Goal: Task Accomplishment & Management: Complete application form

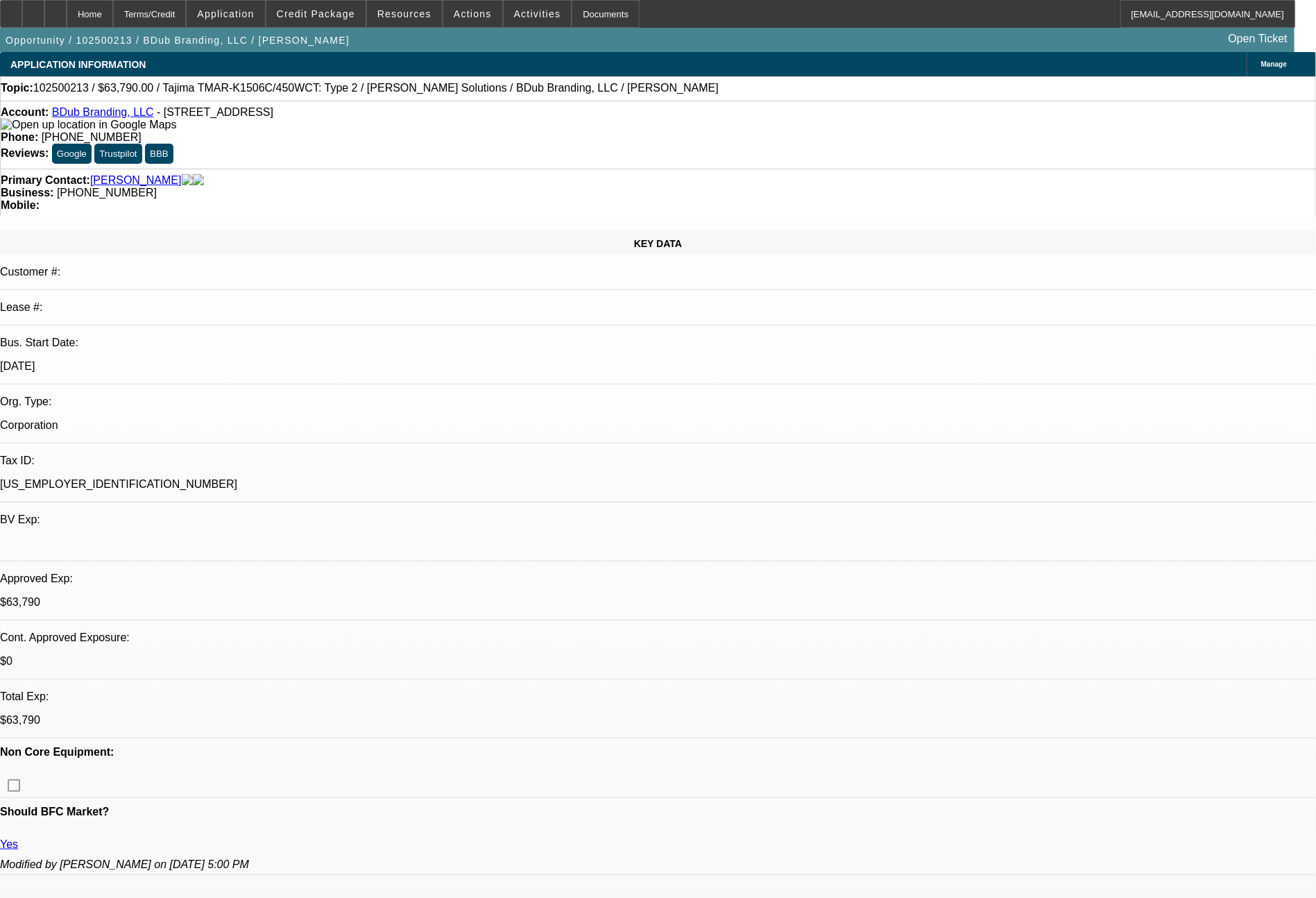
select select "0"
select select "2"
select select "0"
select select "6"
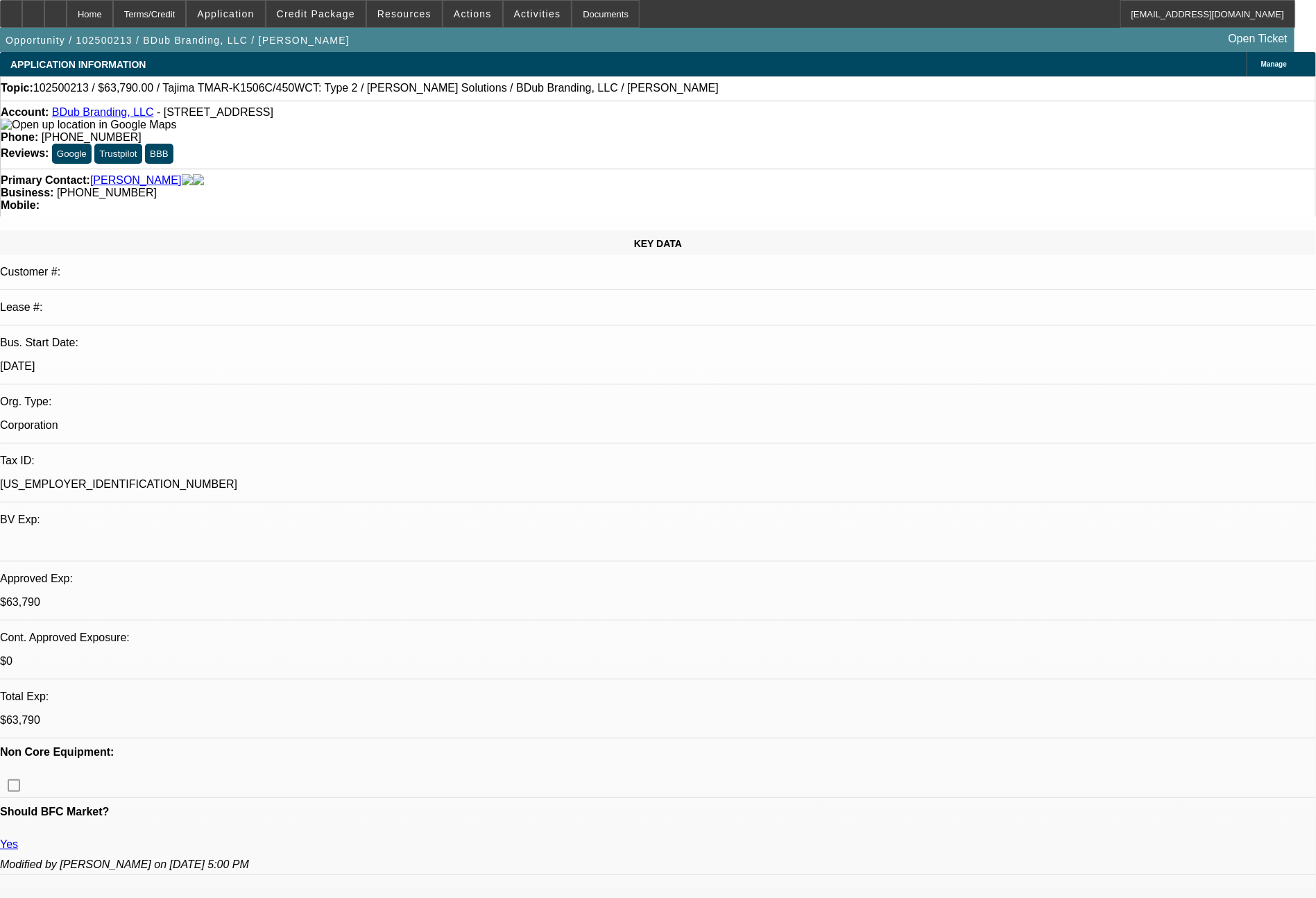
select select "0"
select select "2"
select select "0"
select select "6"
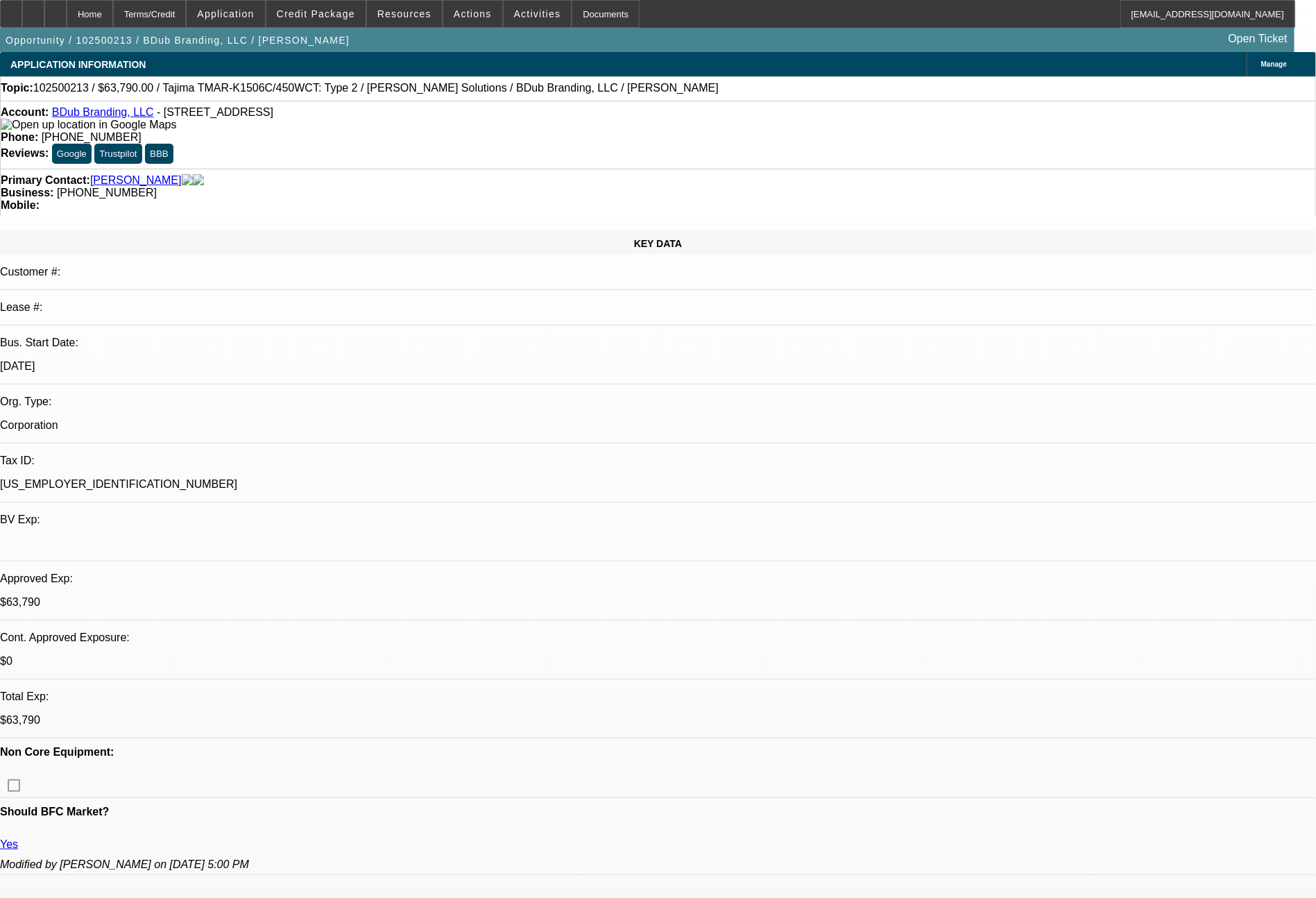
select select "0"
select select "2"
select select "0"
select select "6"
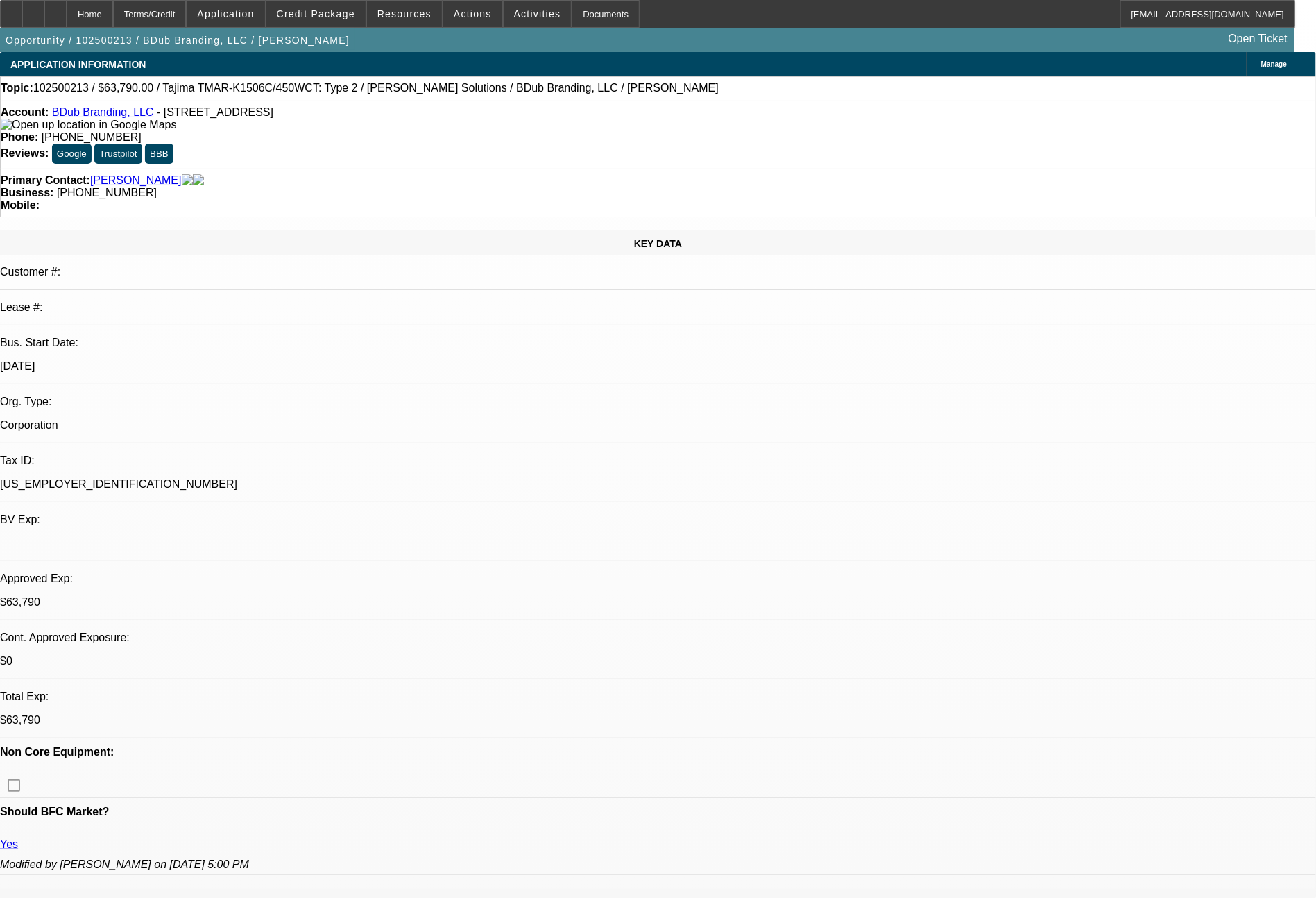
select select "0"
select select "2"
select select "0"
select select "6"
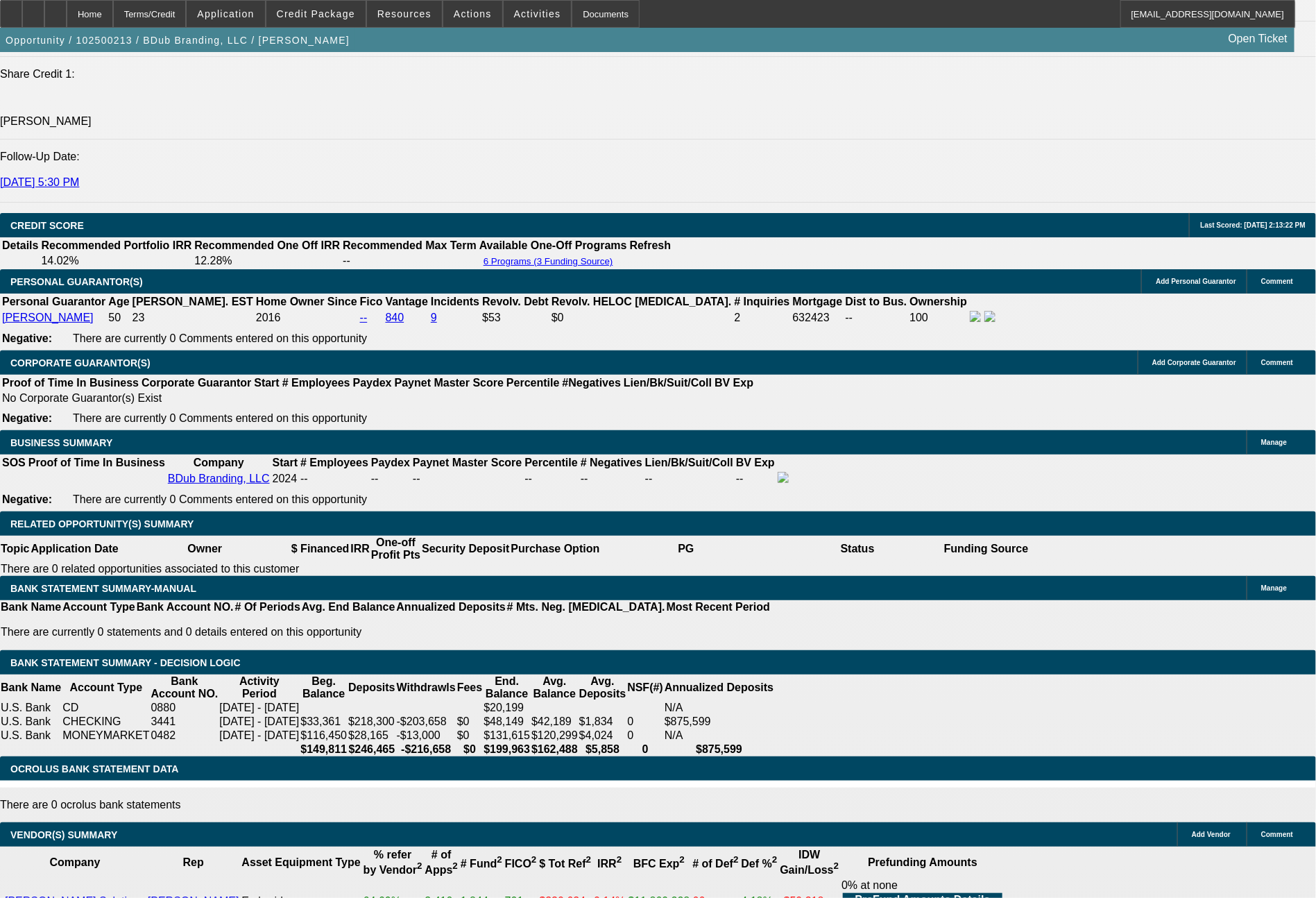
scroll to position [1904, 0]
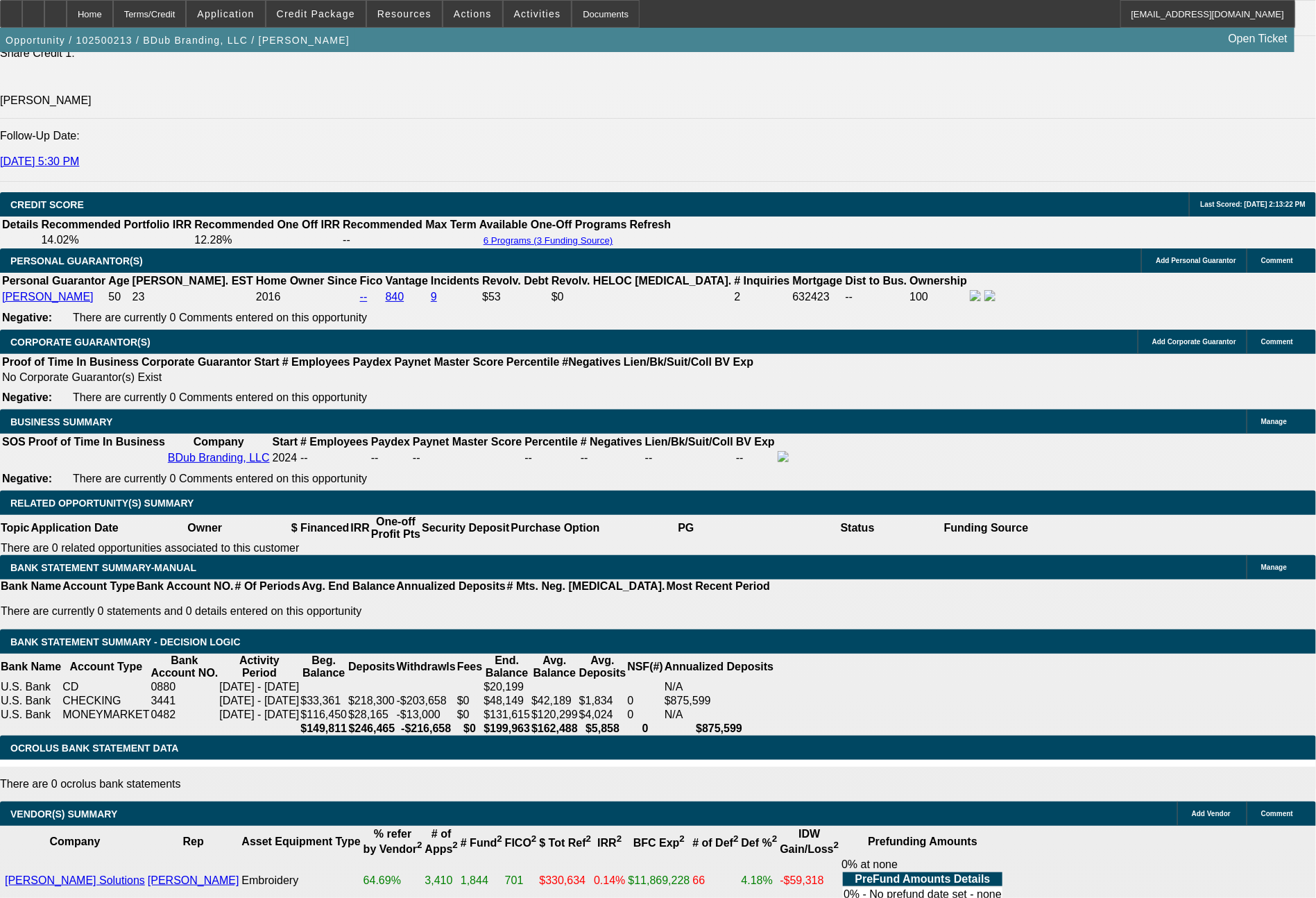
select select "0"
select select "2"
select select "0"
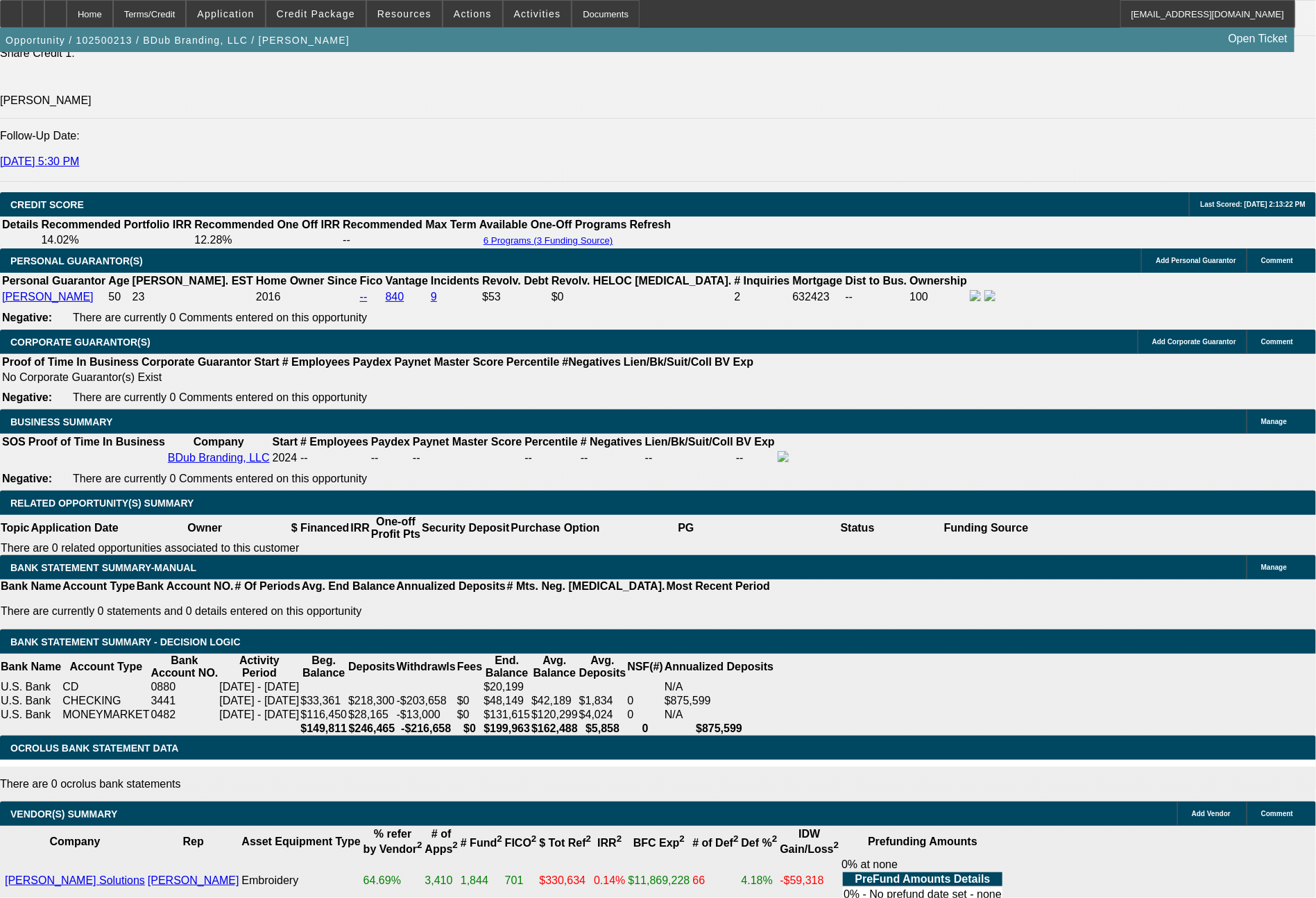
select select "6"
select select "0"
select select "2"
select select "0"
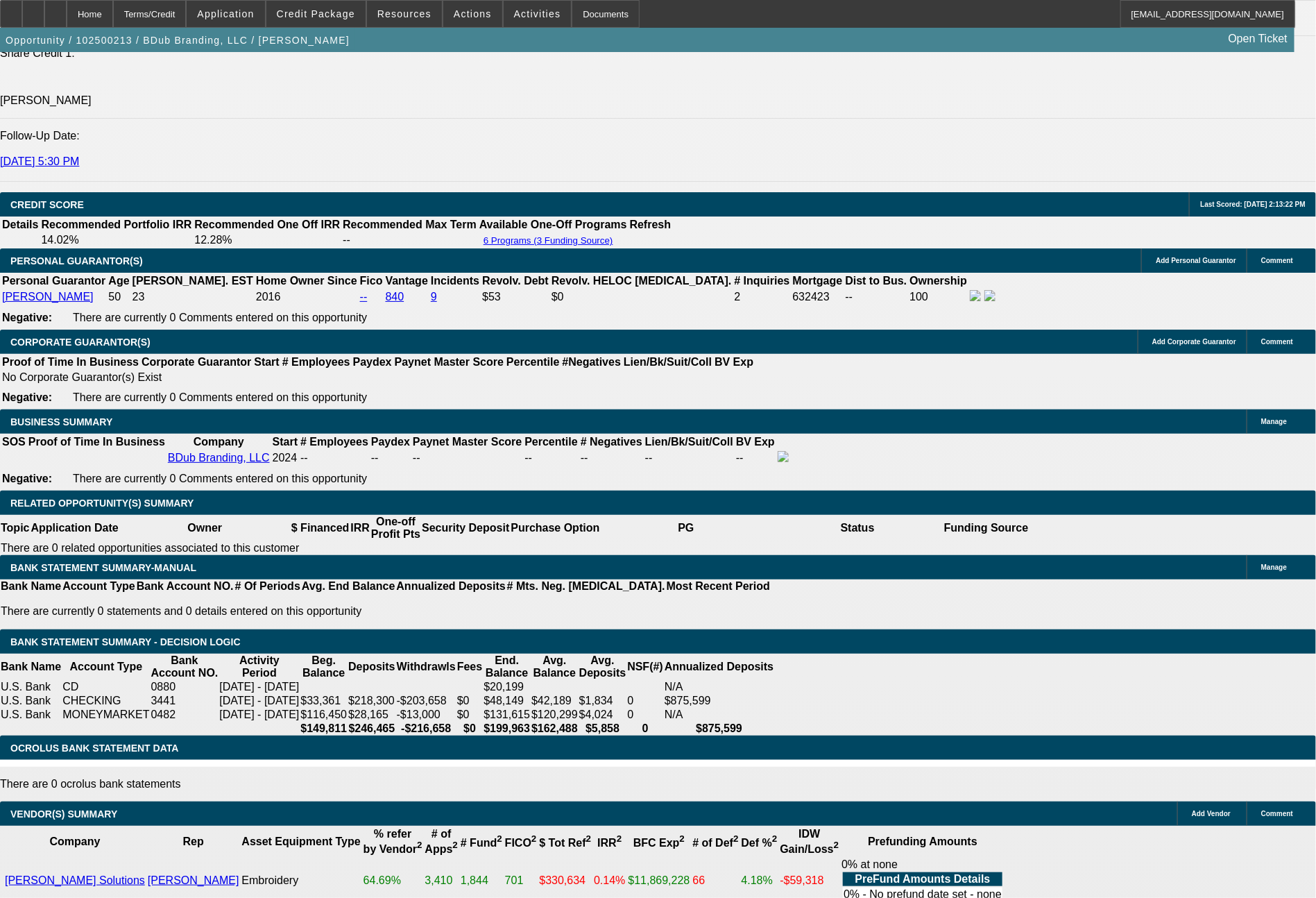
select select "6"
select select "0"
select select "2"
select select "0"
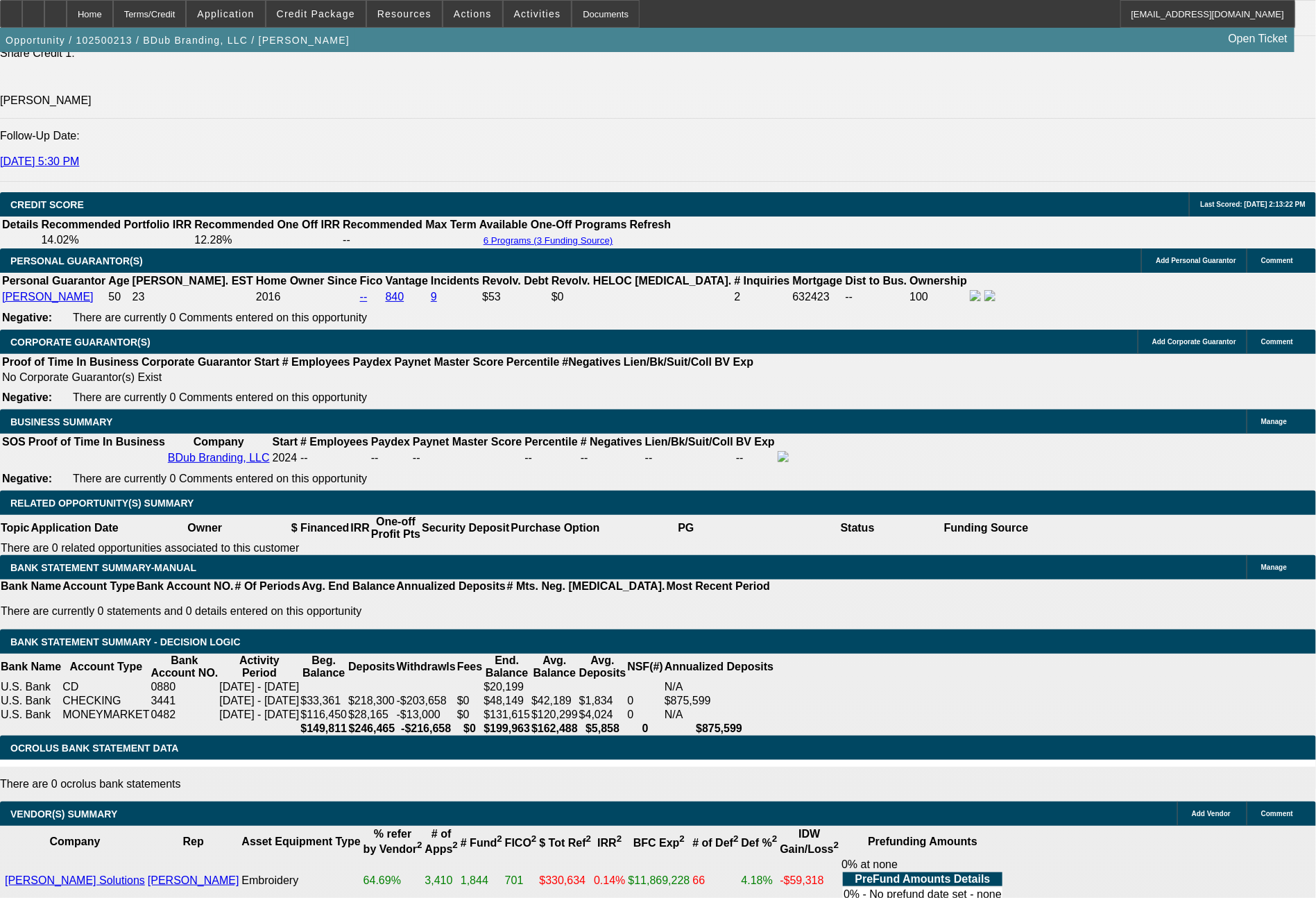
select select "6"
select select "0"
select select "2"
select select "0"
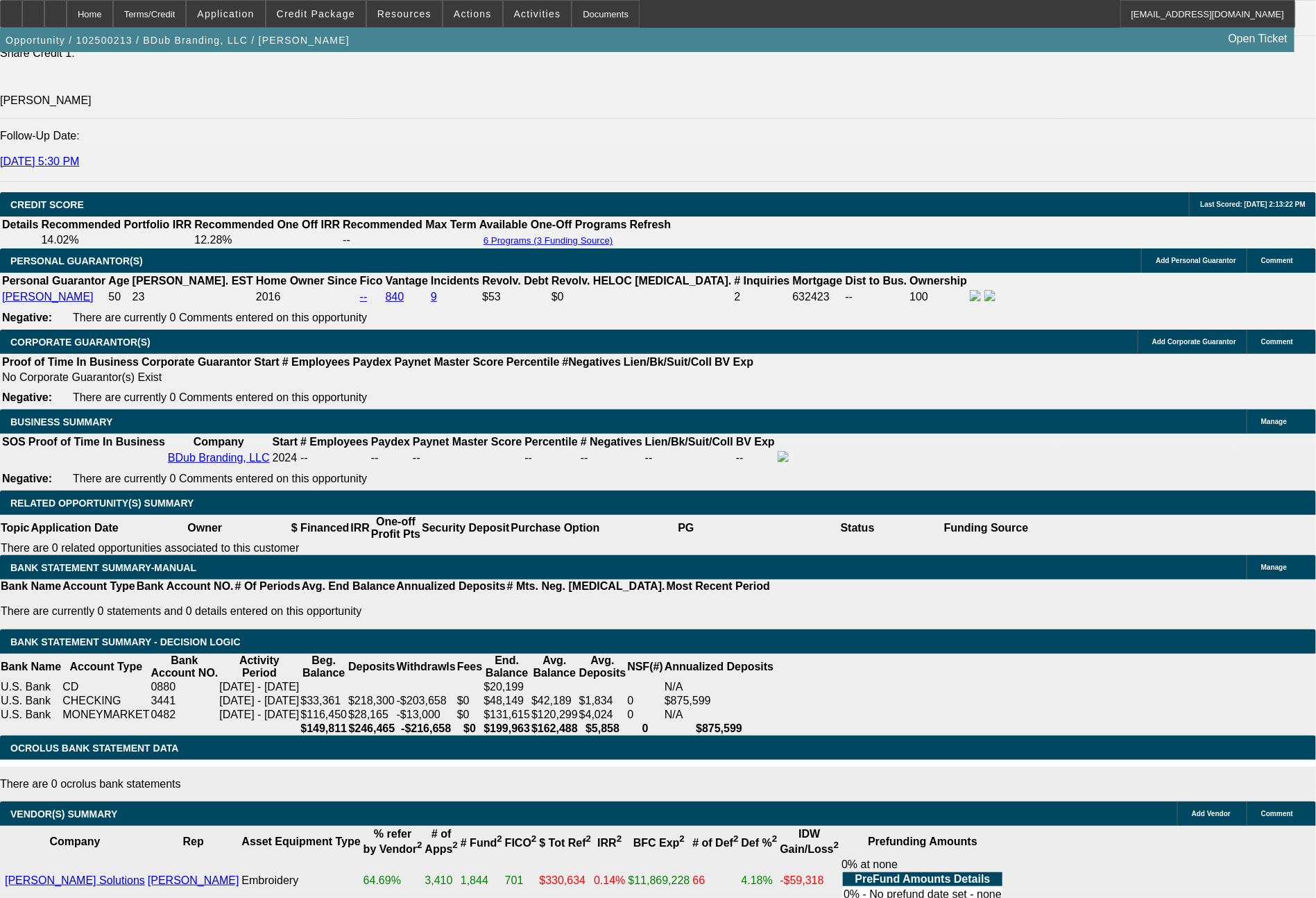
select select "6"
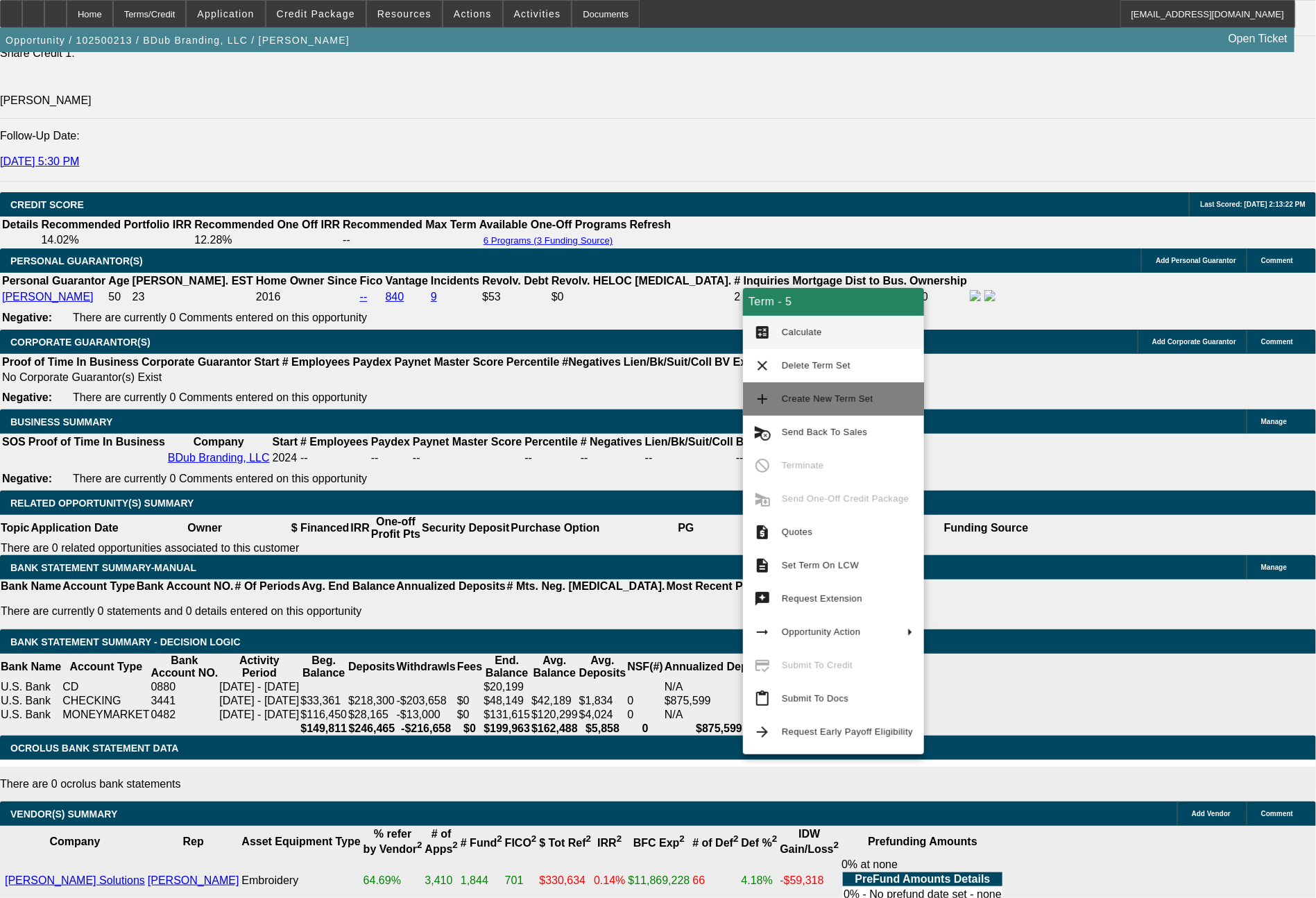
click at [795, 401] on span "Create New Term Set" at bounding box center [827, 399] width 91 height 11
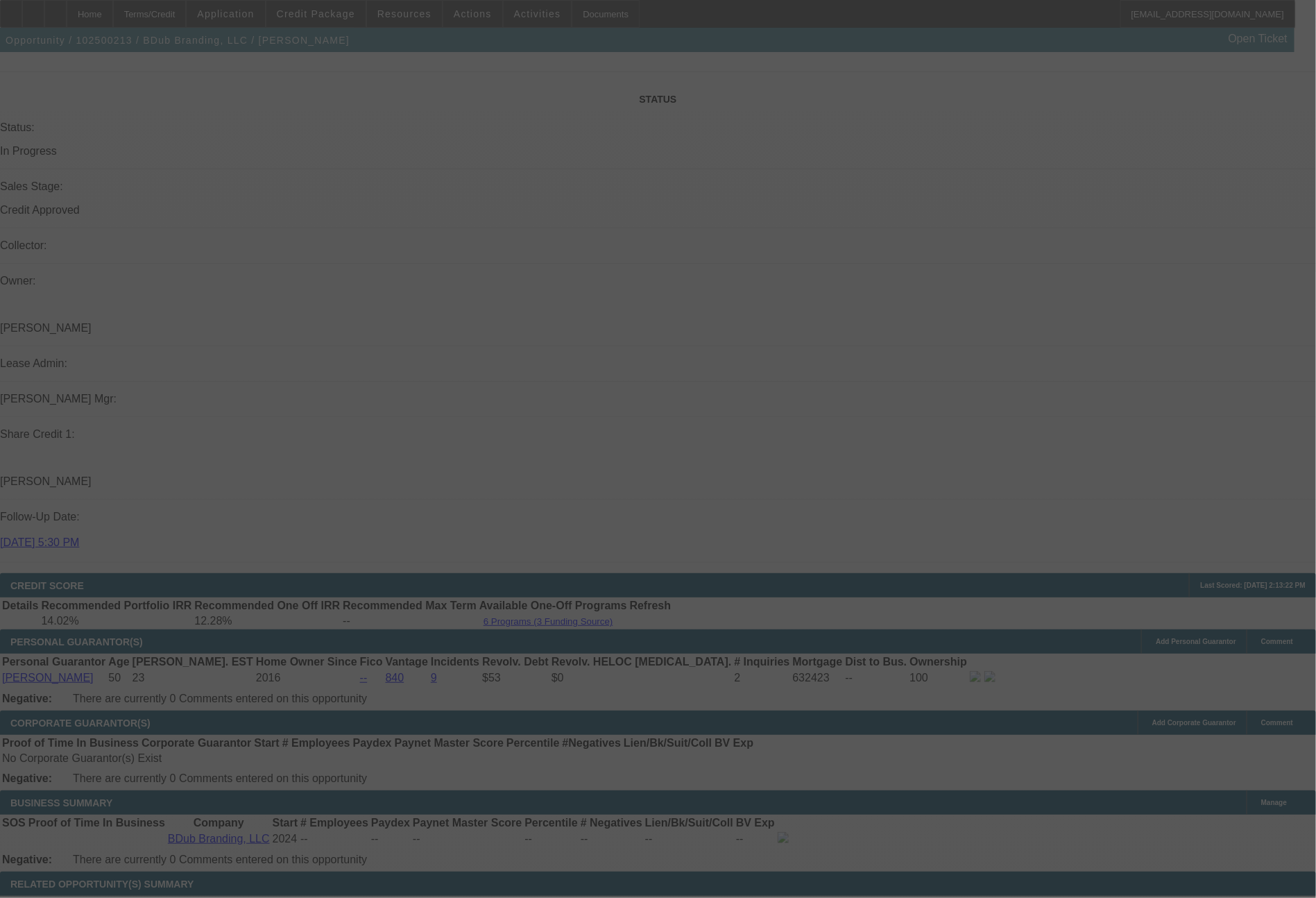
scroll to position [1517, 0]
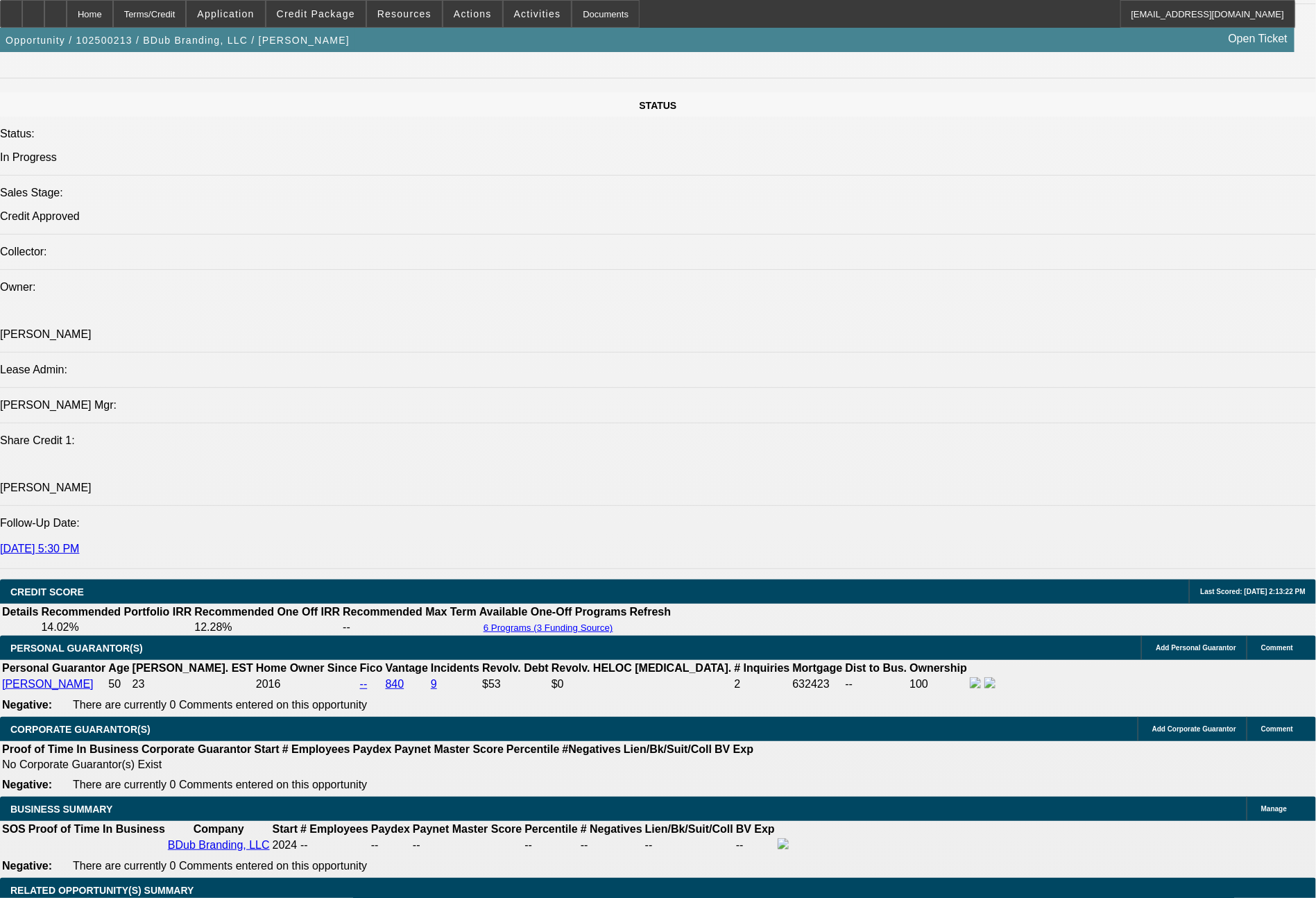
select select "0"
select select "2"
select select "0"
select select "6"
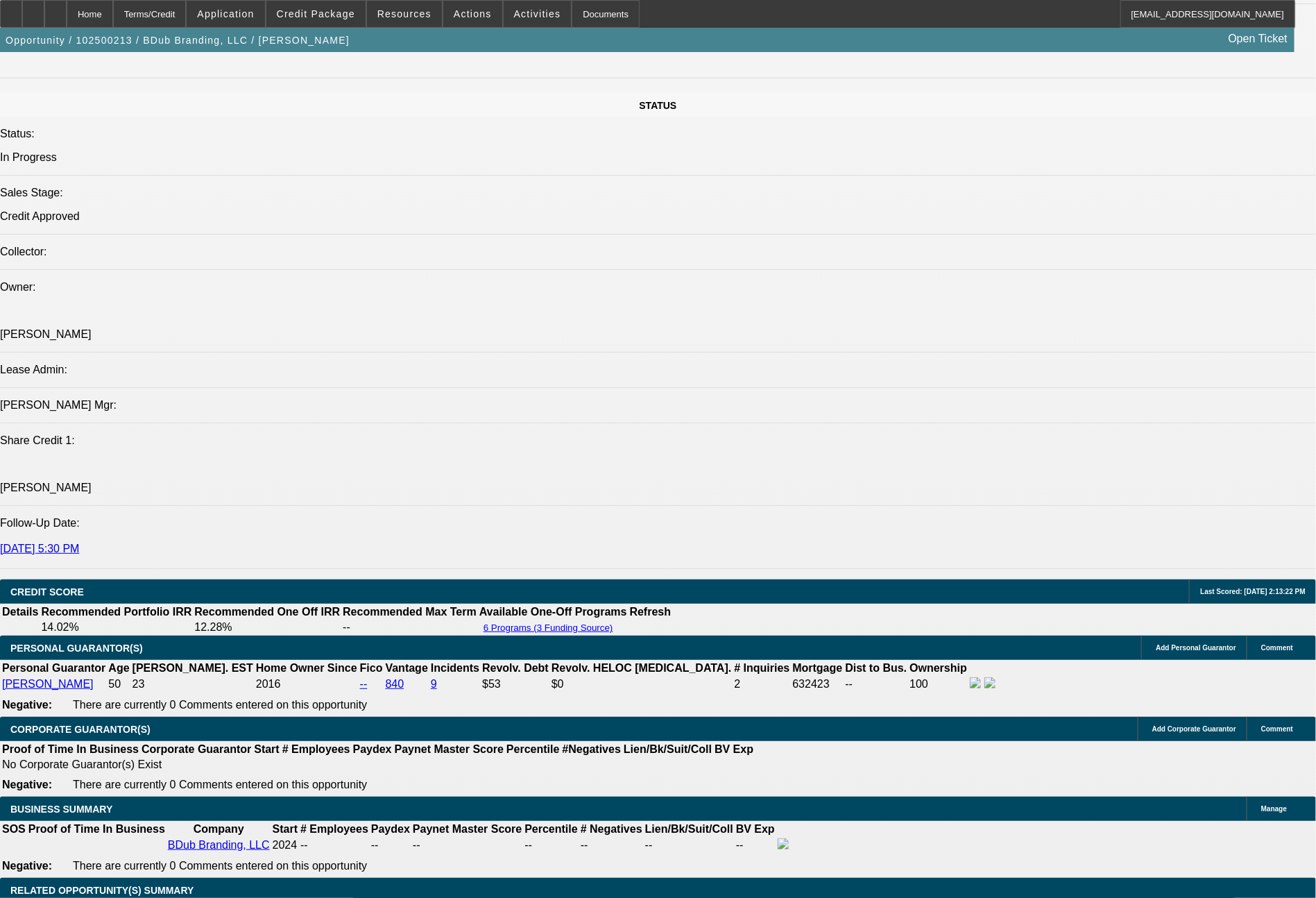
select select "0"
select select "2"
select select "0"
select select "6"
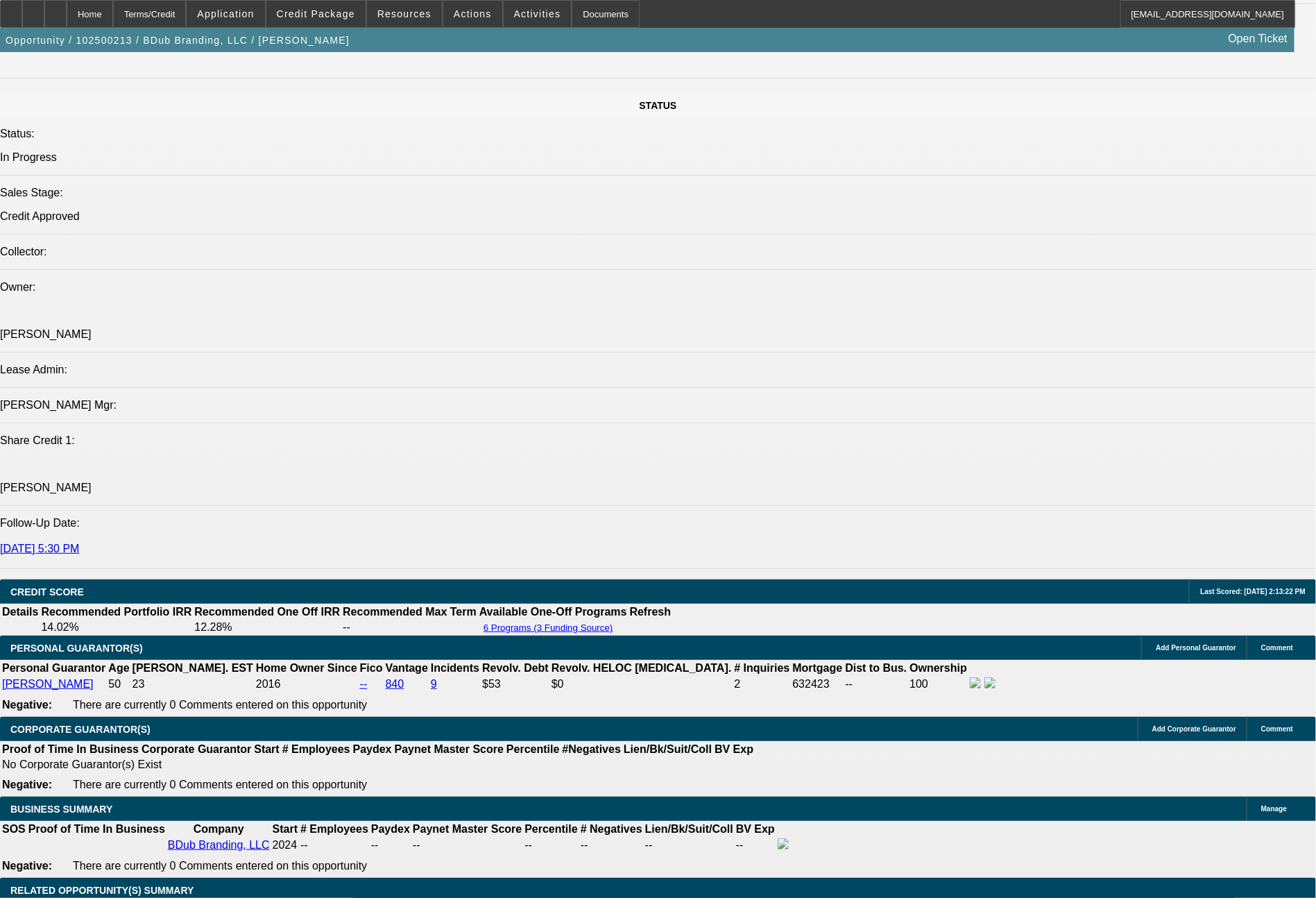
select select "0"
select select "2"
select select "0"
select select "6"
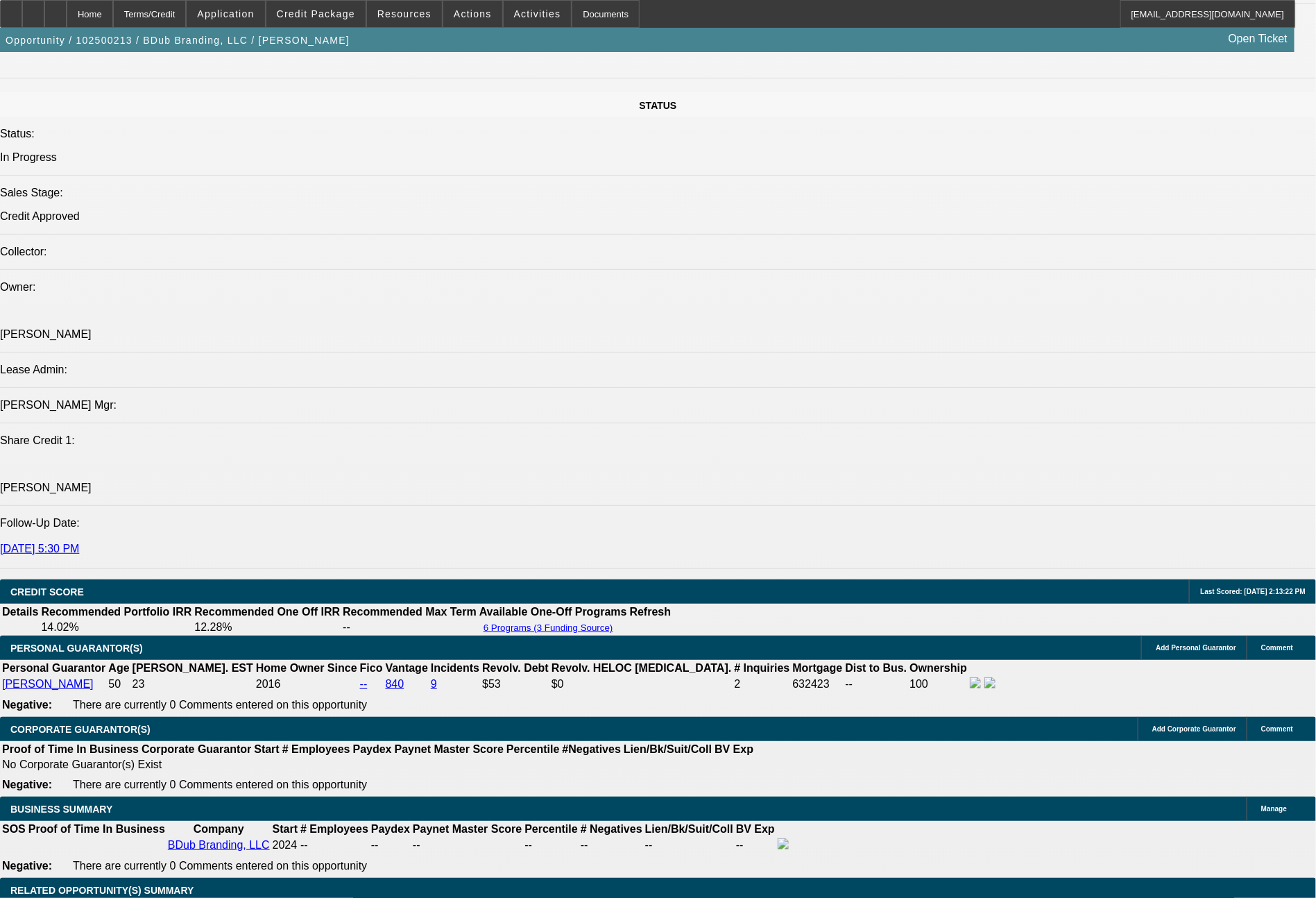
select select "0"
select select "2"
select select "0"
select select "6"
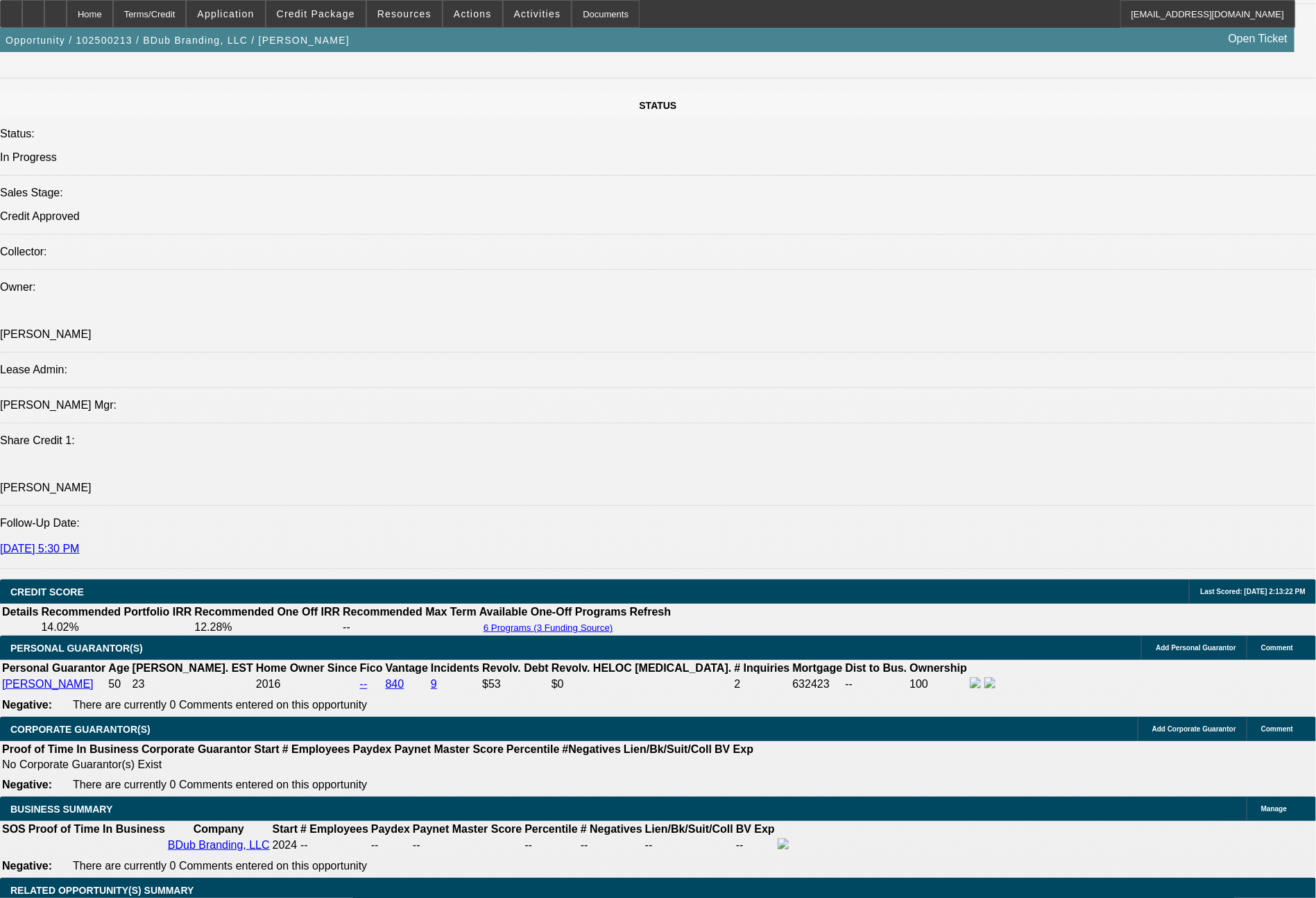
scroll to position [1599, 0]
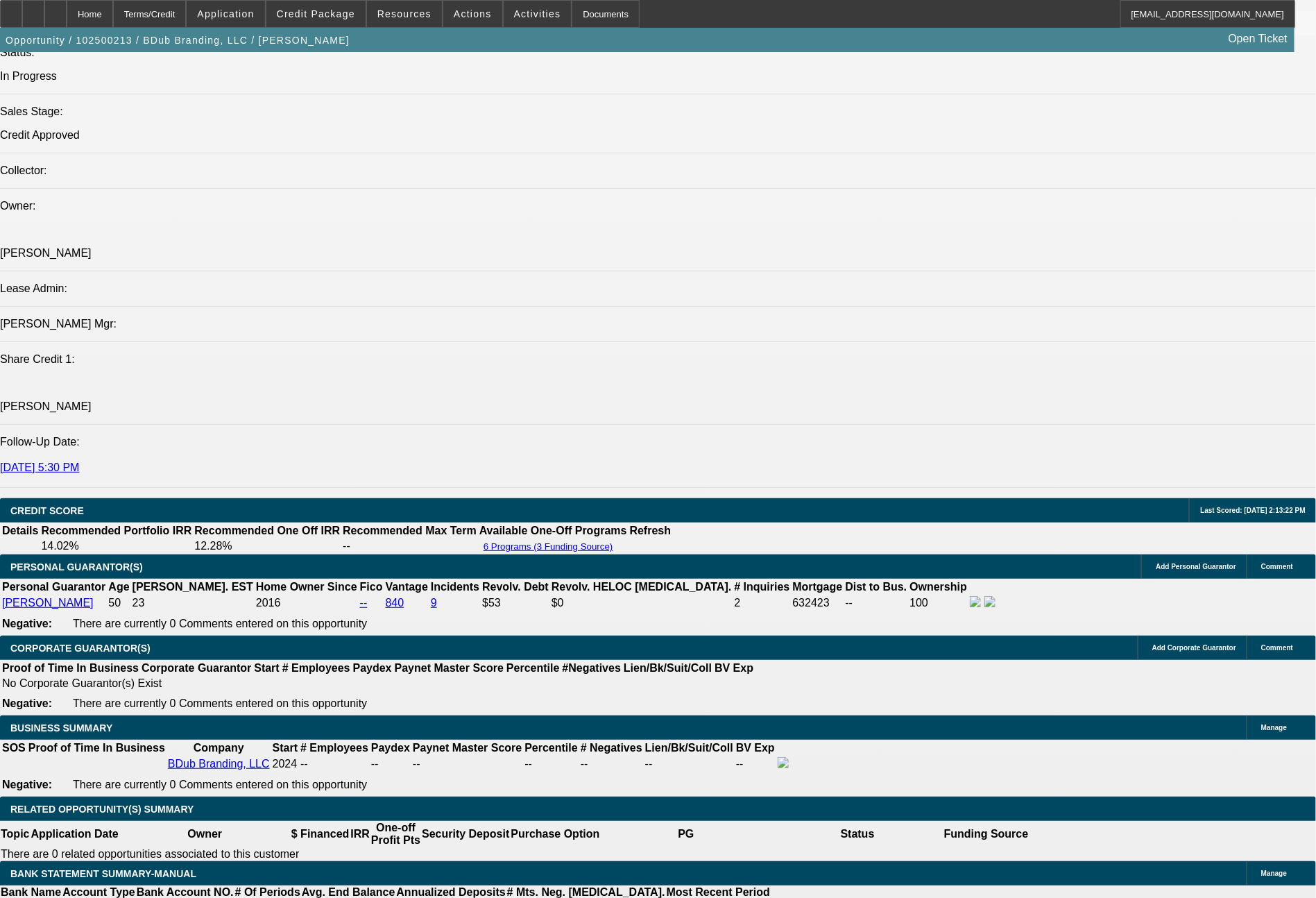
select select "0"
select select "2"
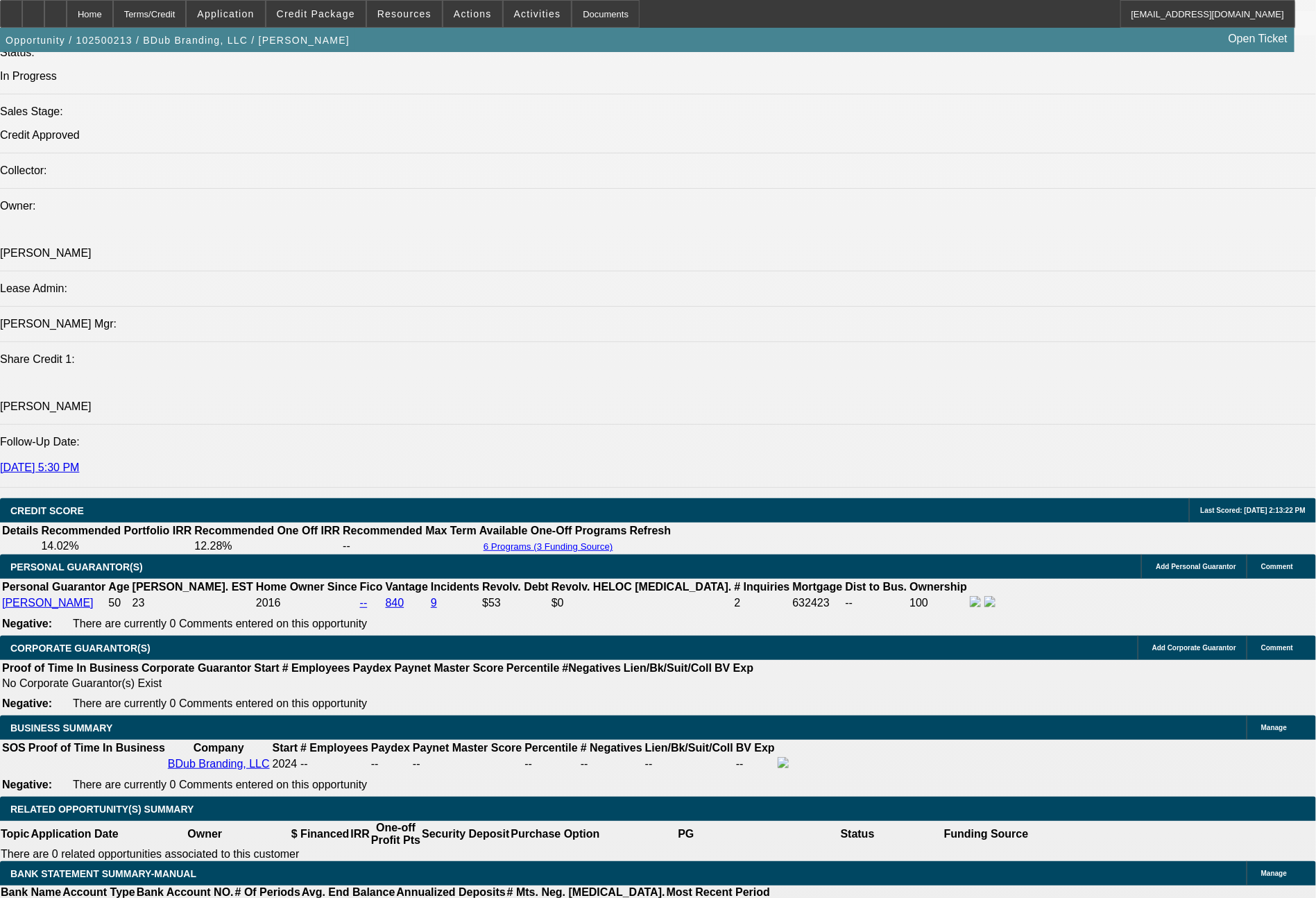
select select "0"
select select "6"
select select "0"
select select "2"
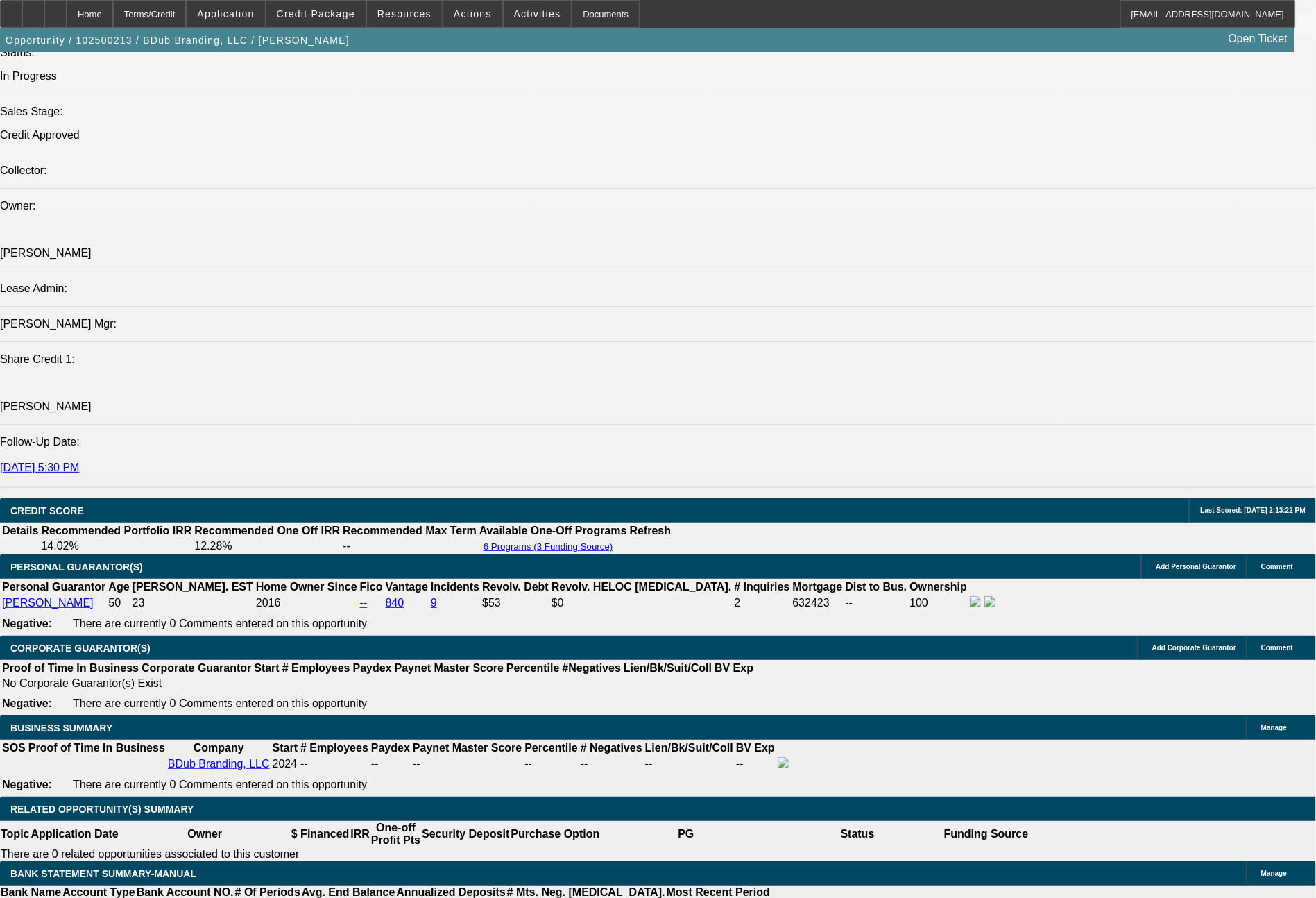
select select "0"
select select "6"
select select "0"
select select "2"
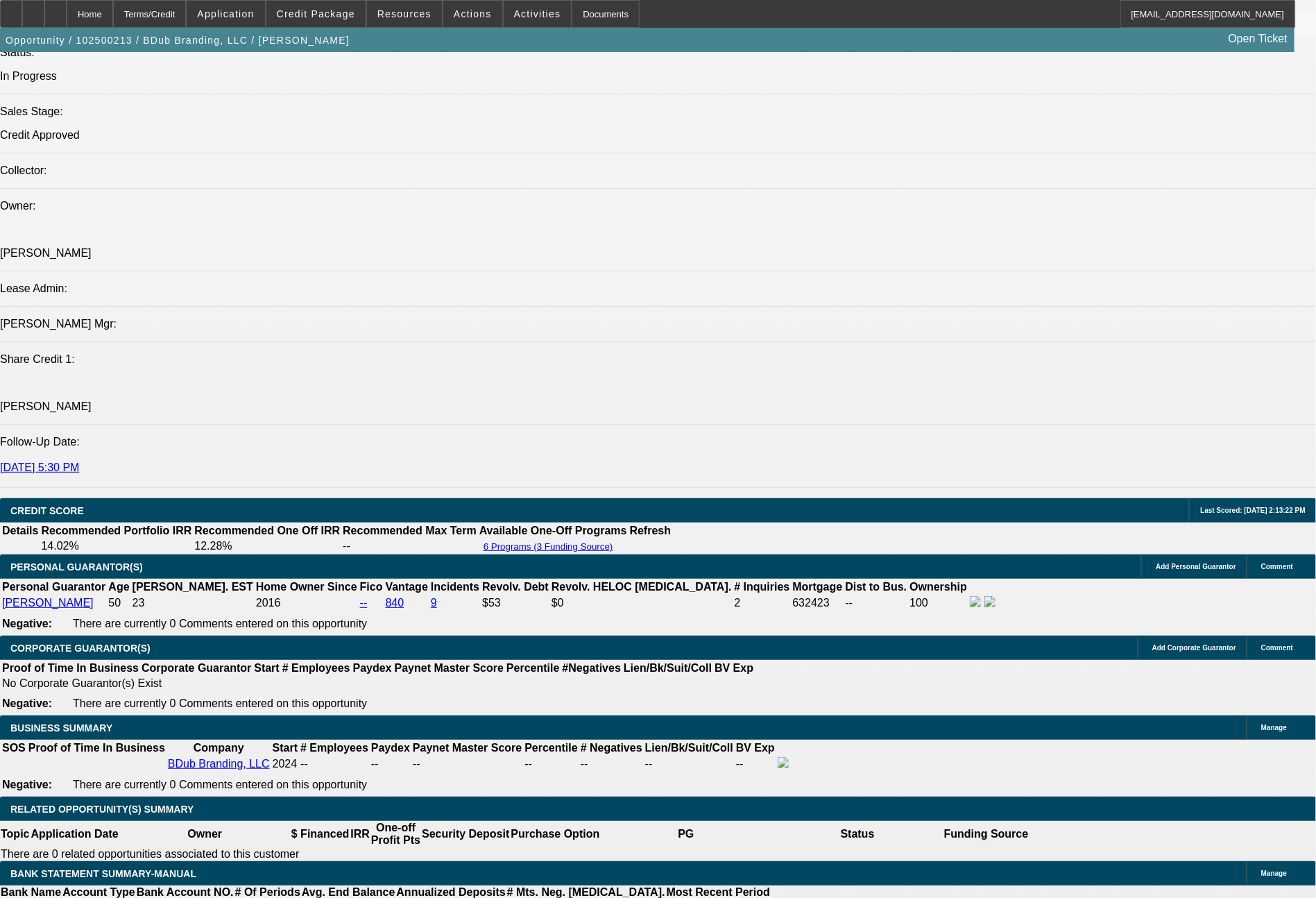
select select "0"
select select "6"
select select "0"
select select "2"
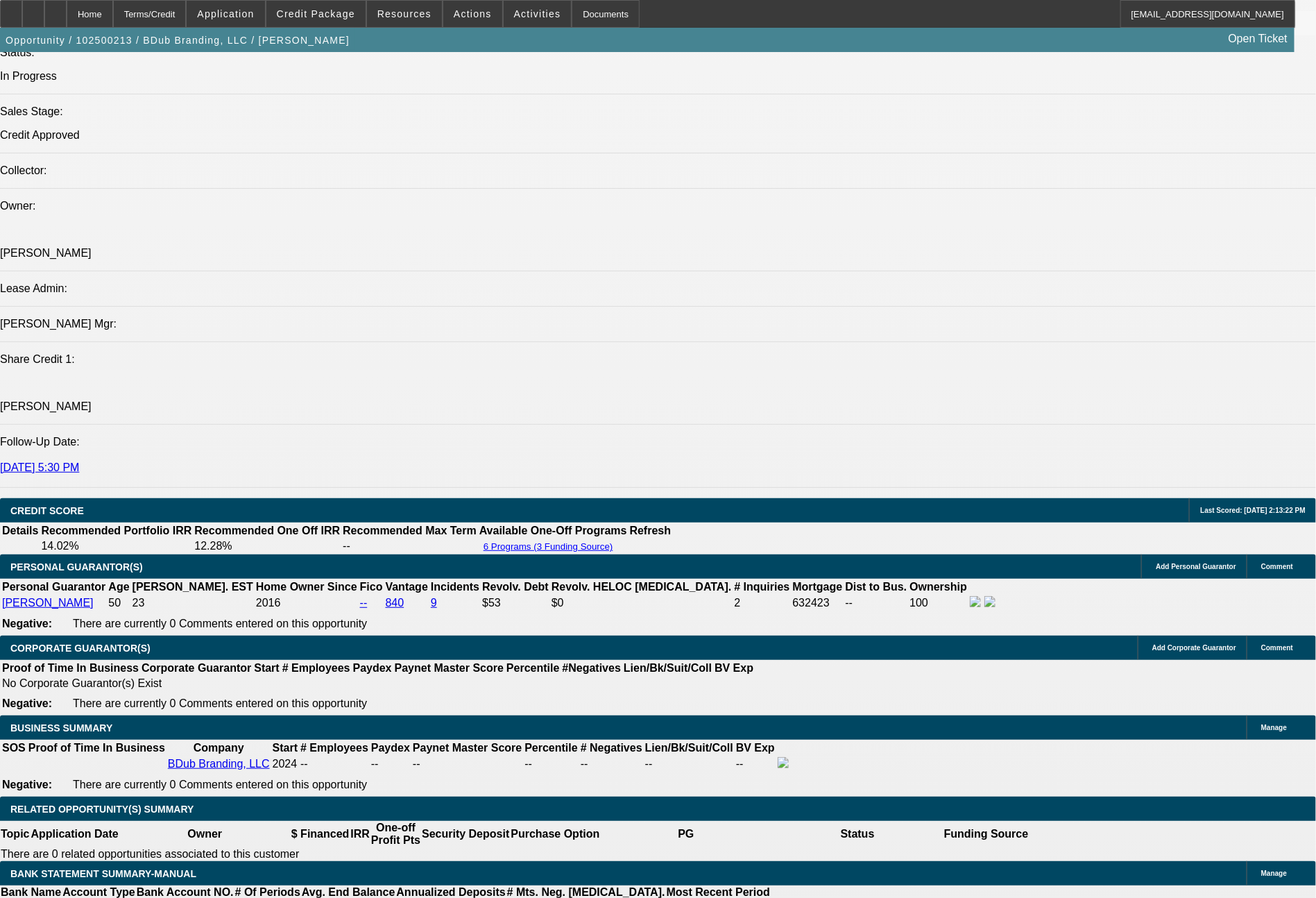
select select "0"
select select "6"
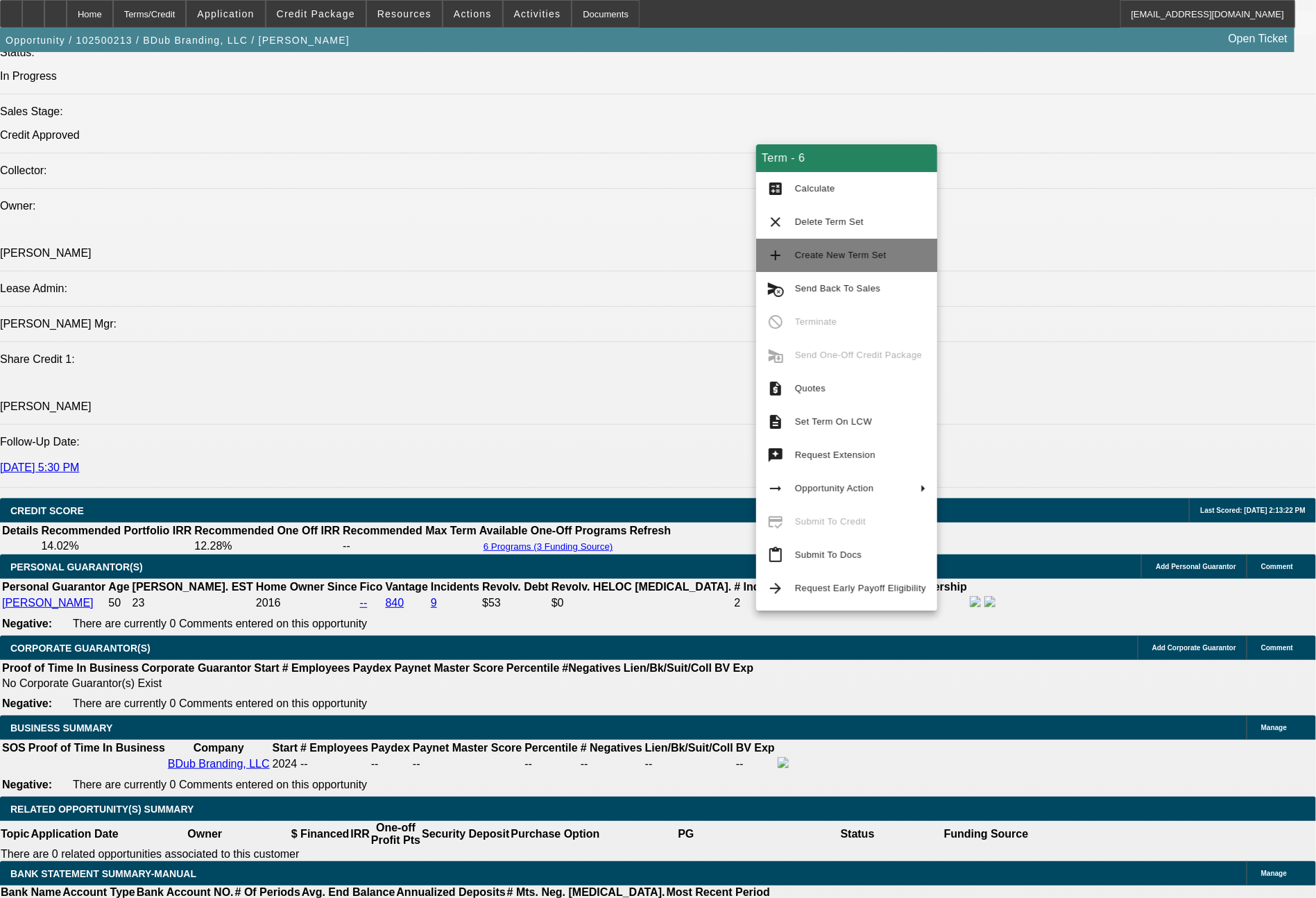
click at [836, 255] on span "Create New Term Set" at bounding box center [840, 255] width 91 height 11
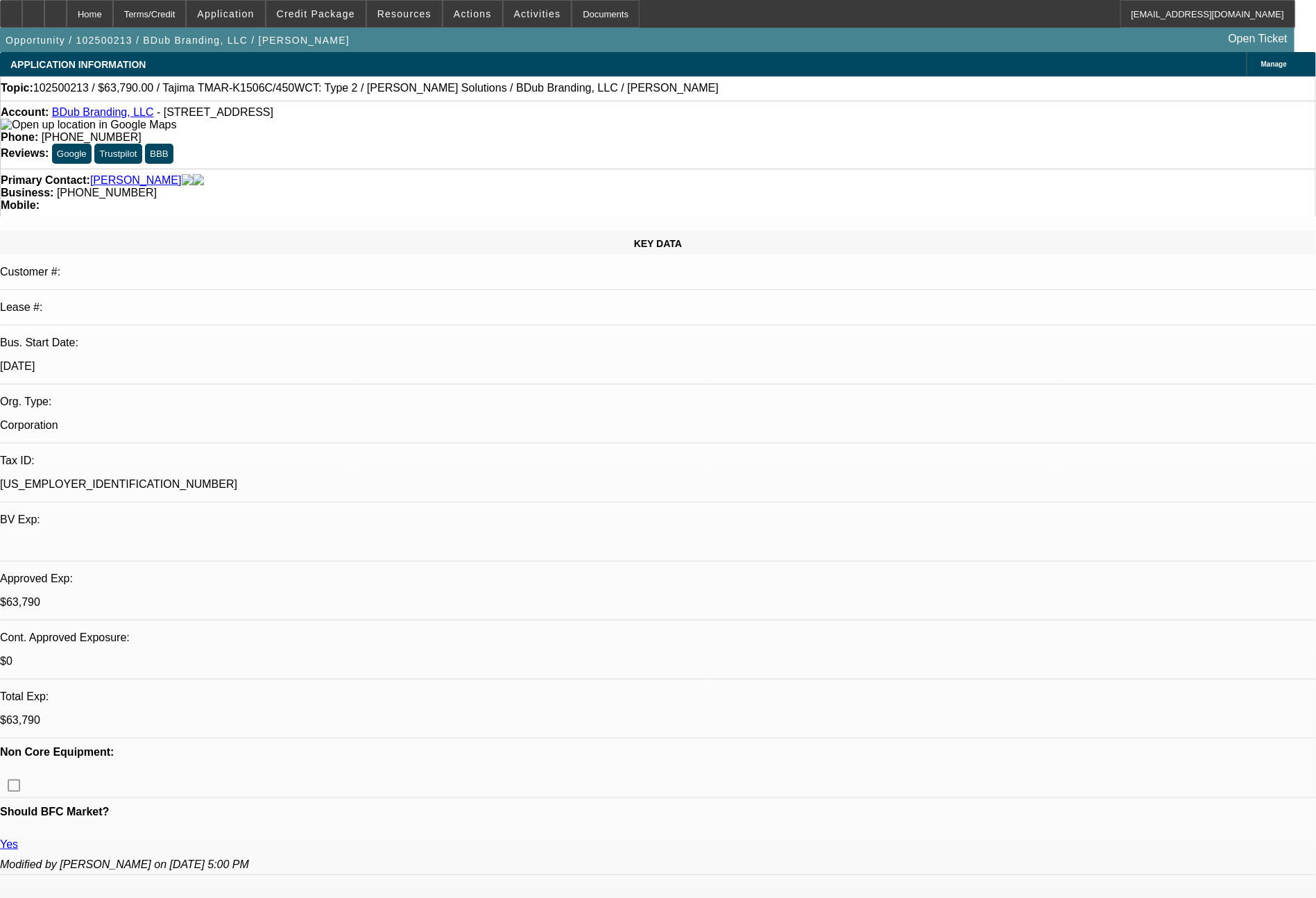
select select "0"
select select "2"
select select "0"
select select "2"
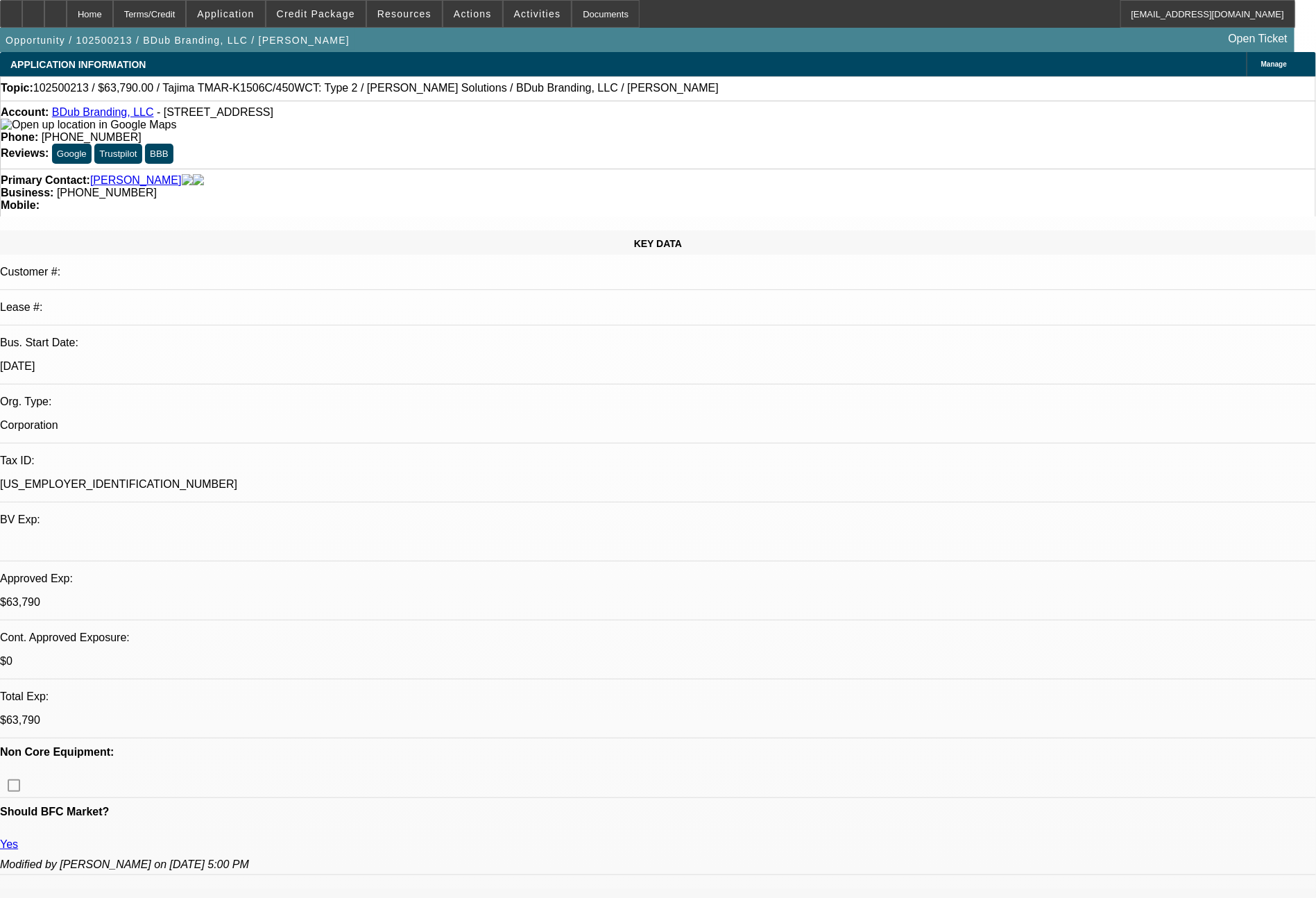
select select "0"
select select "2"
select select "0"
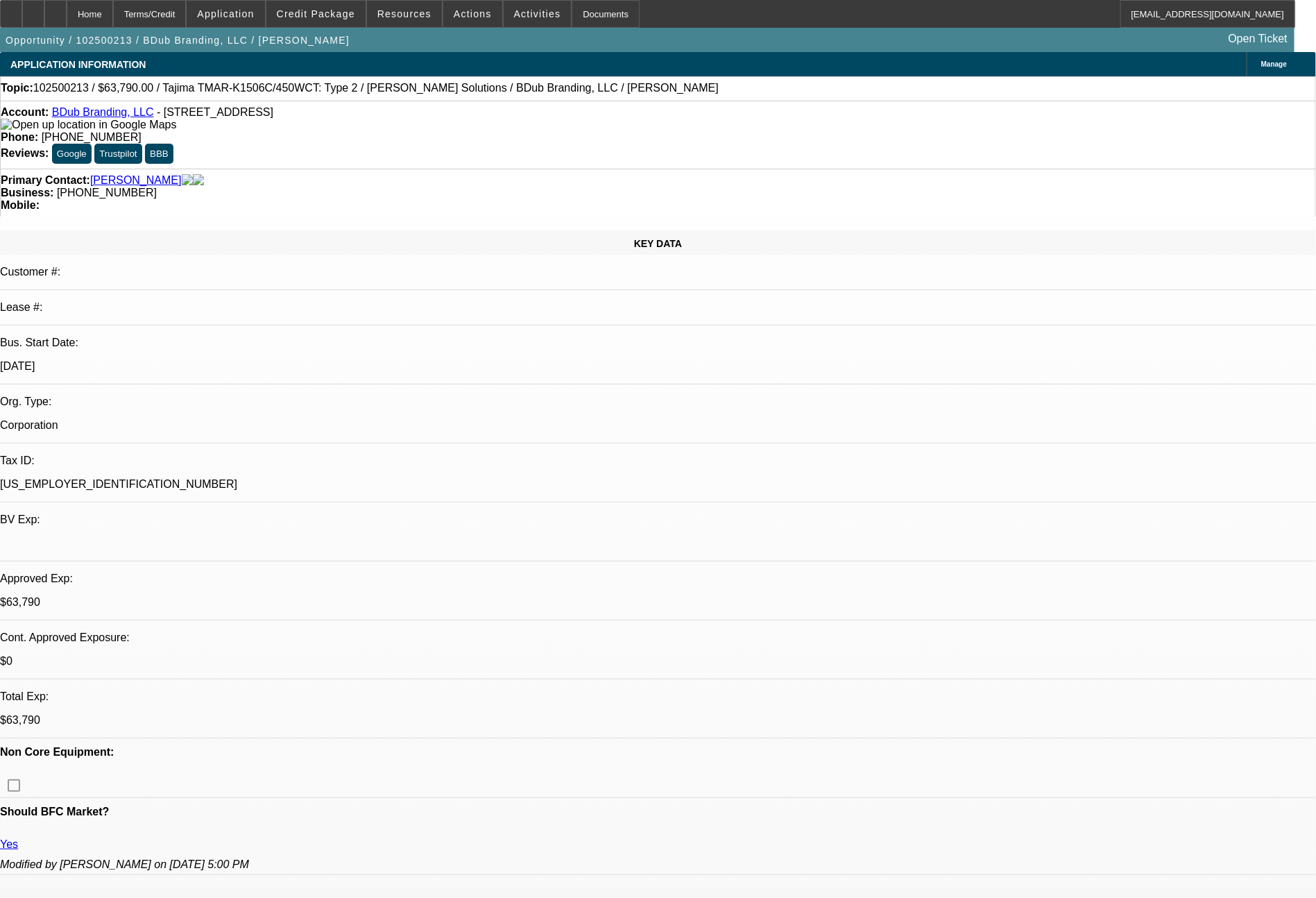
select select "2"
select select "0"
select select "1"
select select "2"
select select "6"
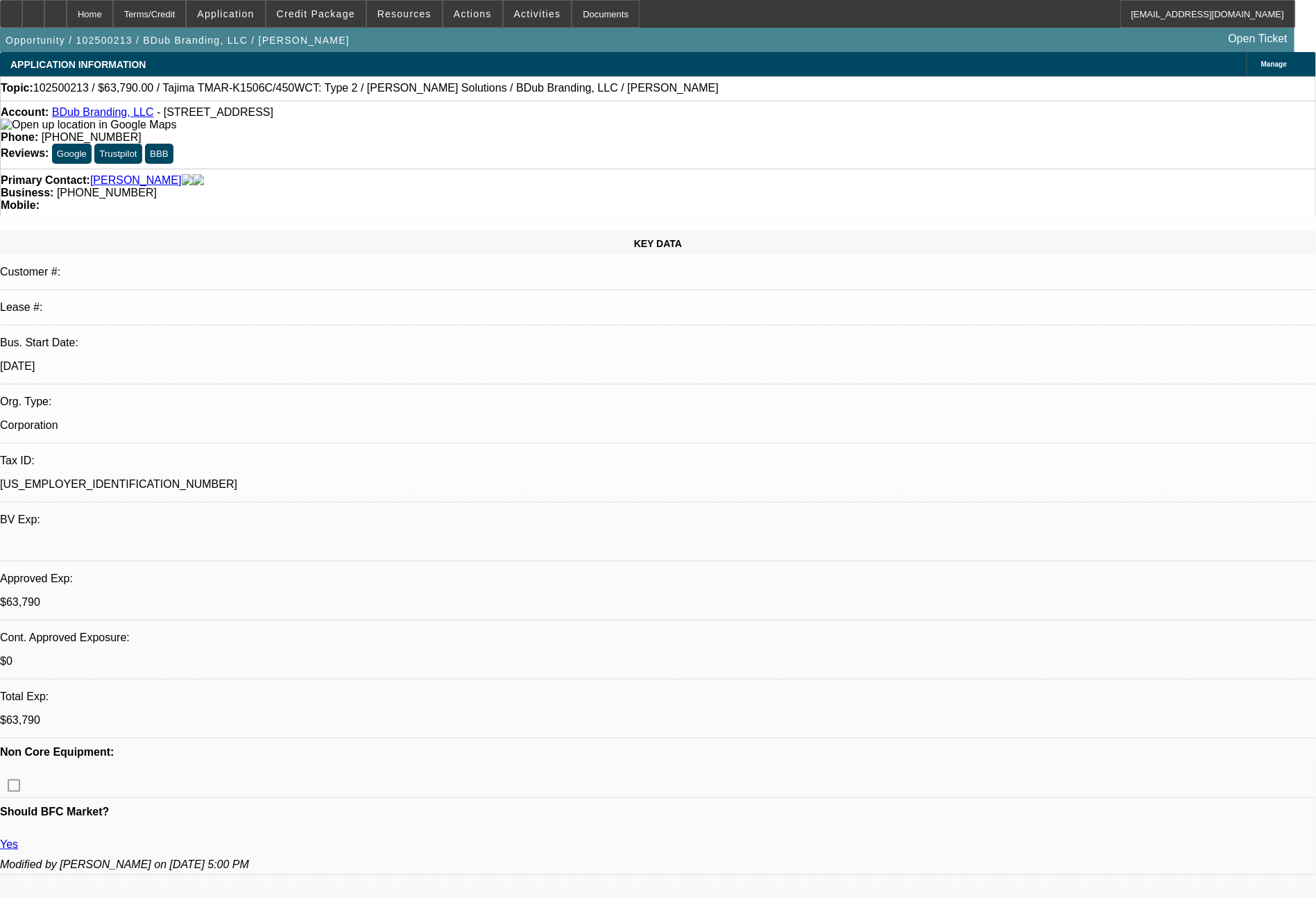
select select "1"
select select "2"
select select "6"
select select "1"
select select "2"
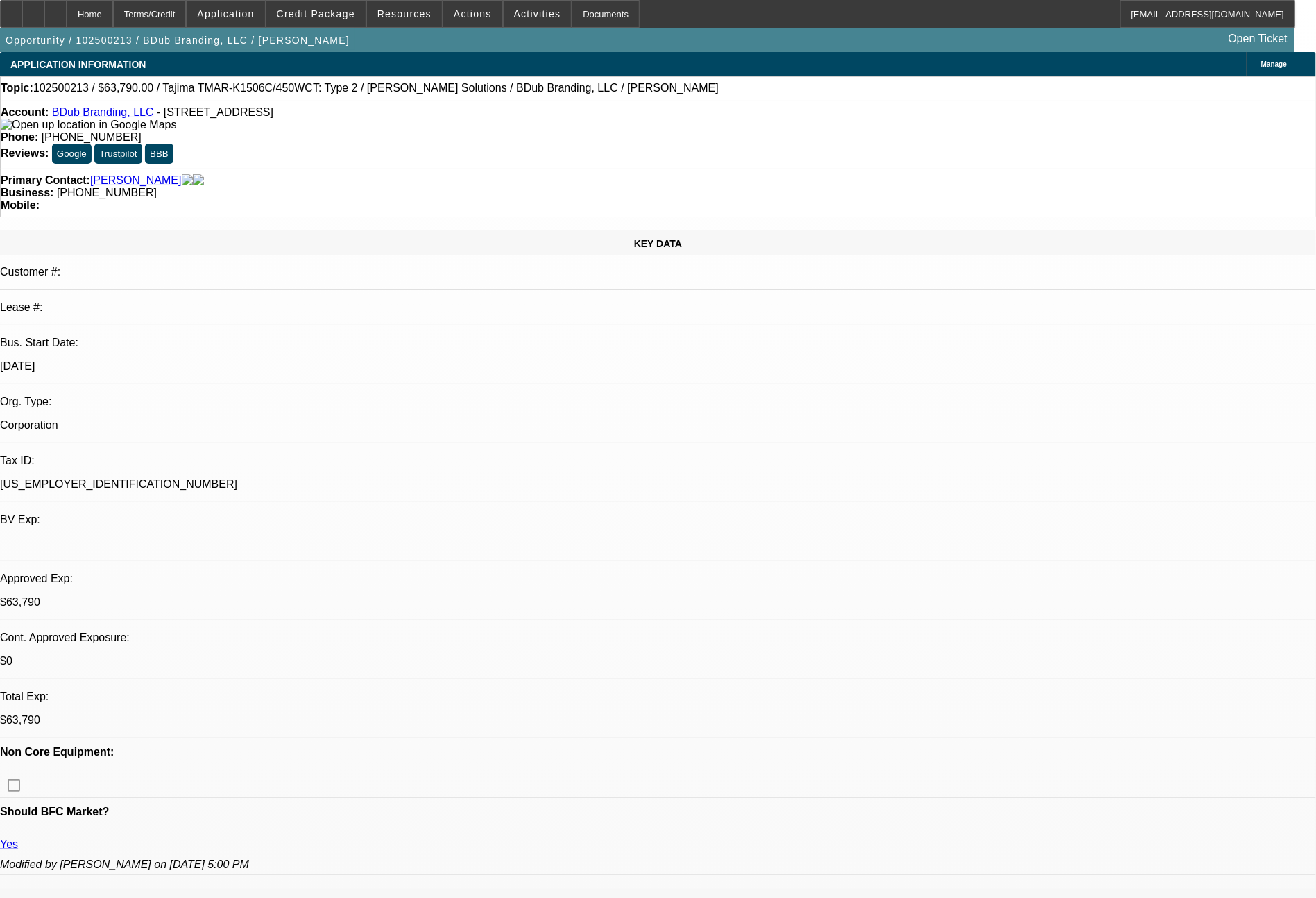
select select "6"
select select "1"
select select "2"
select select "6"
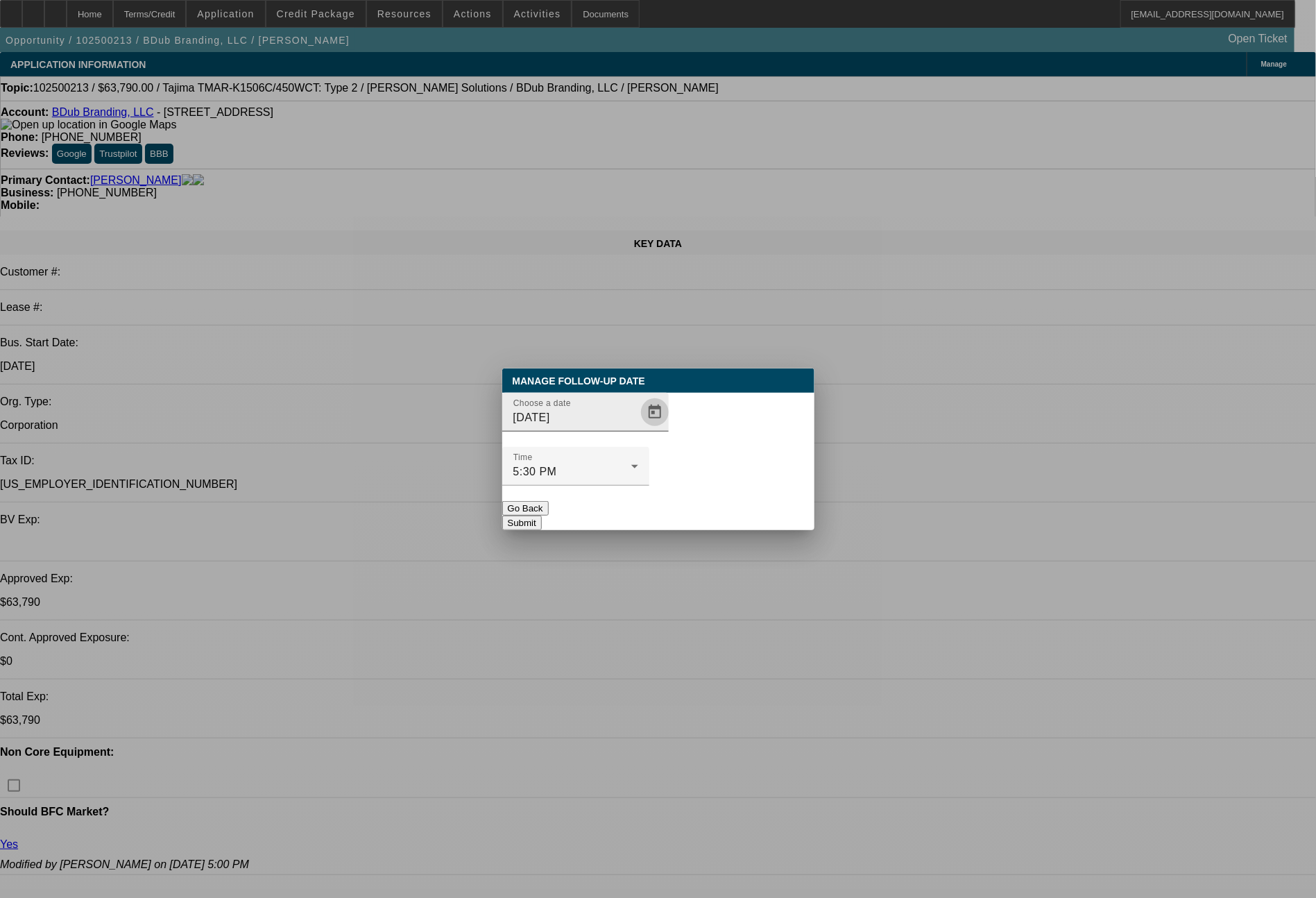
click at [638, 429] on span "Open calendar" at bounding box center [654, 411] width 33 height 33
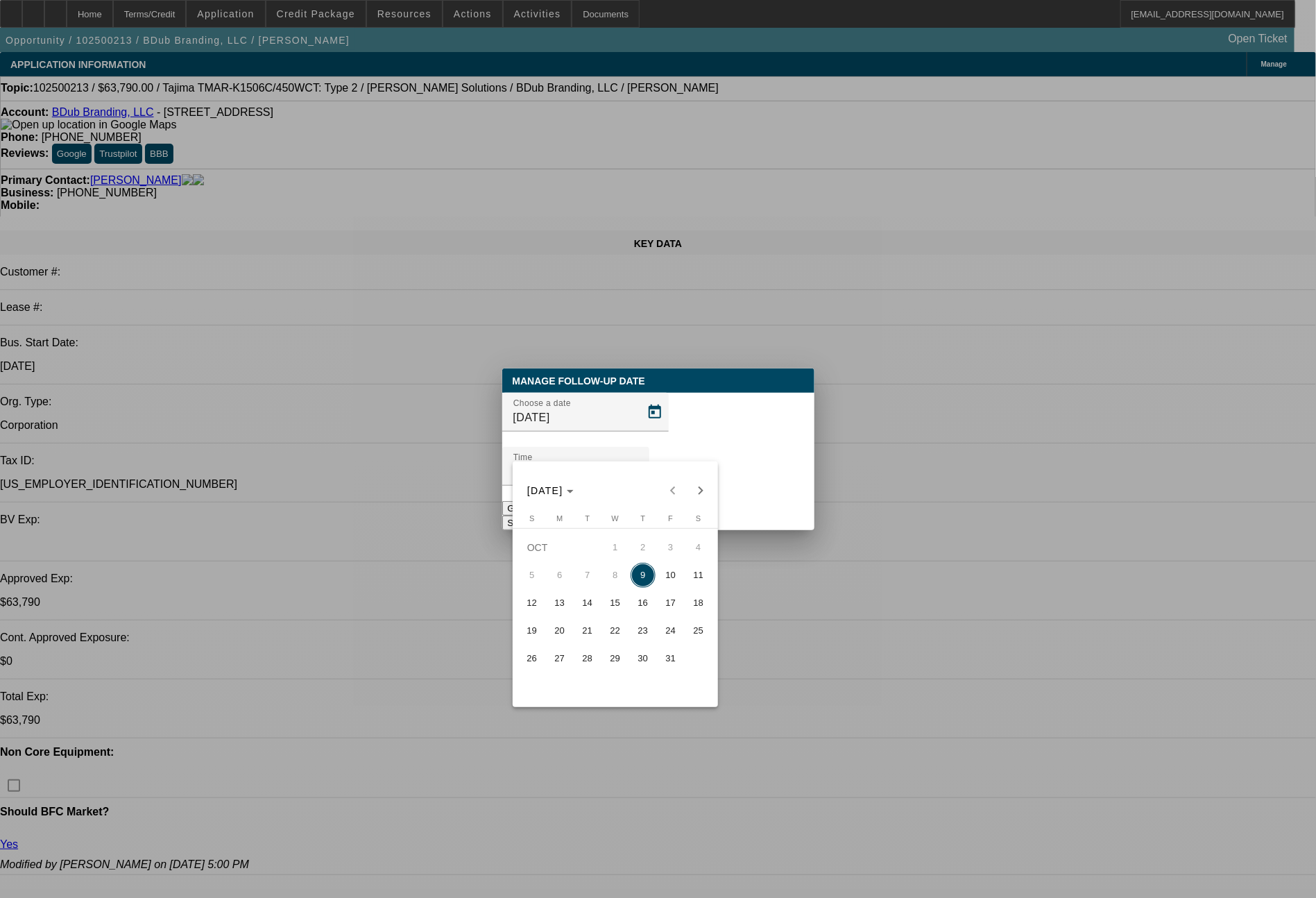
click at [664, 585] on span "10" at bounding box center [670, 575] width 25 height 25
type input "10/10/2025"
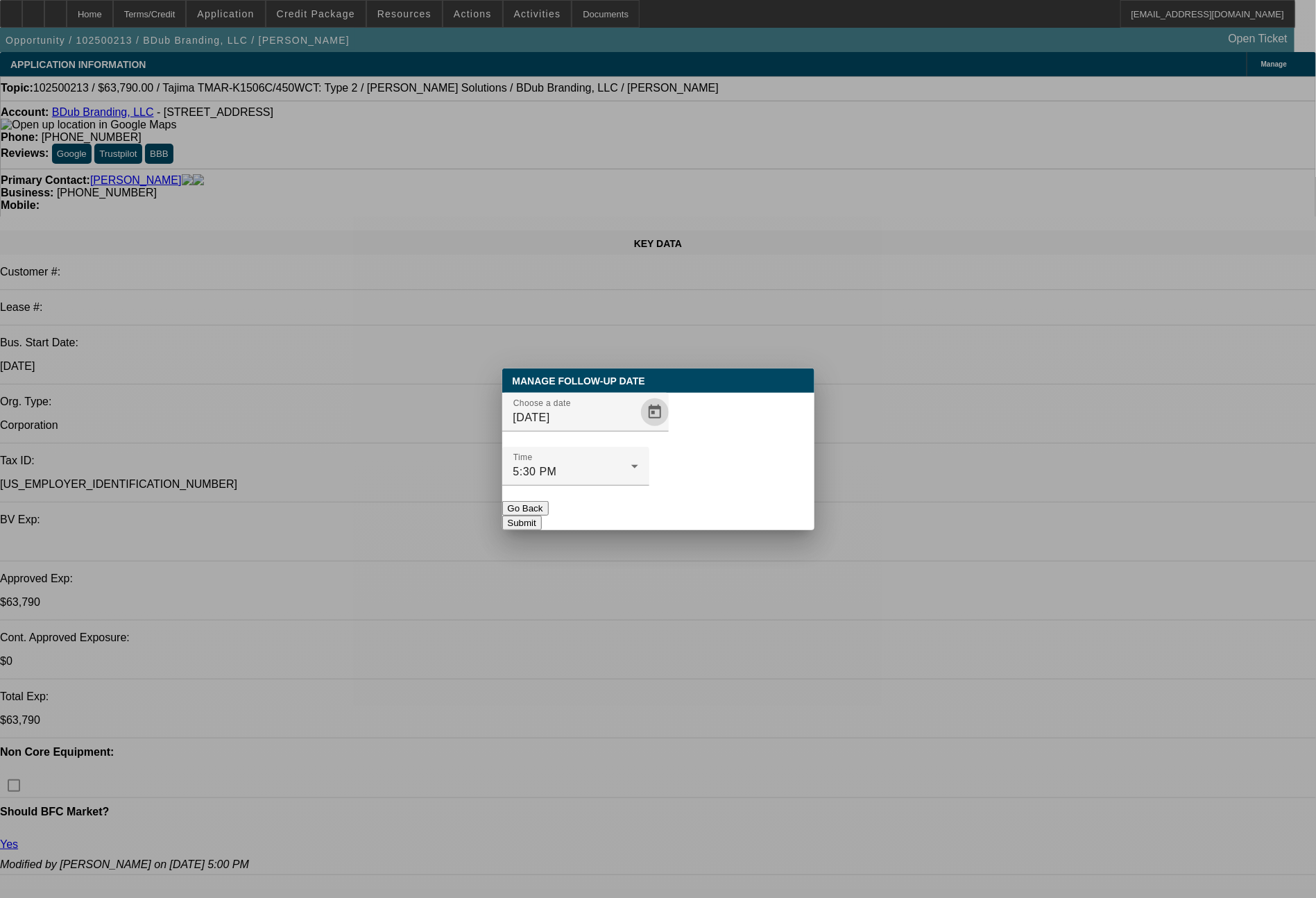
click at [542, 515] on button "Submit" at bounding box center [522, 522] width 40 height 14
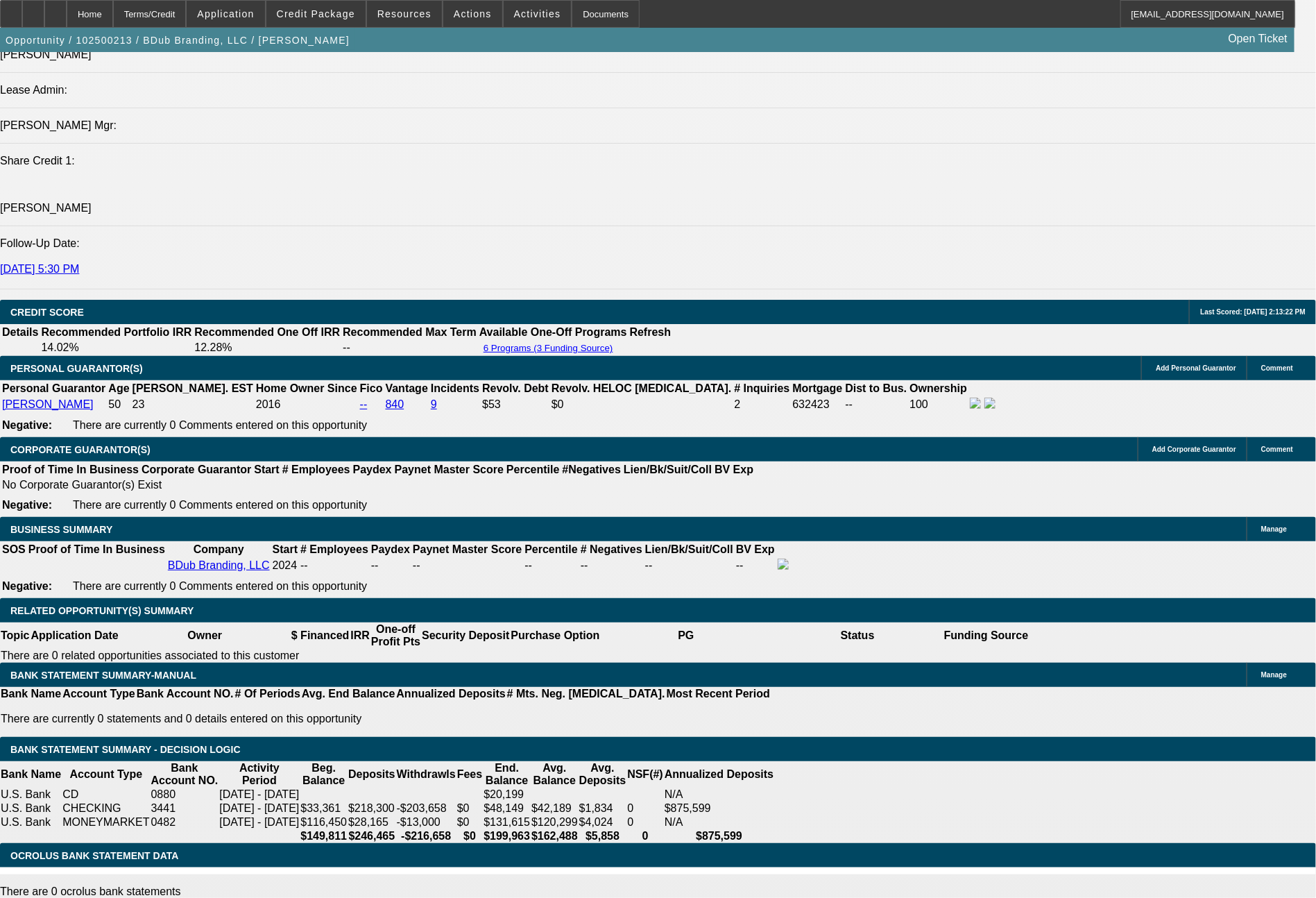
scroll to position [1837, 0]
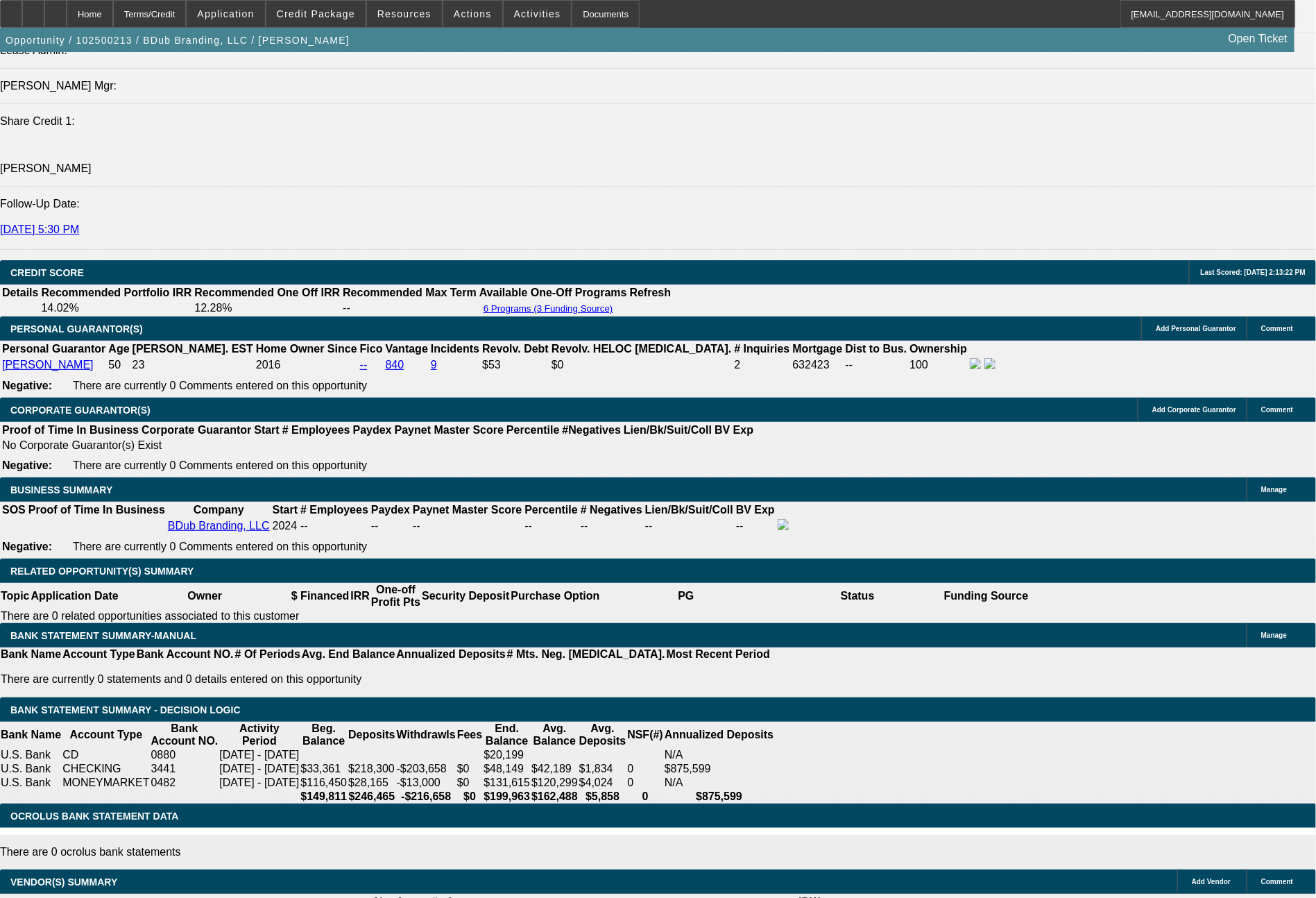
select select "0"
select select "2"
select select "0"
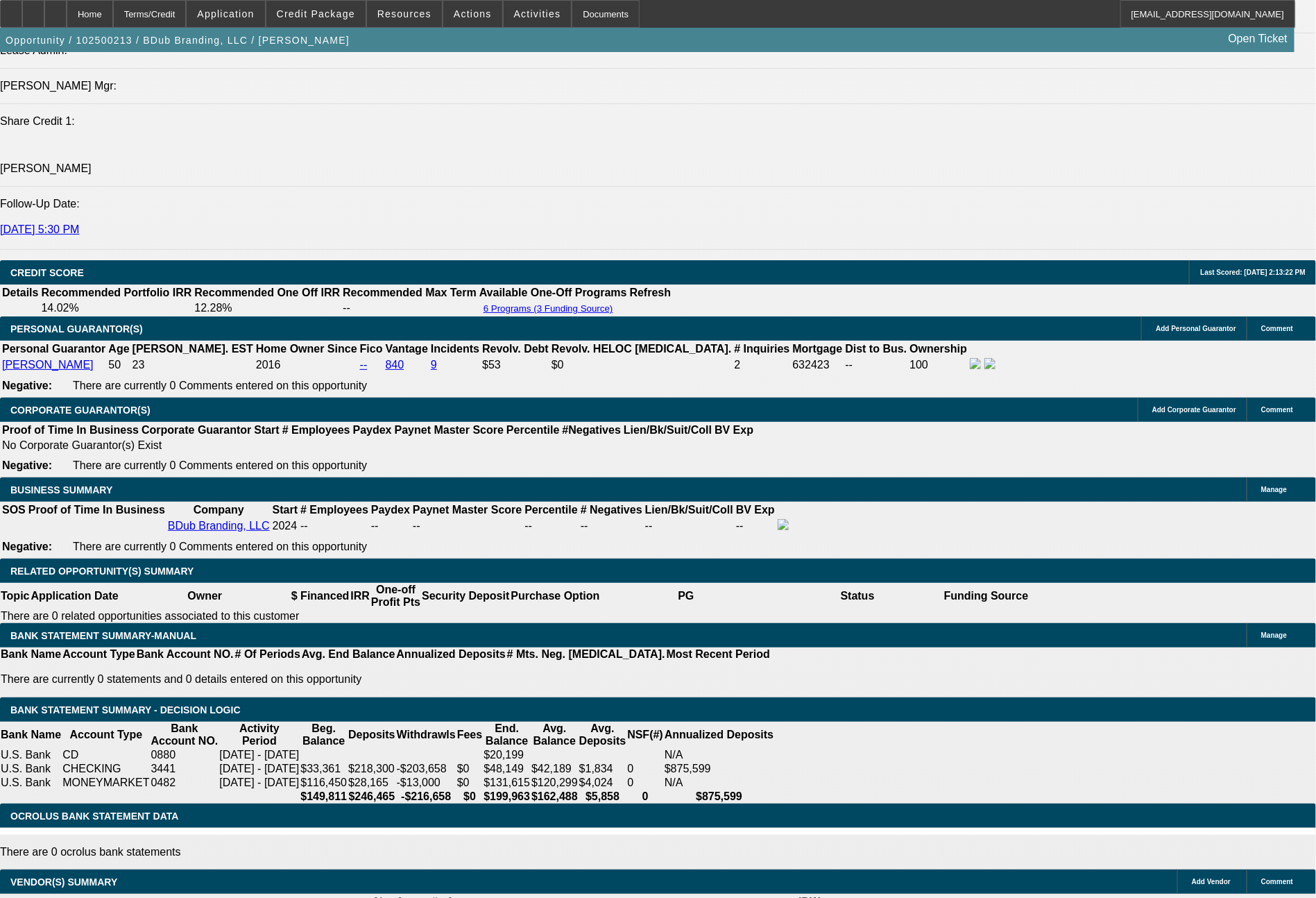
select select "6"
select select "0"
select select "2"
select select "0"
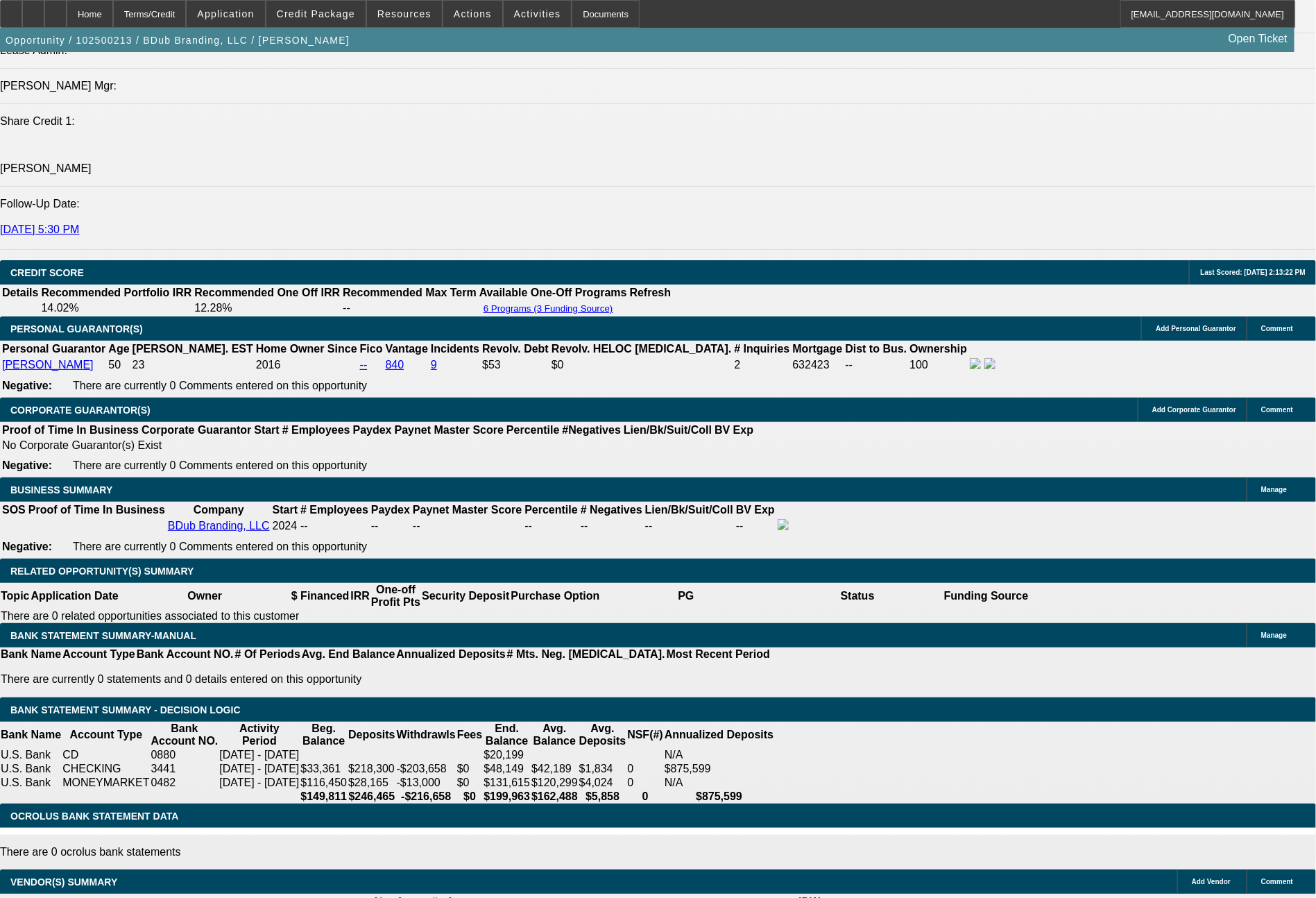
select select "6"
select select "0"
select select "2"
select select "0"
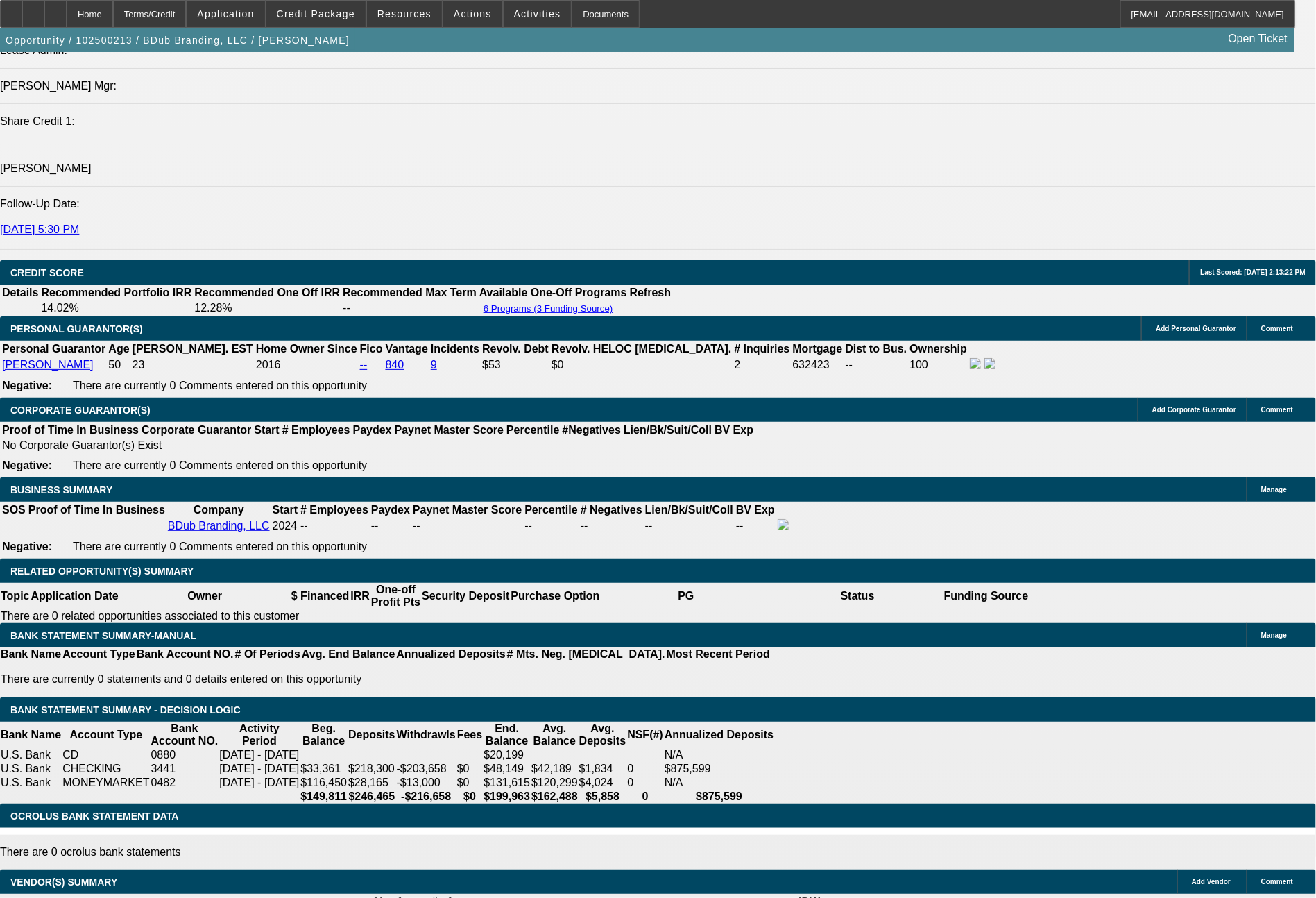
select select "6"
select select "0"
select select "2"
select select "0"
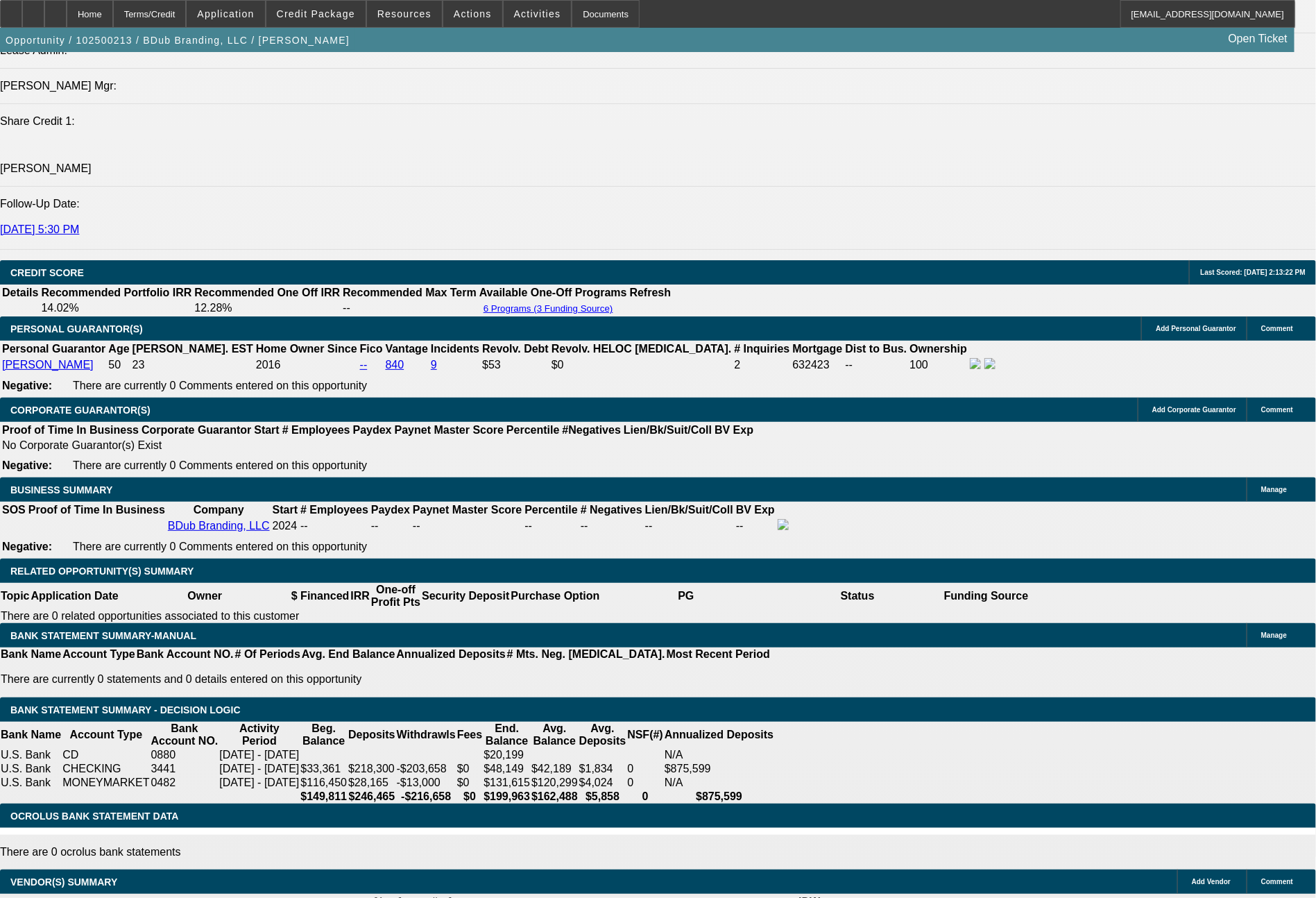
select select "6"
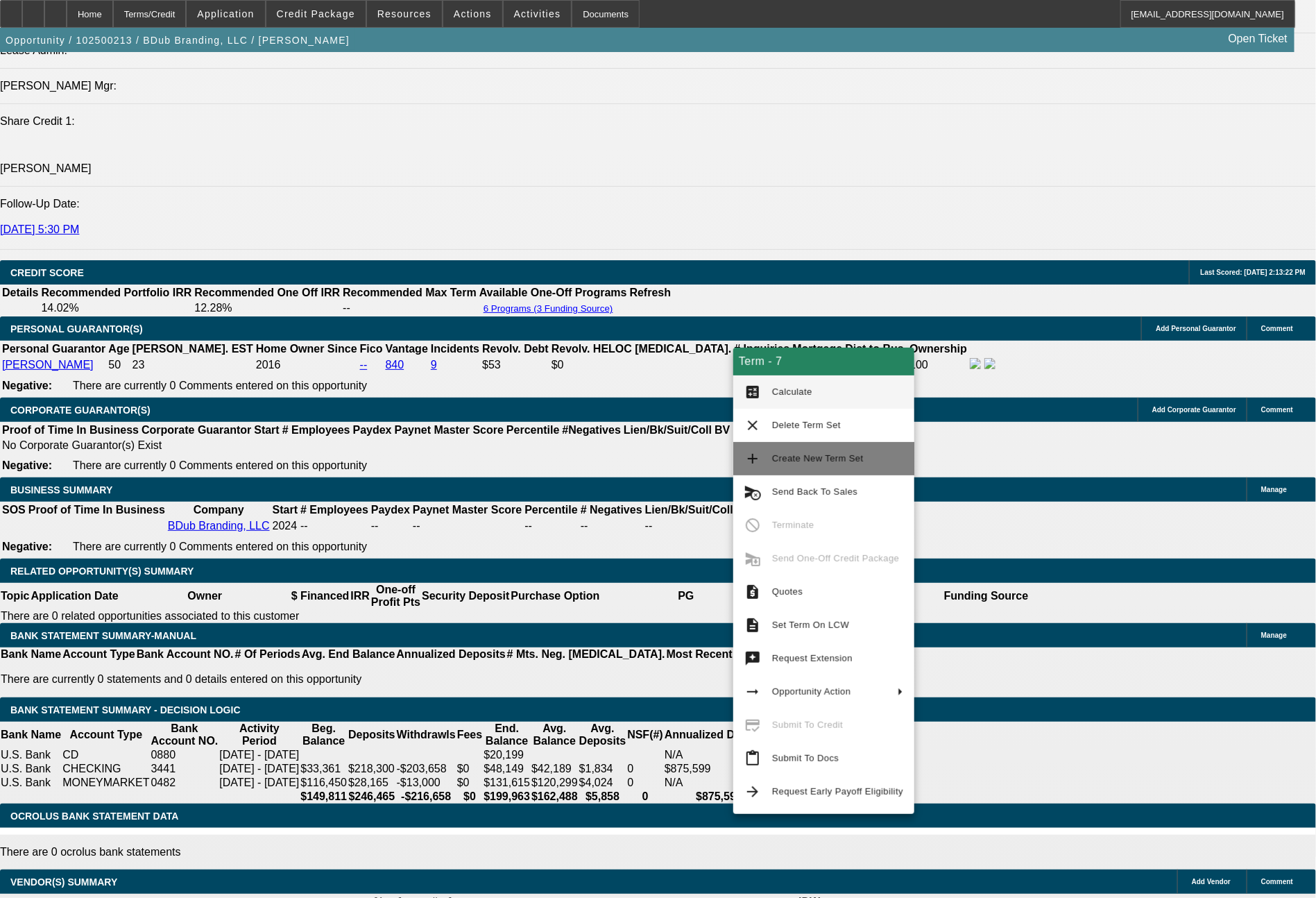
click at [812, 465] on span "Create New Term Set" at bounding box center [837, 458] width 131 height 17
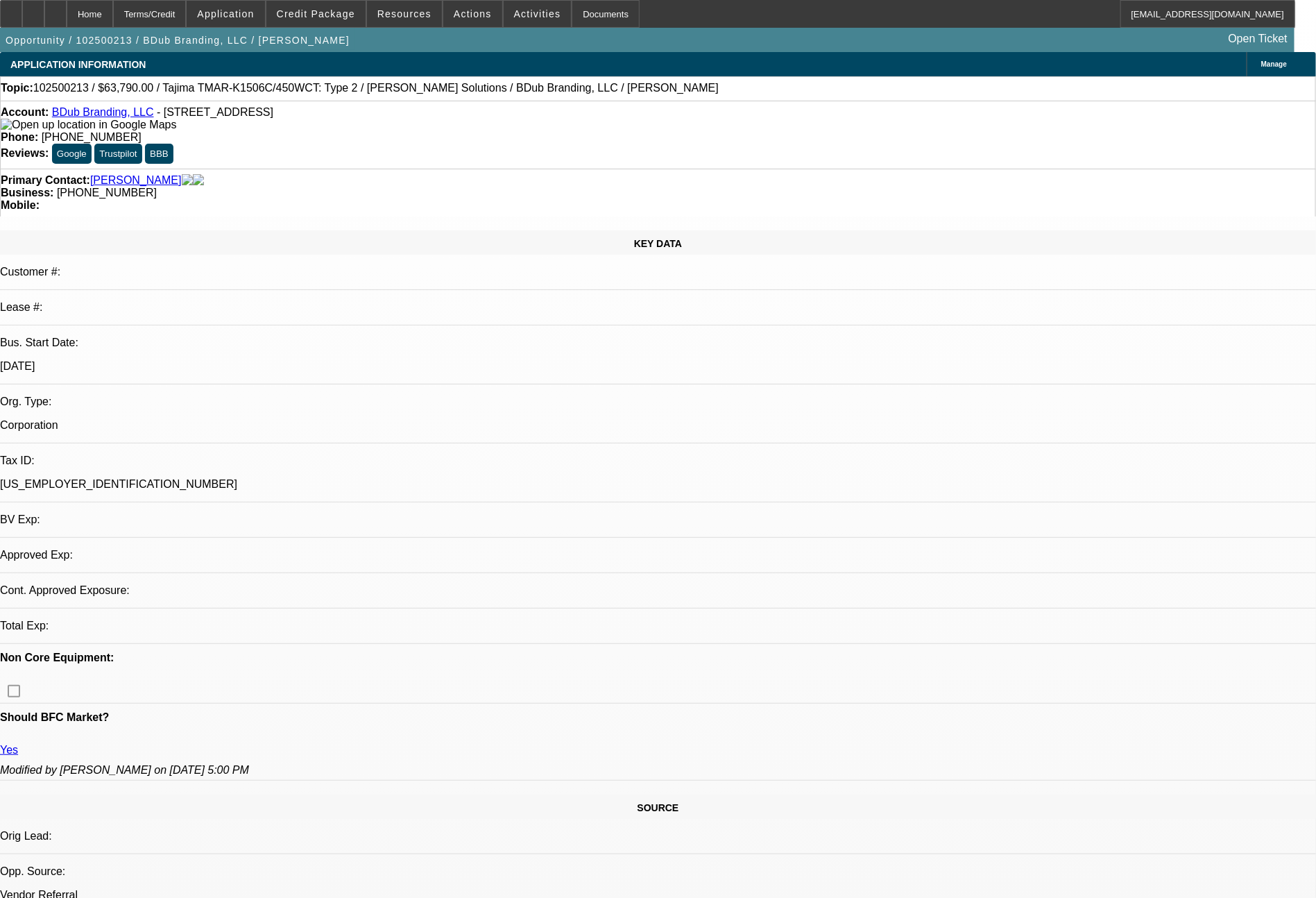
select select "0"
select select "2"
select select "0"
select select "6"
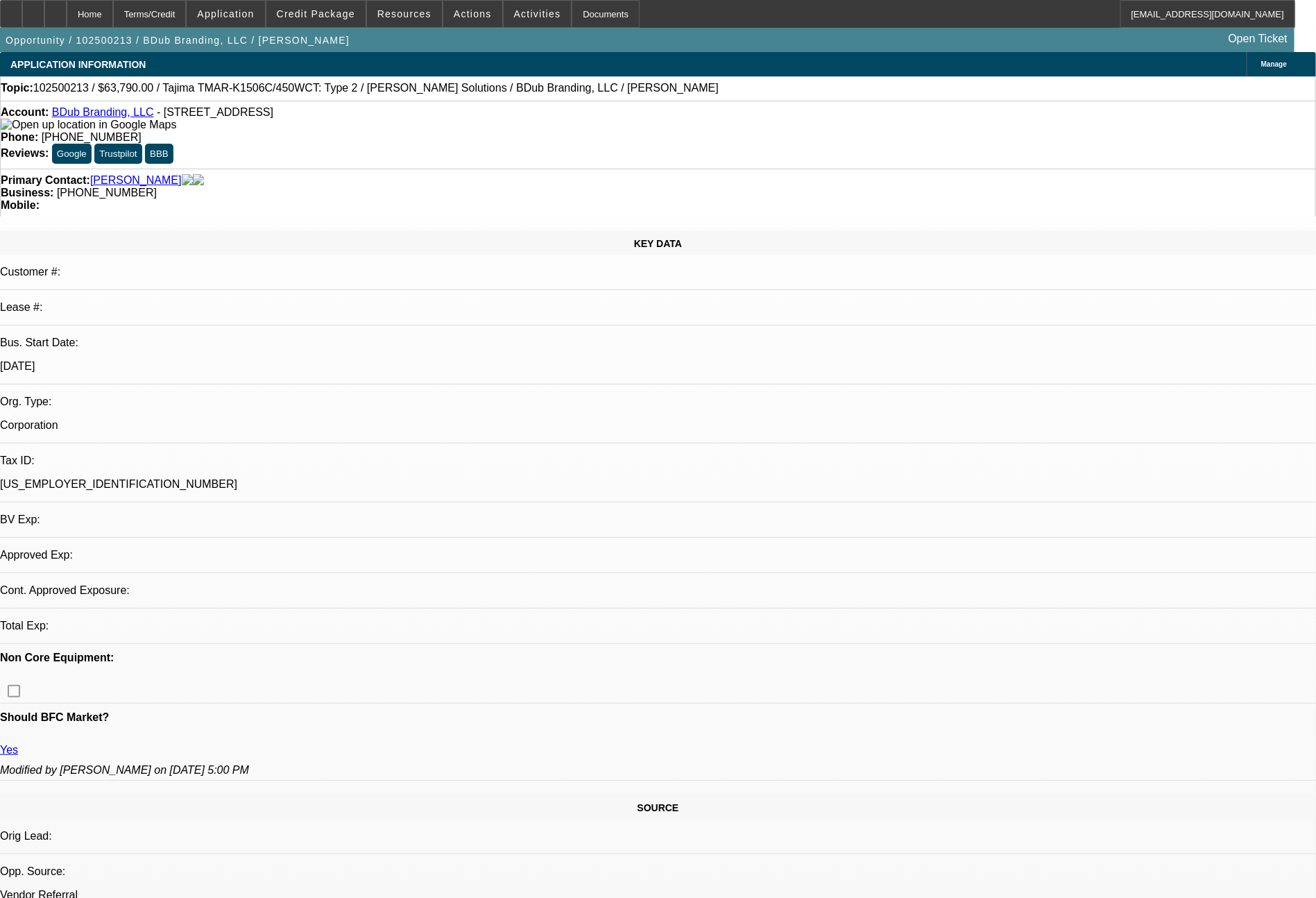
select select "0"
select select "2"
select select "0"
select select "6"
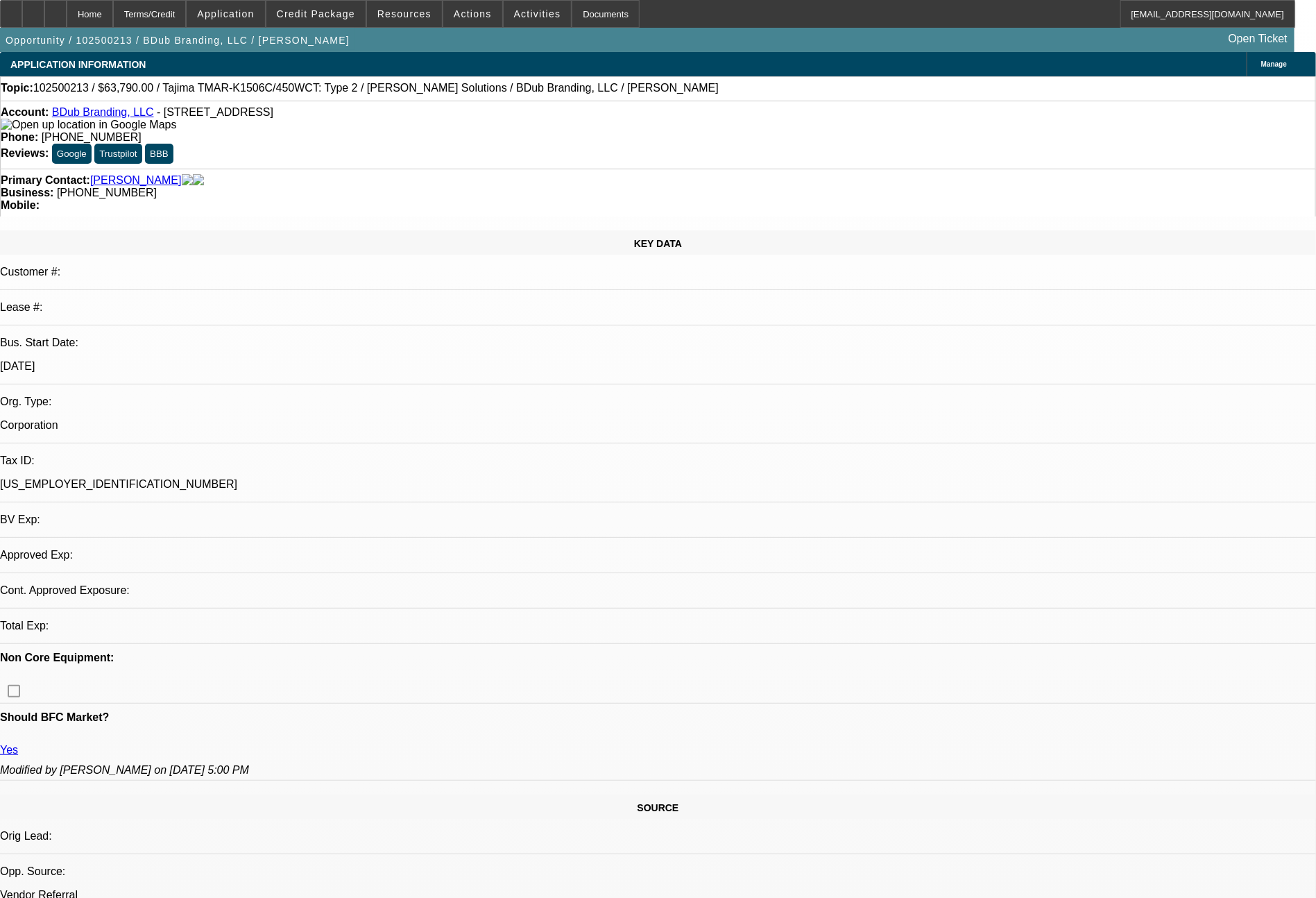
select select "0"
select select "2"
select select "0"
select select "6"
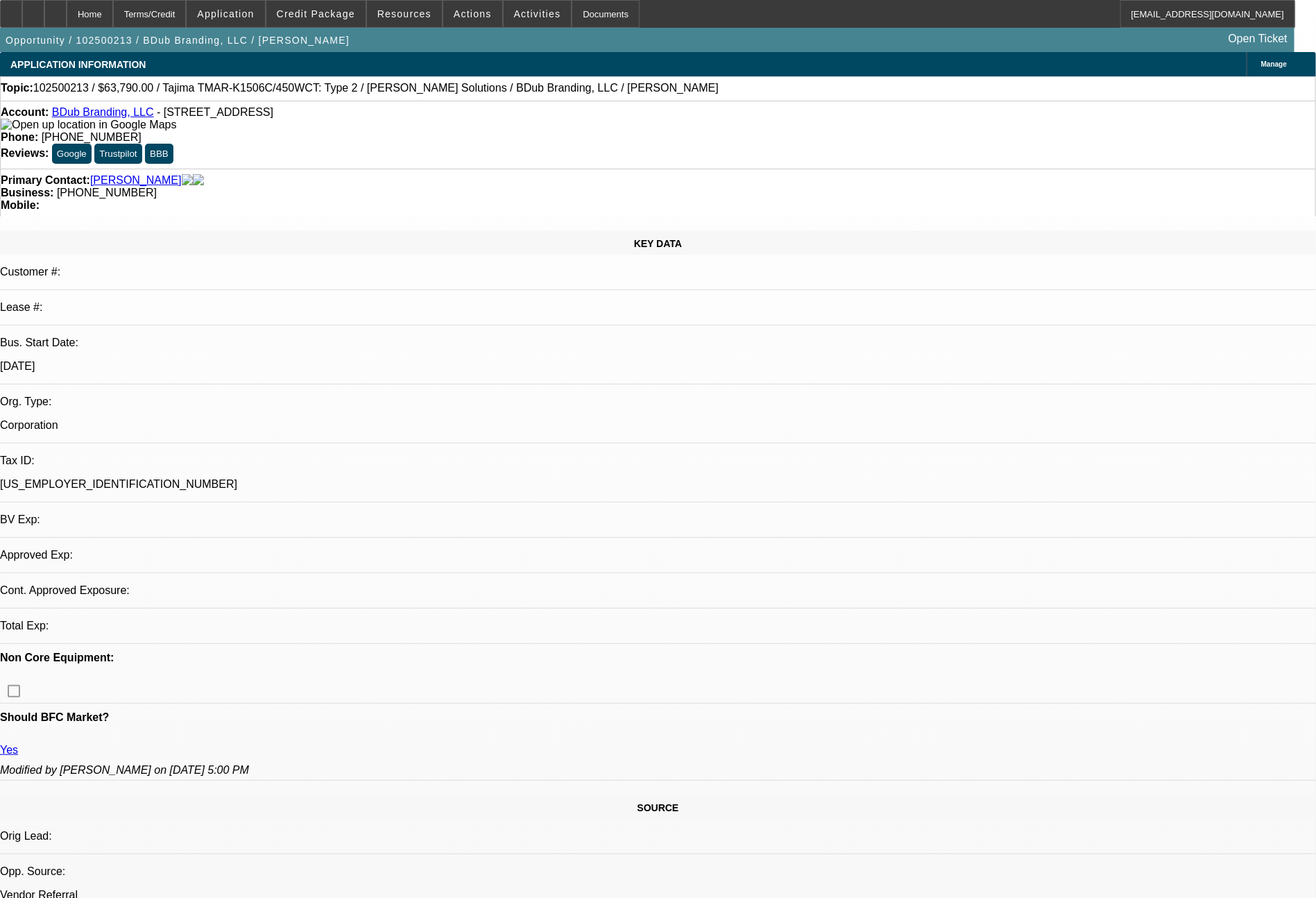
select select "0"
select select "2"
select select "0"
select select "6"
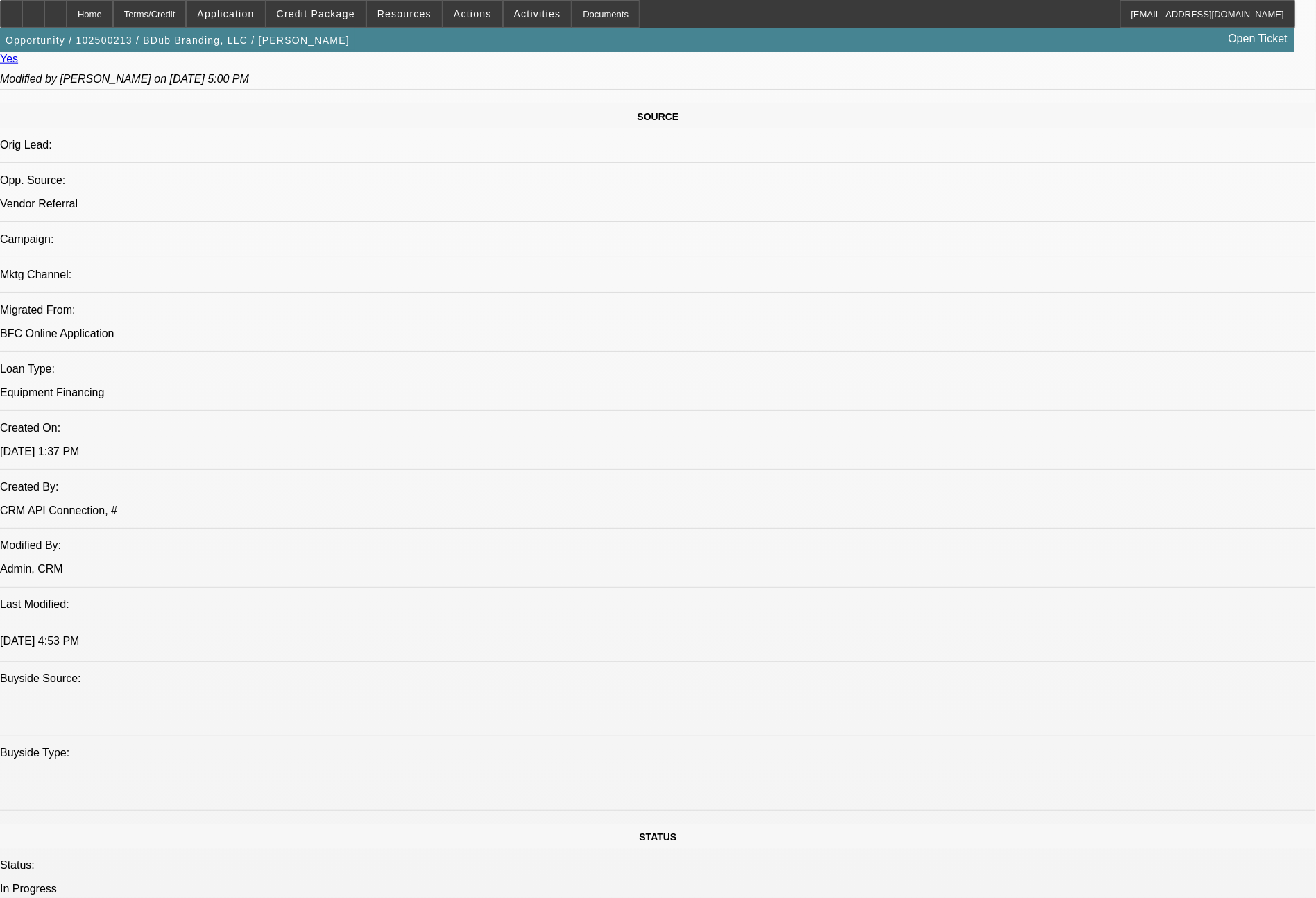
scroll to position [1571, 0]
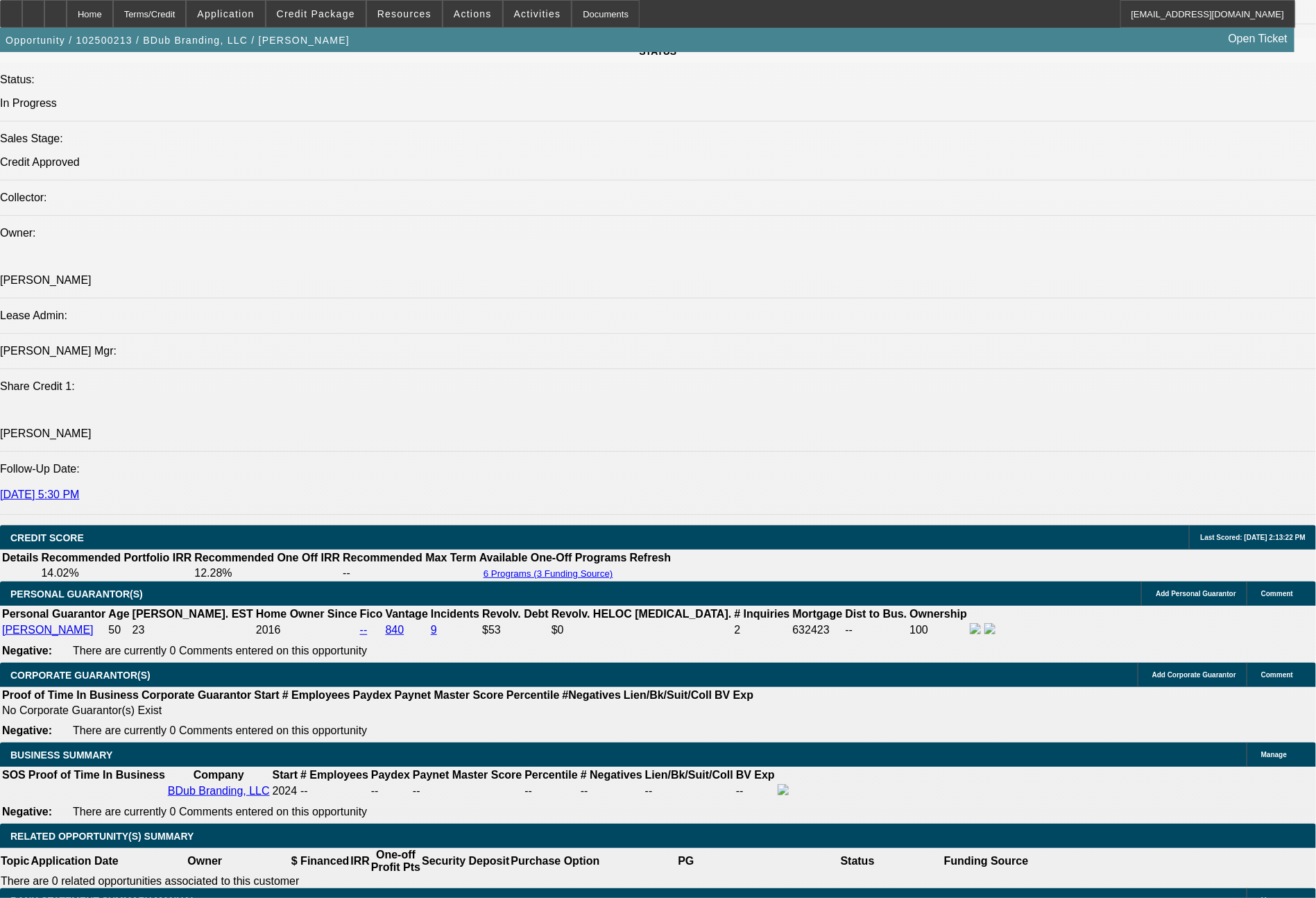
select select "0"
select select "2"
select select "0"
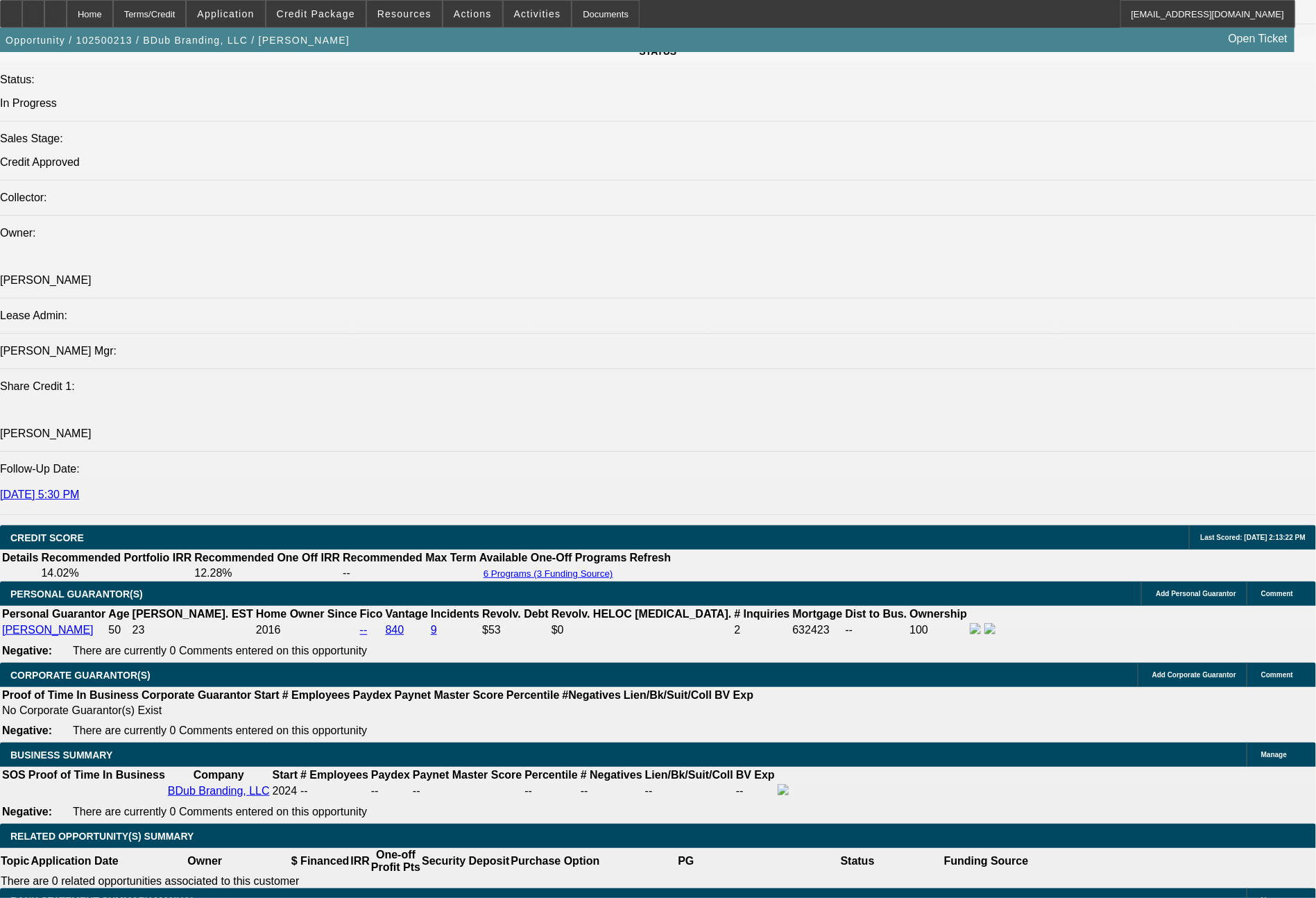
select select "6"
select select "0"
select select "2"
select select "0"
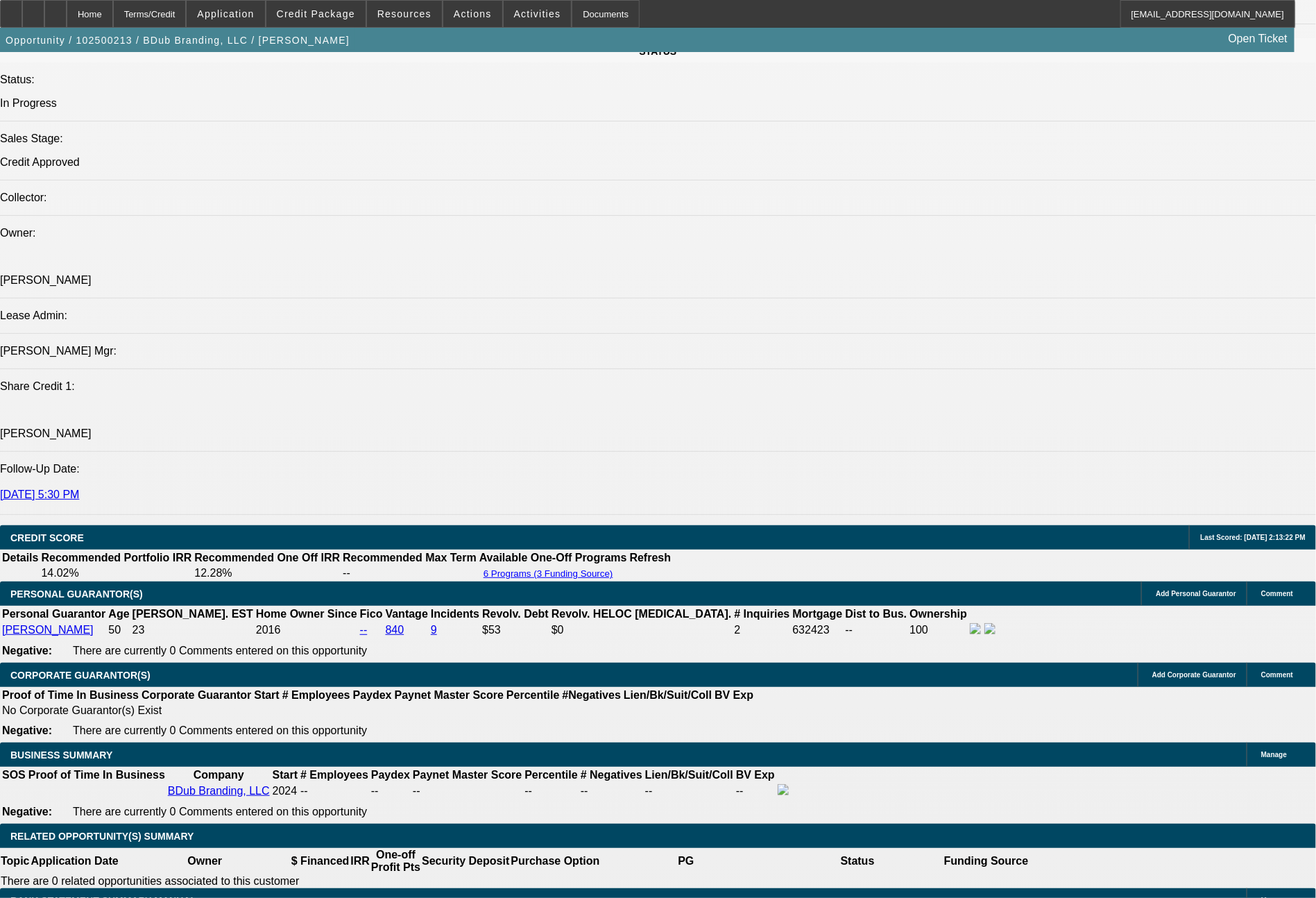
select select "6"
select select "0"
select select "2"
select select "0"
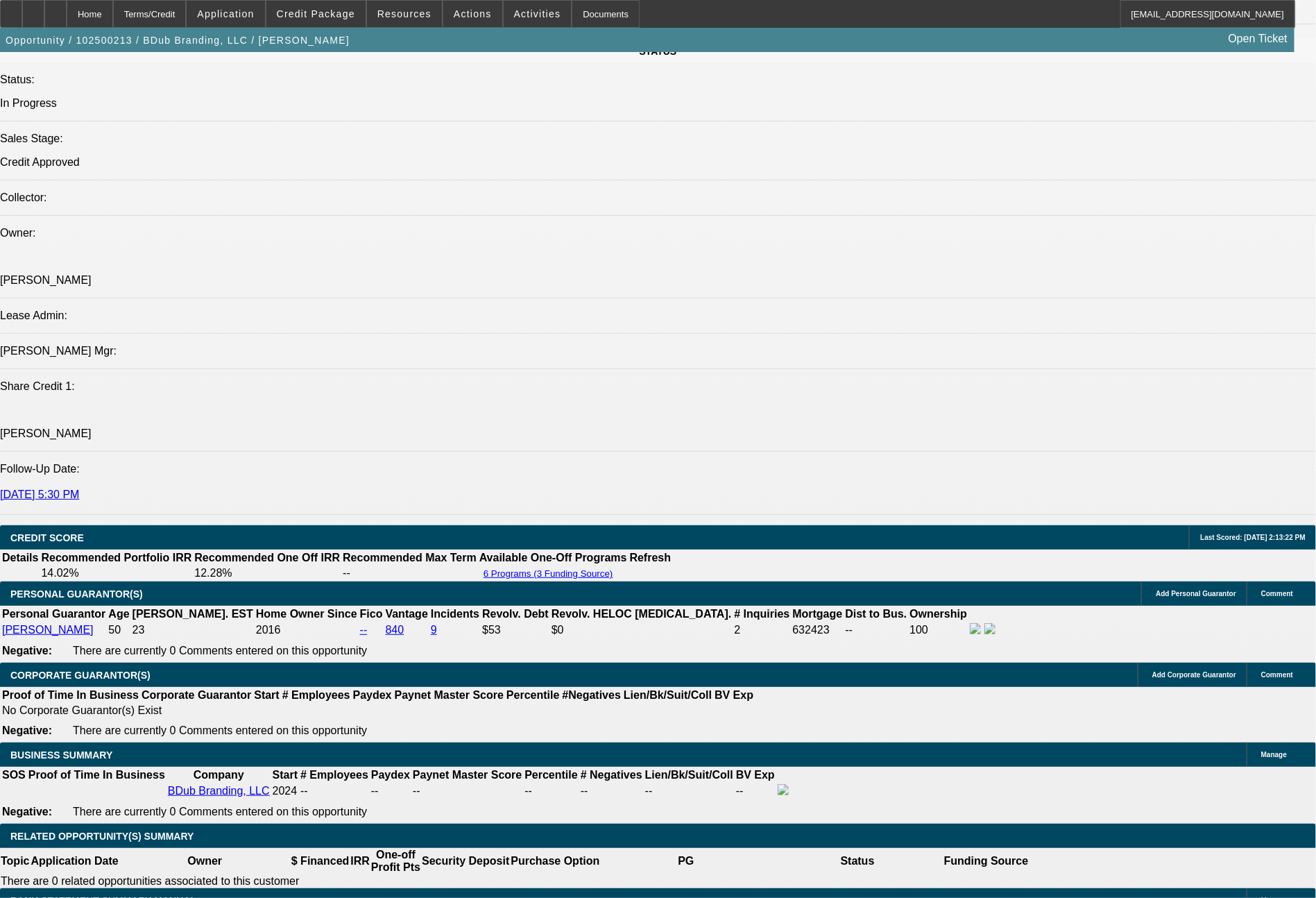
select select "6"
select select "0"
select select "2"
select select "0"
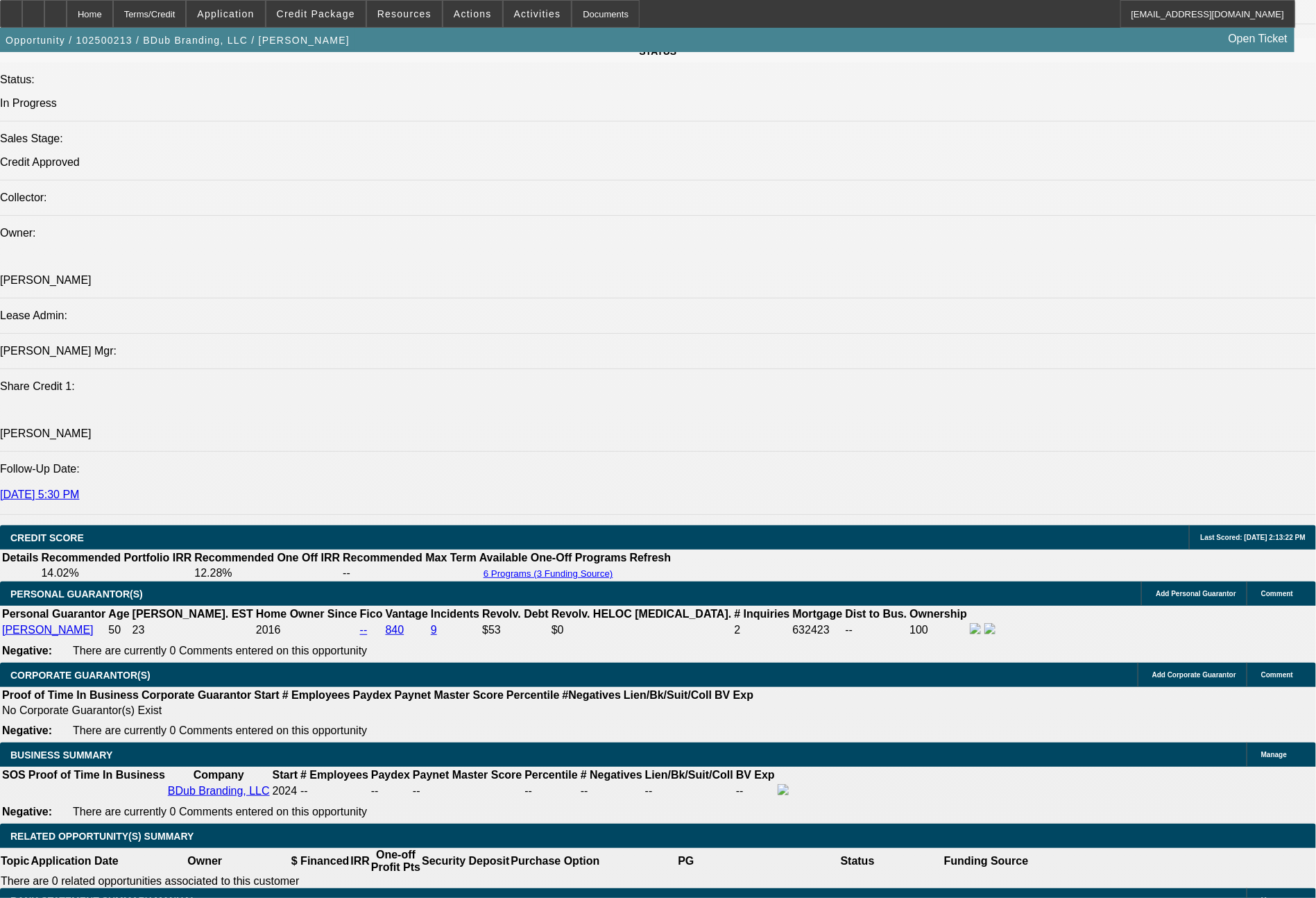
select select "6"
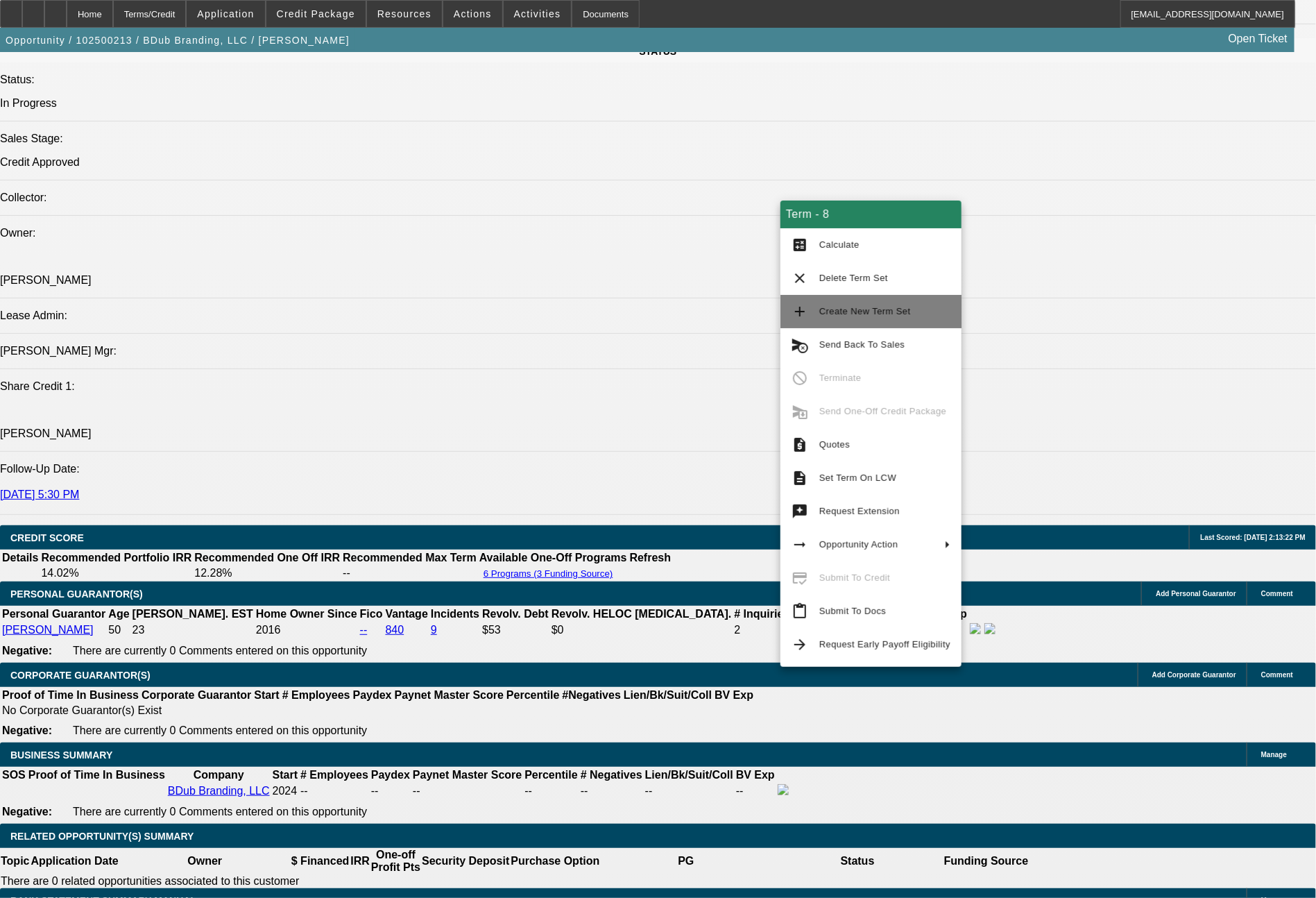
click at [866, 311] on span "Create New Term Set" at bounding box center [864, 311] width 91 height 11
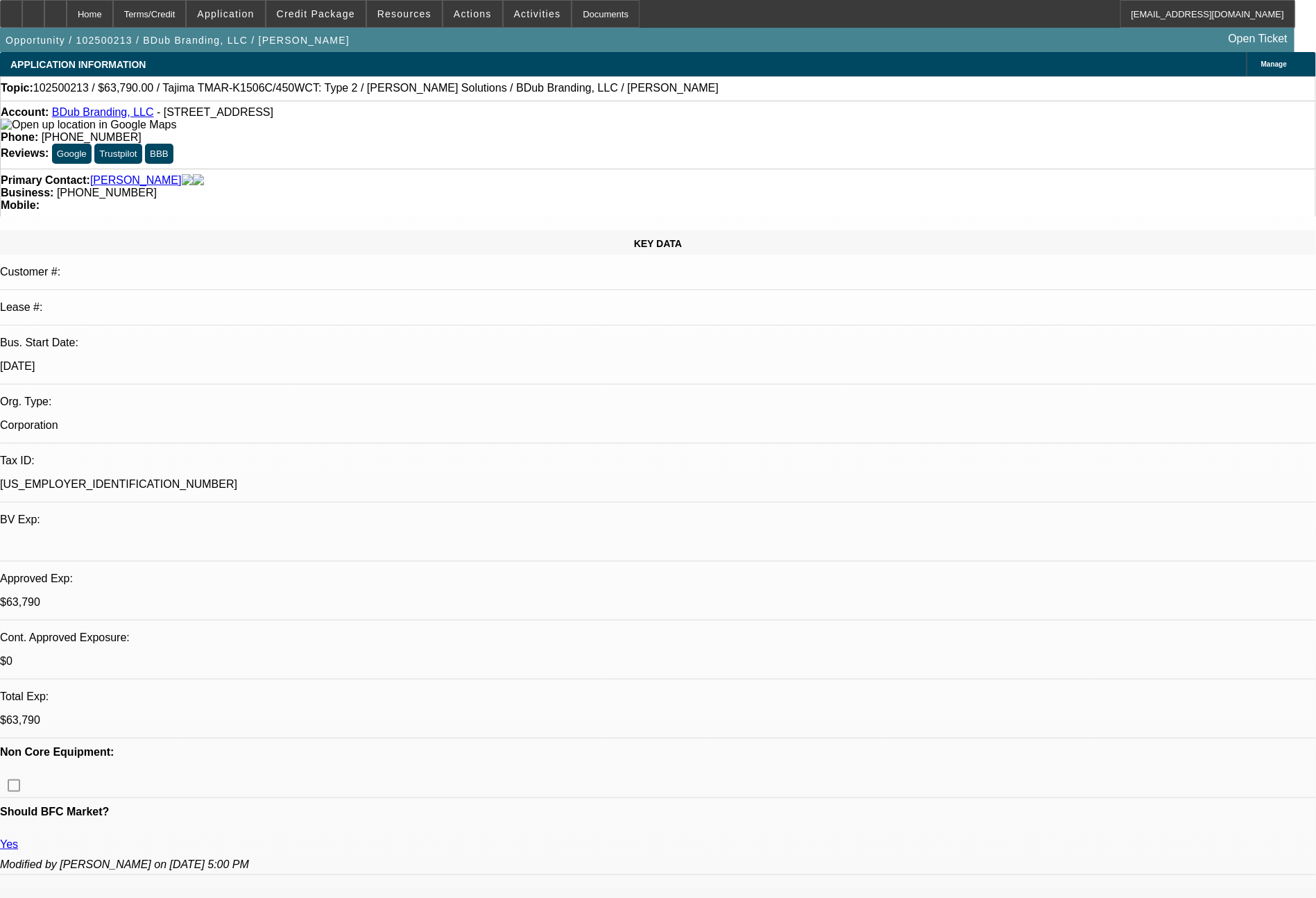
select select "0"
select select "2"
select select "0"
select select "6"
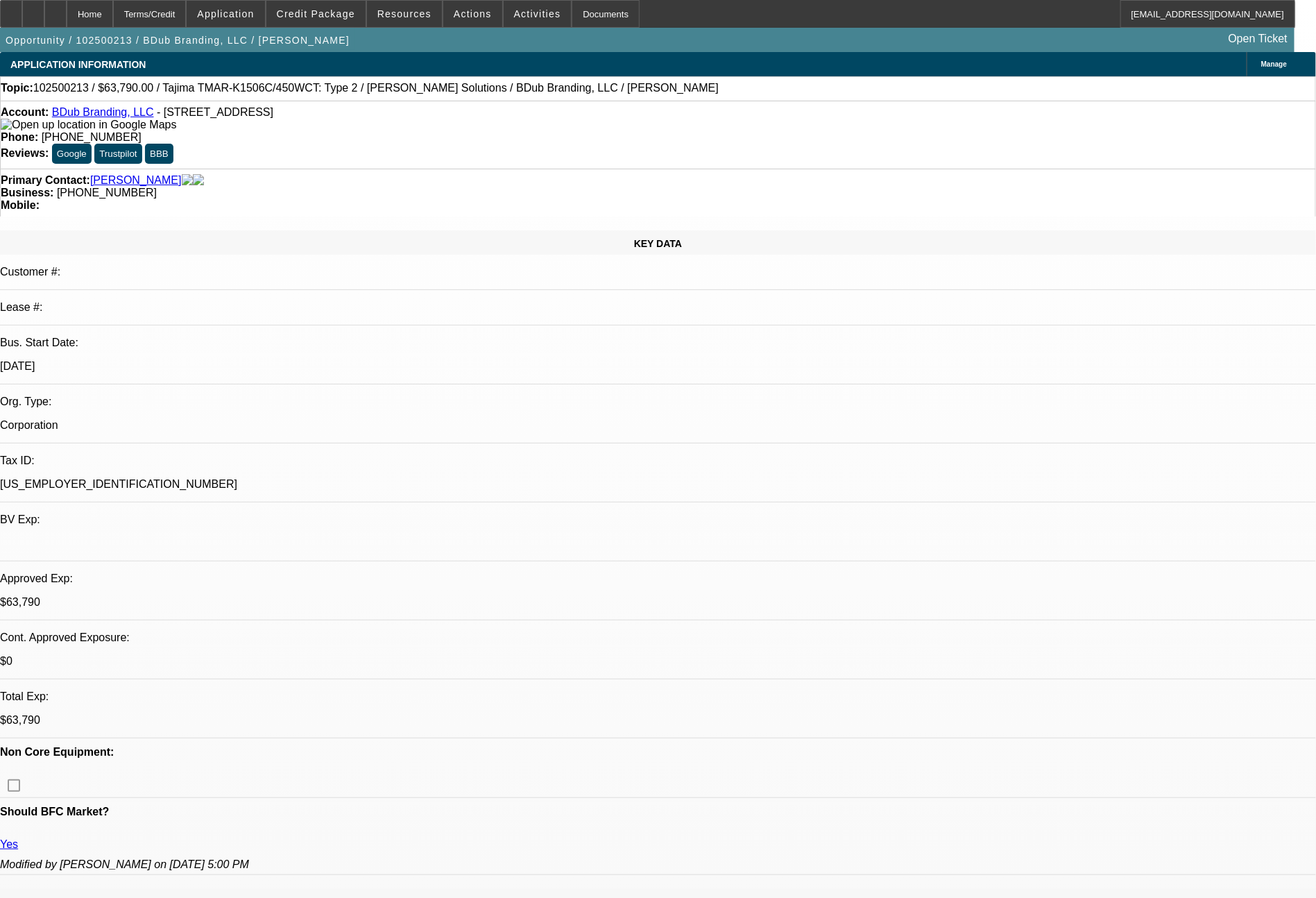
select select "0"
select select "2"
select select "0"
select select "6"
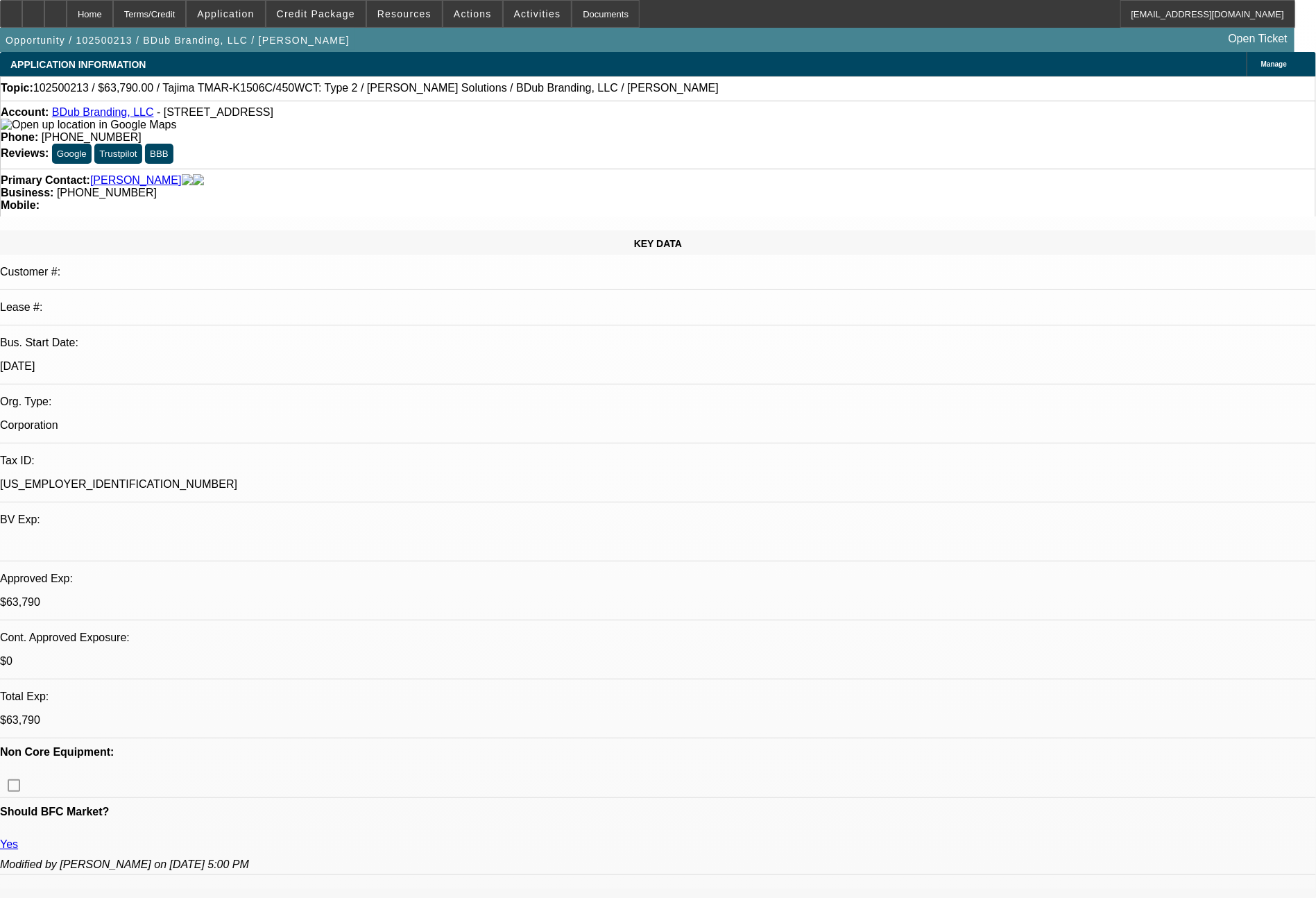
select select "0"
select select "2"
select select "0"
select select "6"
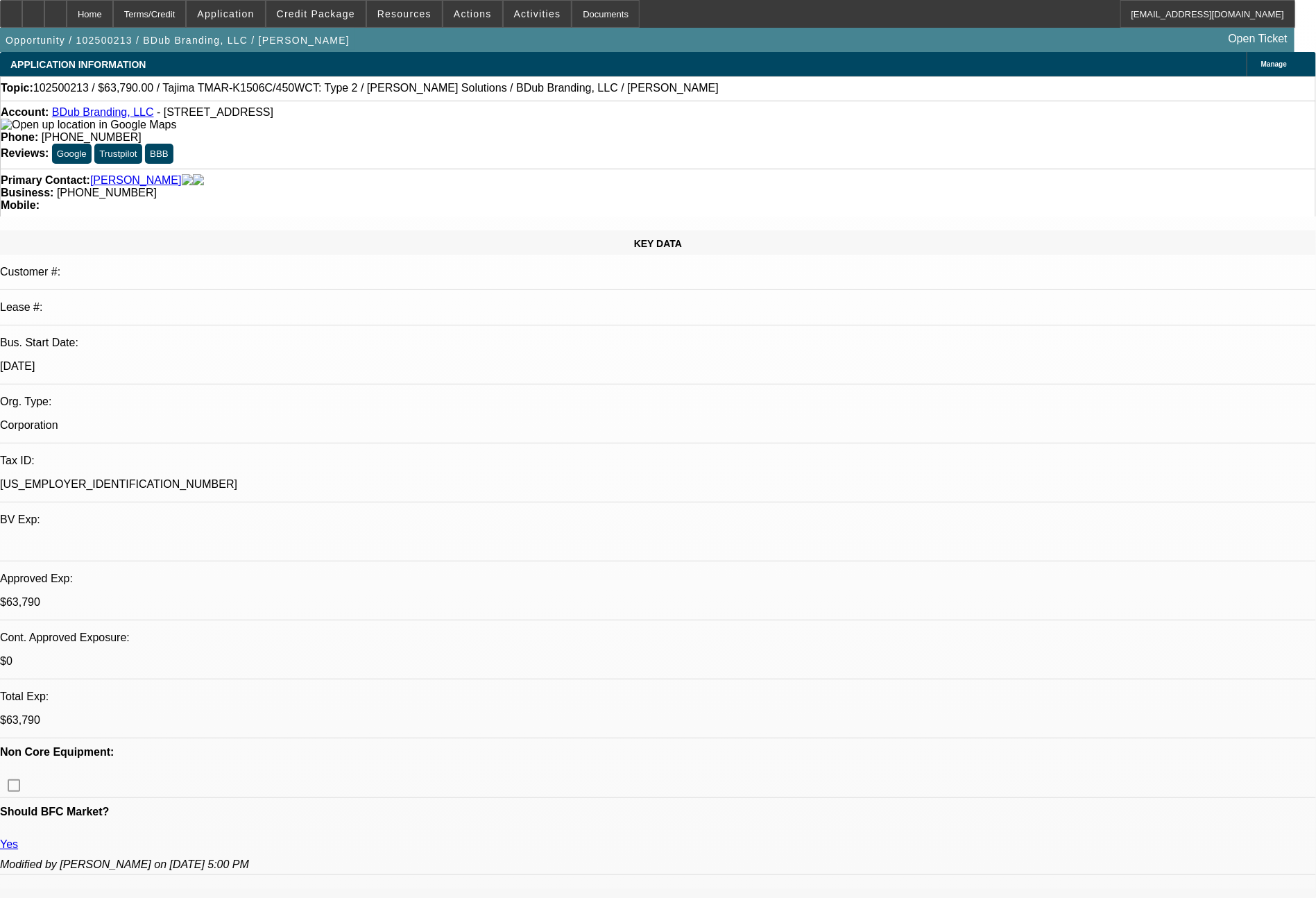
select select "0"
select select "2"
select select "0"
select select "6"
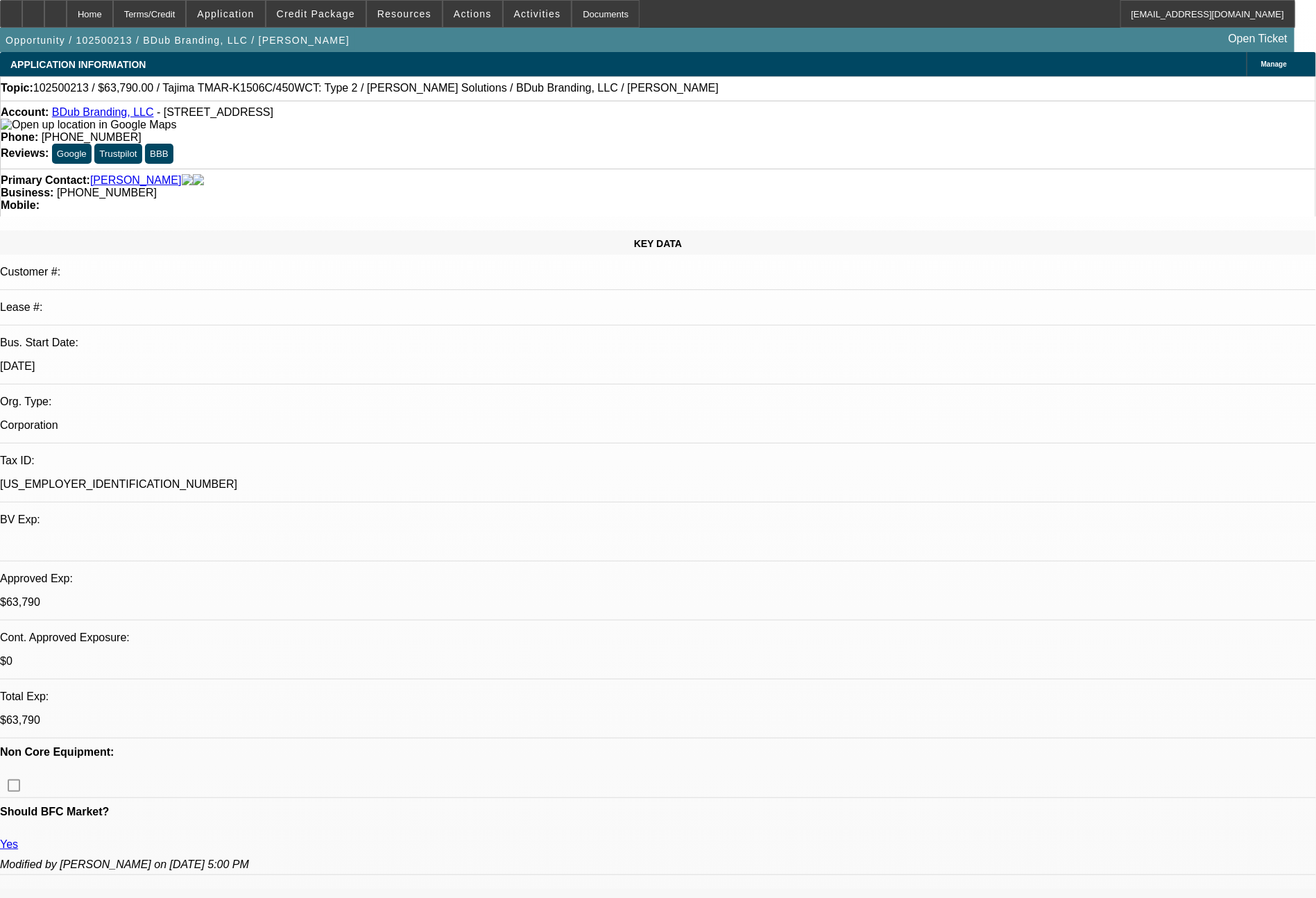
scroll to position [750, 0]
drag, startPoint x: 1214, startPoint y: 629, endPoint x: 1042, endPoint y: 567, distance: 182.8
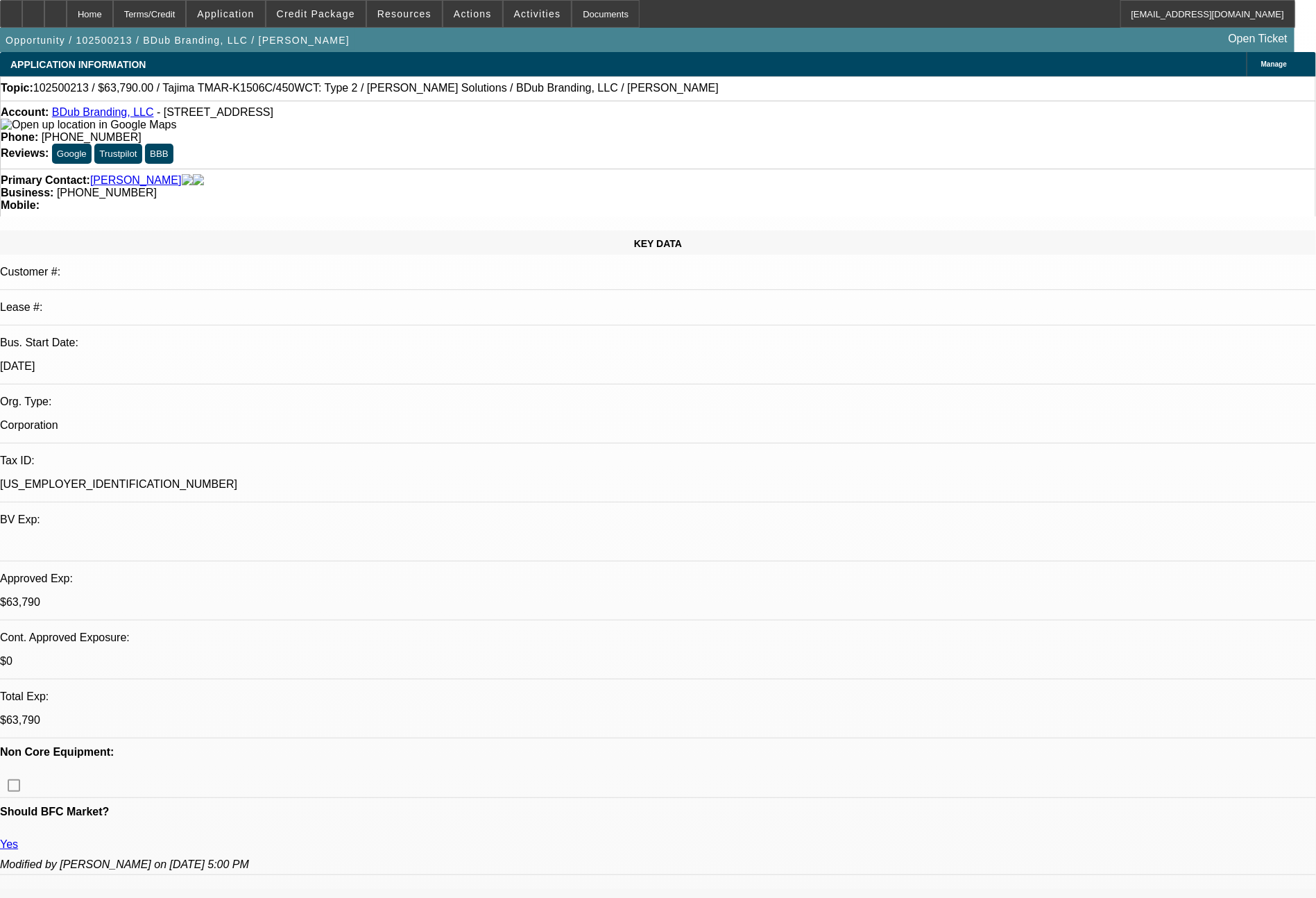
drag, startPoint x: 1220, startPoint y: 562, endPoint x: 1018, endPoint y: 523, distance: 205.7
copy td "solid personal credit, new Tajima machine, very solid deposits/balances per ban…"
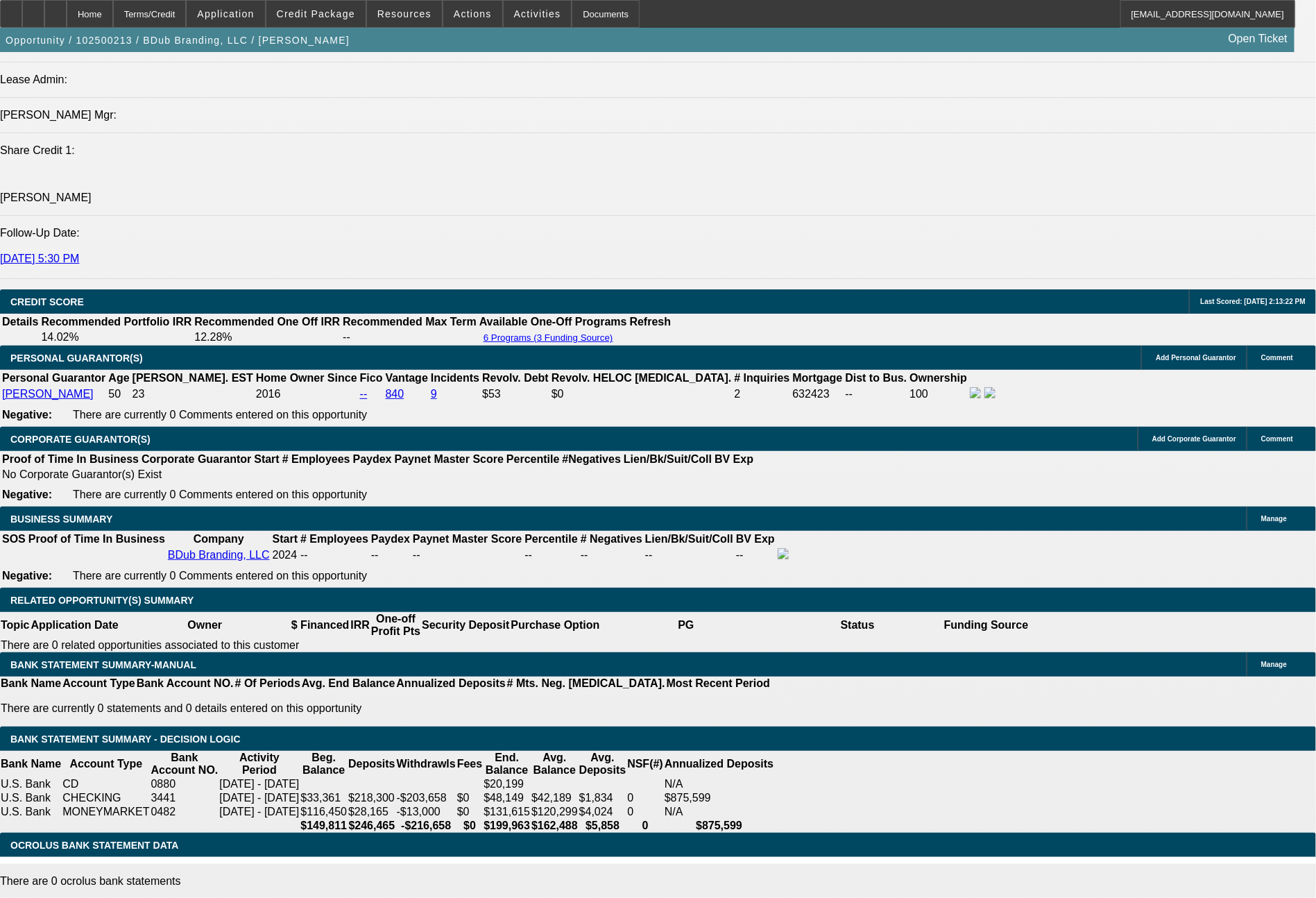
scroll to position [1849, 0]
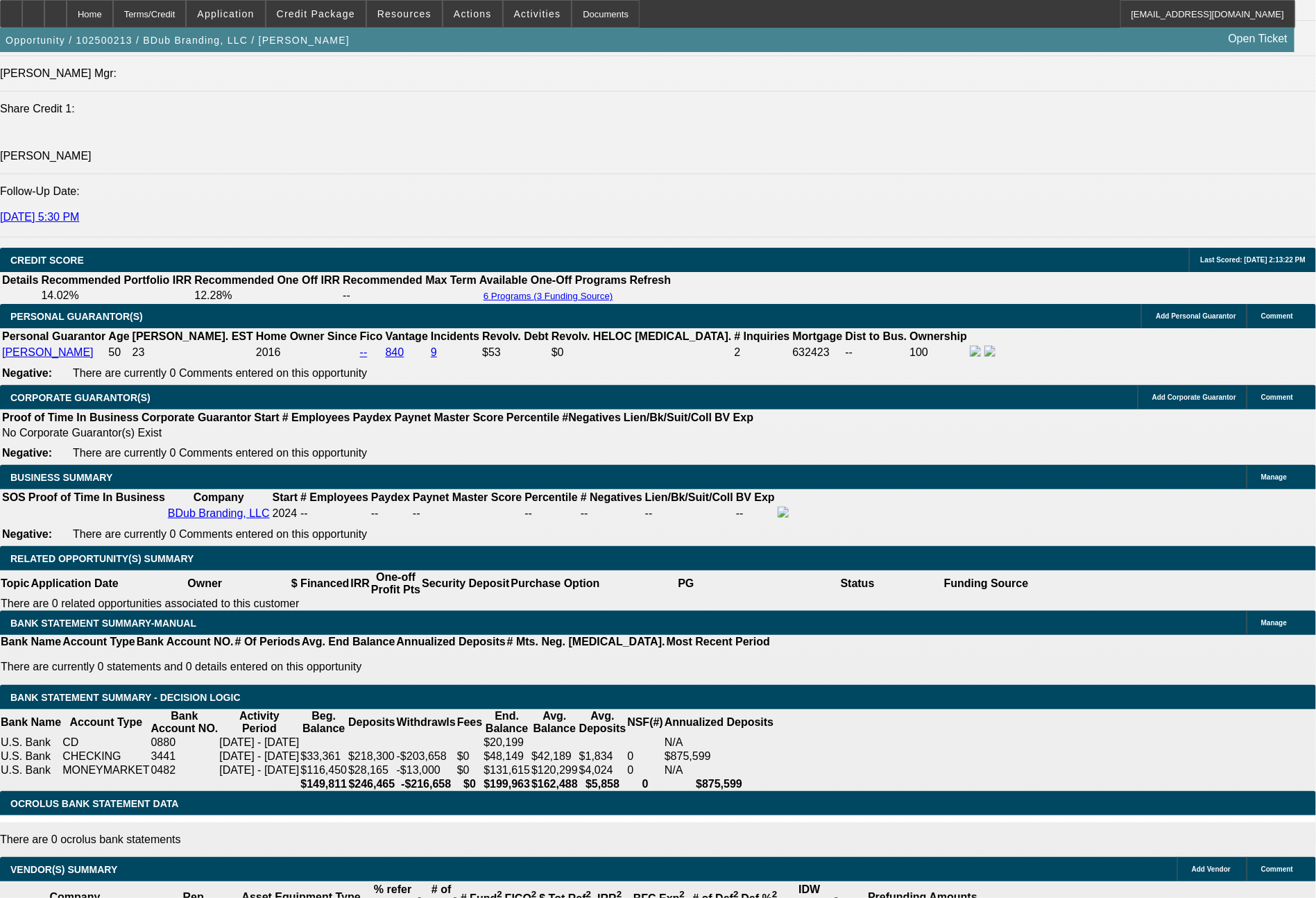
drag, startPoint x: 729, startPoint y: 527, endPoint x: 783, endPoint y: 525, distance: 54.0
type input "10"
type input "$2.00"
type input "UNKNOWN"
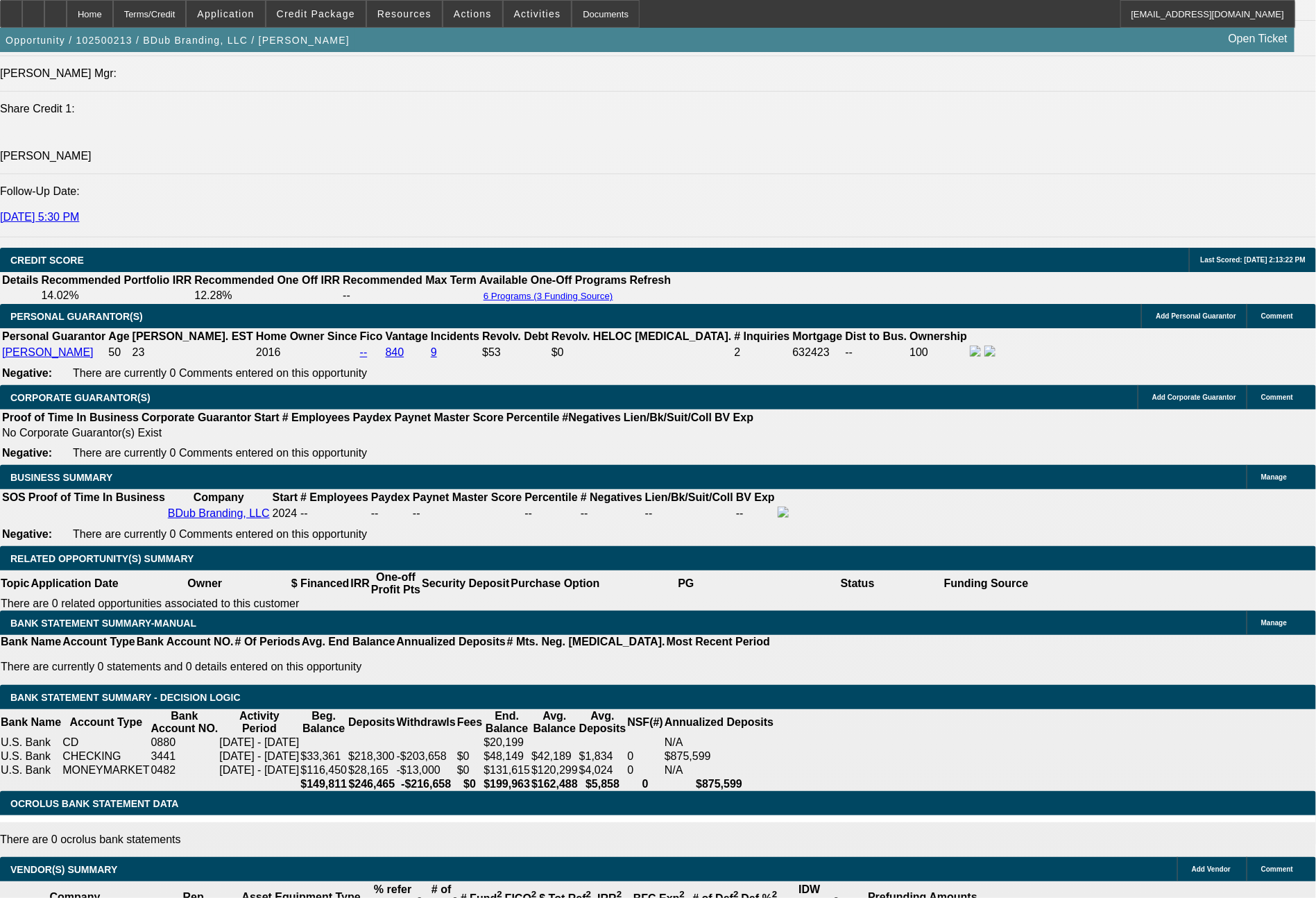
type input "1047"
type input "11.6"
type input "$2,094.00"
type input "$1,047.00"
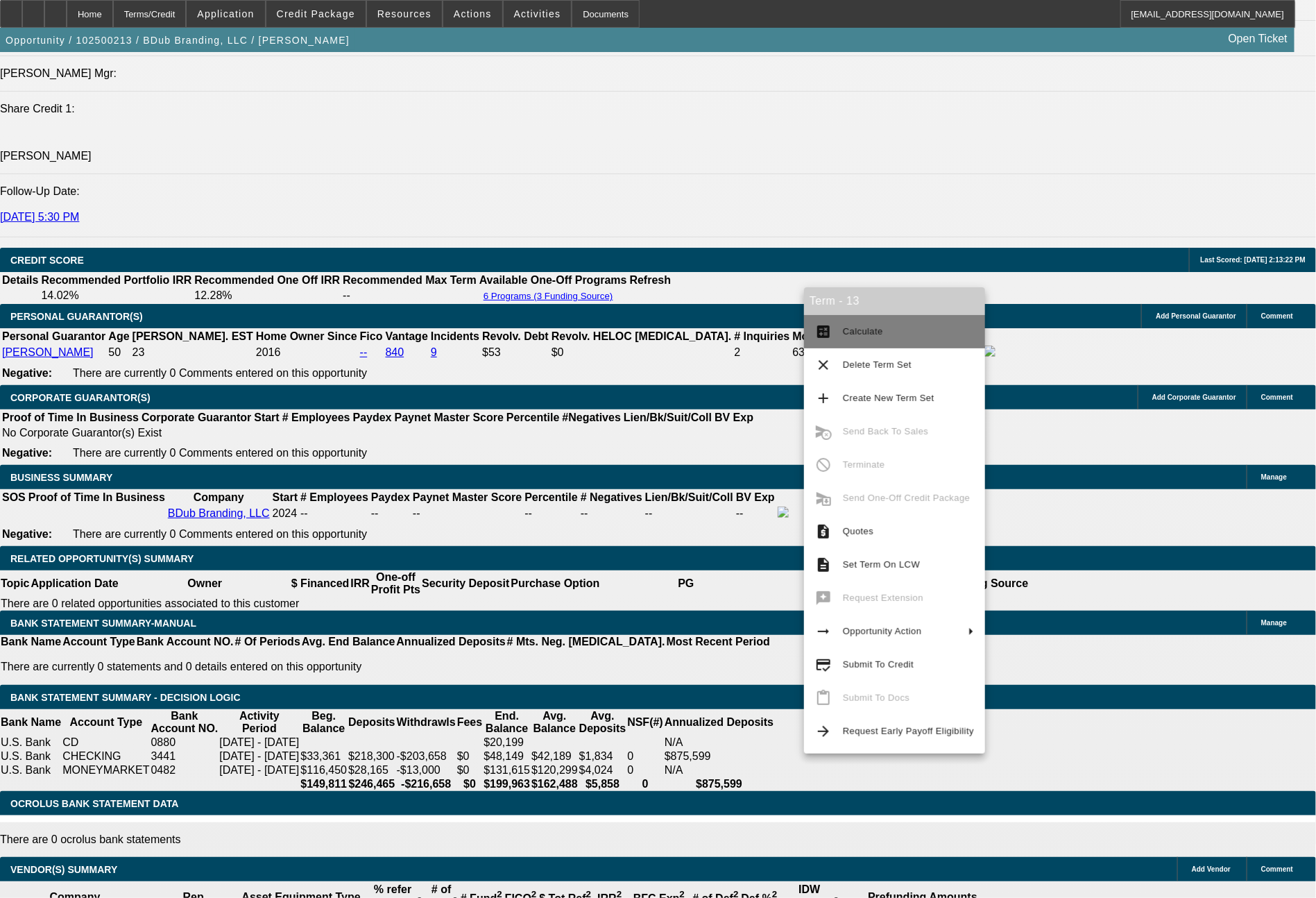
click at [841, 338] on button "calculate Calculate" at bounding box center [894, 331] width 181 height 33
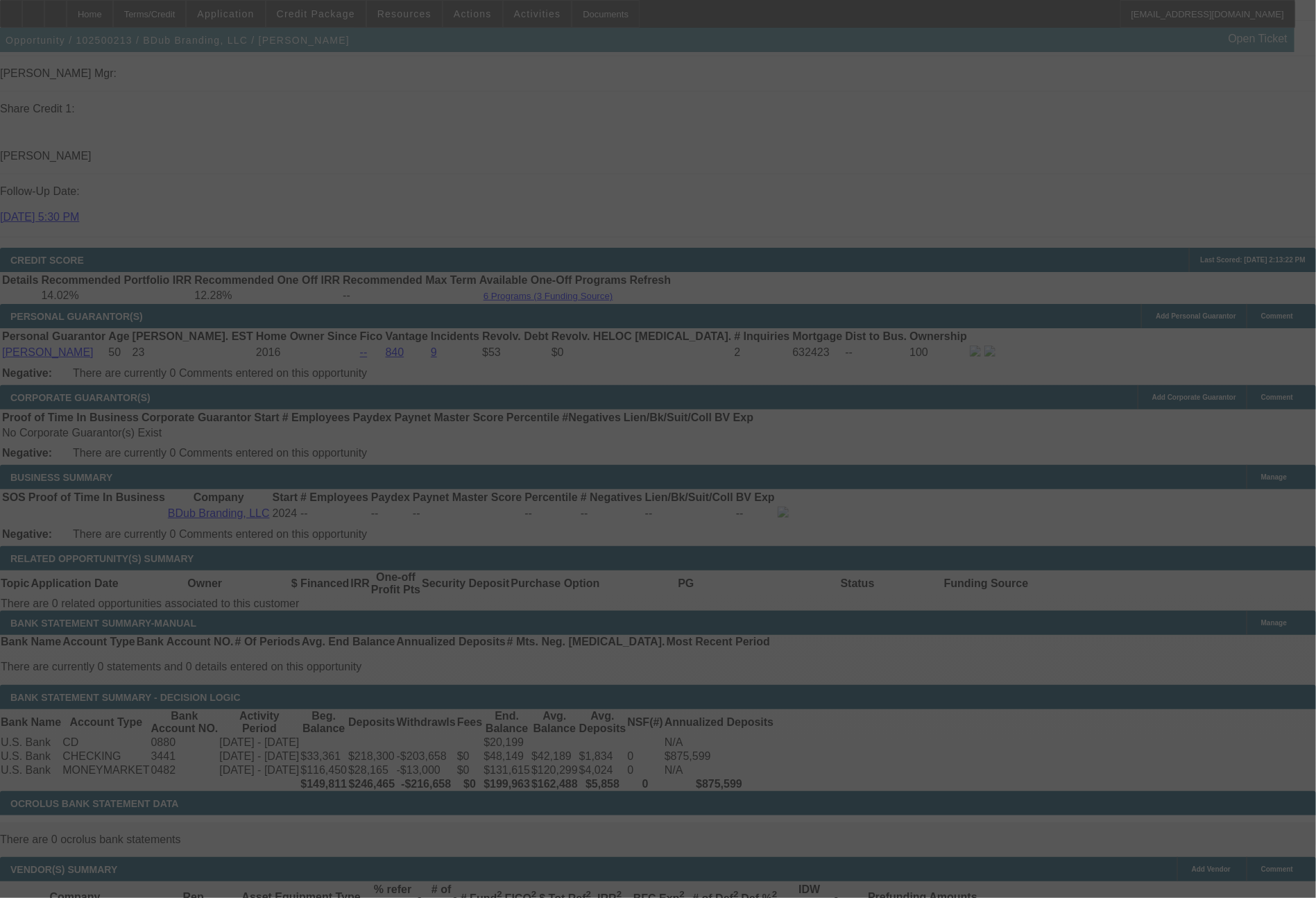
select select "0"
select select "2"
select select "0"
select select "6"
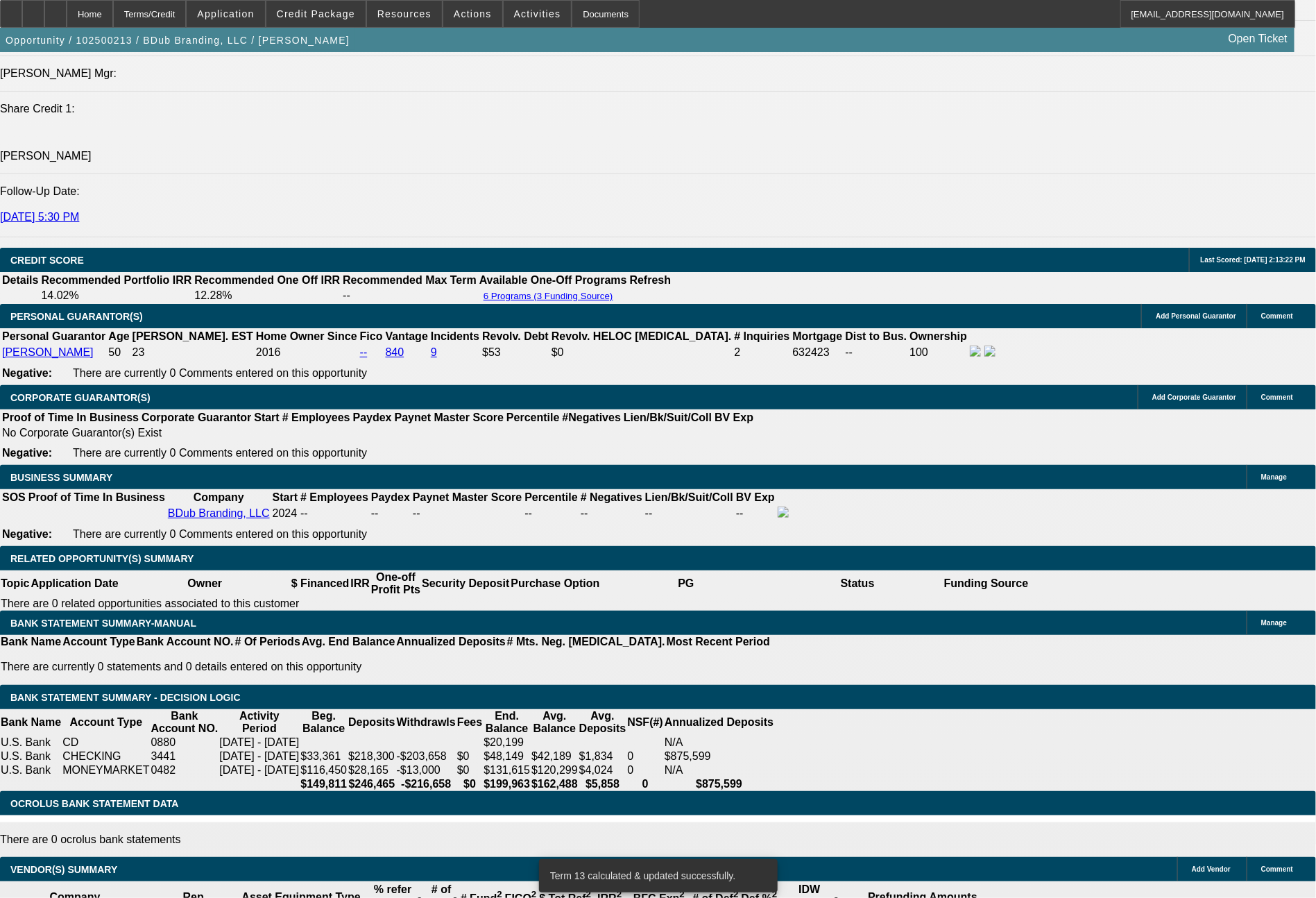
drag, startPoint x: 556, startPoint y: 528, endPoint x: 638, endPoint y: 528, distance: 82.0
type input "1"
type input "$2.00"
type input "UNKNOWN"
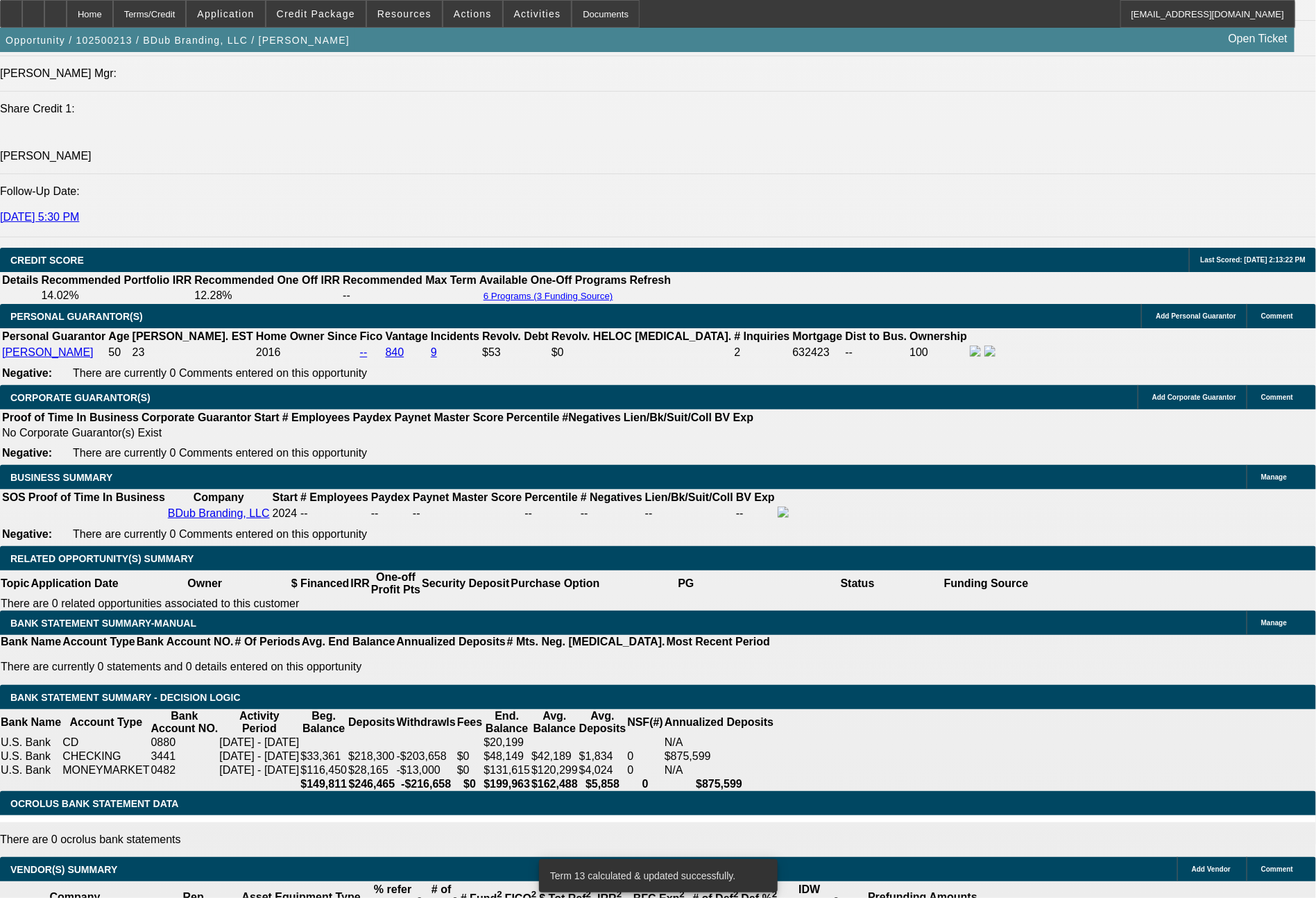
type input "1338"
type input "$2,676.00"
type input "11.6"
type input "133"
type input "$266.00"
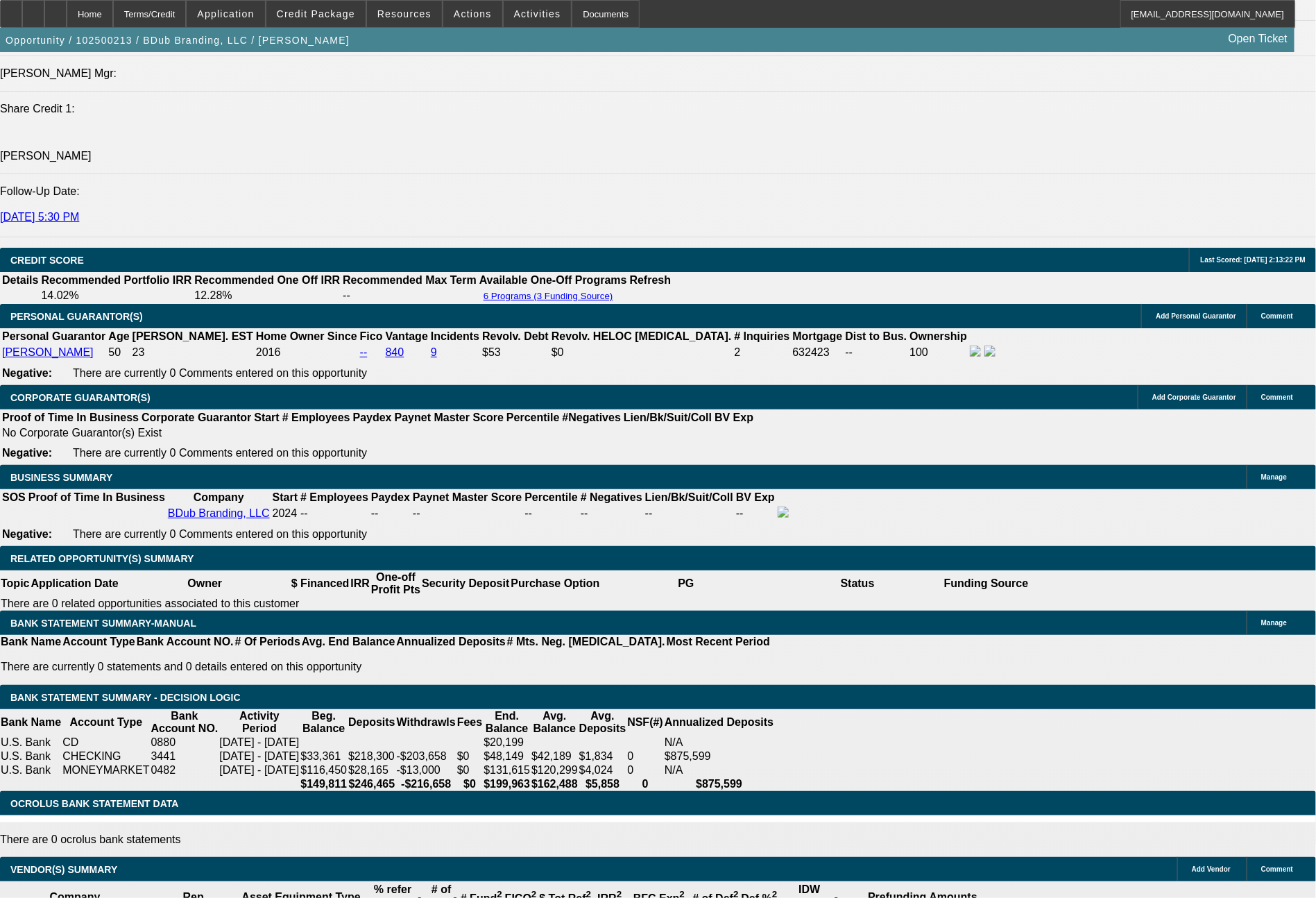
type input "1334"
type input "$2,668.00"
type input "11.4"
type input "$1,334.00"
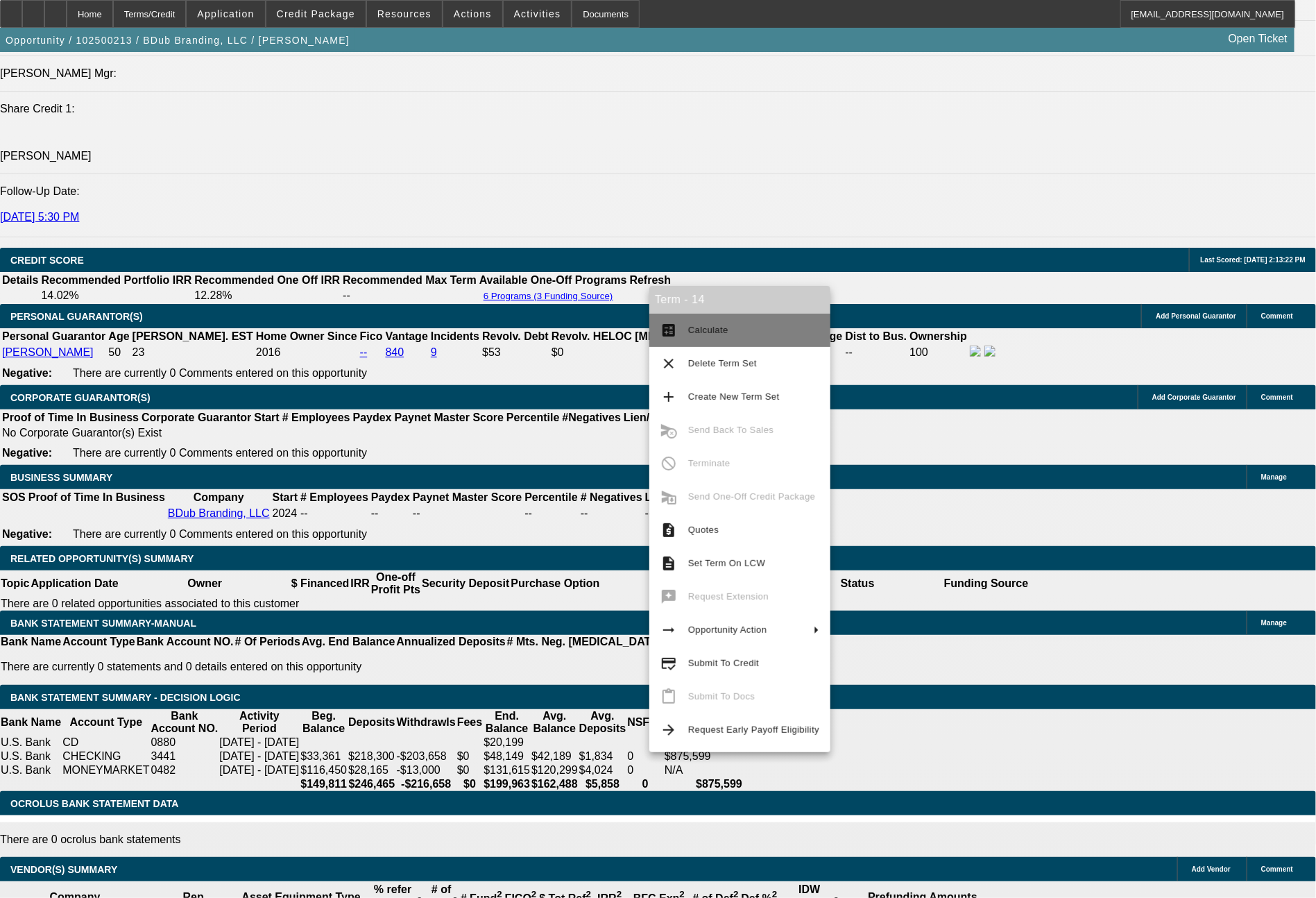
click at [689, 322] on span "Calculate" at bounding box center [754, 330] width 131 height 17
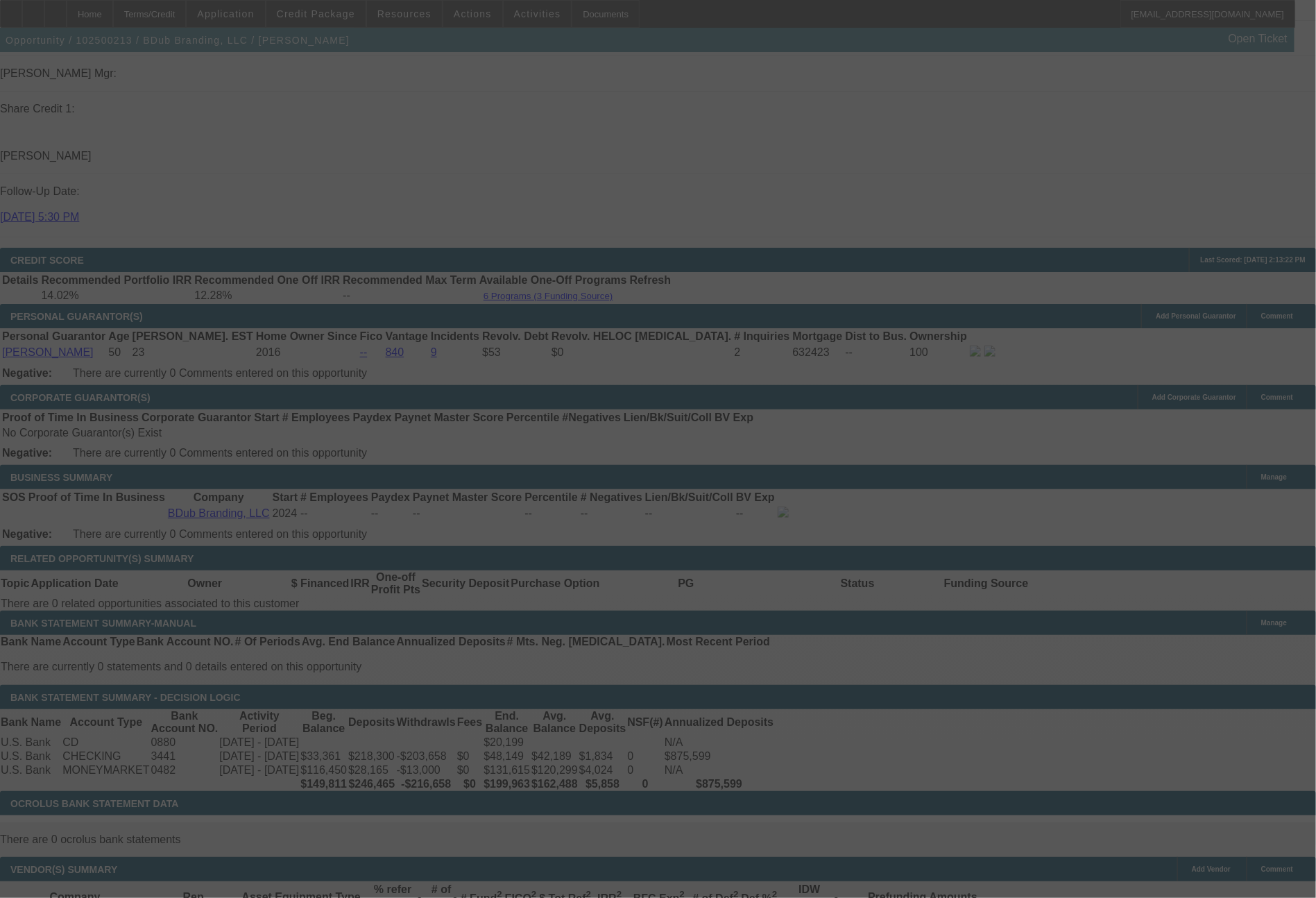
select select "0"
select select "2"
select select "0"
select select "6"
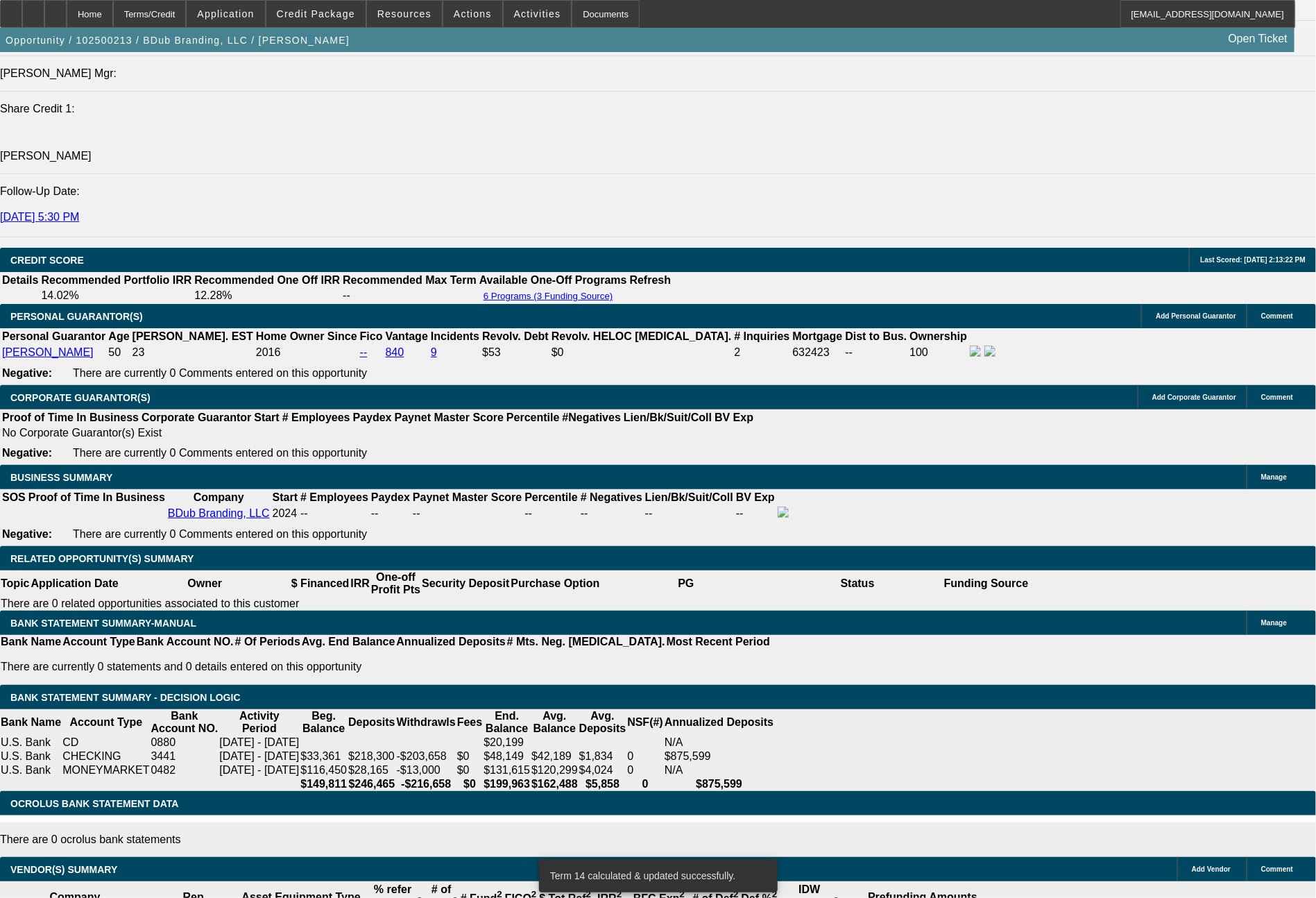
drag, startPoint x: 382, startPoint y: 531, endPoint x: 450, endPoint y: 534, distance: 68.1
type input "1"
type input "$2.00"
type input "UNKNOWN"
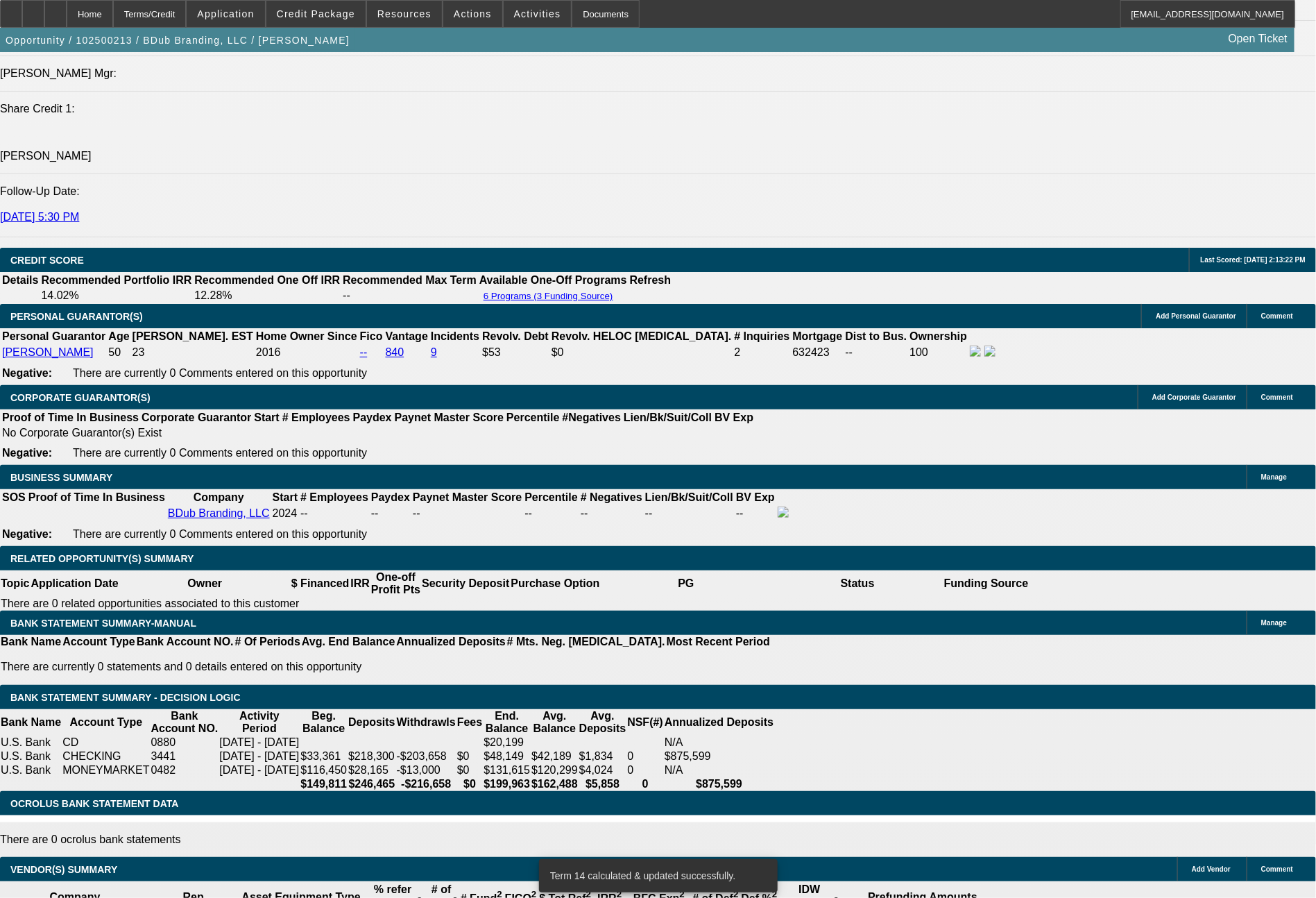
type input "1949"
type input "11.1"
type input "$3,898.00"
type input "194"
type input "$388.00"
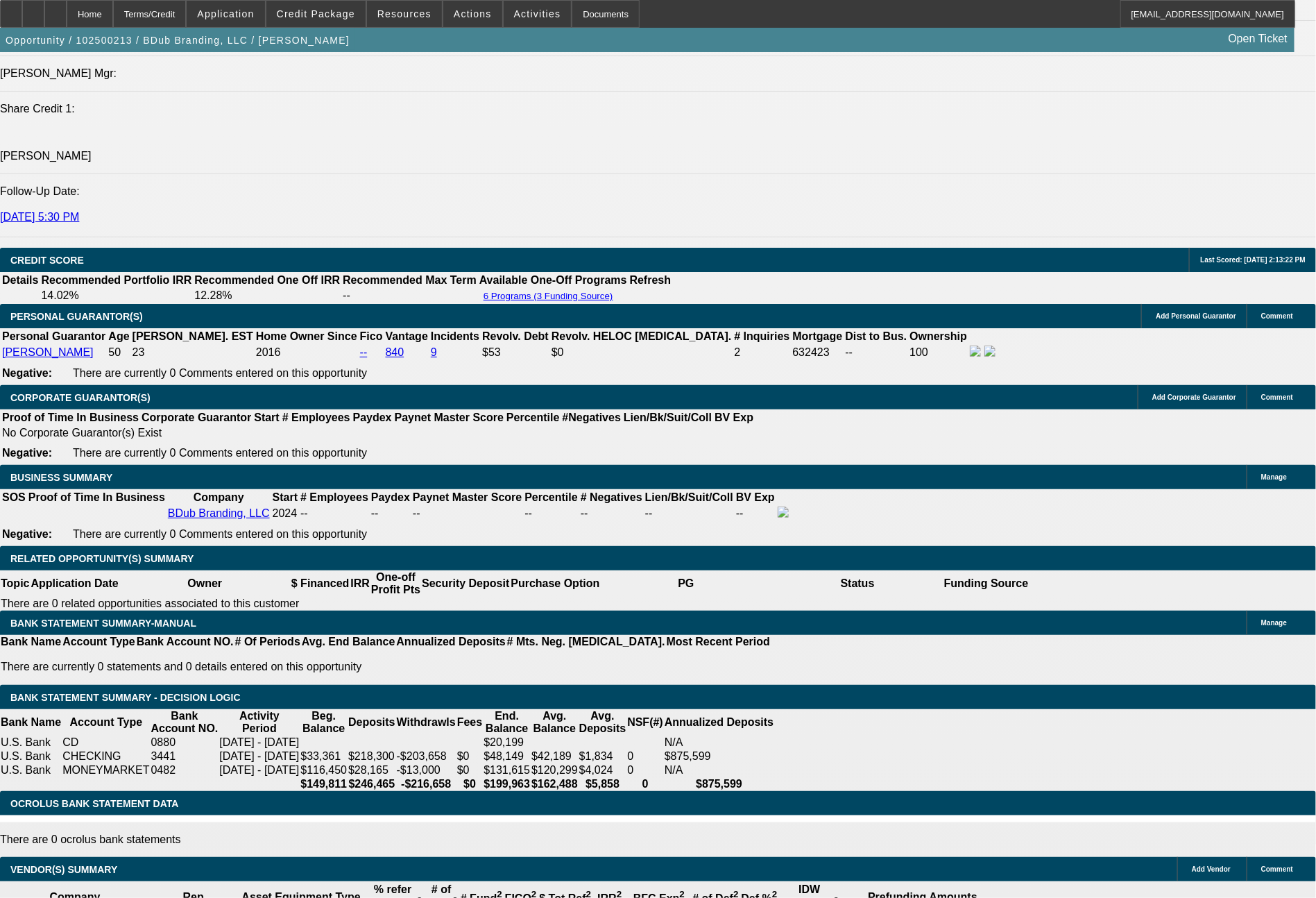
type input "1944"
type input "10.8"
type input "$3,888.00"
type input "1945"
type input "$3,890.00"
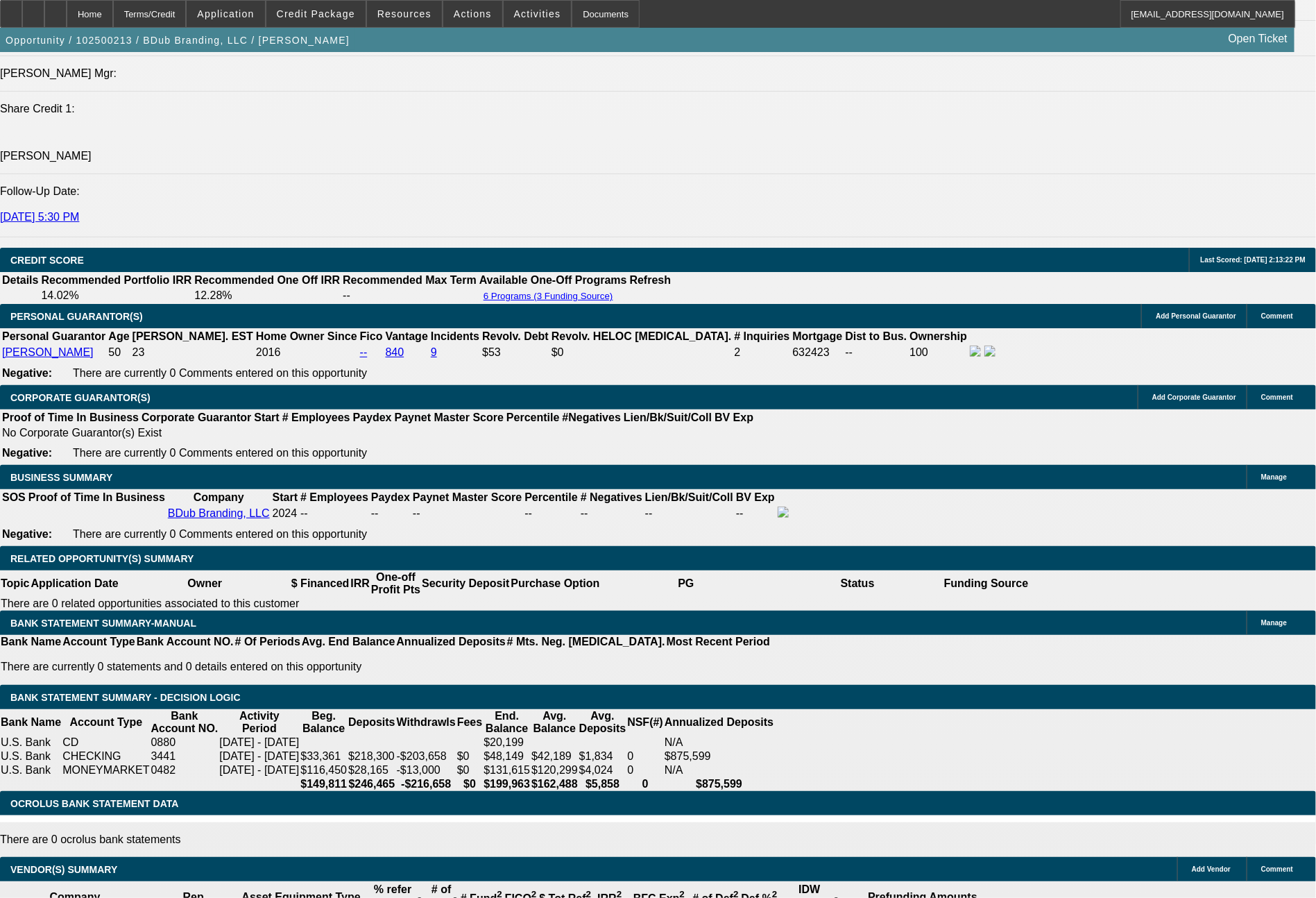
type input "10.9"
type input "$1,945.00"
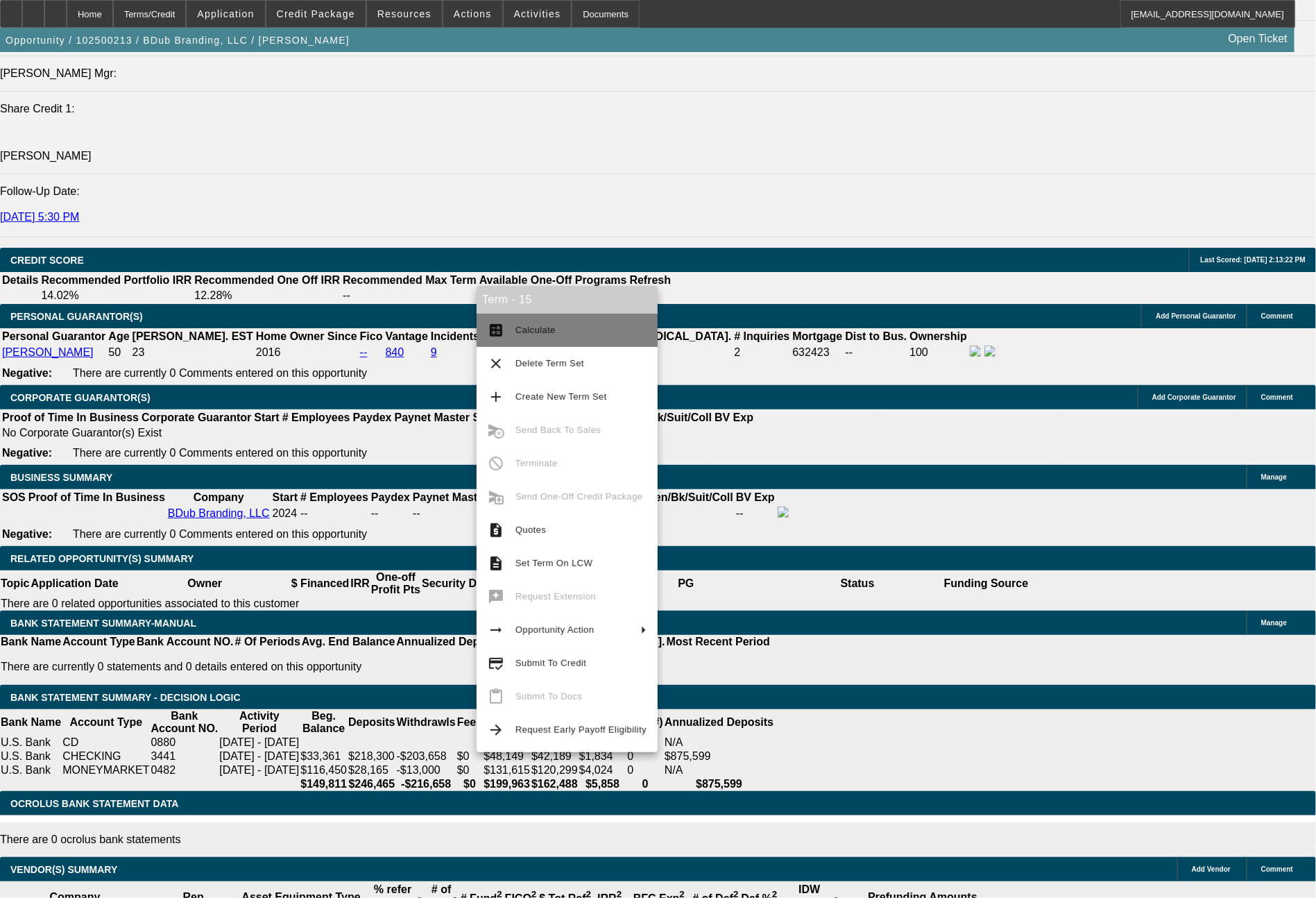
click at [542, 336] on span "Calculate" at bounding box center [581, 330] width 131 height 17
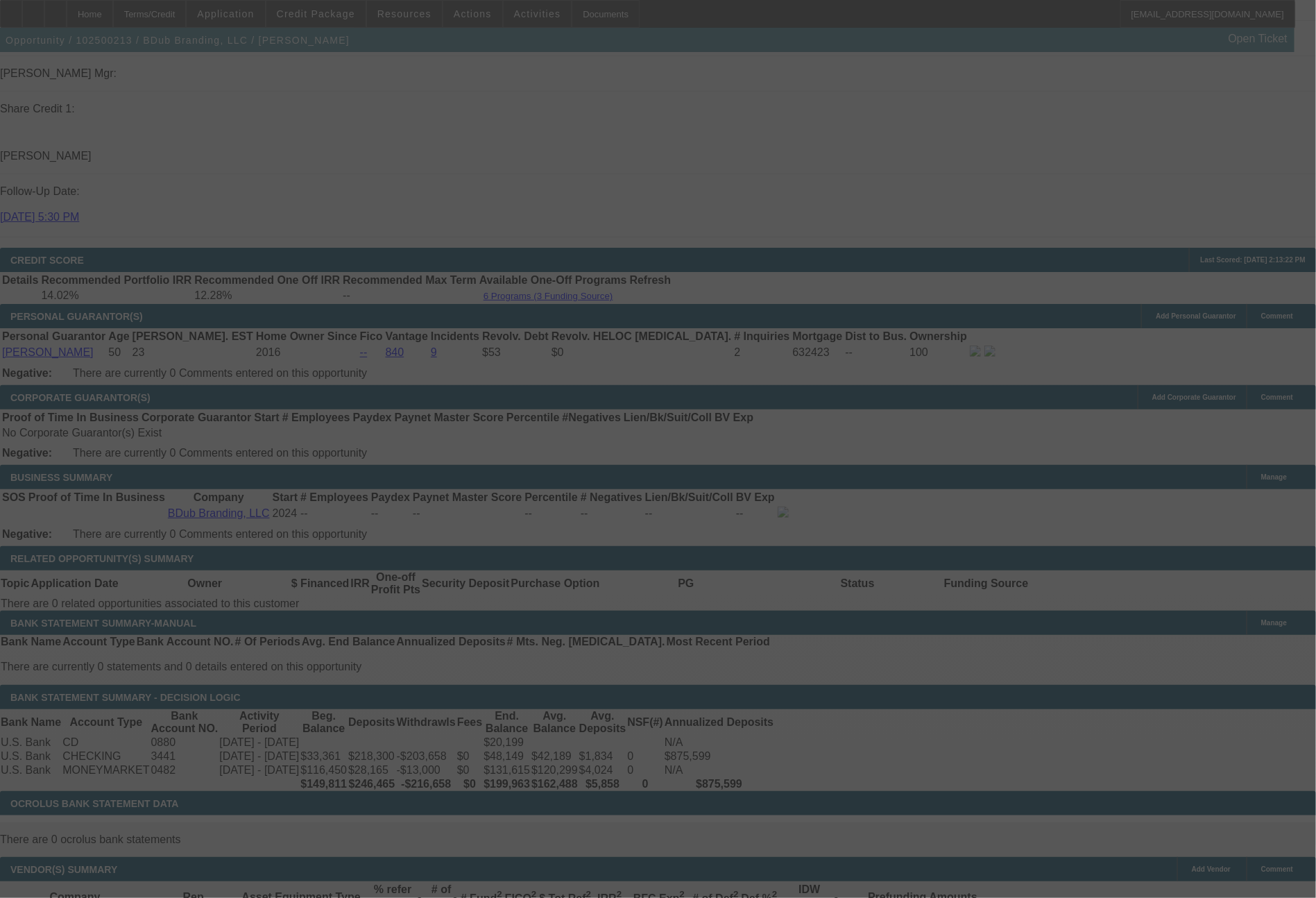
select select "0"
select select "2"
select select "0"
select select "6"
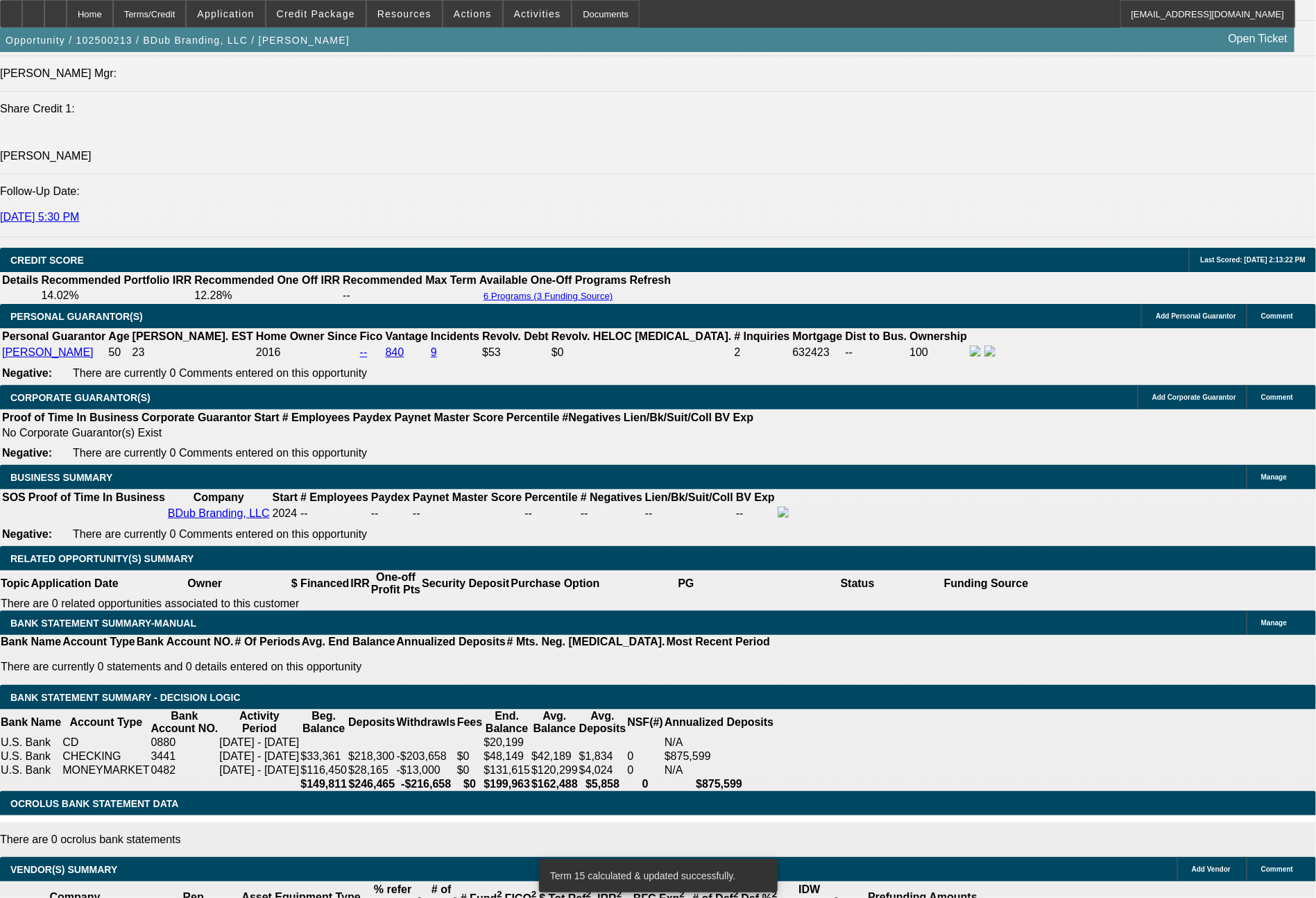
drag, startPoint x: 210, startPoint y: 528, endPoint x: 263, endPoint y: 534, distance: 53.3
type input "26"
type input "$52.00"
type input "UNKNOWN"
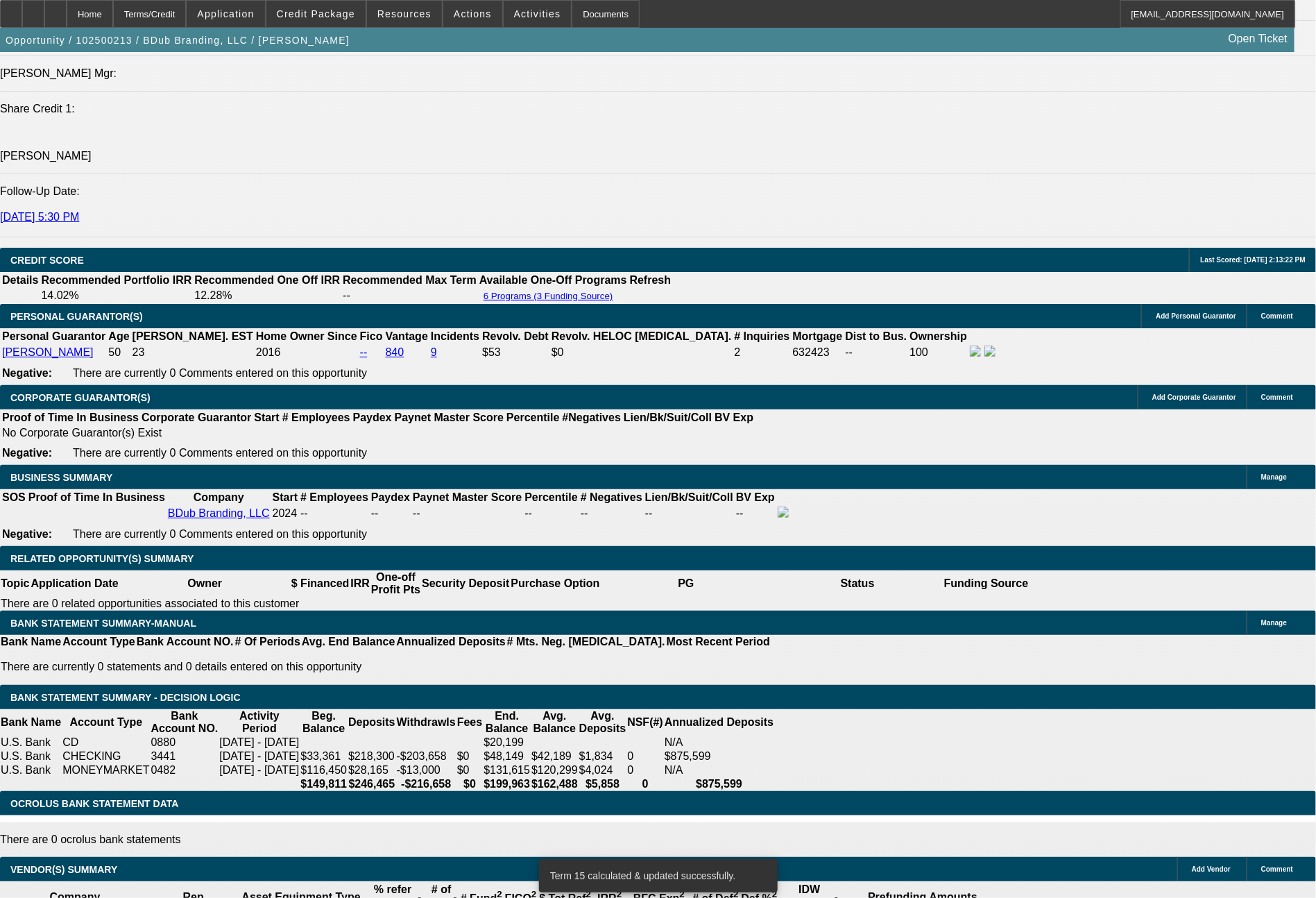
type input "2613"
type input "11.4"
type input "$5,226.00"
type input "2"
type input "$52.00"
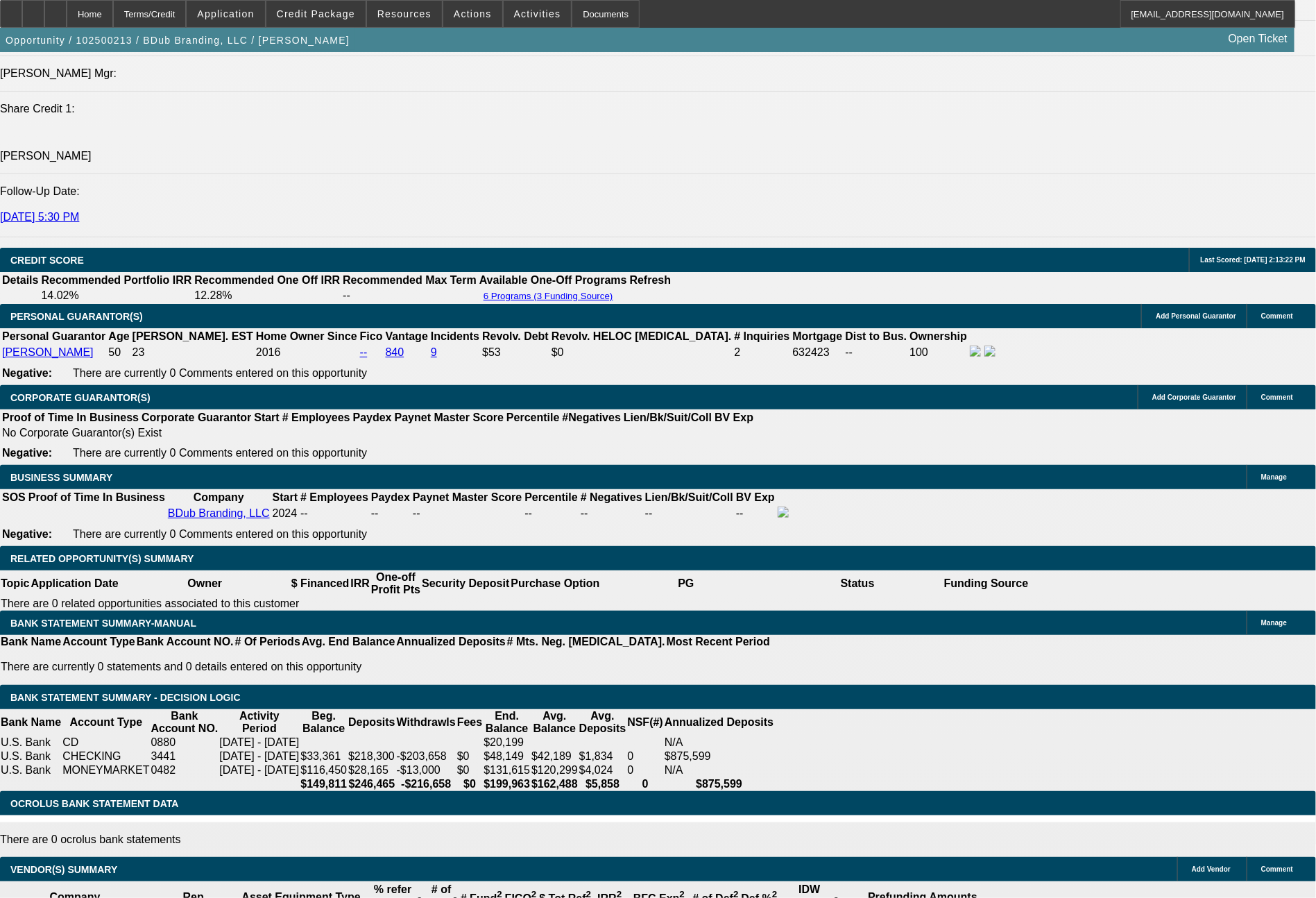
type input "2590"
type input "10.3"
type input "$5,180.00"
type input "259"
type input "$518.00"
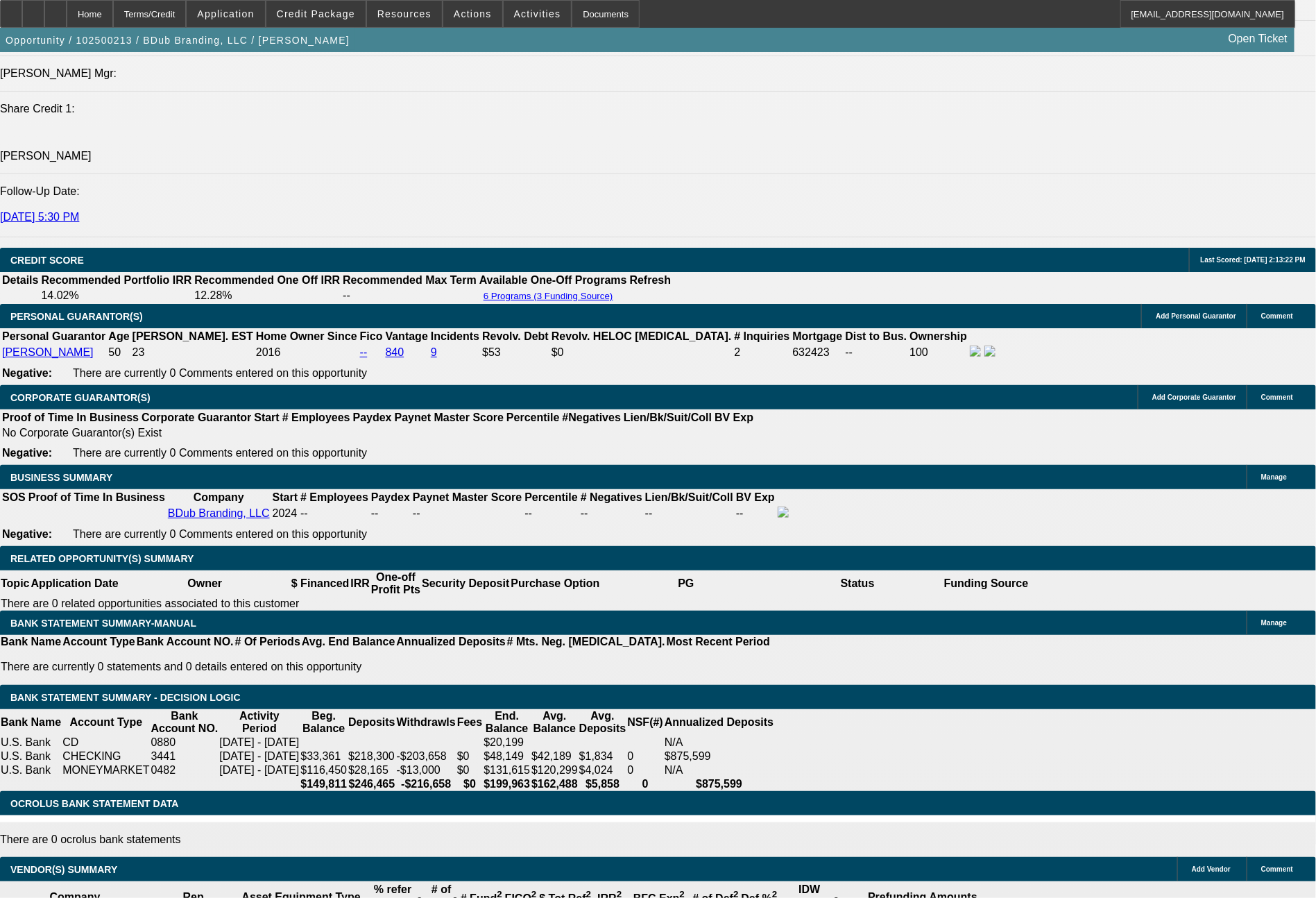
type input "2597"
type input "10.6"
type input "$5,194.00"
type input "259"
type input "$518.00"
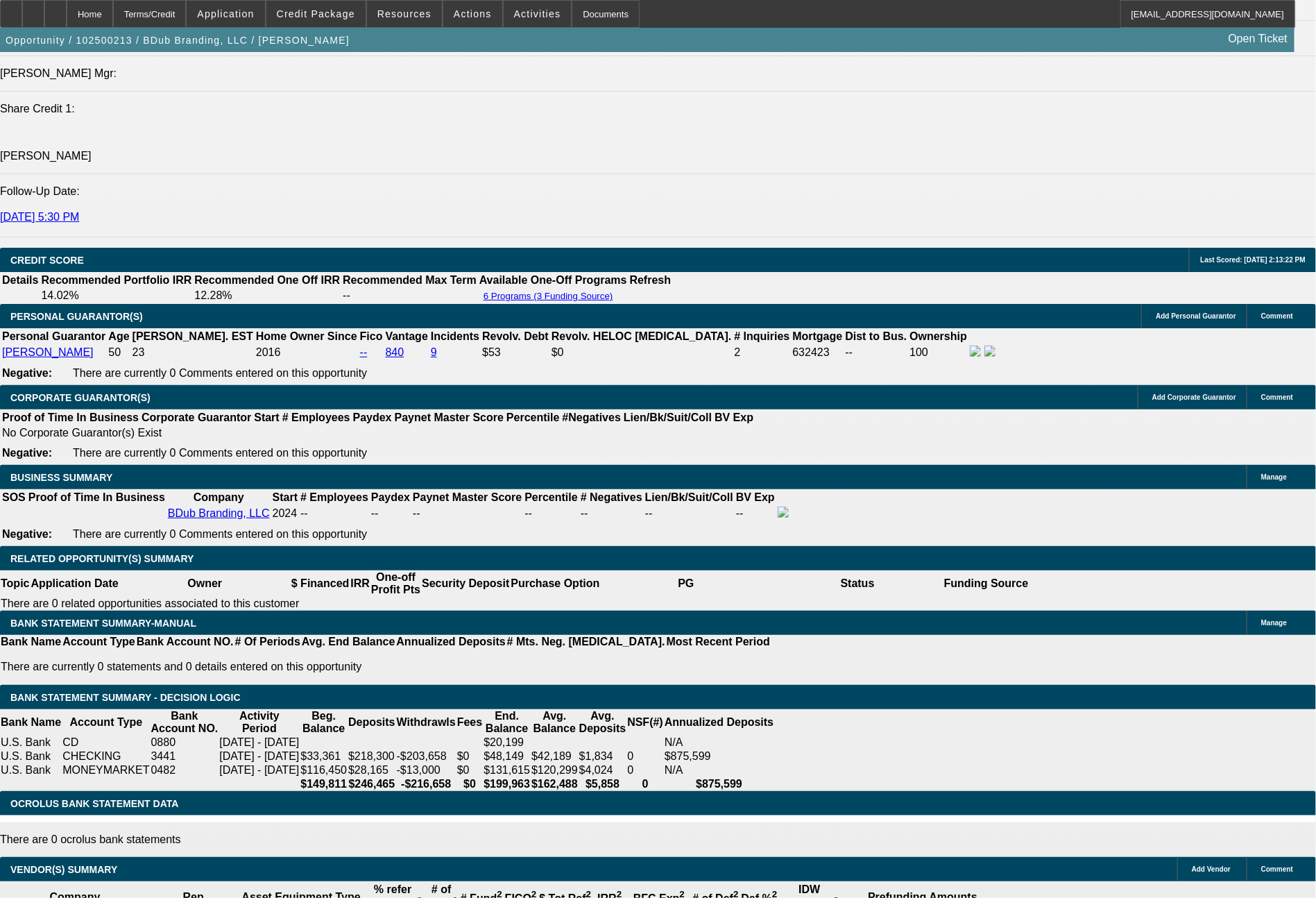
type input "2595"
type input "10.5"
type input "$5,190.00"
type input "$2,595.00"
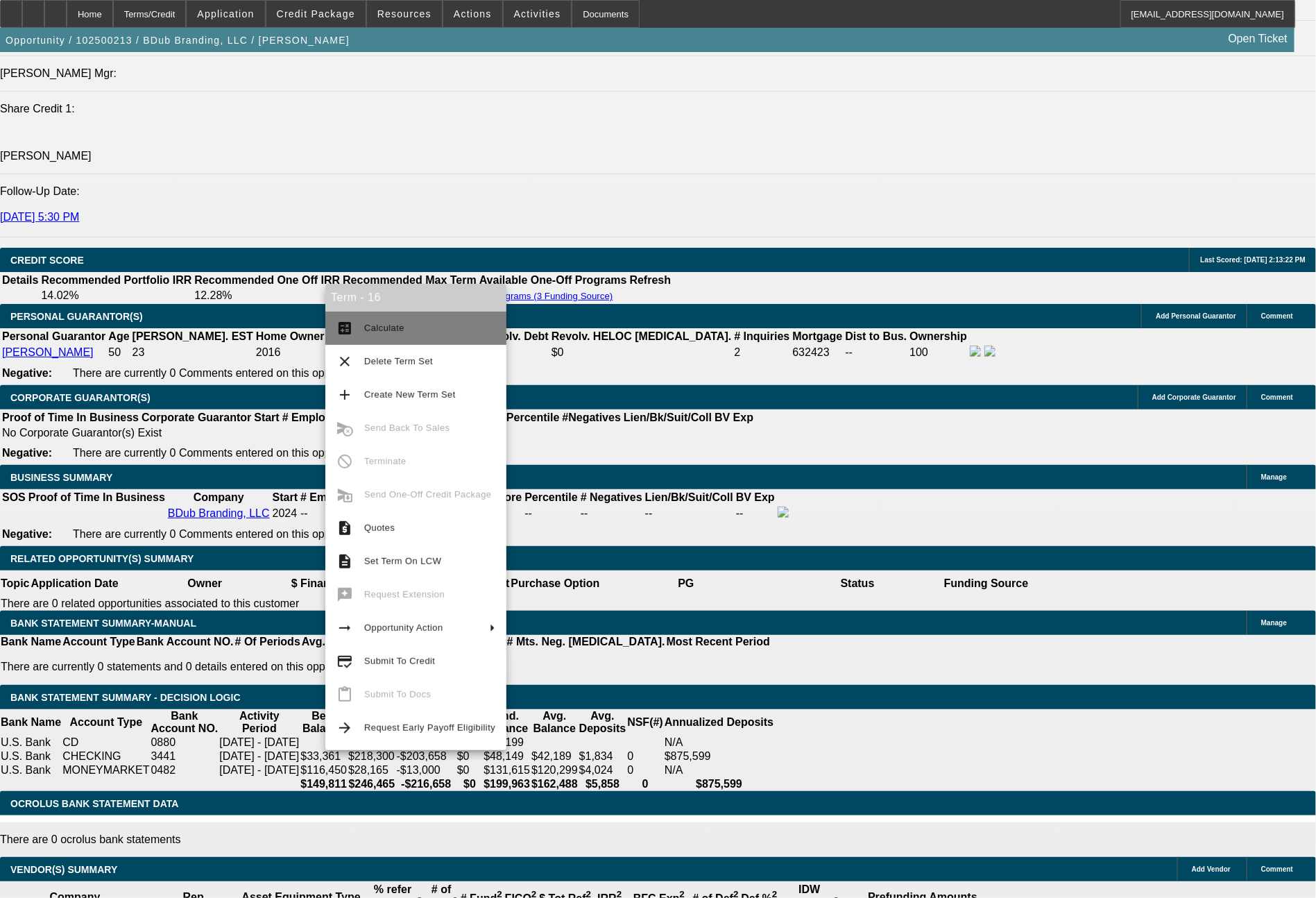
click at [389, 331] on span "Calculate" at bounding box center [384, 328] width 40 height 11
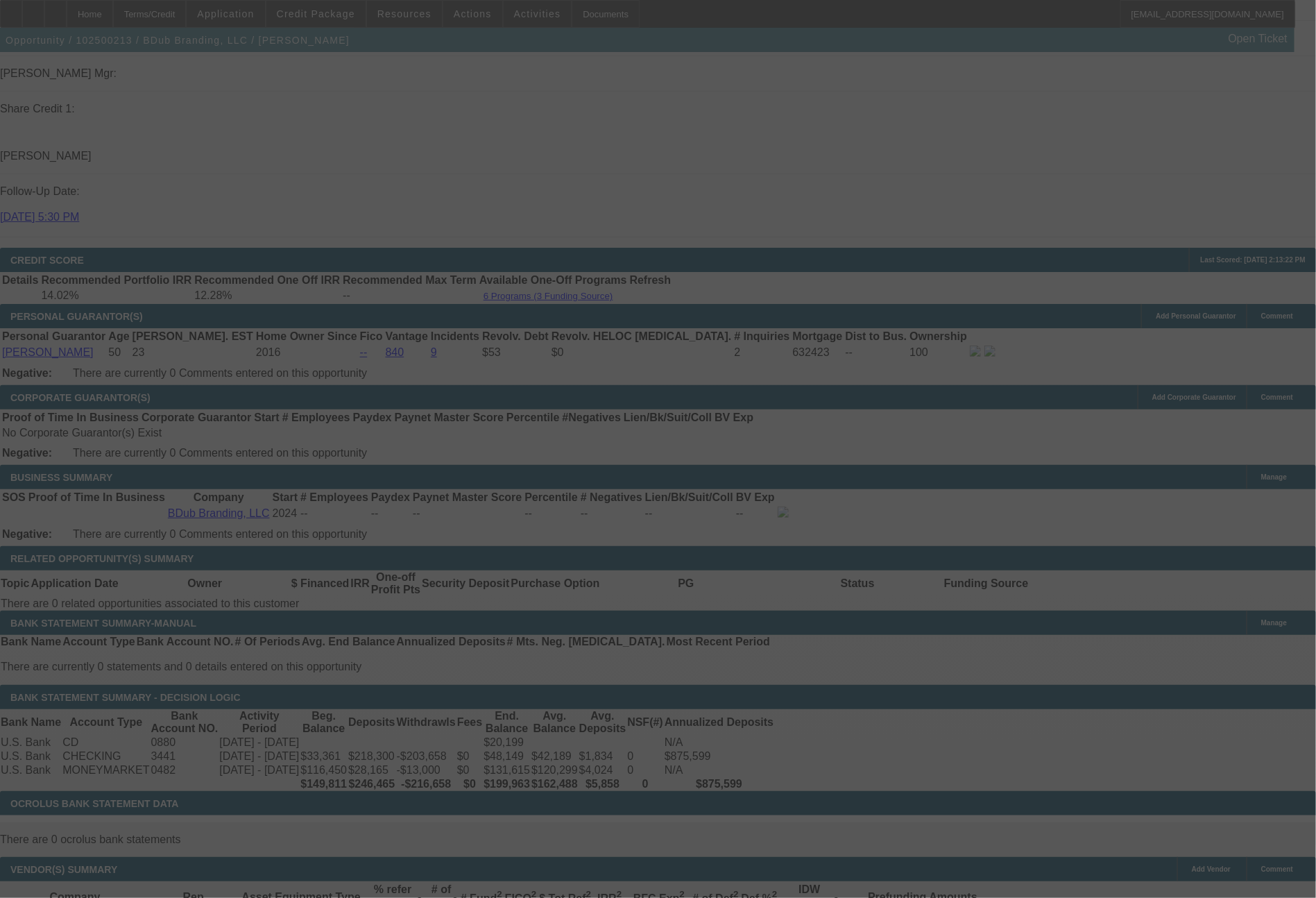
select select "0"
select select "2"
select select "0"
select select "6"
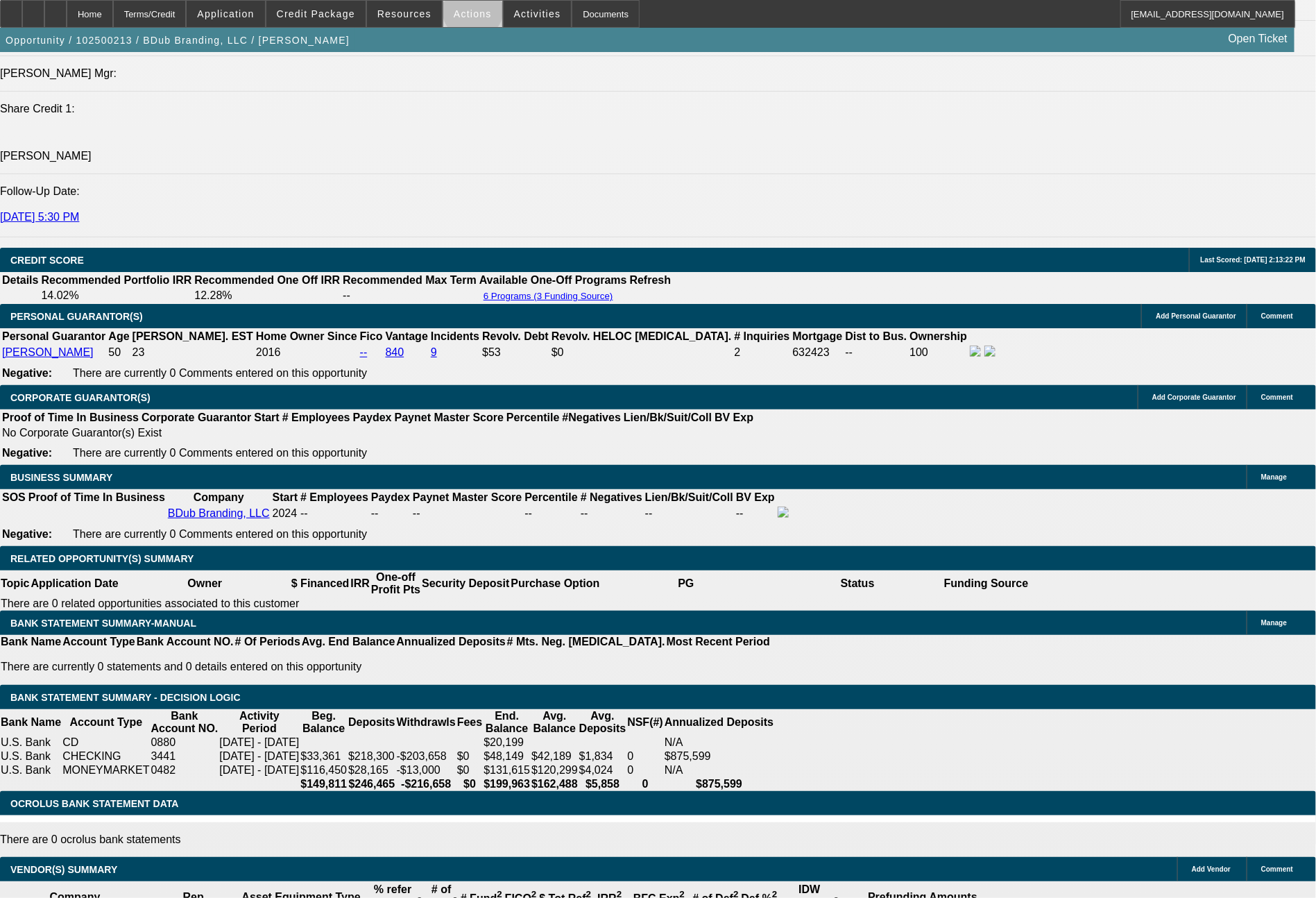
click at [472, 13] on span "Actions" at bounding box center [472, 13] width 38 height 11
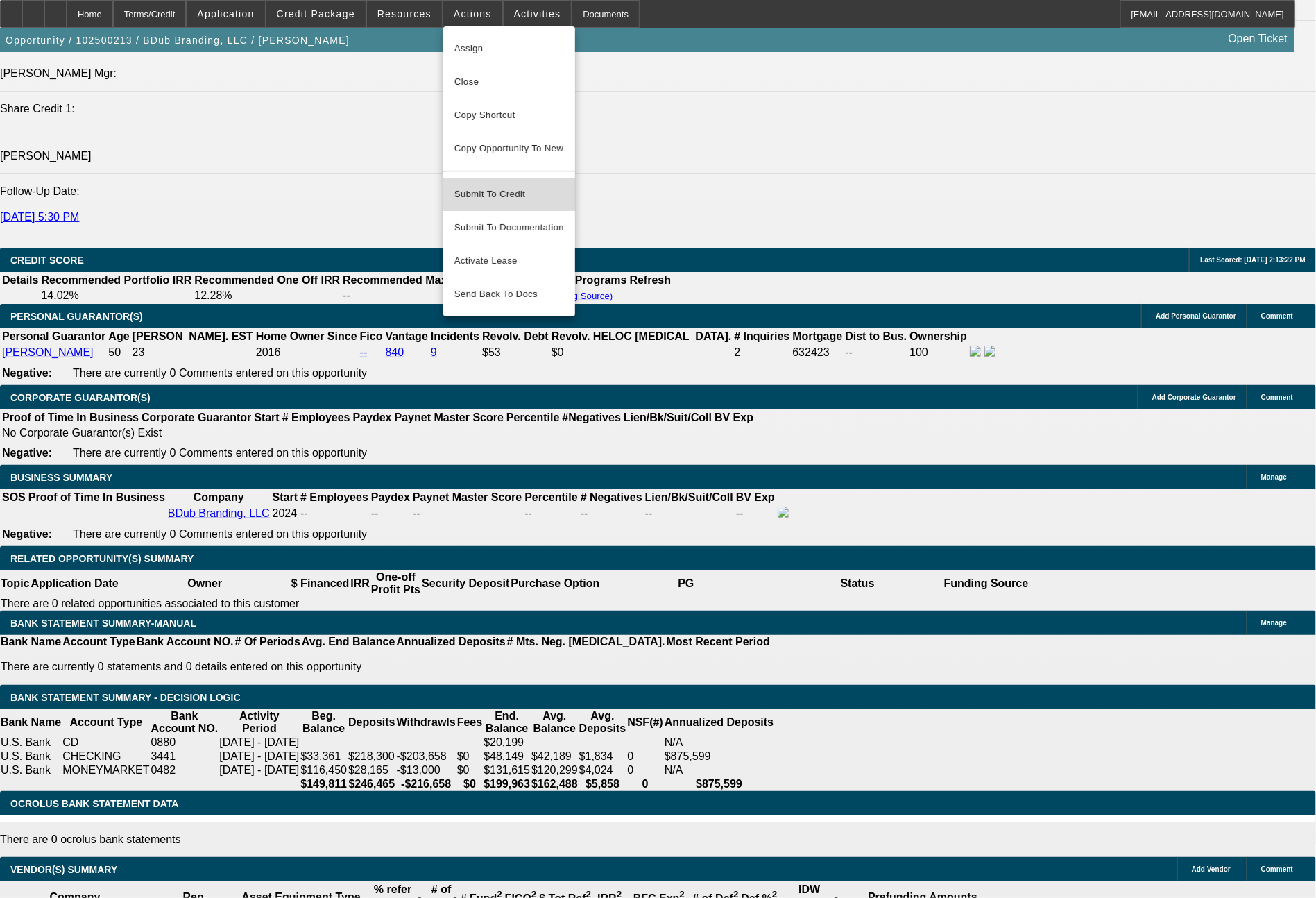
click at [505, 186] on span "Submit To Credit" at bounding box center [509, 194] width 109 height 17
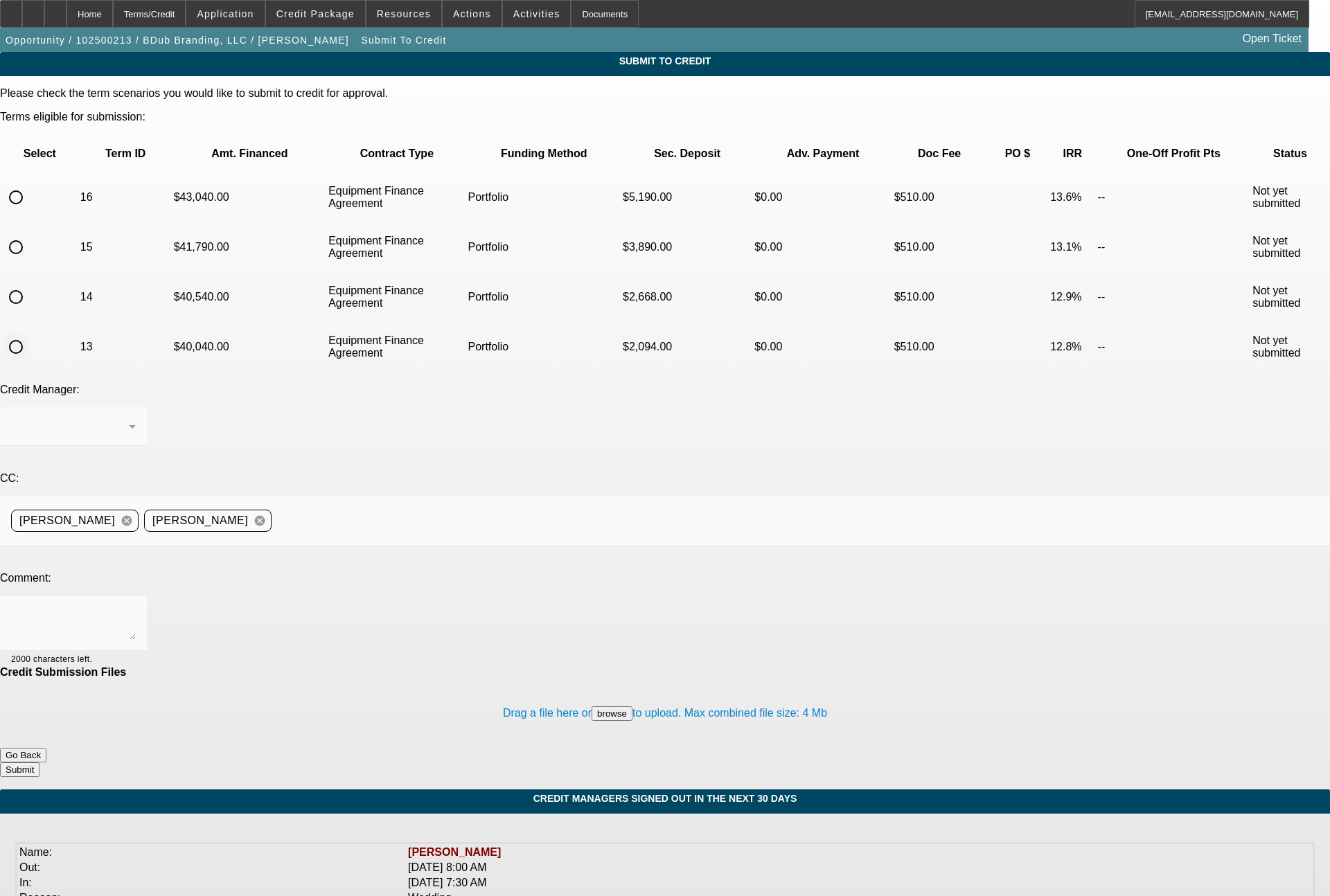
click at [30, 333] on input "radio" at bounding box center [15, 347] width 27 height 27
radio input "true"
click at [136, 407] on div "Arida, George" at bounding box center [73, 426] width 125 height 39
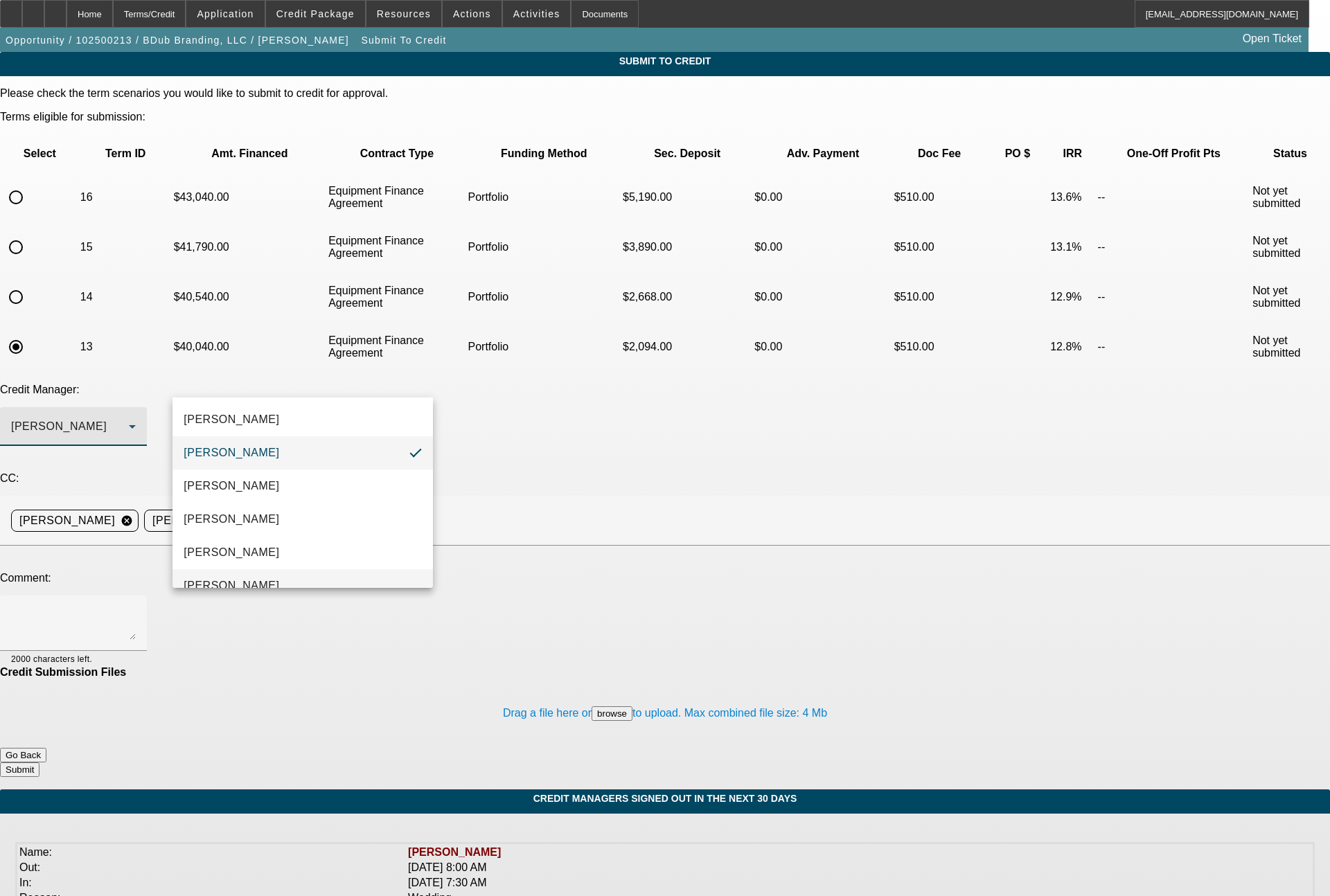
click at [252, 577] on span "Oliva, Samuel" at bounding box center [231, 585] width 96 height 17
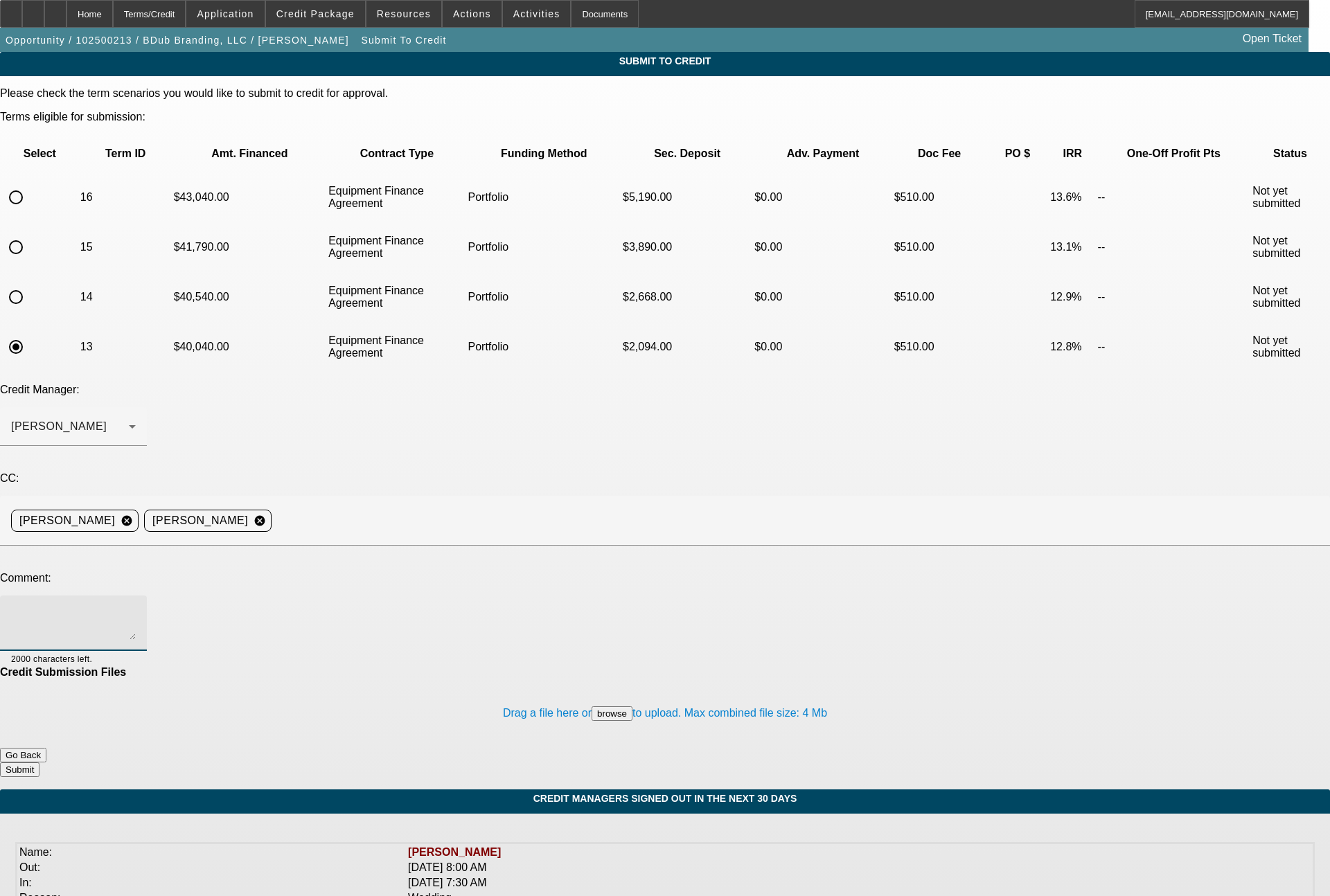
click at [136, 606] on textarea at bounding box center [73, 622] width 125 height 33
paste textarea "solid personal credit, new Tajima machine, very solid deposits/balances per ban…"
click at [136, 606] on textarea "solid personal credit, new Tajima machine, very solid deposits/balances per ban…" at bounding box center [73, 622] width 125 height 33
click at [136, 606] on textarea "Sam - Bill had approved yesterday as you can see, but he now out today and tomo…" at bounding box center [73, 622] width 125 height 33
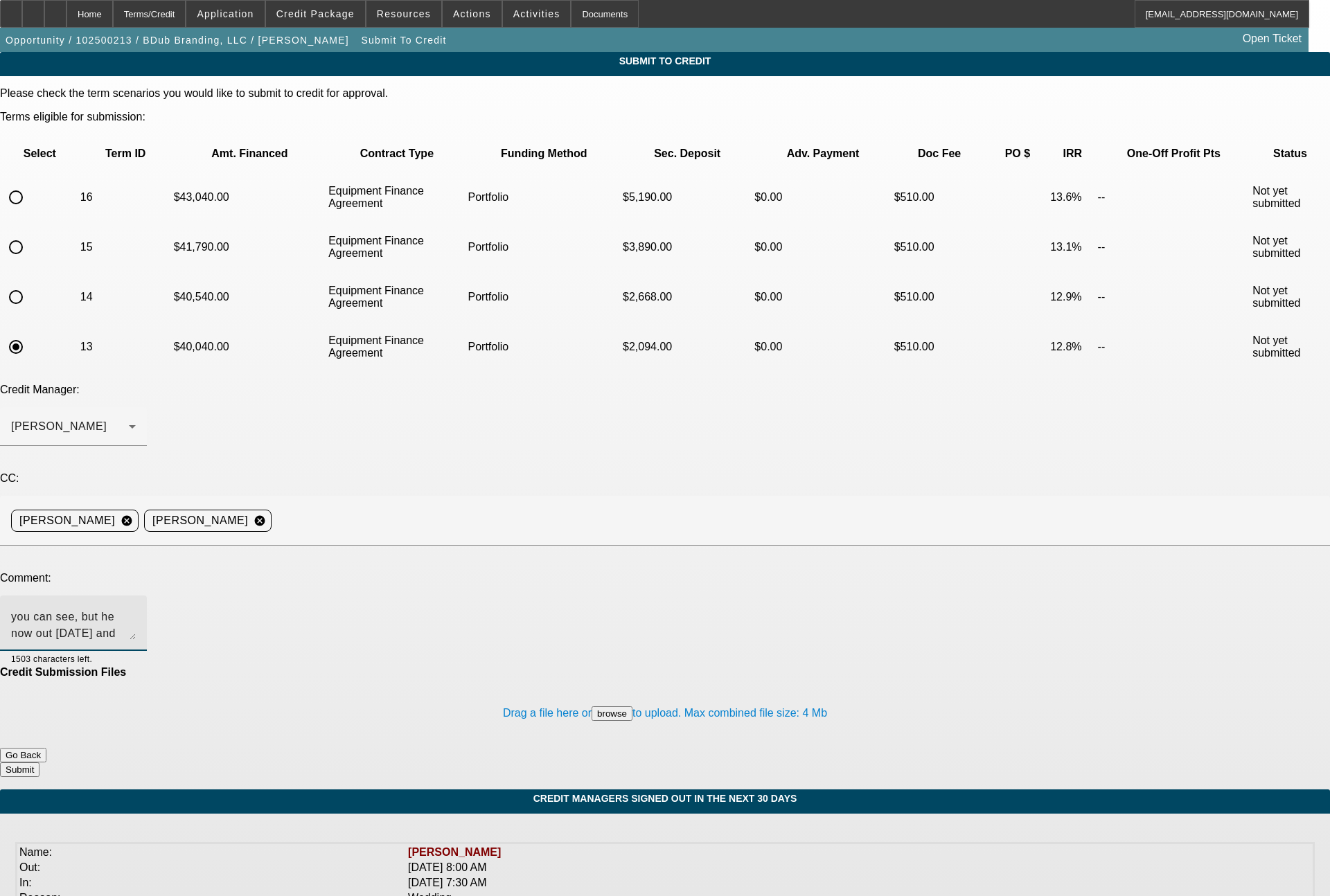
click at [136, 606] on textarea "Sam - Bill had approved yesterday as you can see, but he now out today and tomo…" at bounding box center [73, 622] width 125 height 33
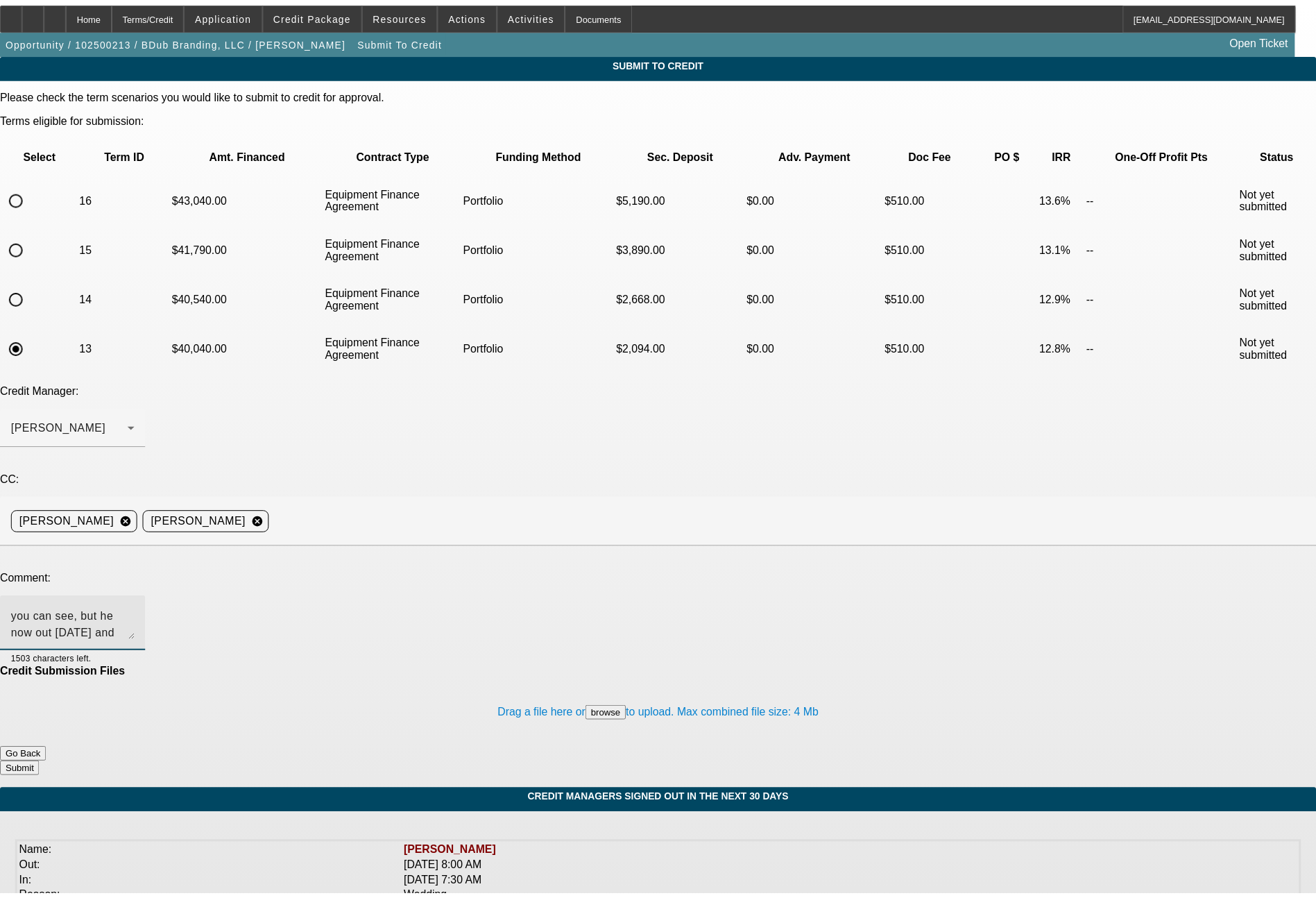
scroll to position [17, 0]
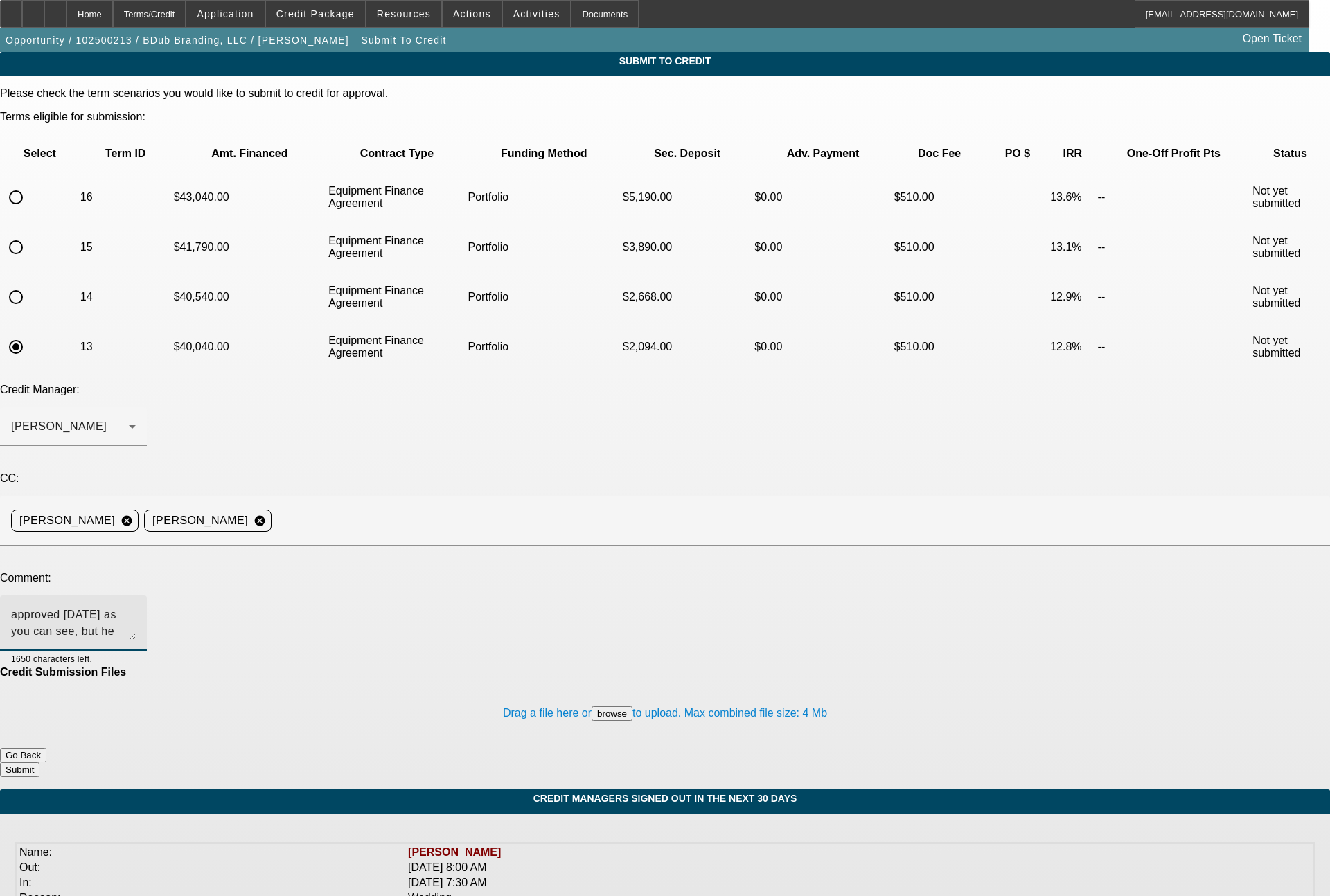
type textarea "Sam - Bill had approved yesterday as you can see, but he now out today and tomo…"
click at [40, 762] on button "Submit" at bounding box center [20, 769] width 40 height 14
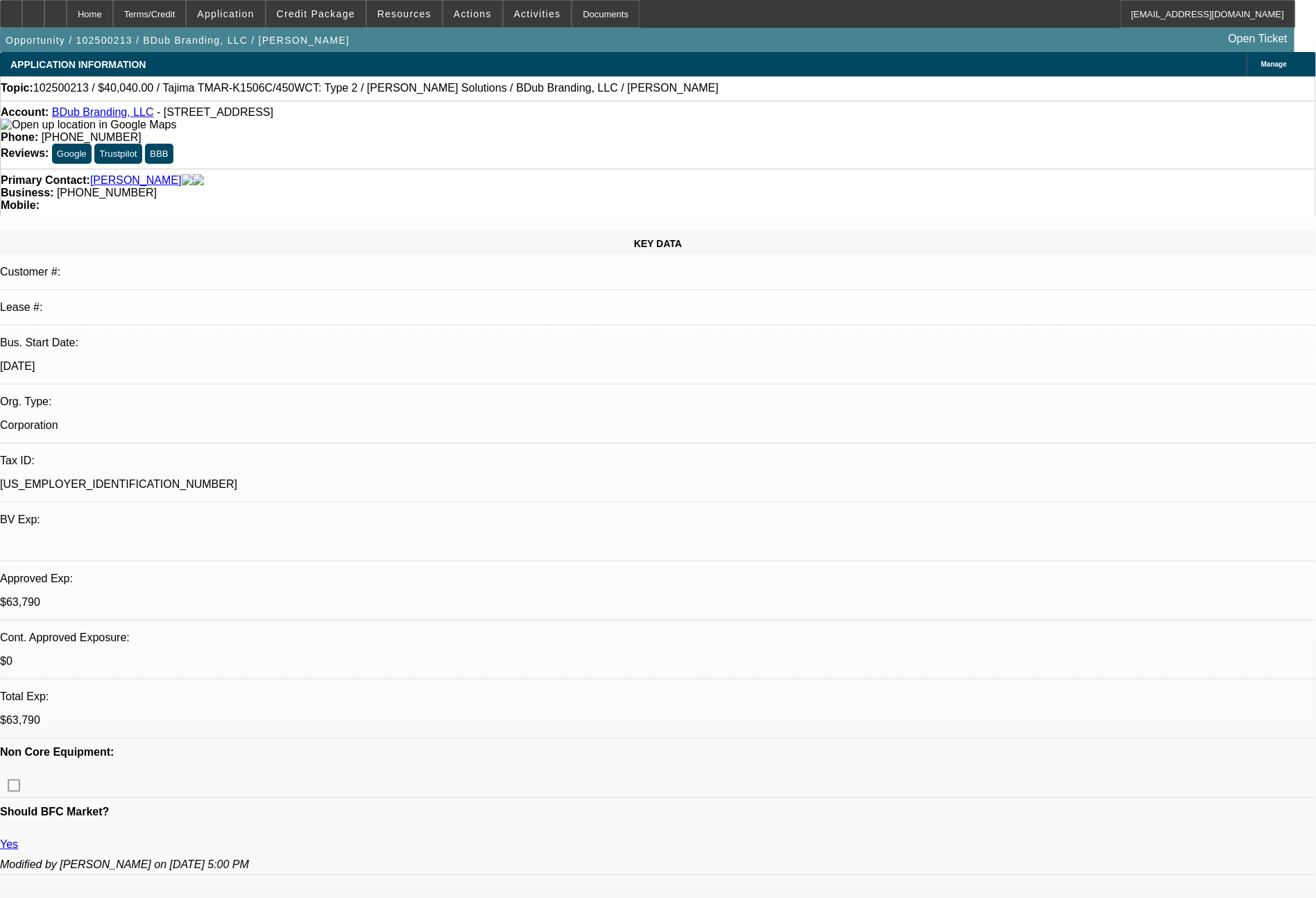
select select "0"
select select "2"
select select "0"
select select "6"
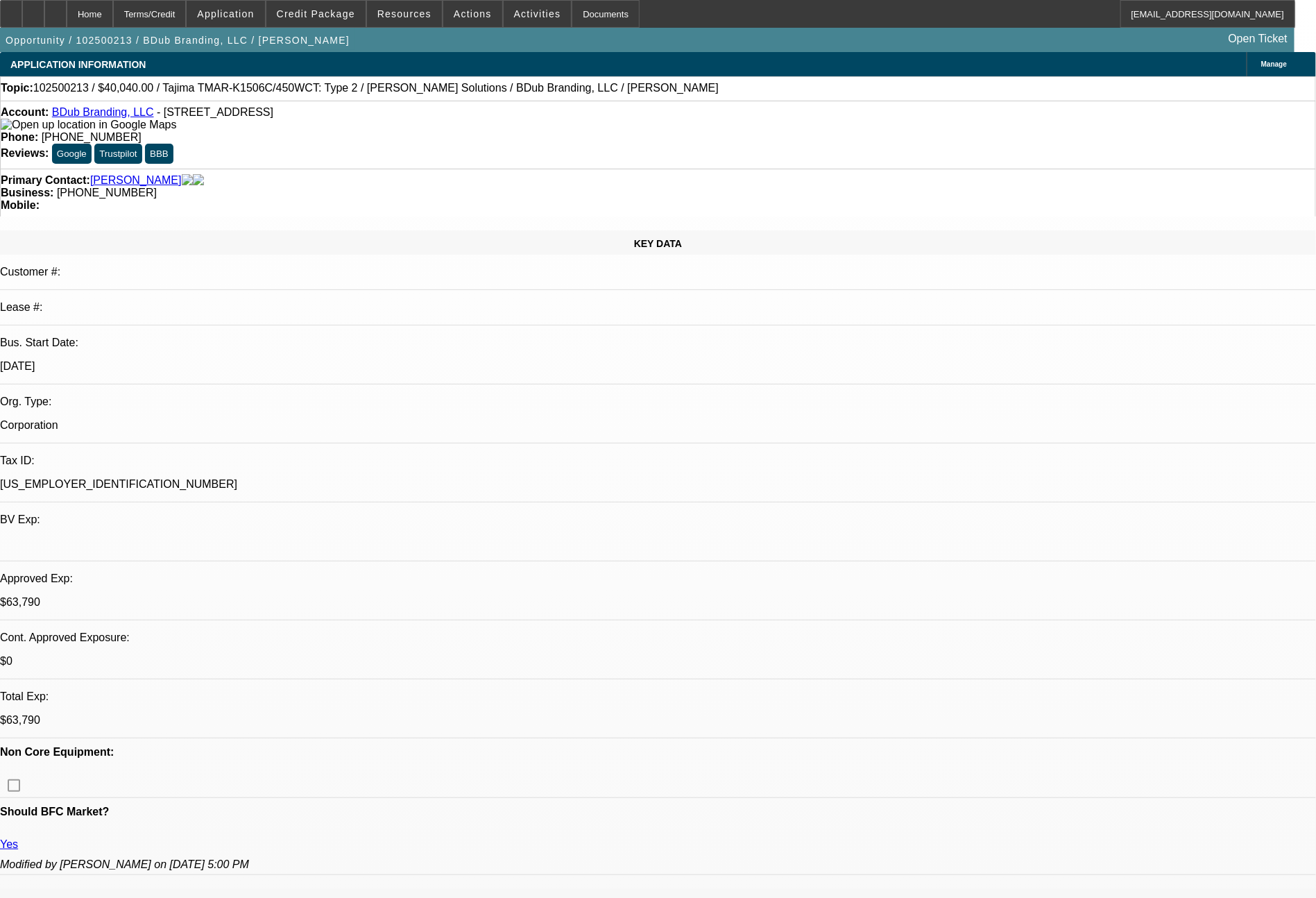
select select "0"
select select "2"
select select "0"
select select "6"
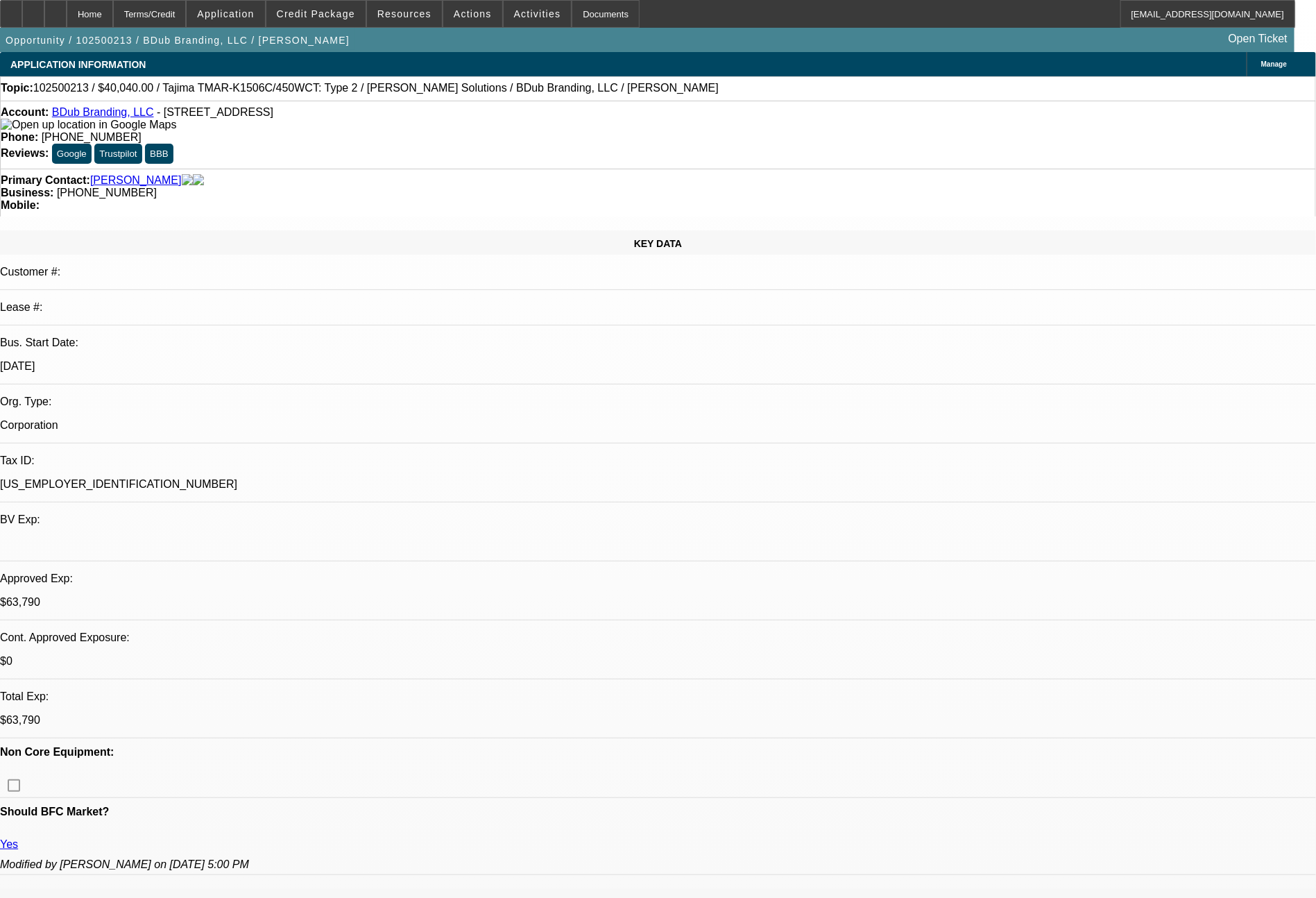
select select "0"
select select "2"
select select "0"
select select "6"
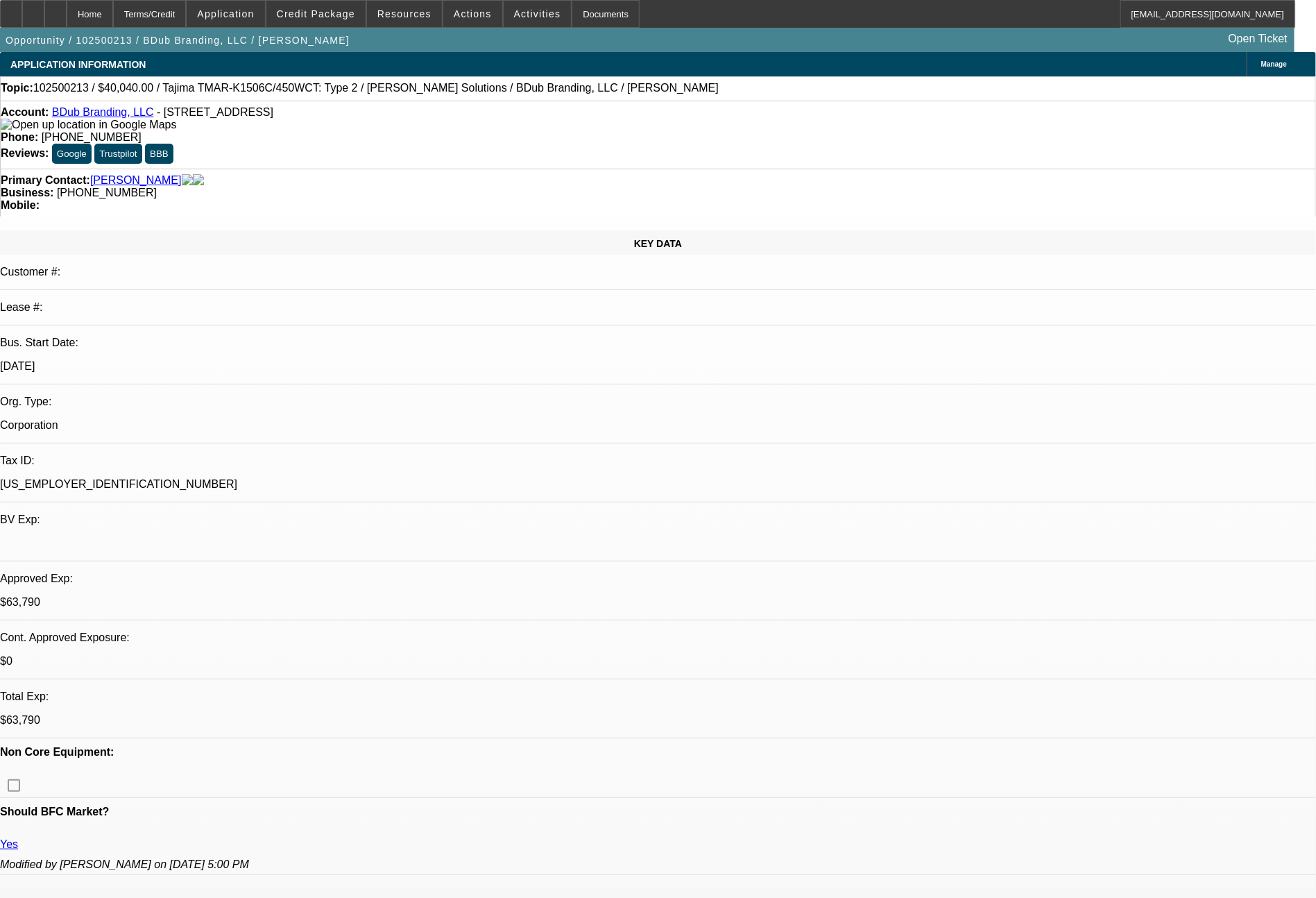
select select "0"
select select "2"
select select "0"
select select "6"
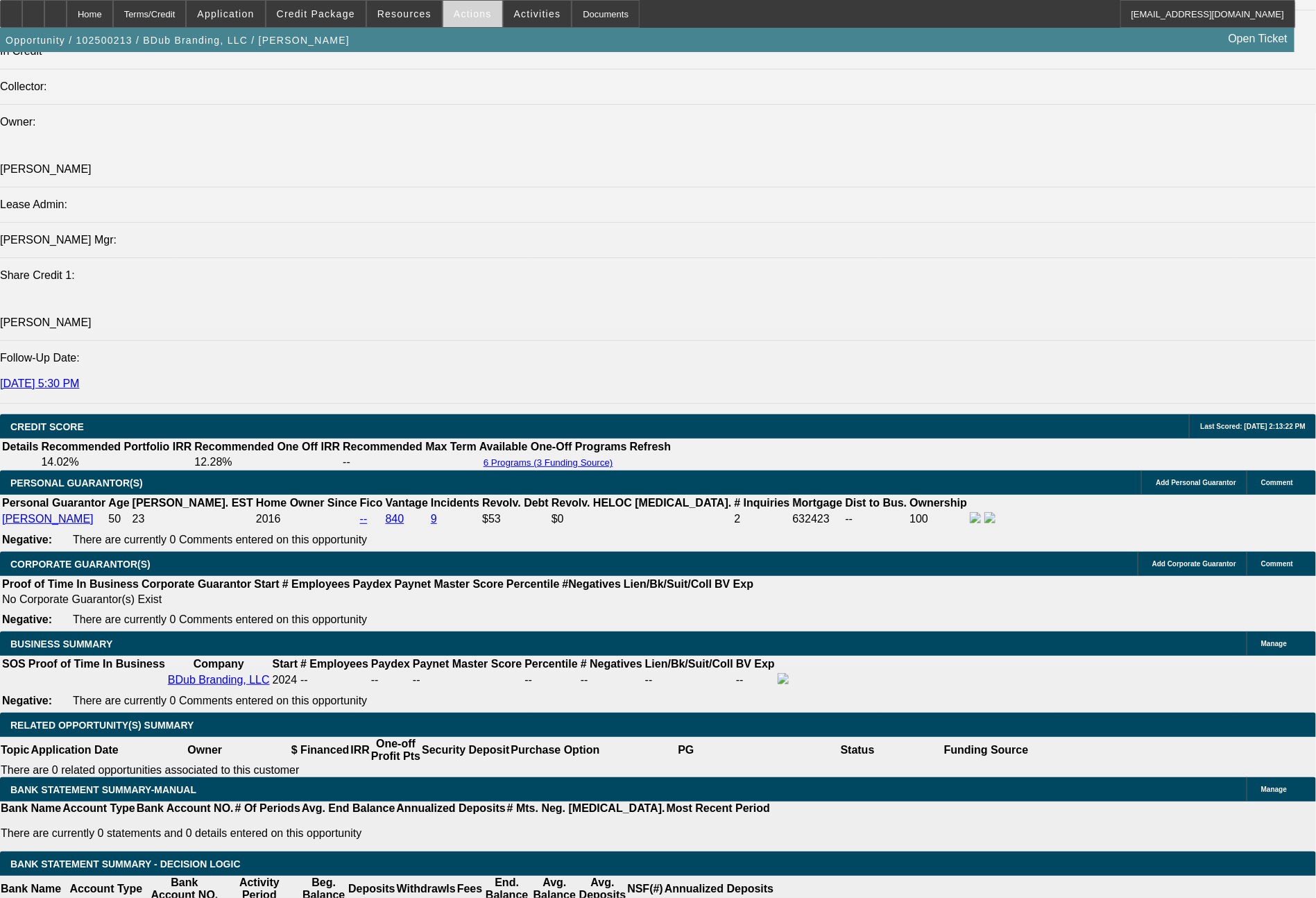
scroll to position [1763, 0]
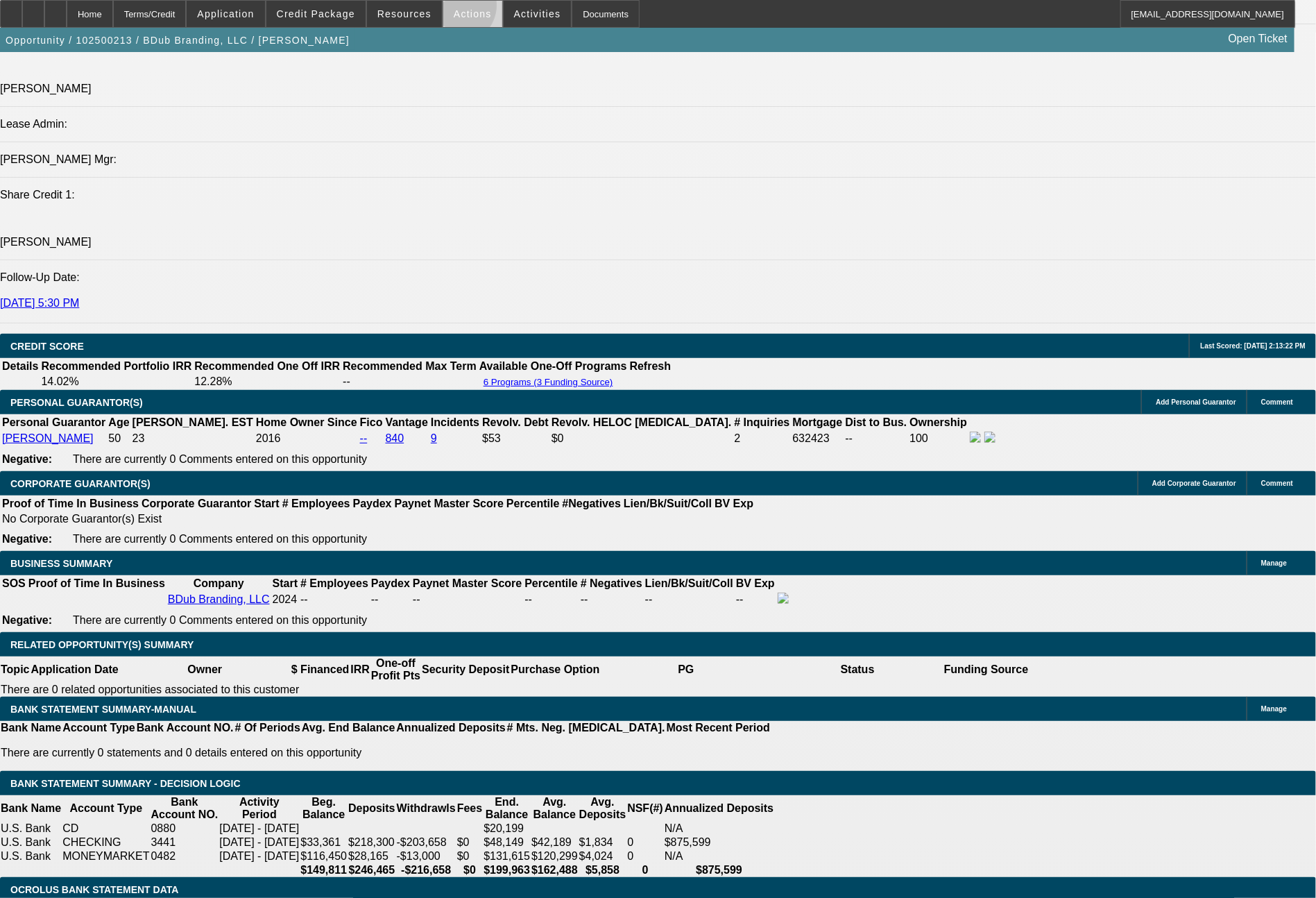
click at [458, 9] on span "Actions" at bounding box center [472, 13] width 38 height 11
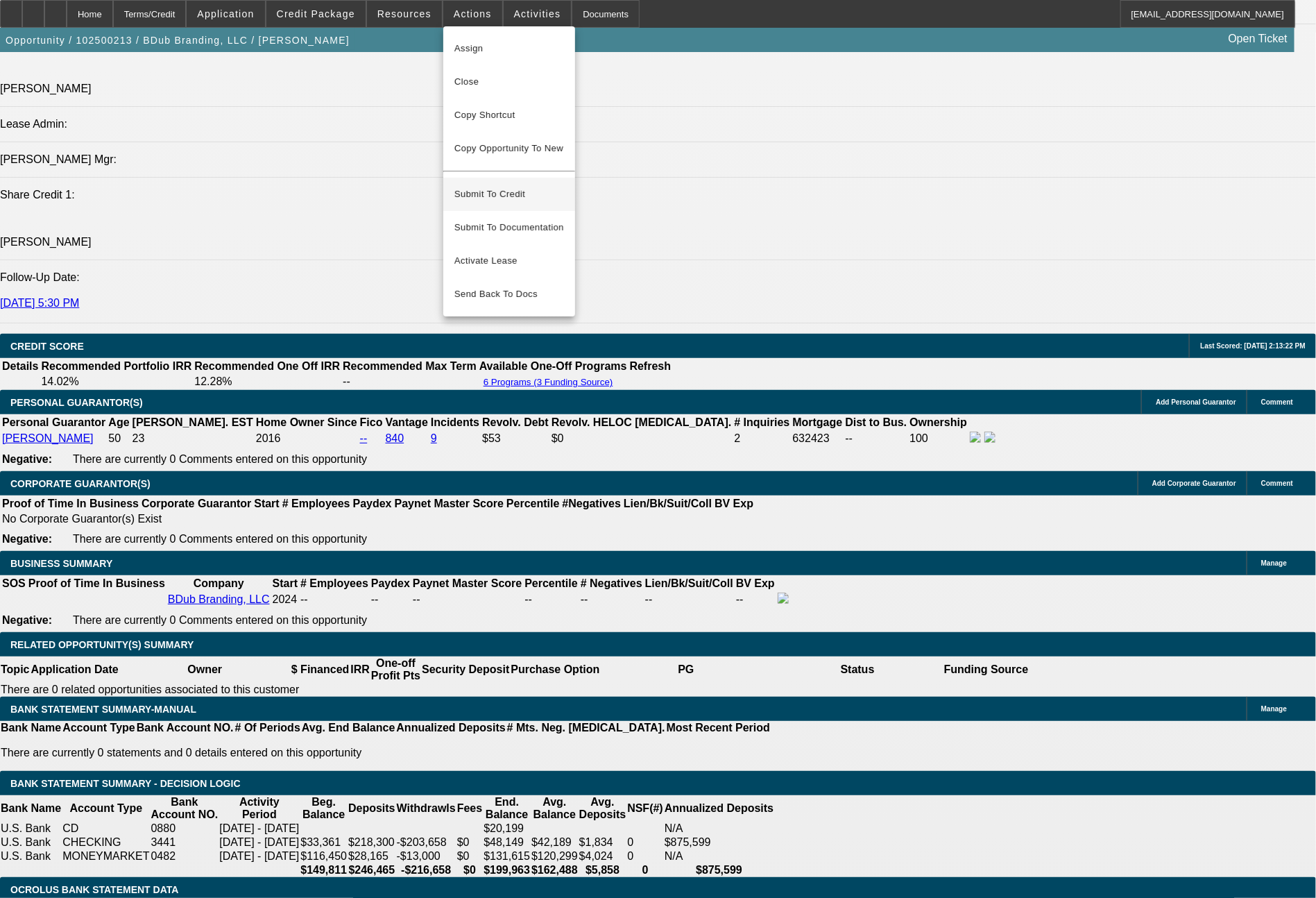
click at [497, 190] on span "Submit To Credit" at bounding box center [509, 194] width 109 height 17
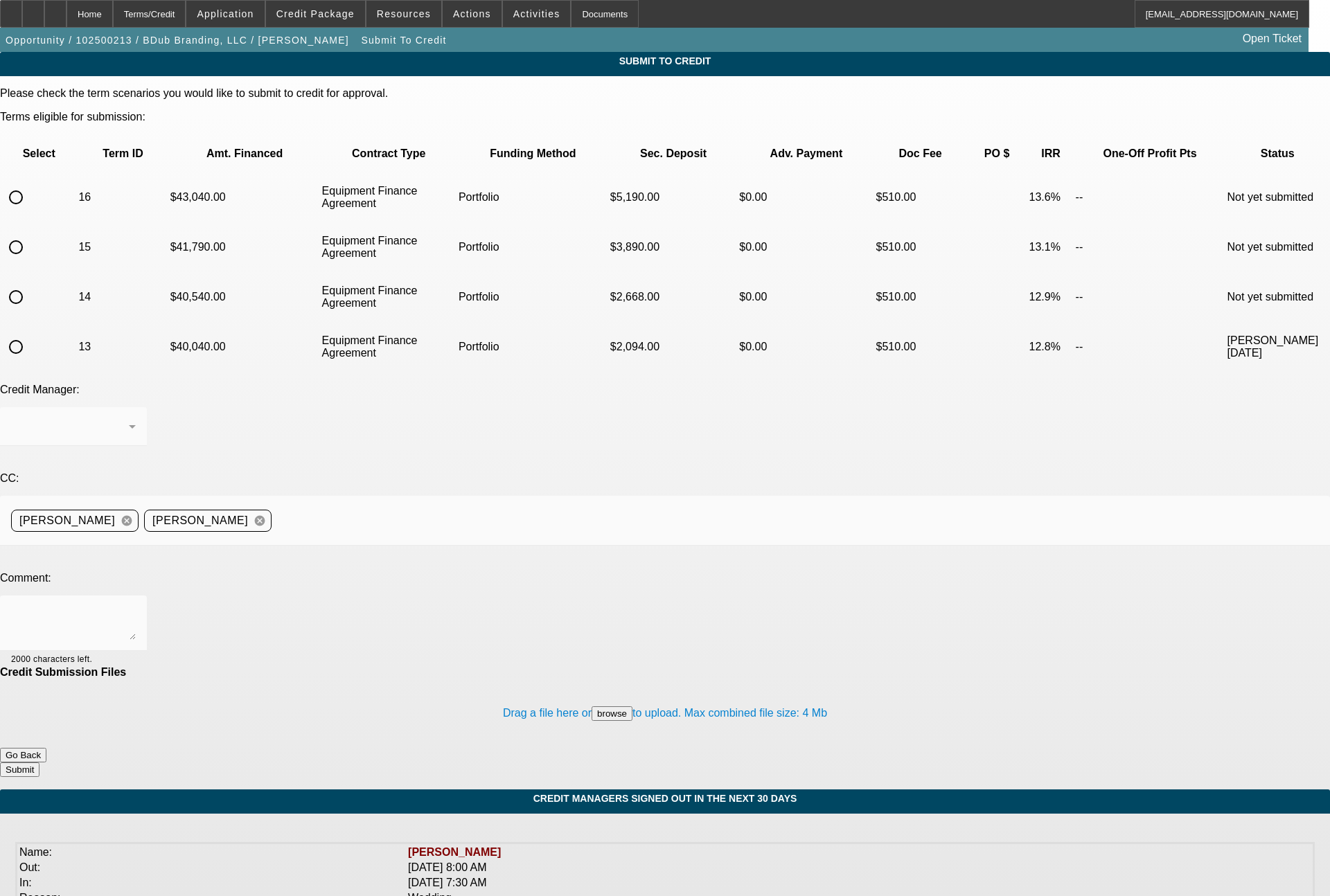
click at [30, 283] on input "radio" at bounding box center [15, 296] width 27 height 27
radio input "true"
click at [136, 407] on div "Arida, George" at bounding box center [73, 426] width 125 height 39
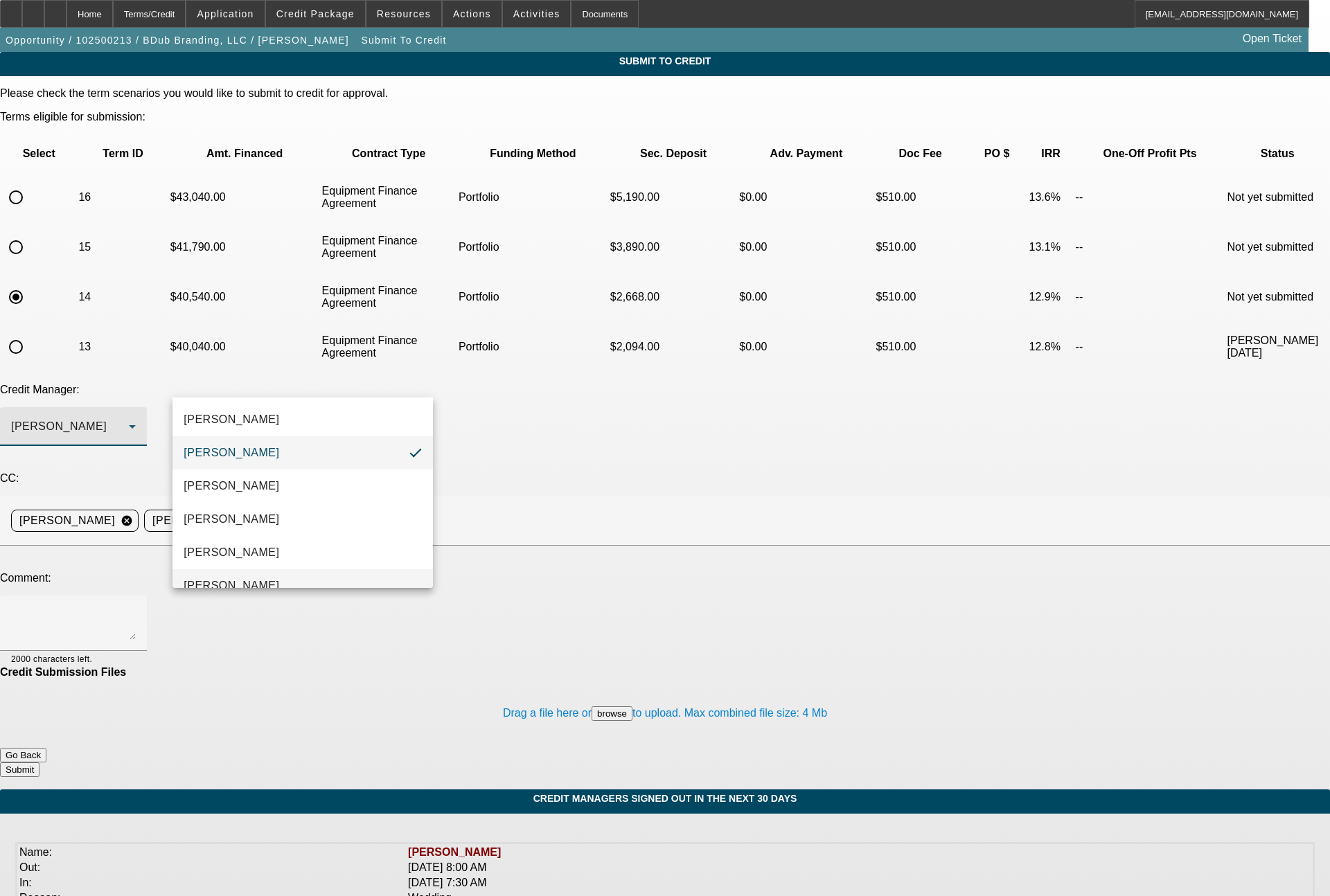
click at [239, 578] on span "Oliva, Samuel" at bounding box center [231, 585] width 96 height 17
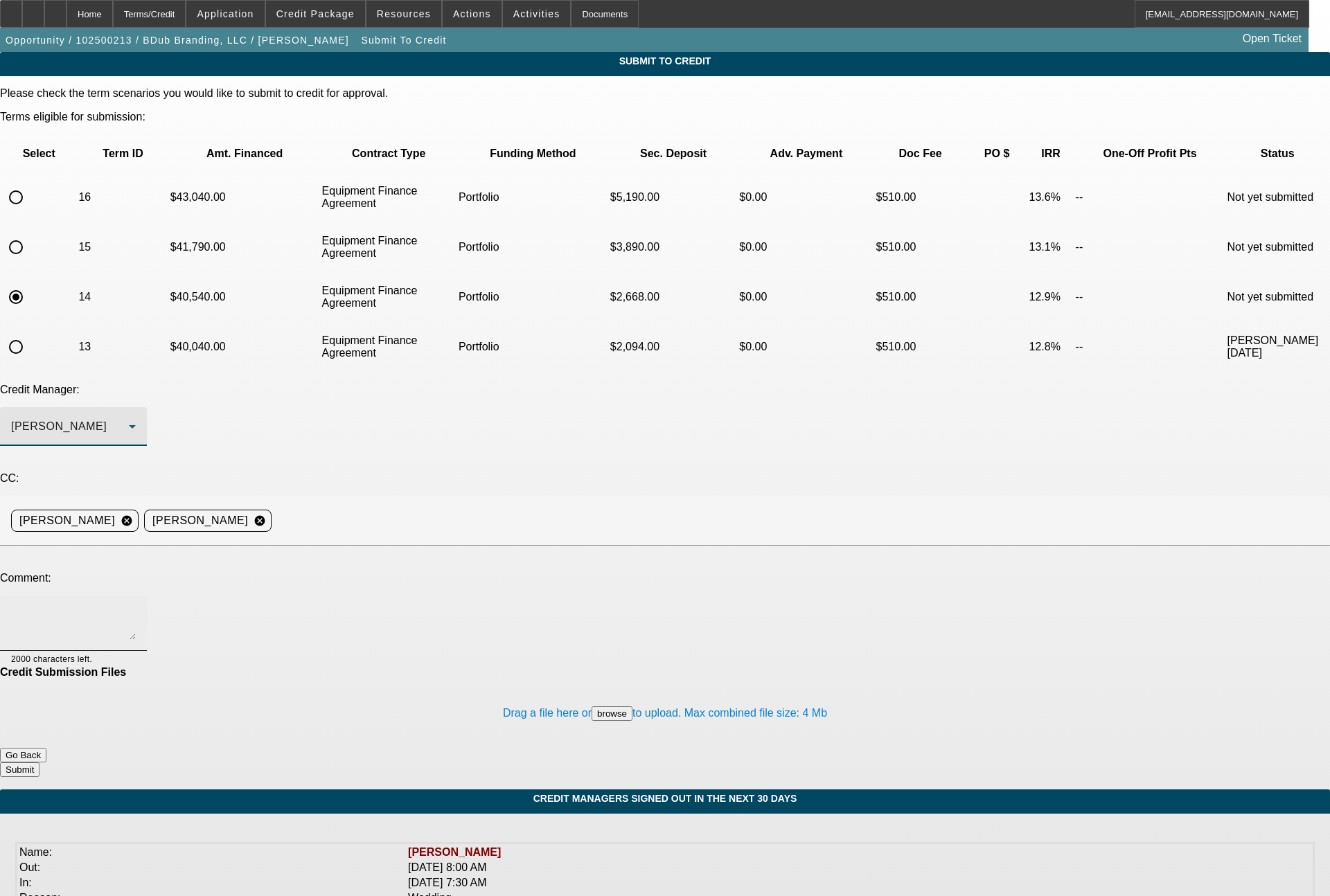
click at [136, 606] on textarea at bounding box center [73, 622] width 125 height 33
drag, startPoint x: 365, startPoint y: 497, endPoint x: 175, endPoint y: 508, distance: 190.3
click at [147, 596] on div "36 month term set with roughly 50% all in" at bounding box center [74, 623] width 147 height 55
drag, startPoint x: 207, startPoint y: 501, endPoint x: 378, endPoint y: 514, distance: 171.5
click at [136, 606] on textarea "36 month term set with roughly 50% all in" at bounding box center [73, 622] width 125 height 33
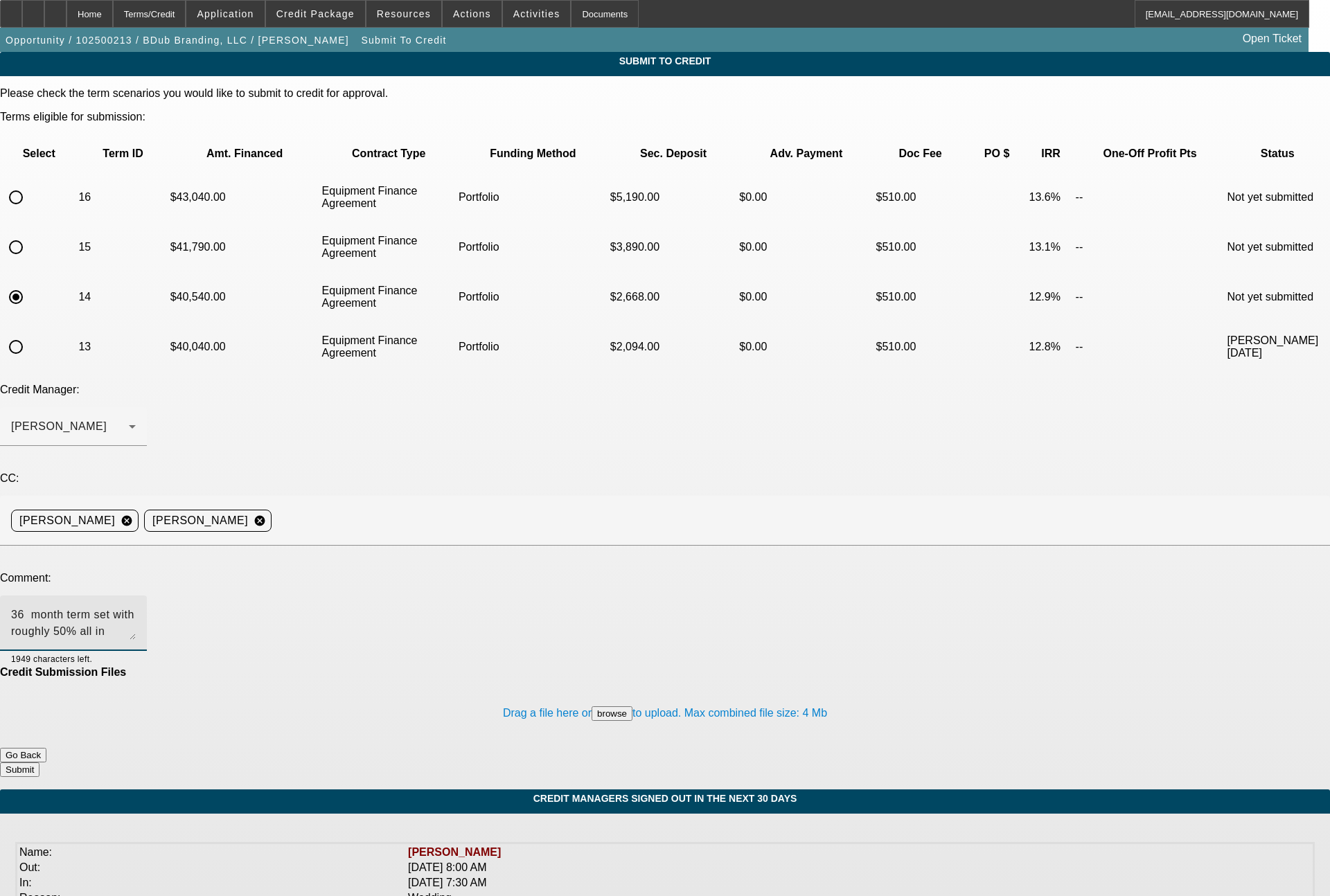
drag, startPoint x: 418, startPoint y: 501, endPoint x: 156, endPoint y: 495, distance: 262.1
click at [156, 572] on div "Comment: 36 month term set with roughly 50% all in upfront 1949 characters left." at bounding box center [665, 619] width 1330 height 94
type textarea "36 month term set with roughly 50% all in upfront"
click at [40, 762] on button "Submit" at bounding box center [20, 769] width 40 height 14
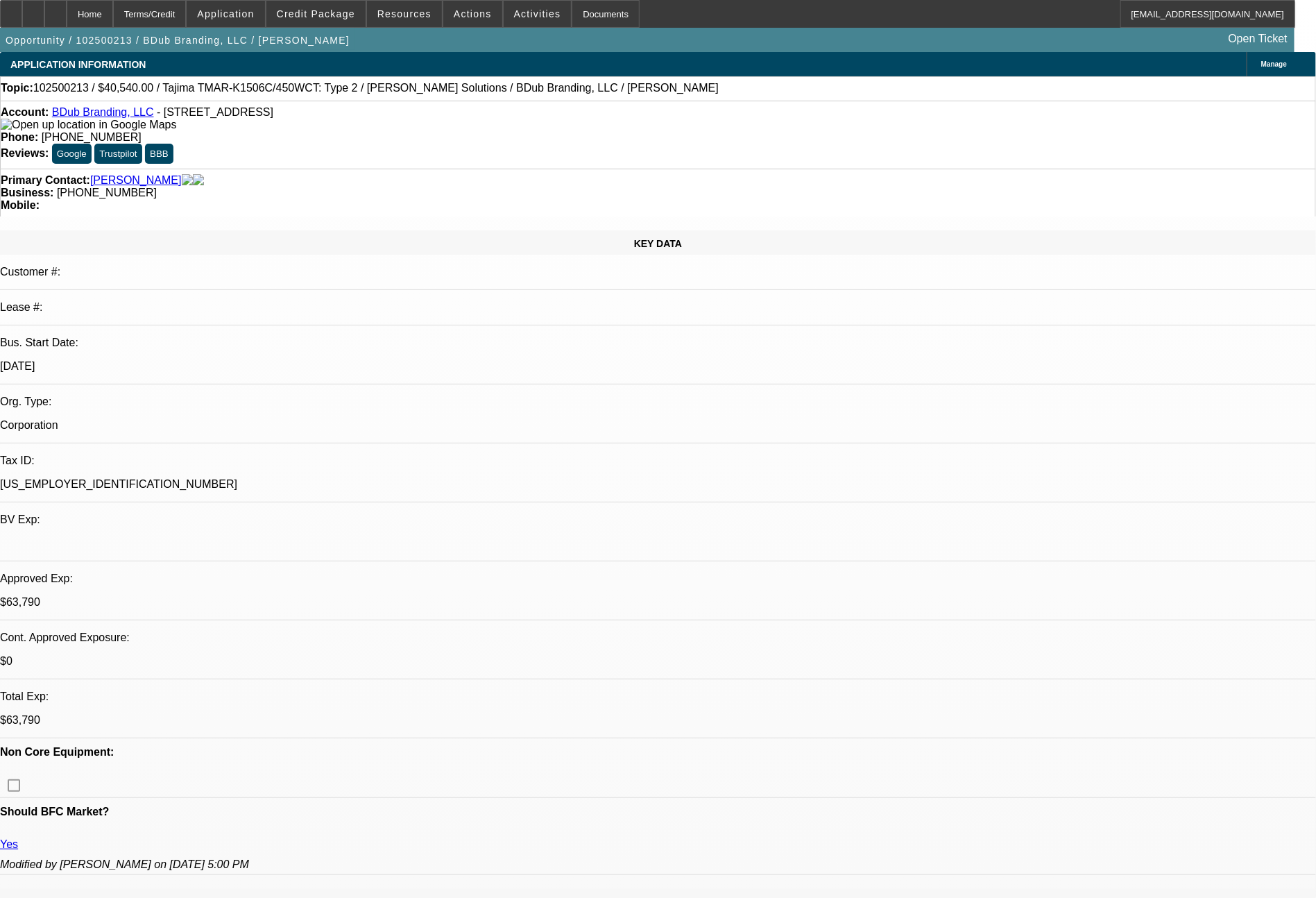
select select "0"
select select "2"
select select "0"
select select "6"
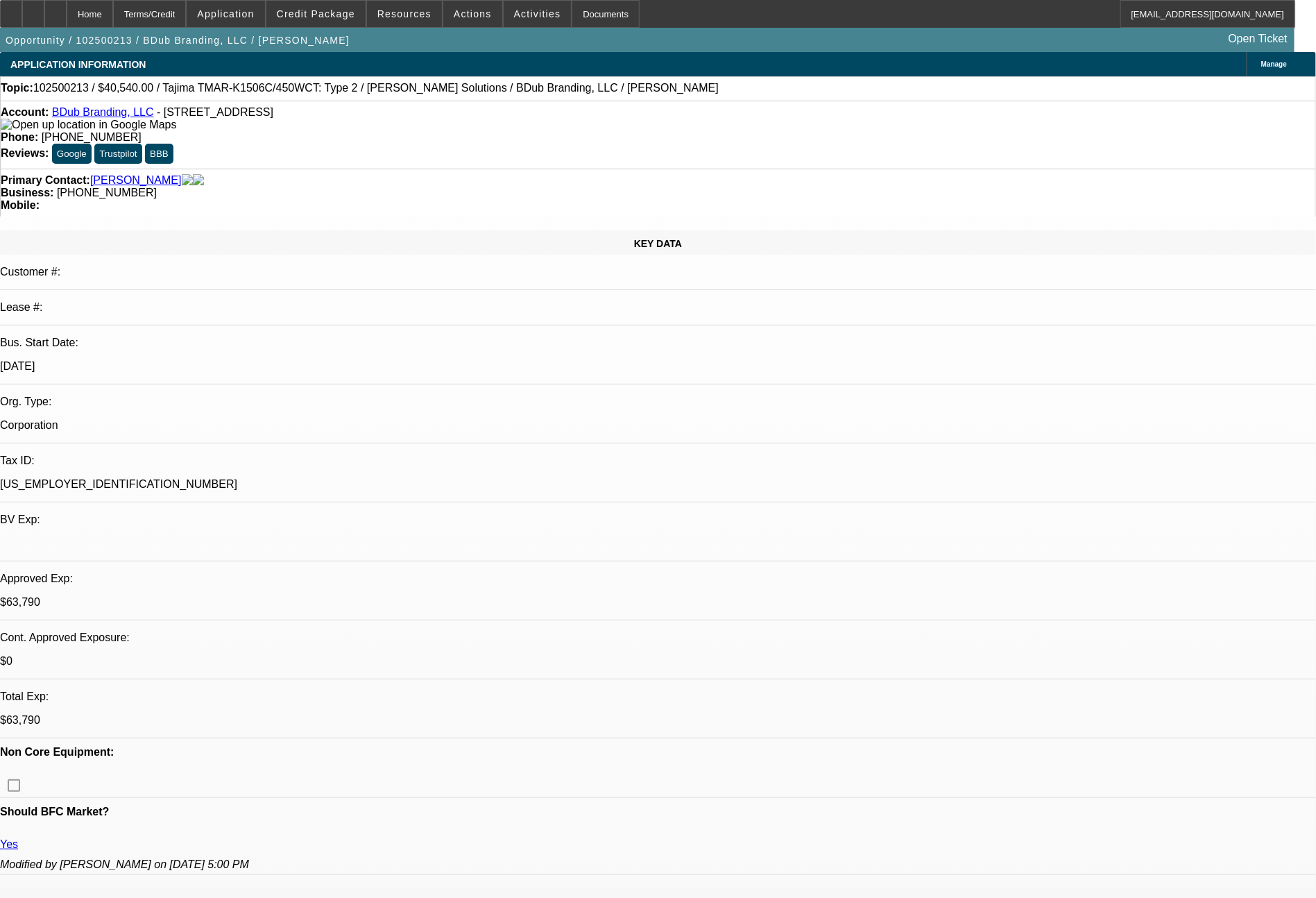
select select "0"
select select "2"
select select "0"
select select "6"
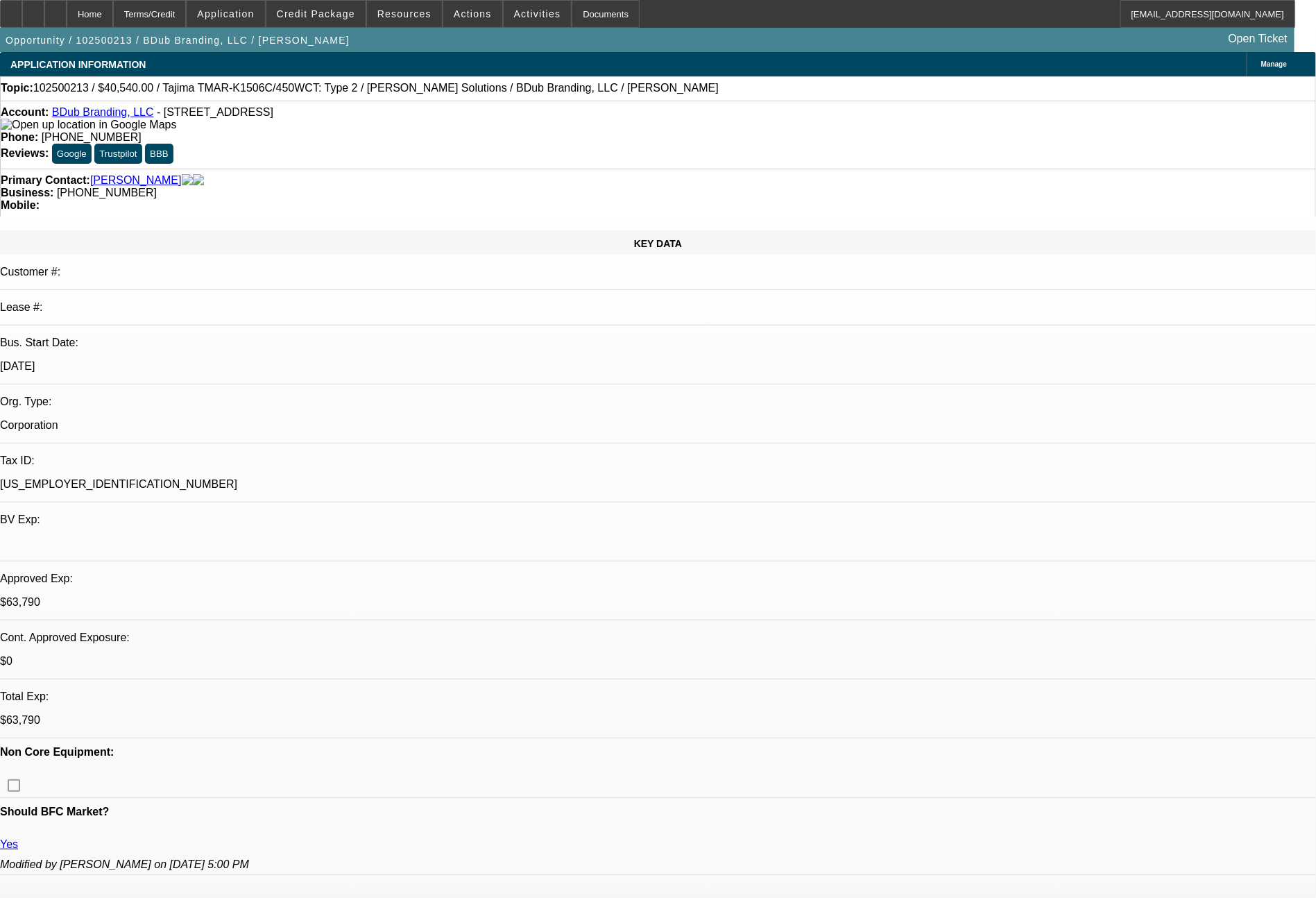
select select "0"
select select "2"
select select "0"
select select "6"
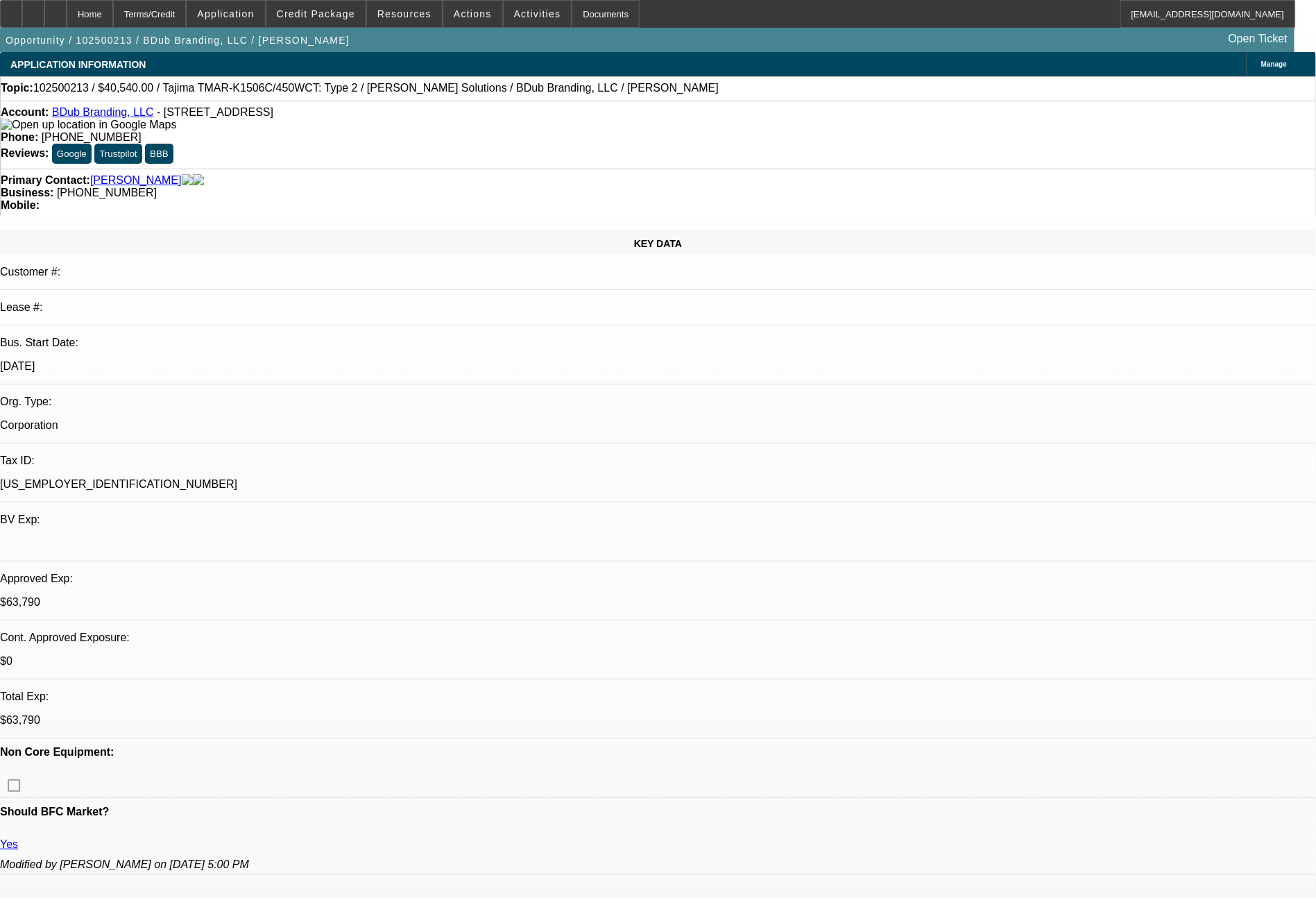
select select "0"
select select "2"
select select "0"
select select "6"
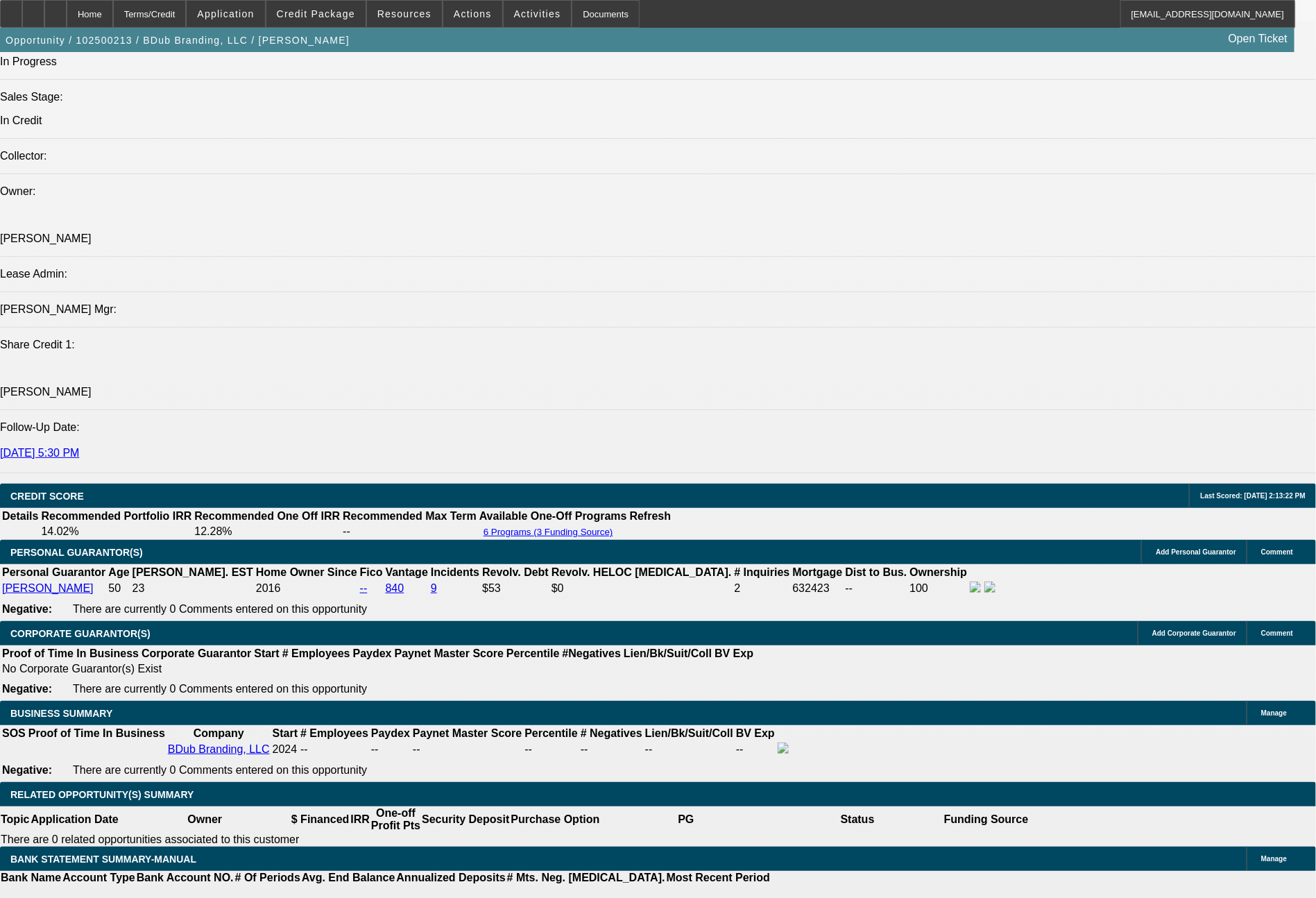
scroll to position [1846, 0]
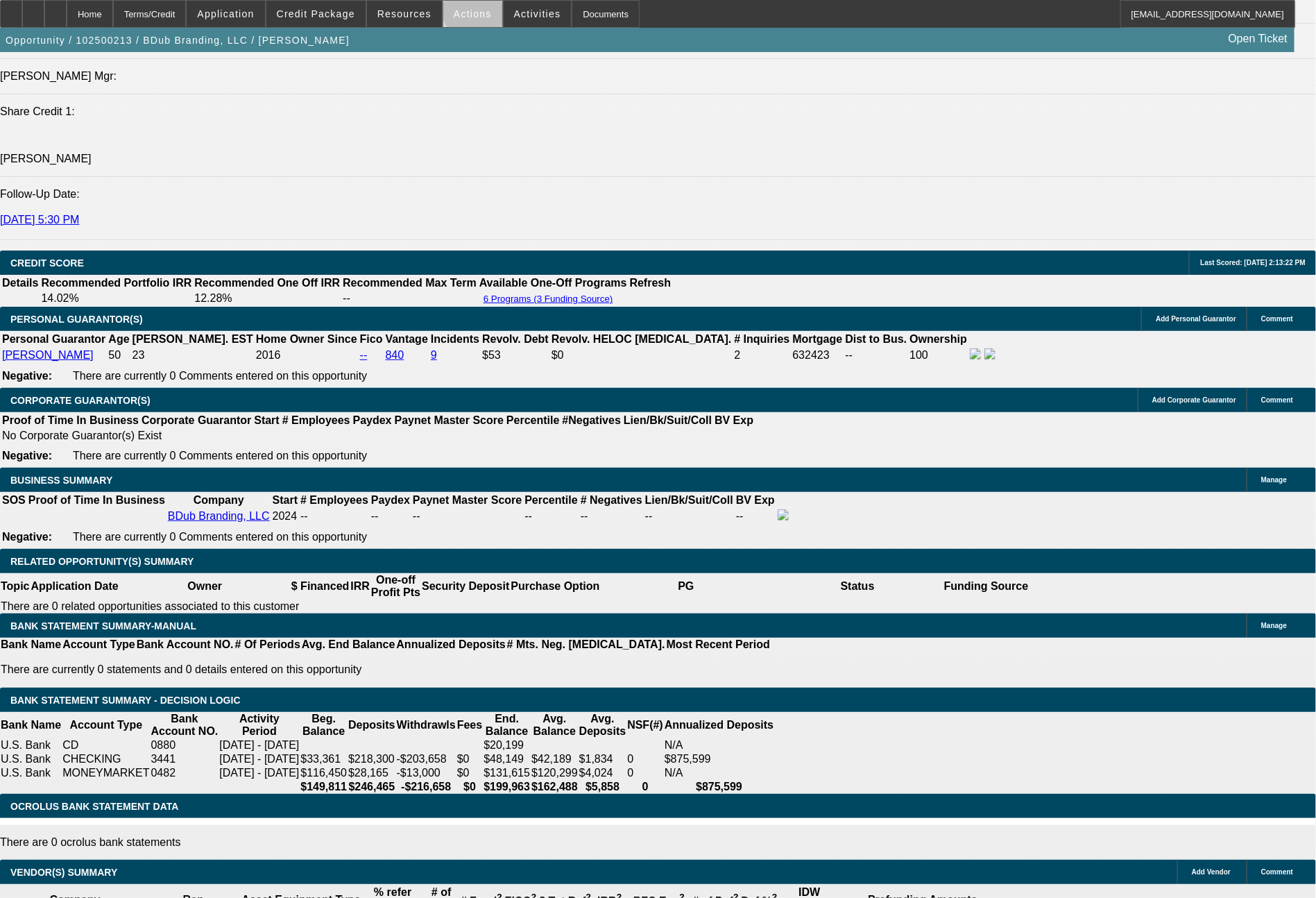
click at [481, 7] on span at bounding box center [472, 13] width 59 height 33
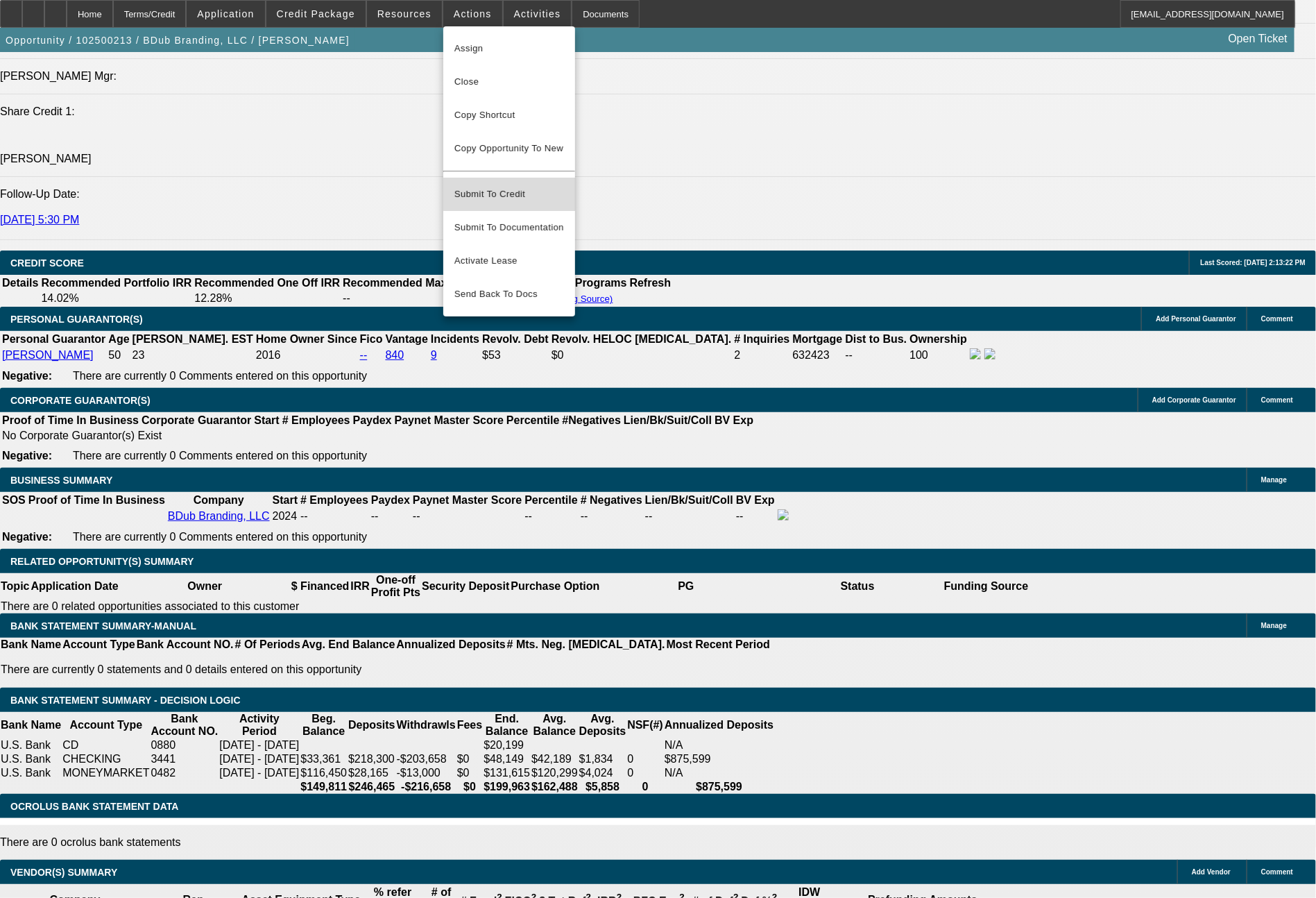
click at [521, 186] on span "Submit To Credit" at bounding box center [509, 194] width 109 height 17
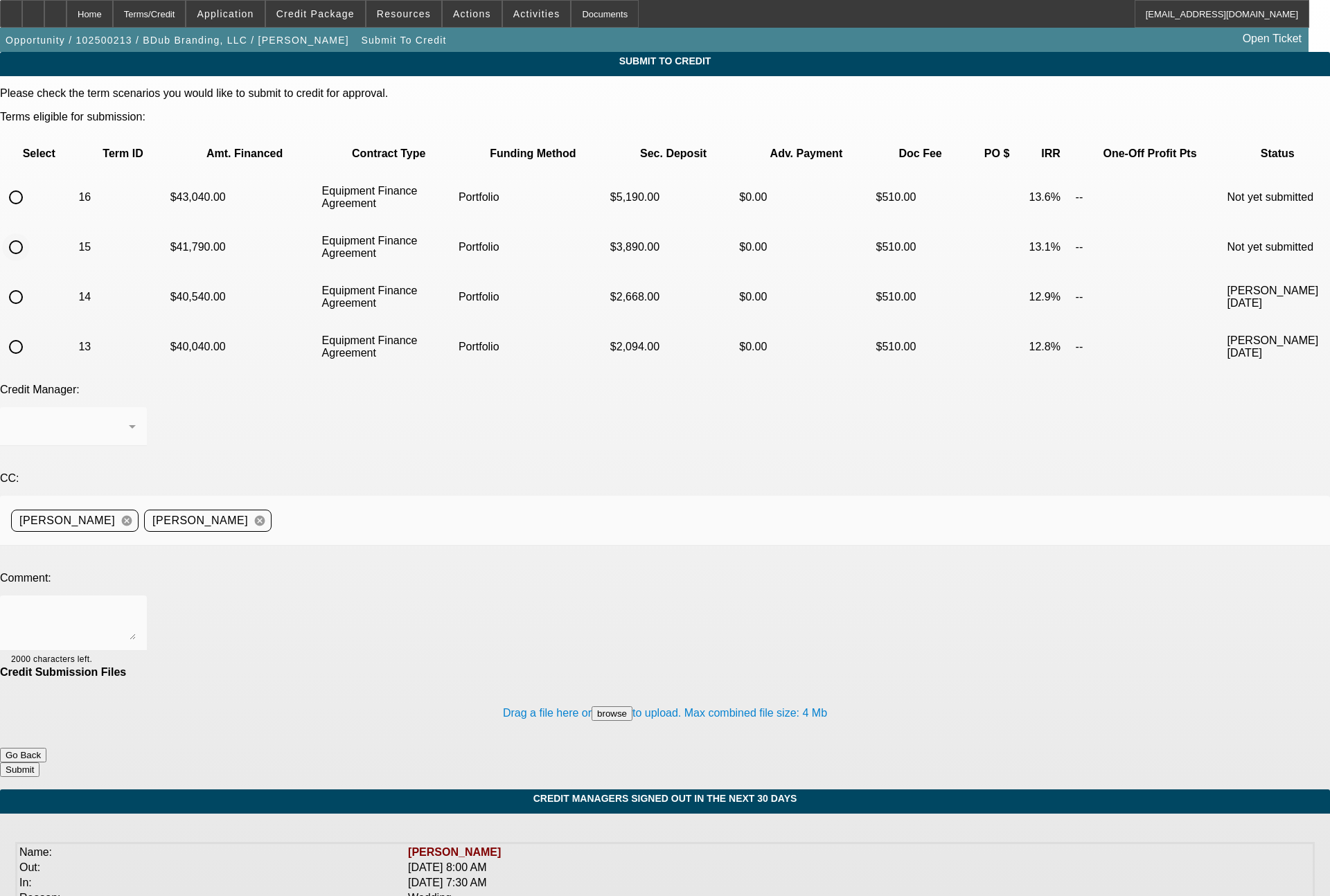
click at [30, 233] on input "radio" at bounding box center [15, 246] width 27 height 27
radio input "true"
click at [136, 407] on div "Arida, George" at bounding box center [73, 426] width 125 height 39
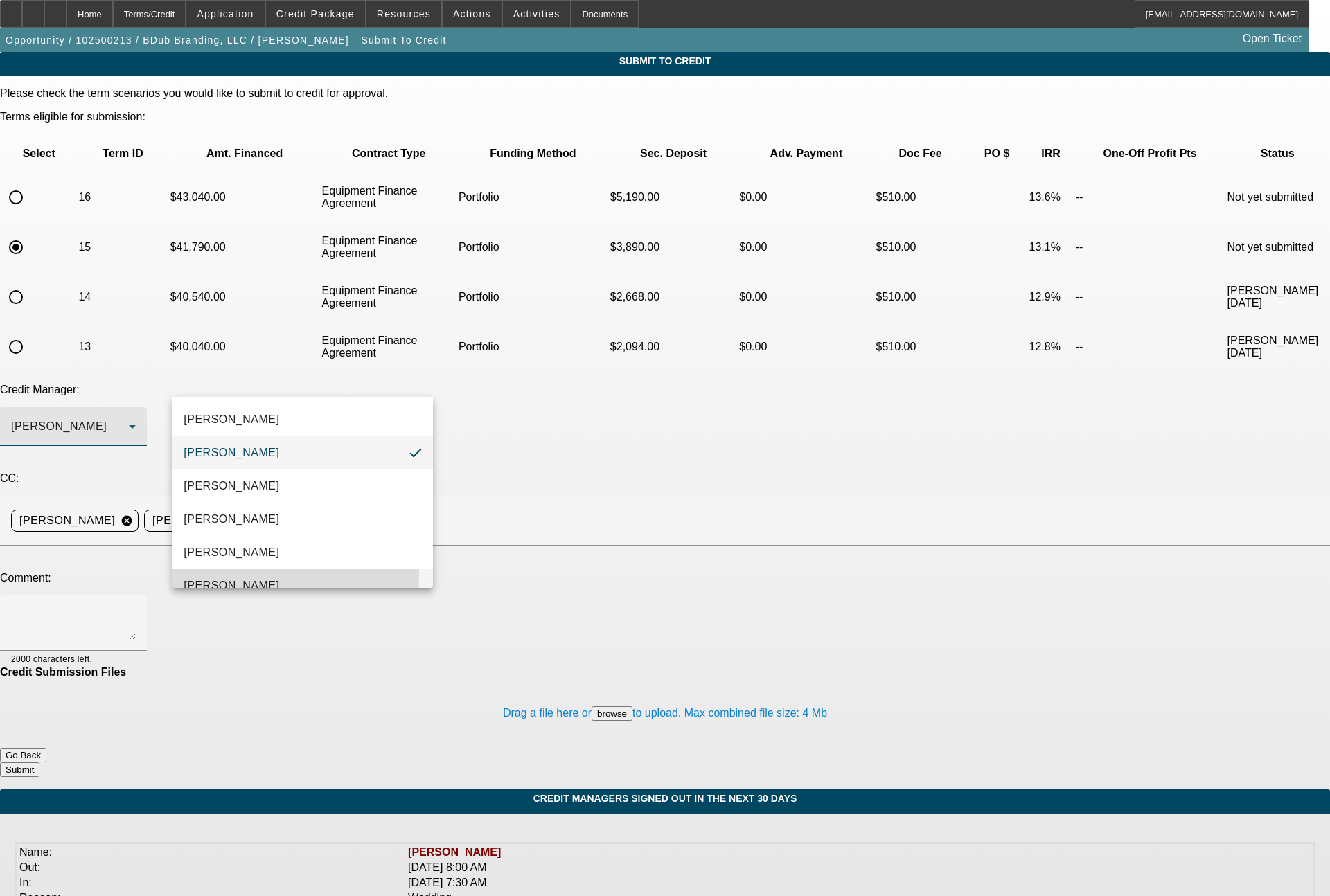
click at [241, 575] on mat-option "Oliva, Samuel" at bounding box center [302, 585] width 261 height 33
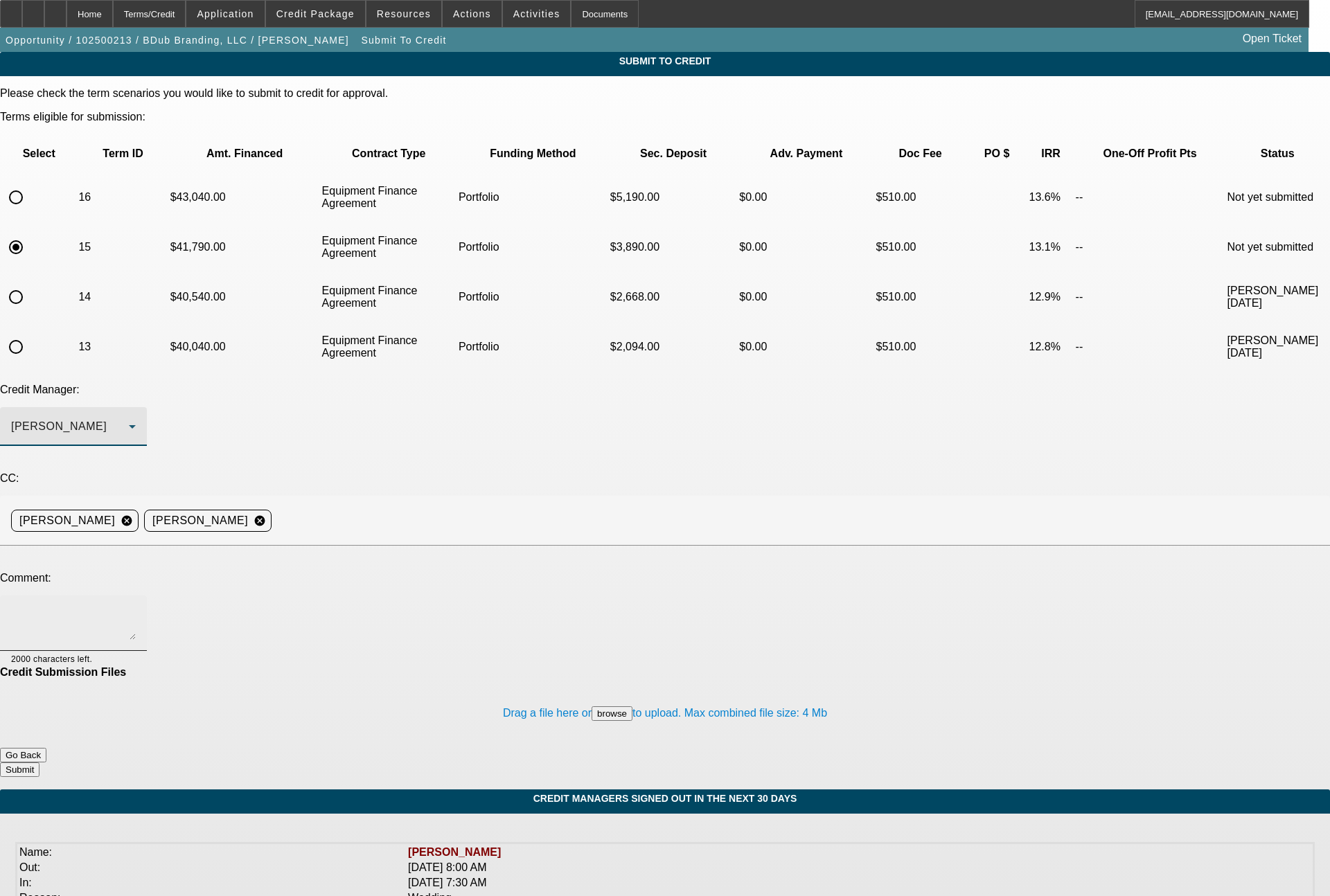
click at [136, 606] on textarea at bounding box center [73, 622] width 125 height 33
paste textarea "36 month term set with roughly 50% all in upfront"
click at [136, 606] on textarea "36 month term set with roughly 50% all in upfront" at bounding box center [73, 622] width 125 height 33
type textarea "24 month term set with roughly 50% all in upfront"
click at [40, 762] on button "Submit" at bounding box center [20, 769] width 40 height 14
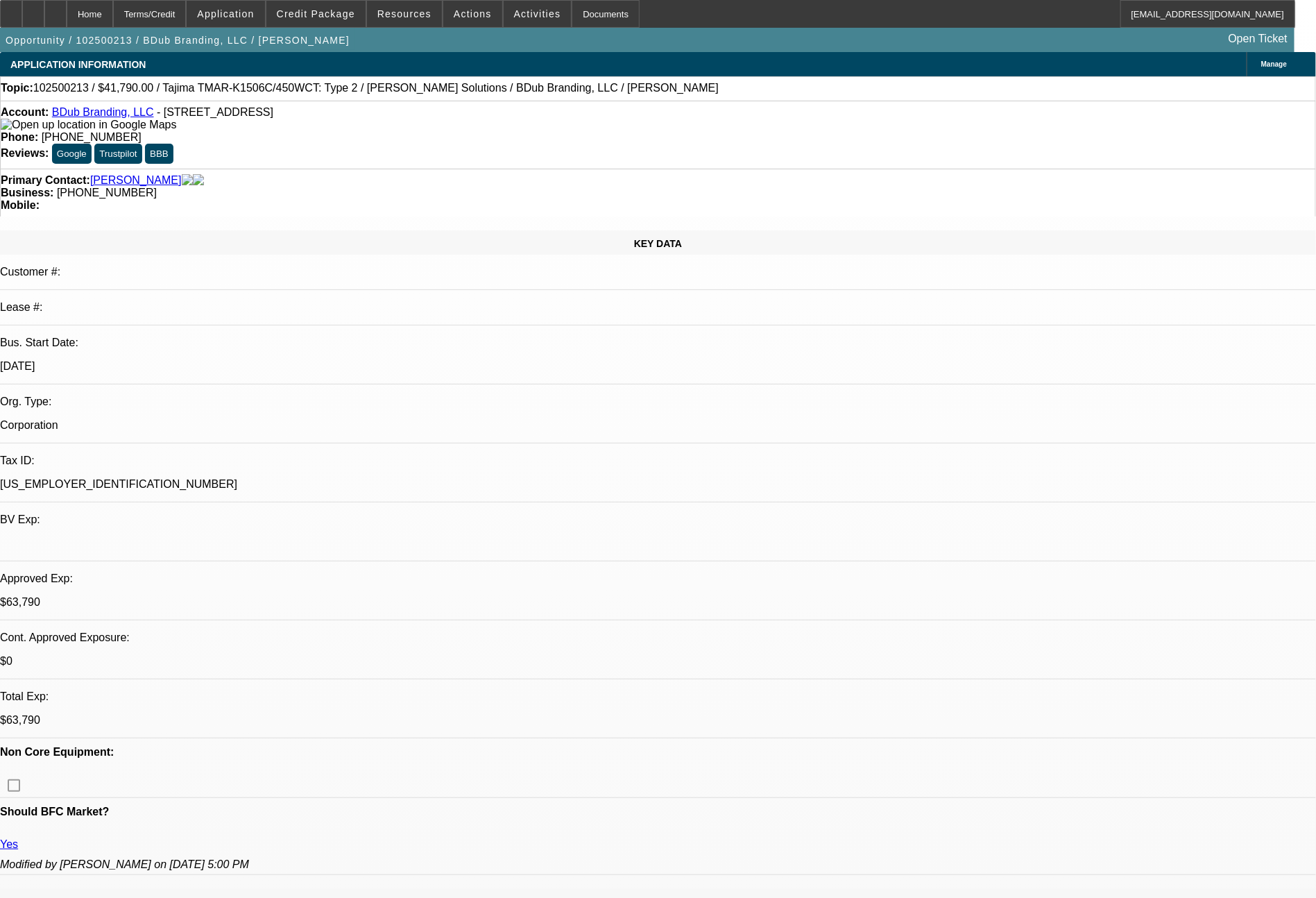
select select "0"
select select "2"
select select "0"
select select "6"
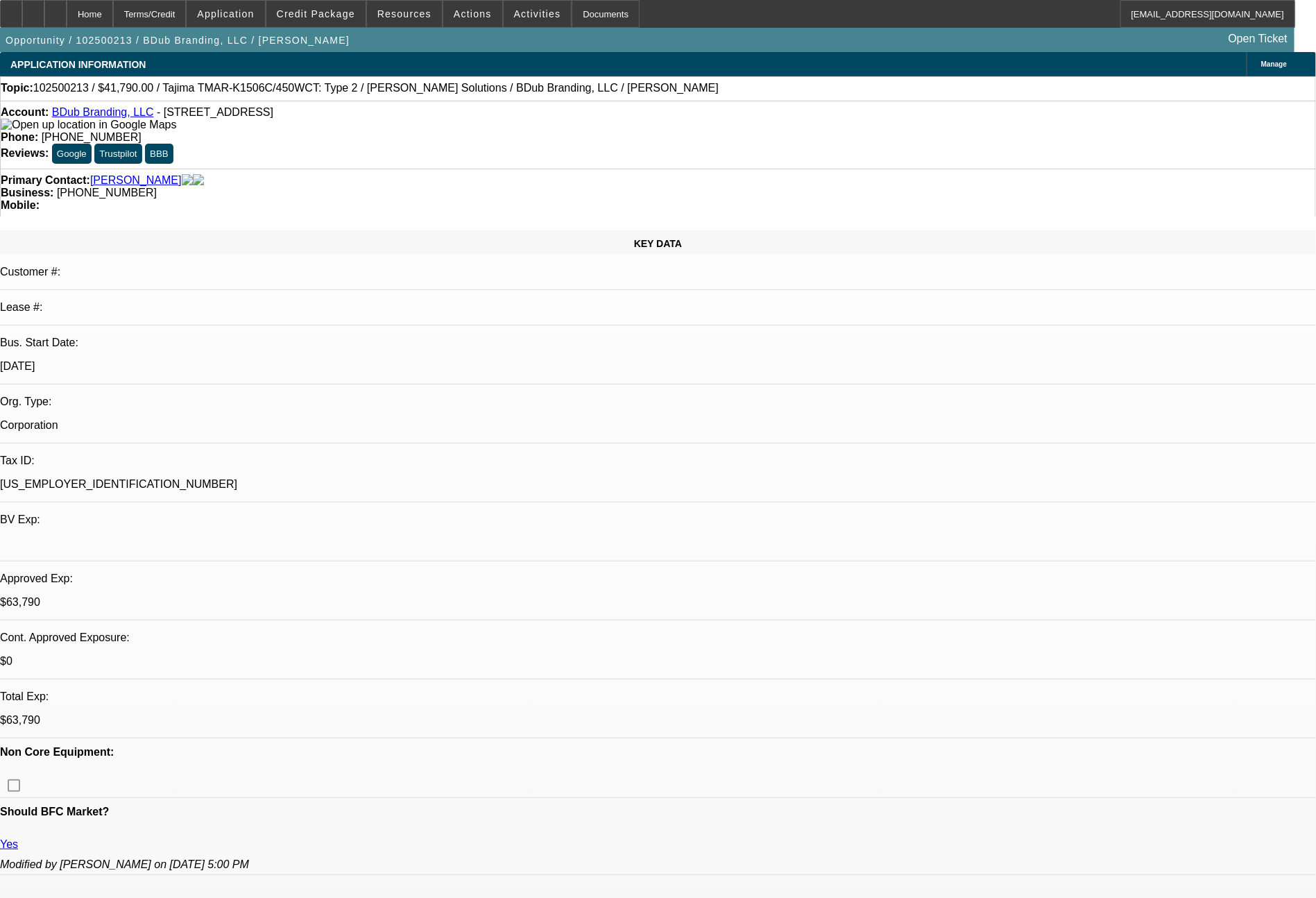
select select "0"
select select "2"
select select "0"
select select "6"
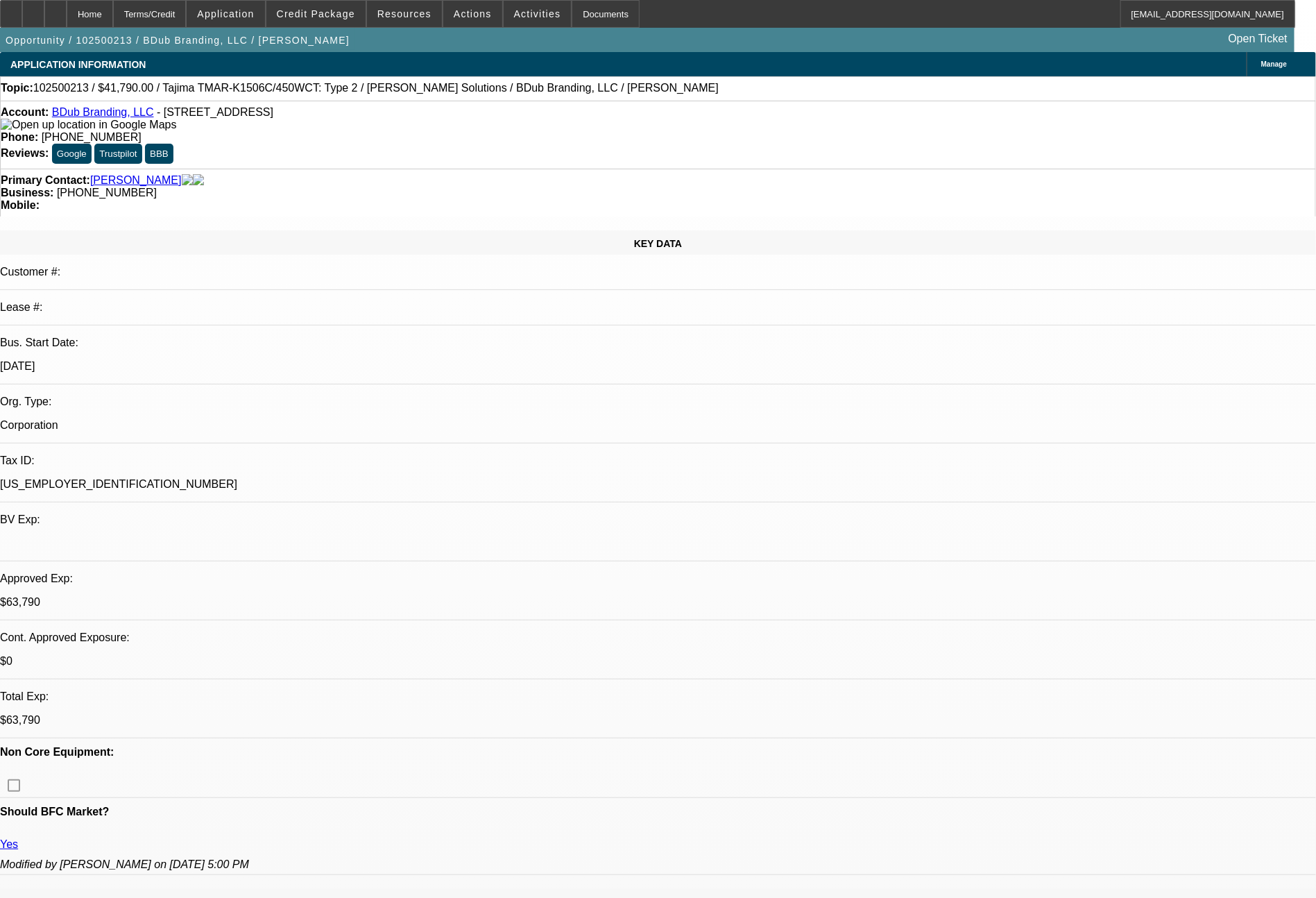
select select "0"
select select "2"
select select "0"
select select "6"
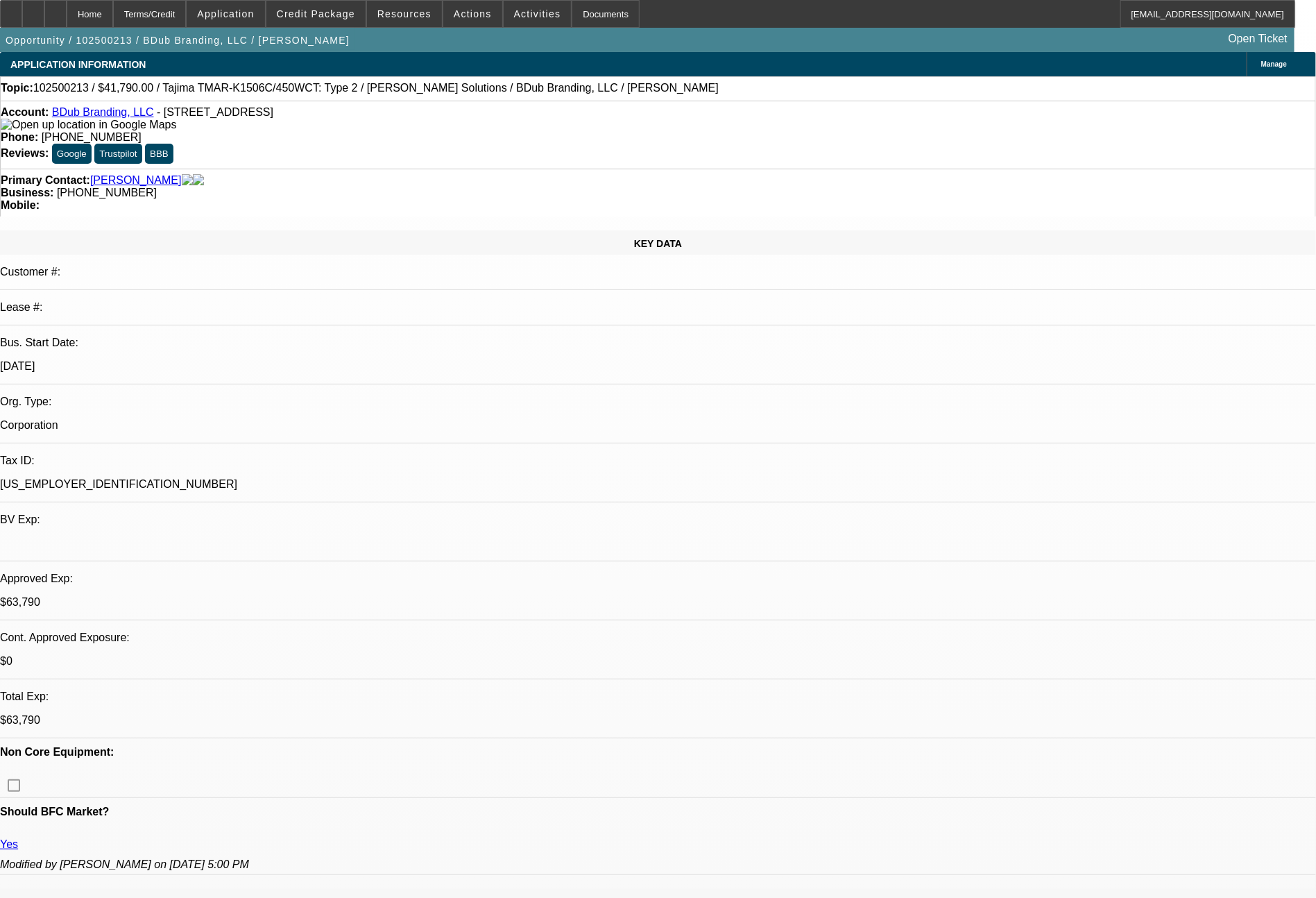
select select "0"
select select "2"
select select "0"
select select "6"
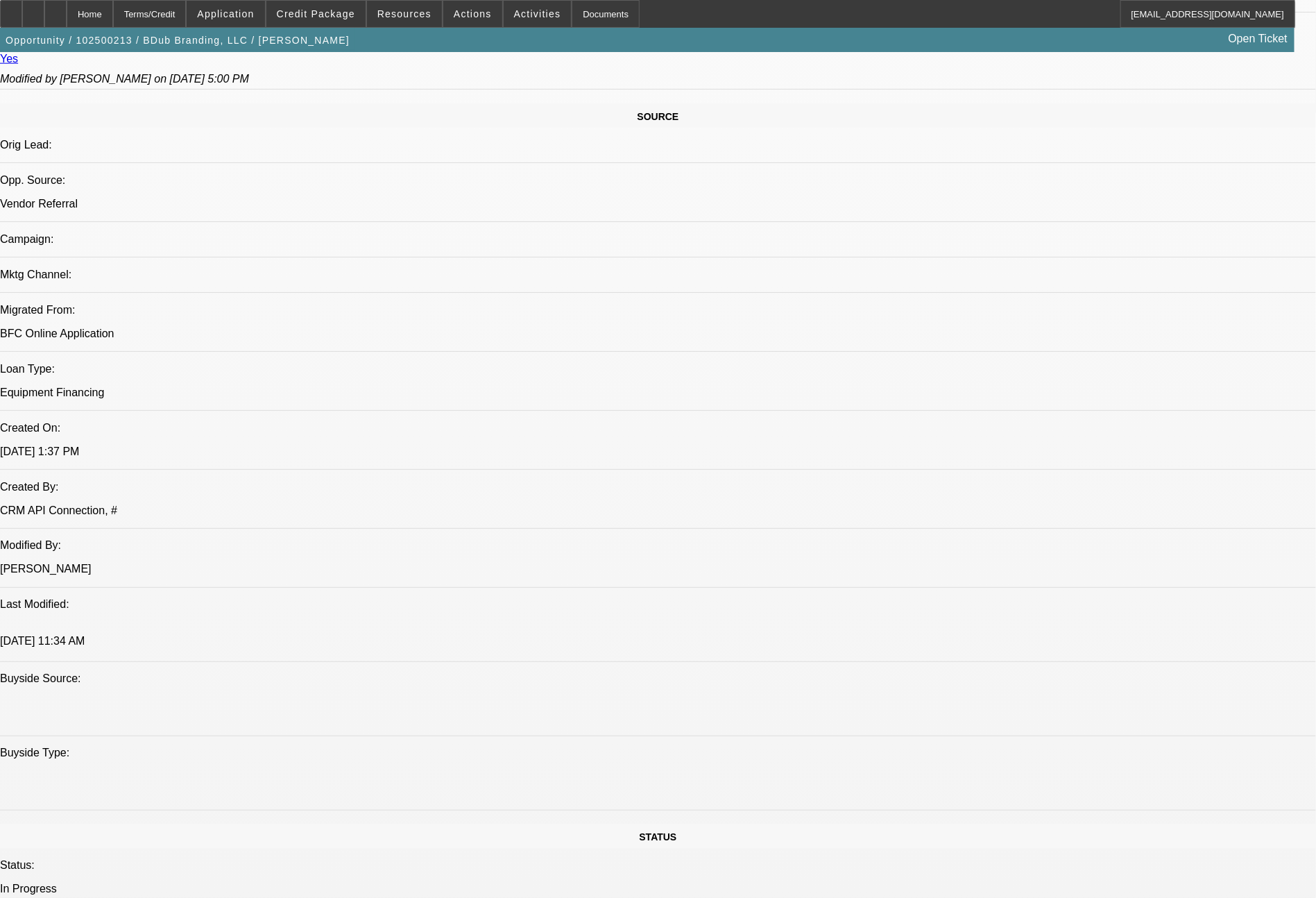
scroll to position [1571, 0]
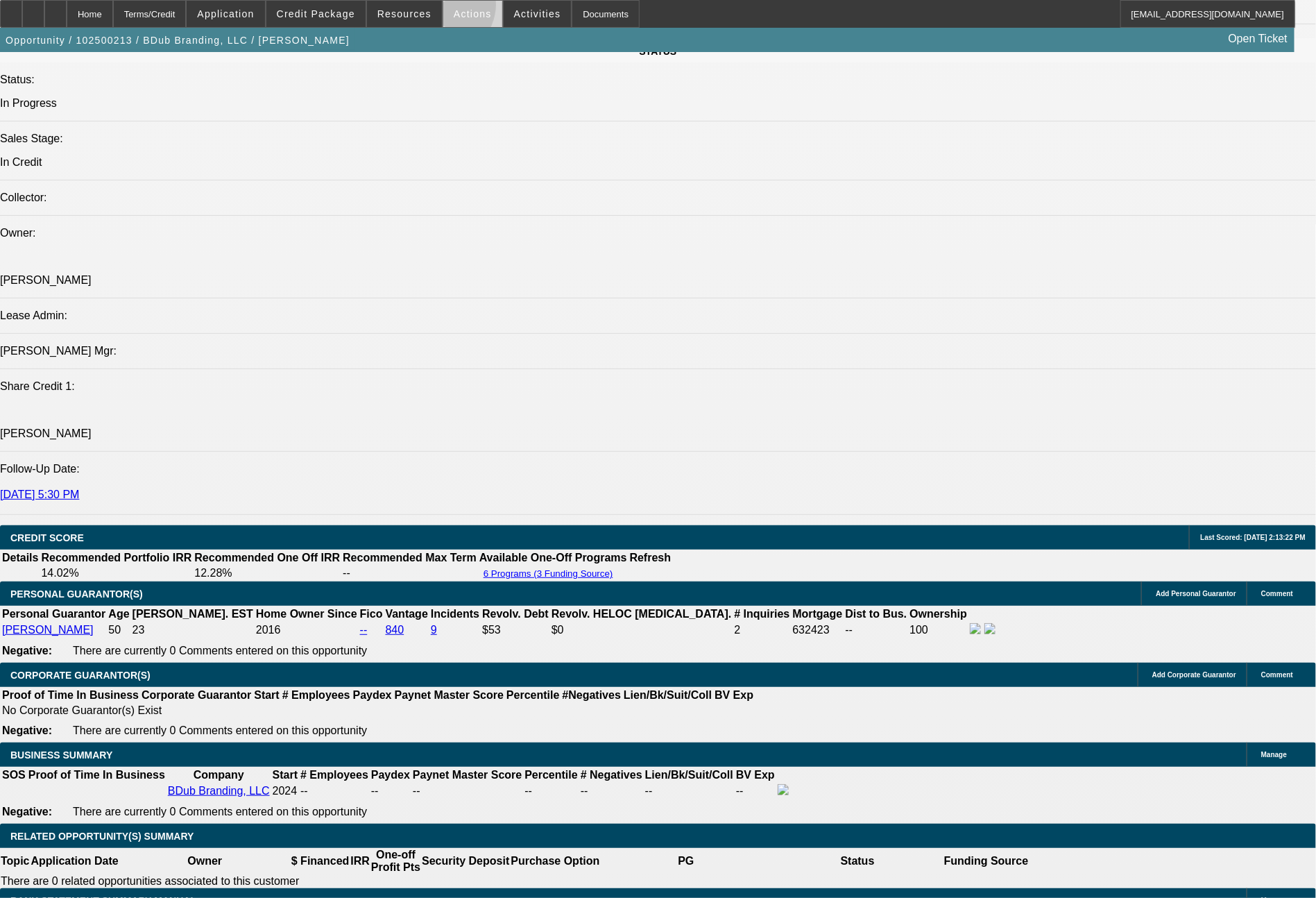
click at [443, 8] on span at bounding box center [472, 13] width 59 height 33
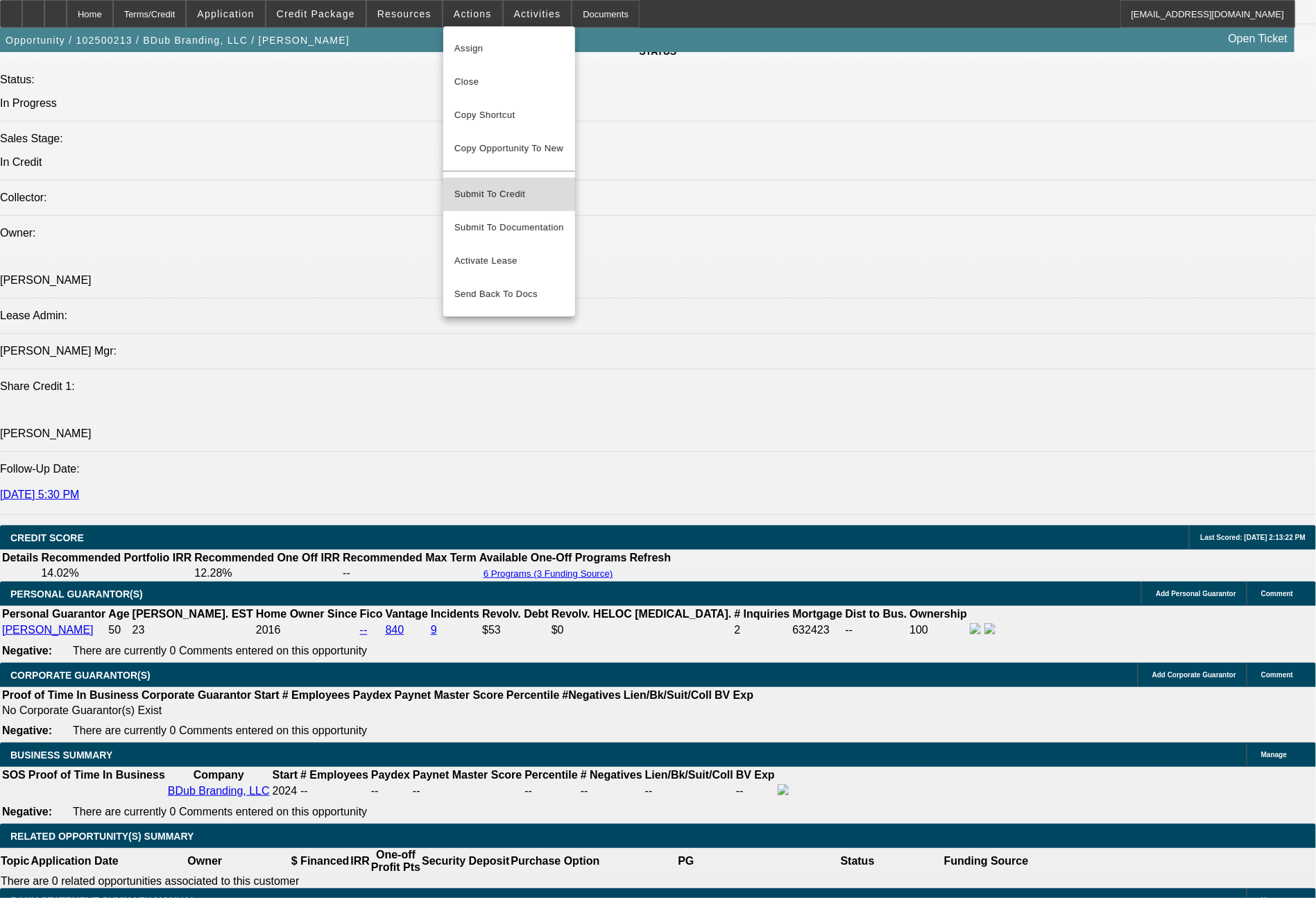
click at [515, 186] on span "Submit To Credit" at bounding box center [509, 194] width 109 height 17
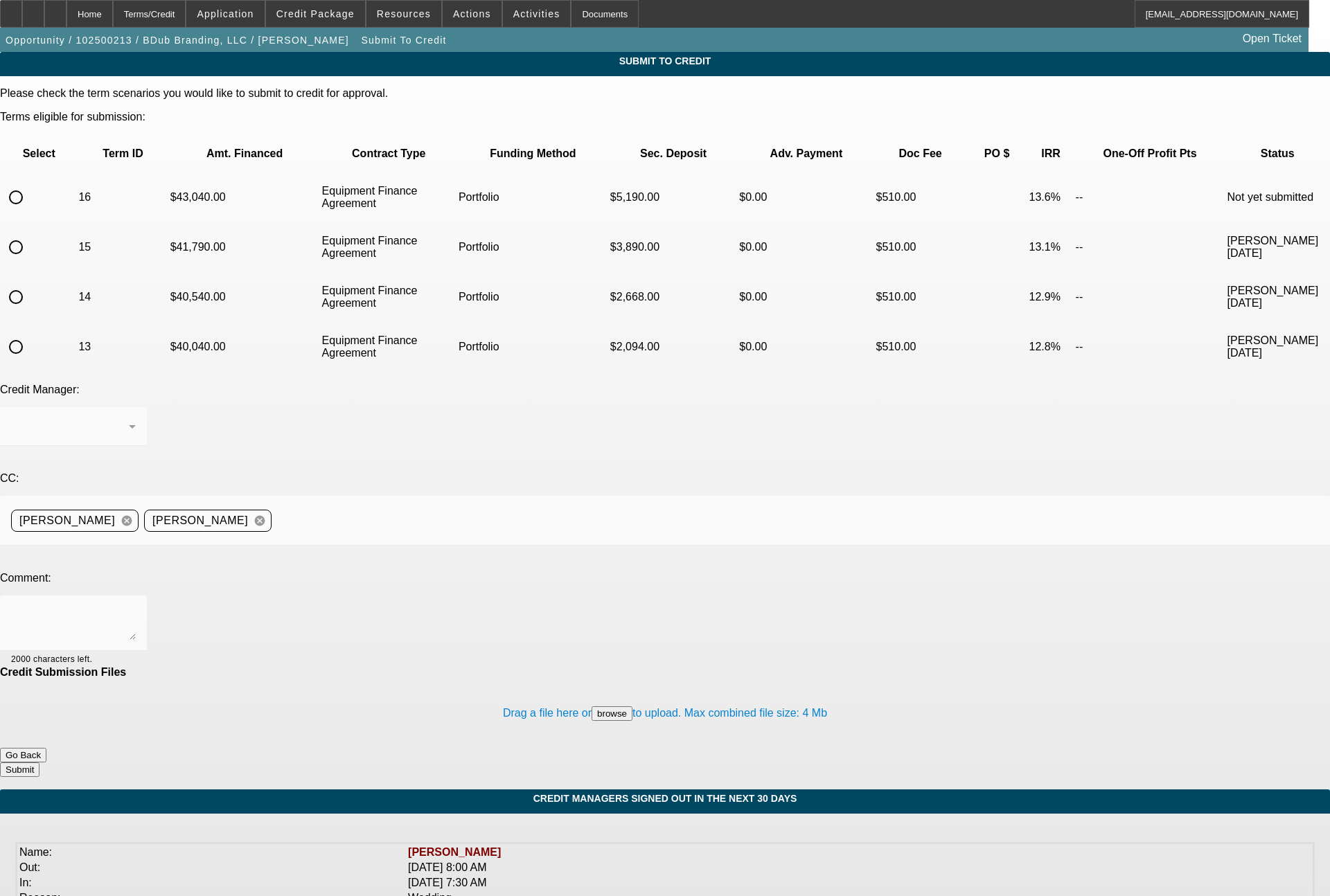
click at [30, 183] on input "radio" at bounding box center [15, 197] width 27 height 27
radio input "true"
click at [129, 418] on div "Arida, George" at bounding box center [69, 426] width 118 height 17
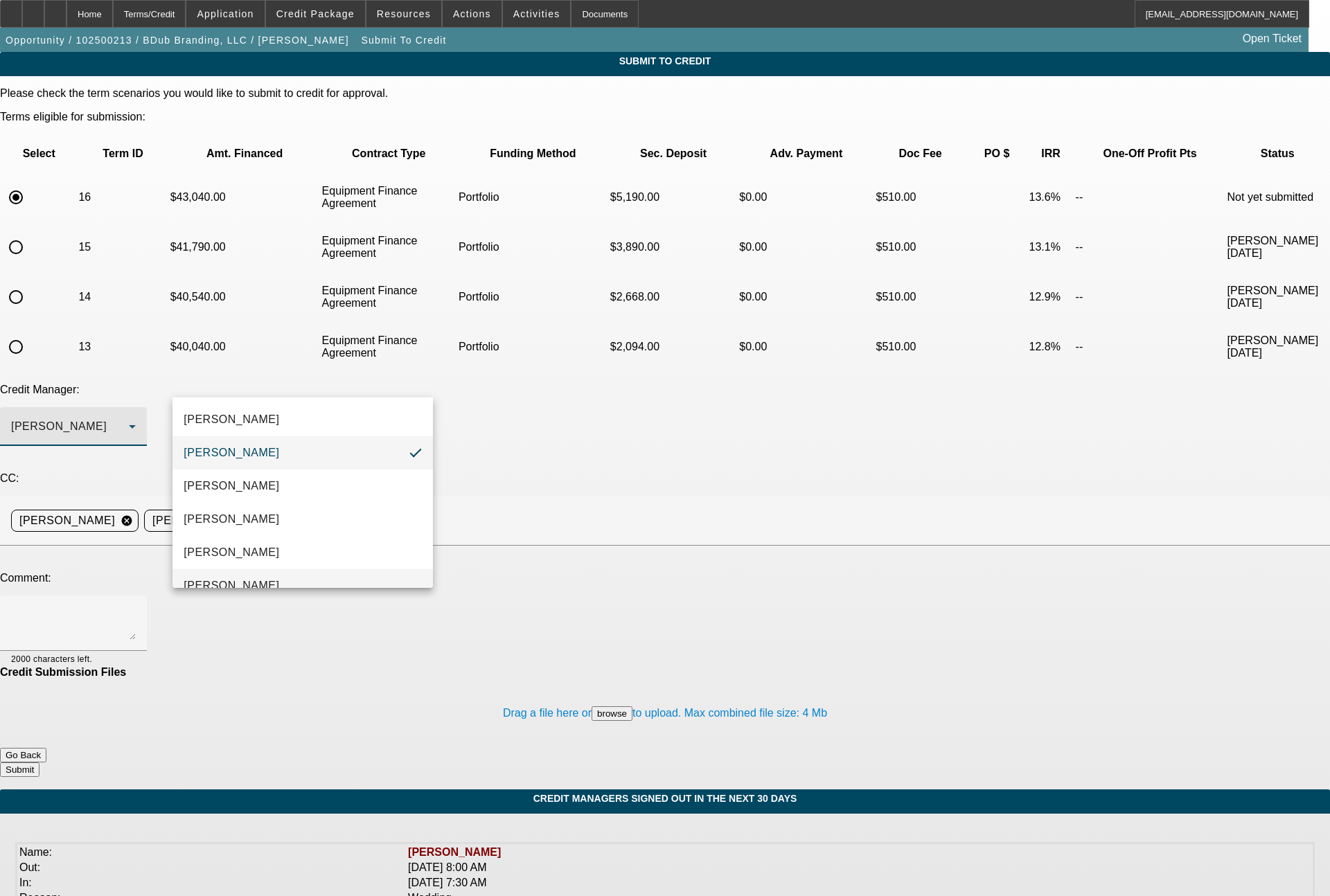
click at [250, 572] on mat-option "Oliva, Samuel" at bounding box center [302, 585] width 261 height 33
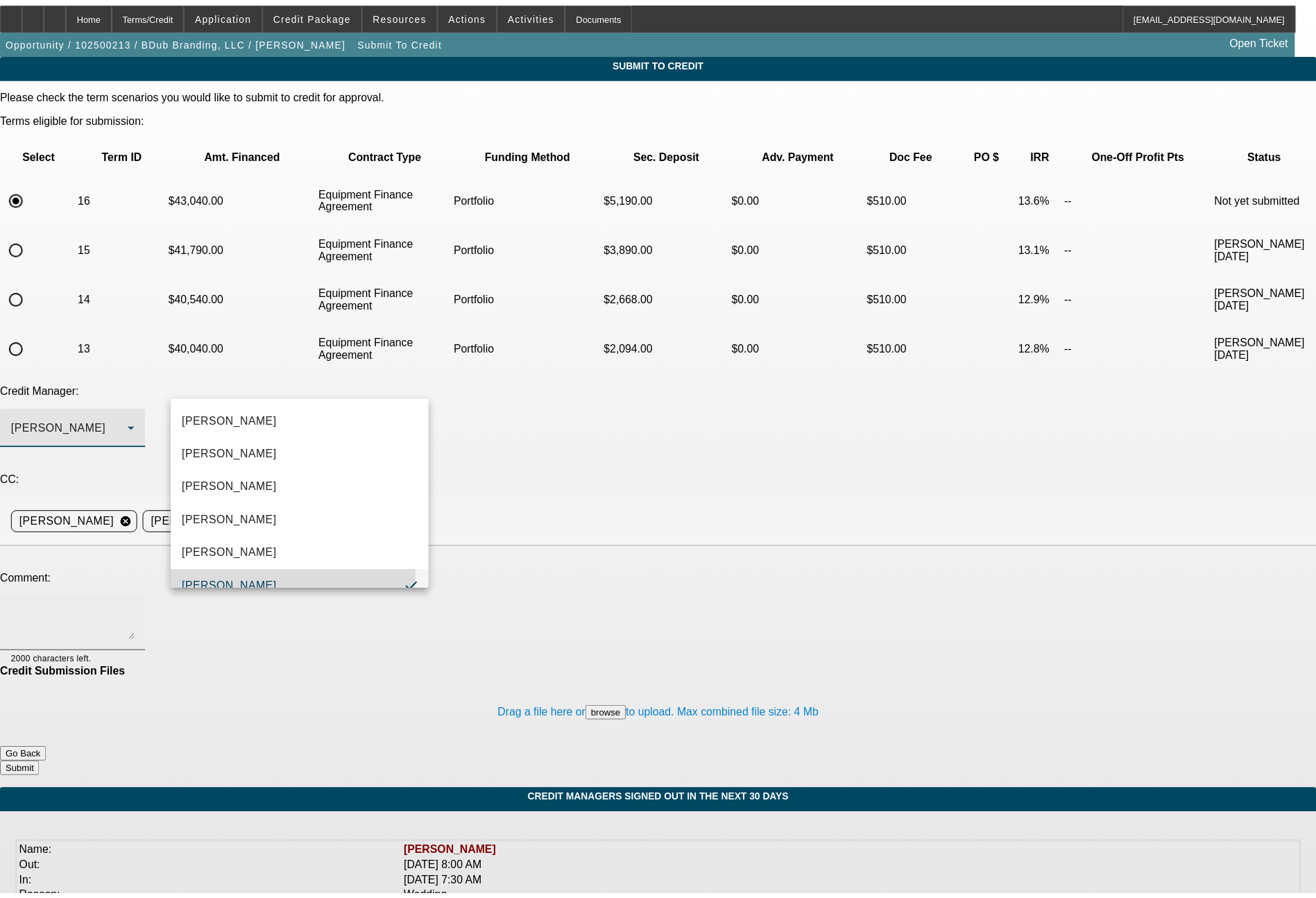
scroll to position [14, 0]
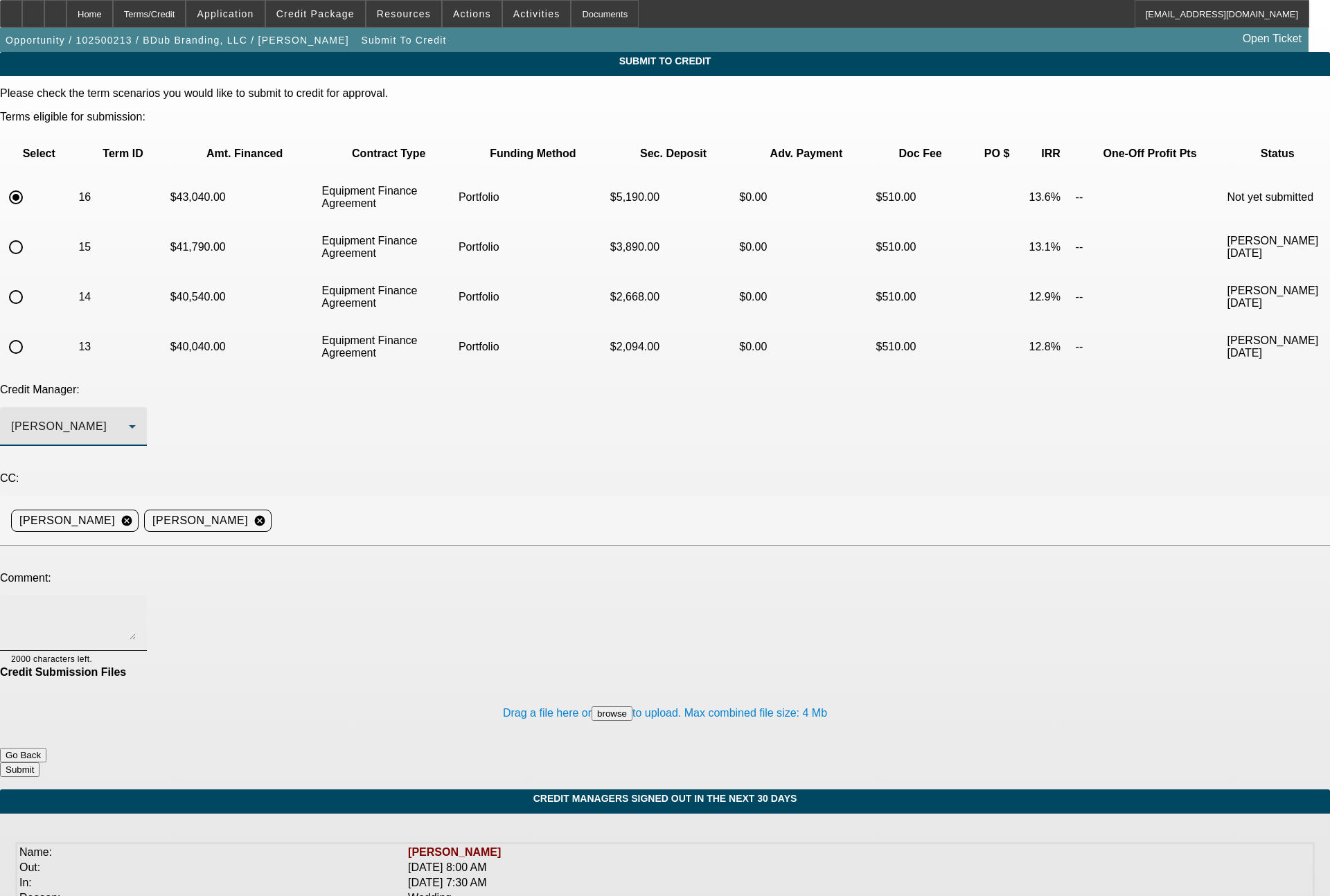
click at [136, 606] on textarea at bounding box center [73, 622] width 125 height 33
paste textarea "36 month term set with roughly 50% all in upfront"
click at [136, 606] on textarea "36 month term set with roughly 50% all in upfront" at bounding box center [73, 622] width 125 height 33
type textarea "18 month term set with roughly 50% all in upfront"
click at [40, 762] on button "Submit" at bounding box center [20, 769] width 40 height 14
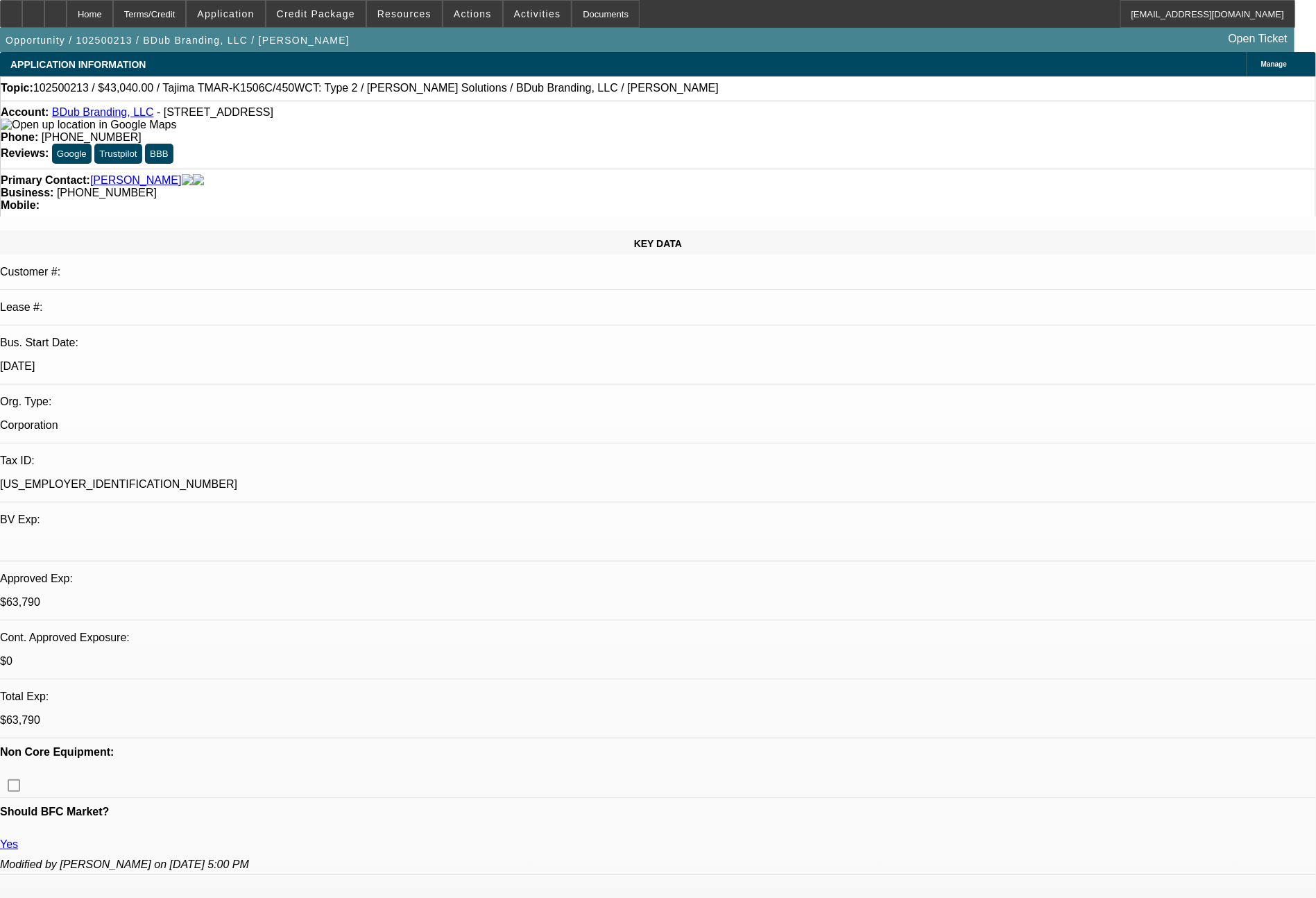
select select "0"
select select "2"
select select "0"
select select "6"
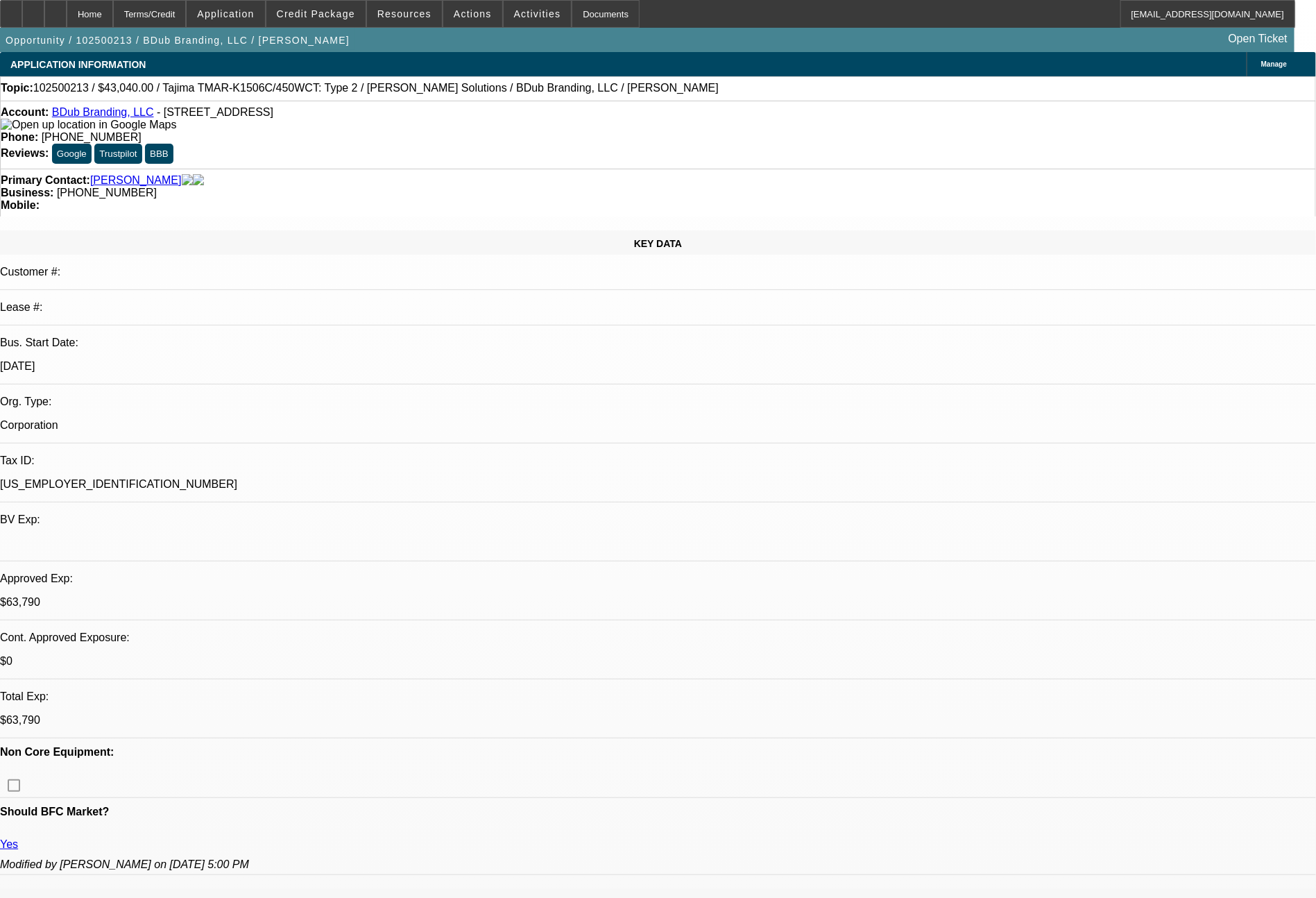
select select "0"
select select "2"
select select "0"
select select "6"
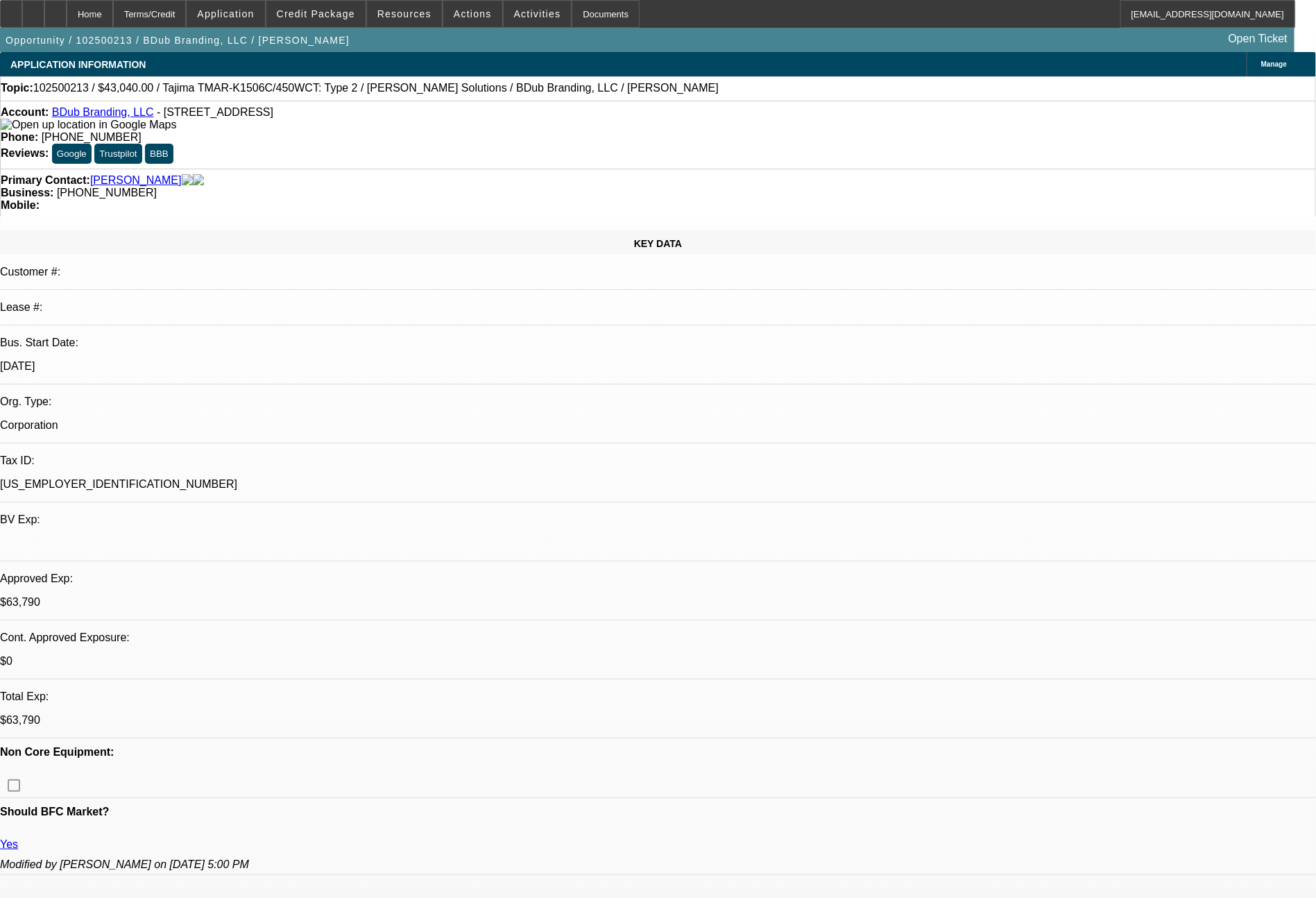
select select "0"
select select "2"
select select "0"
select select "6"
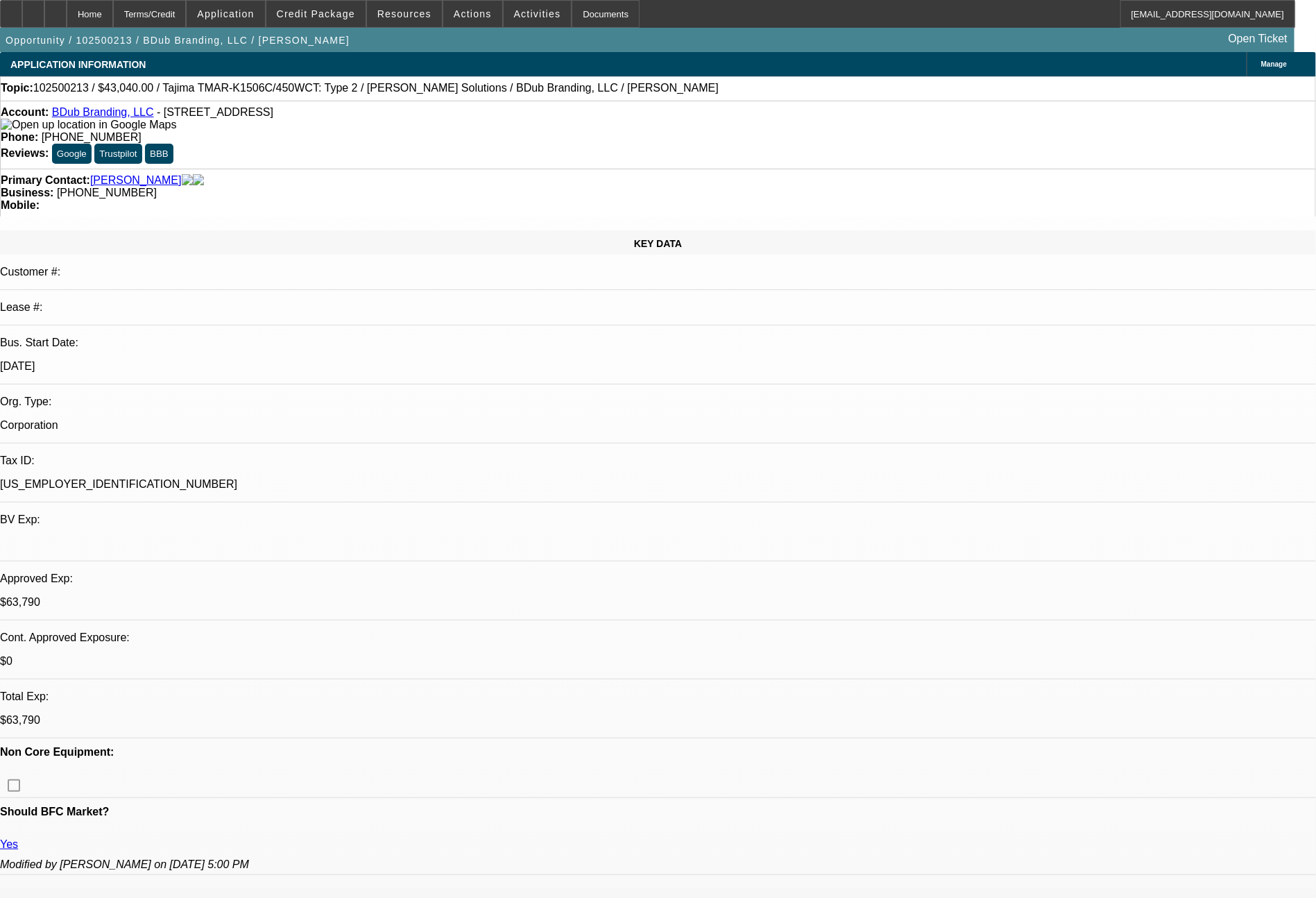
select select "0"
select select "2"
select select "0"
select select "6"
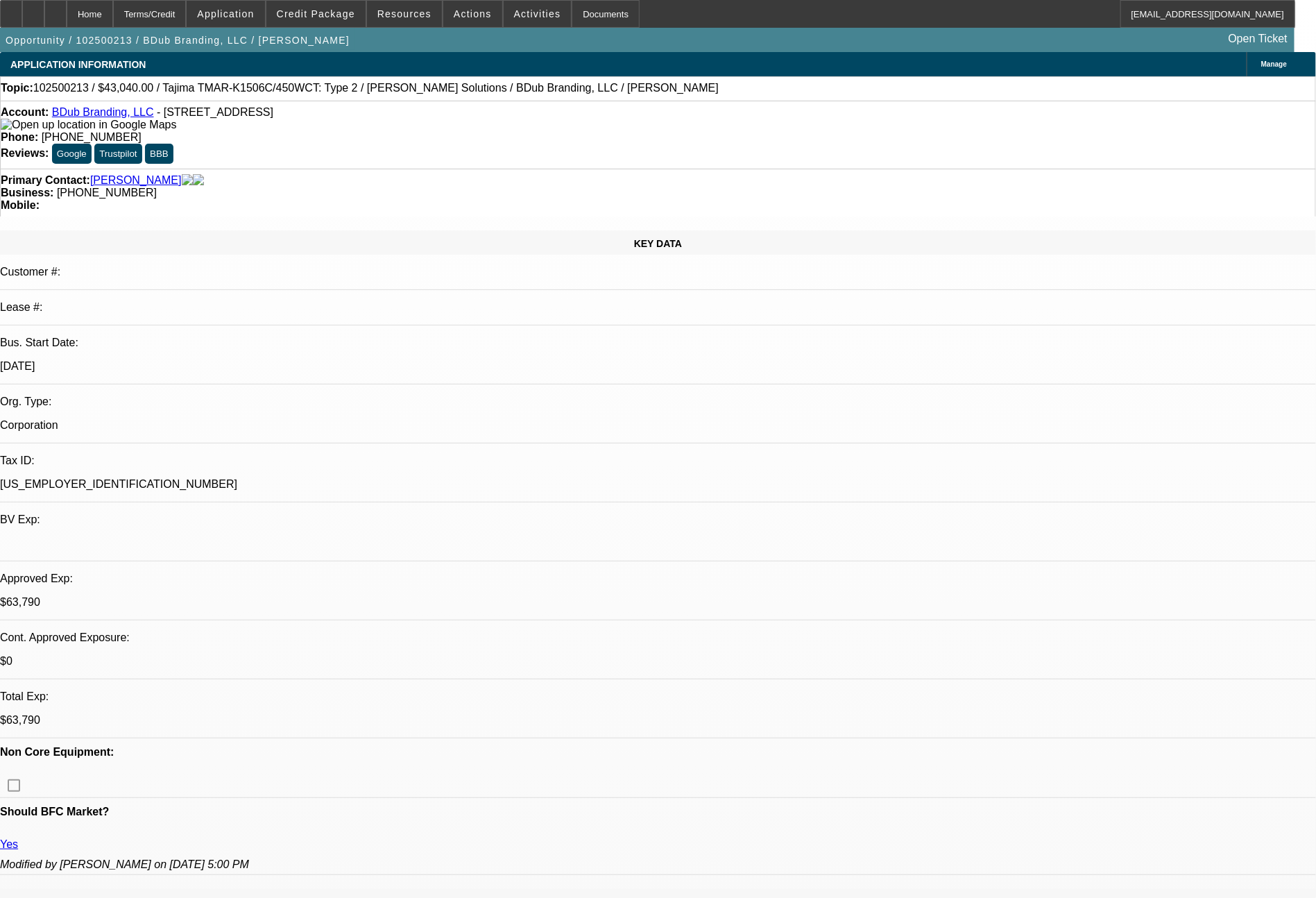
drag, startPoint x: 711, startPoint y: 691, endPoint x: 252, endPoint y: 718, distance: 459.8
drag, startPoint x: 252, startPoint y: 718, endPoint x: 1139, endPoint y: 823, distance: 893.2
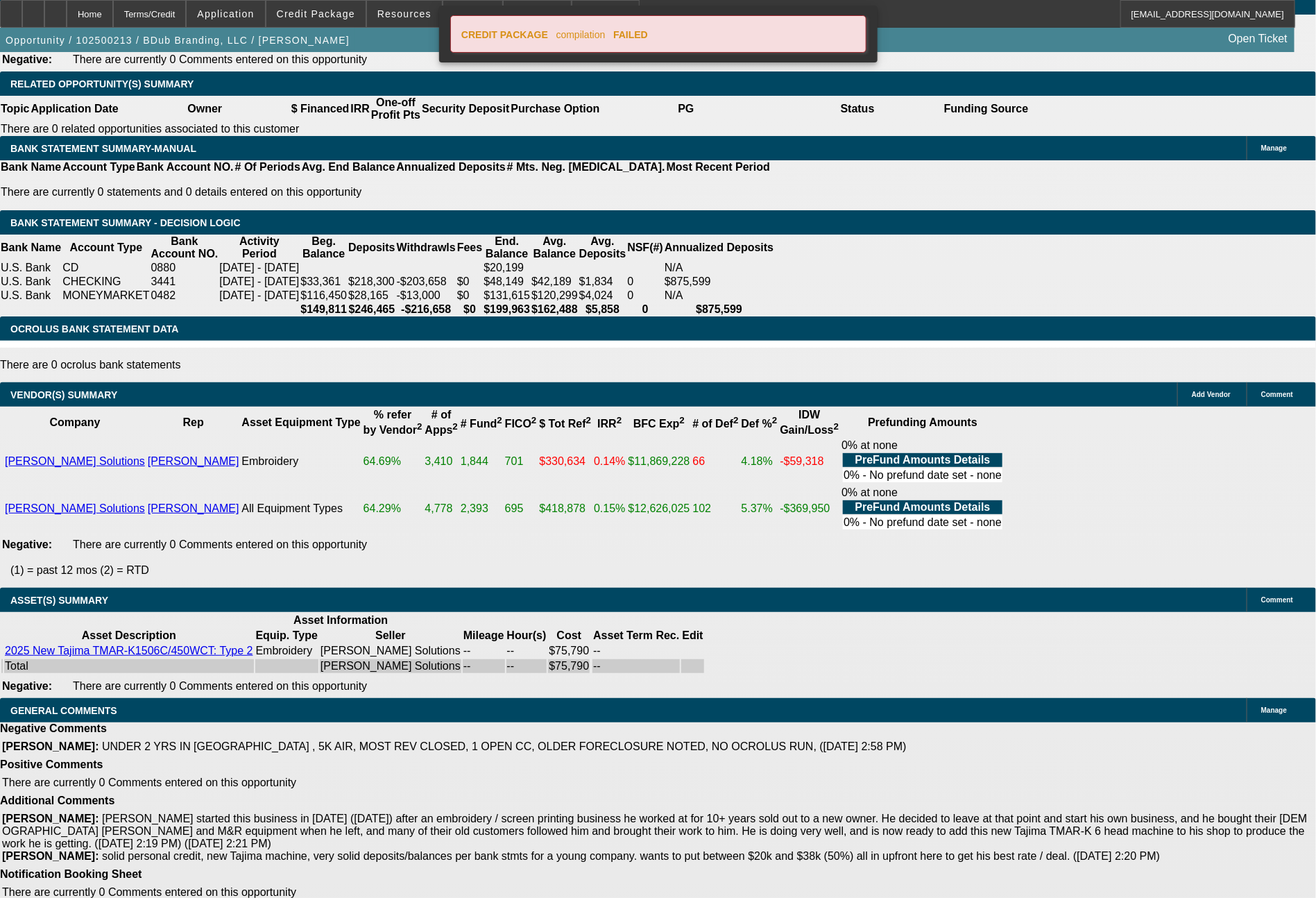
scroll to position [2329, 0]
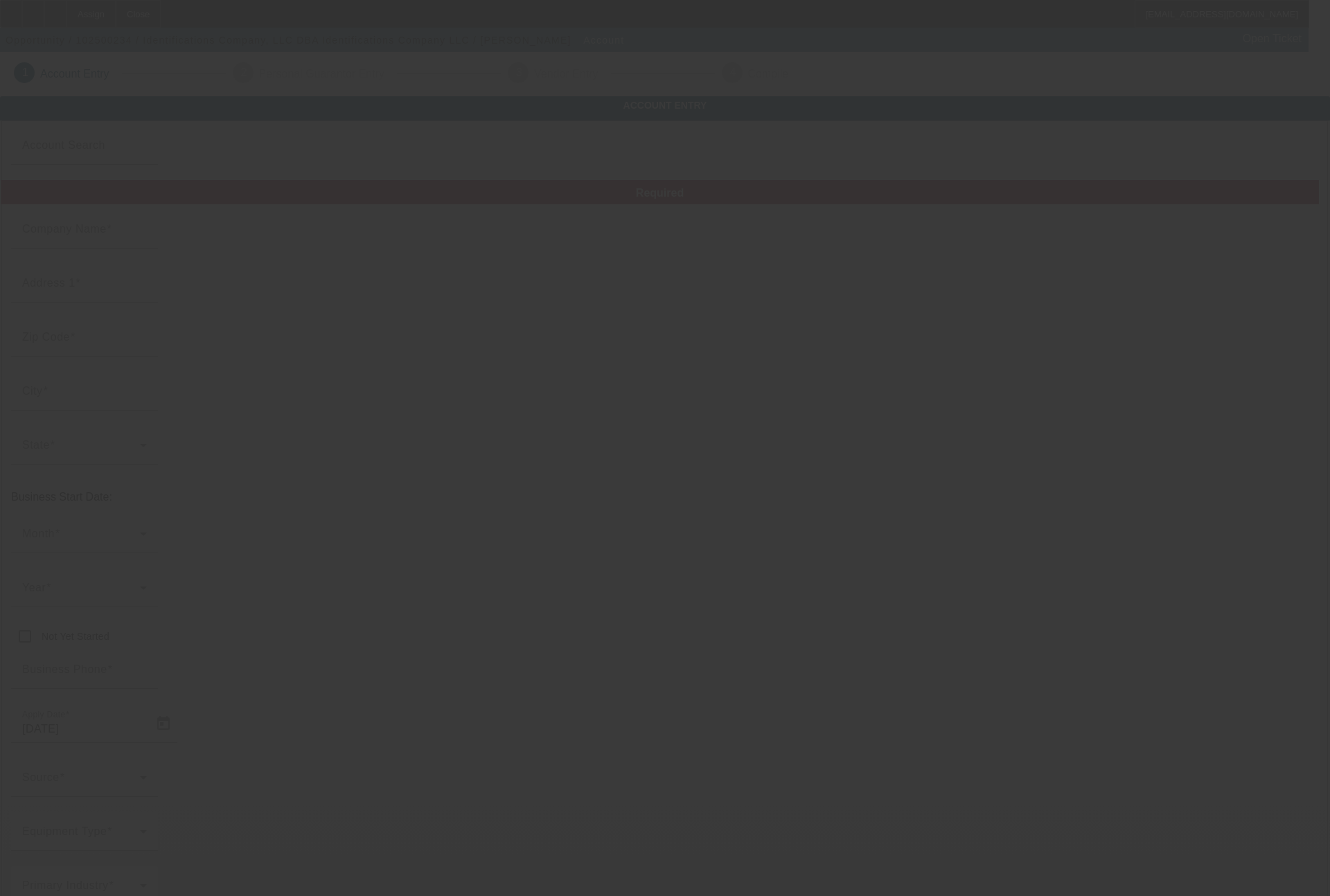
type input "Identifications Company, LLC"
type input "[STREET_ADDRESS]"
type input "67530"
type input "GREAT BEND"
type input "[PHONE_NUMBER]"
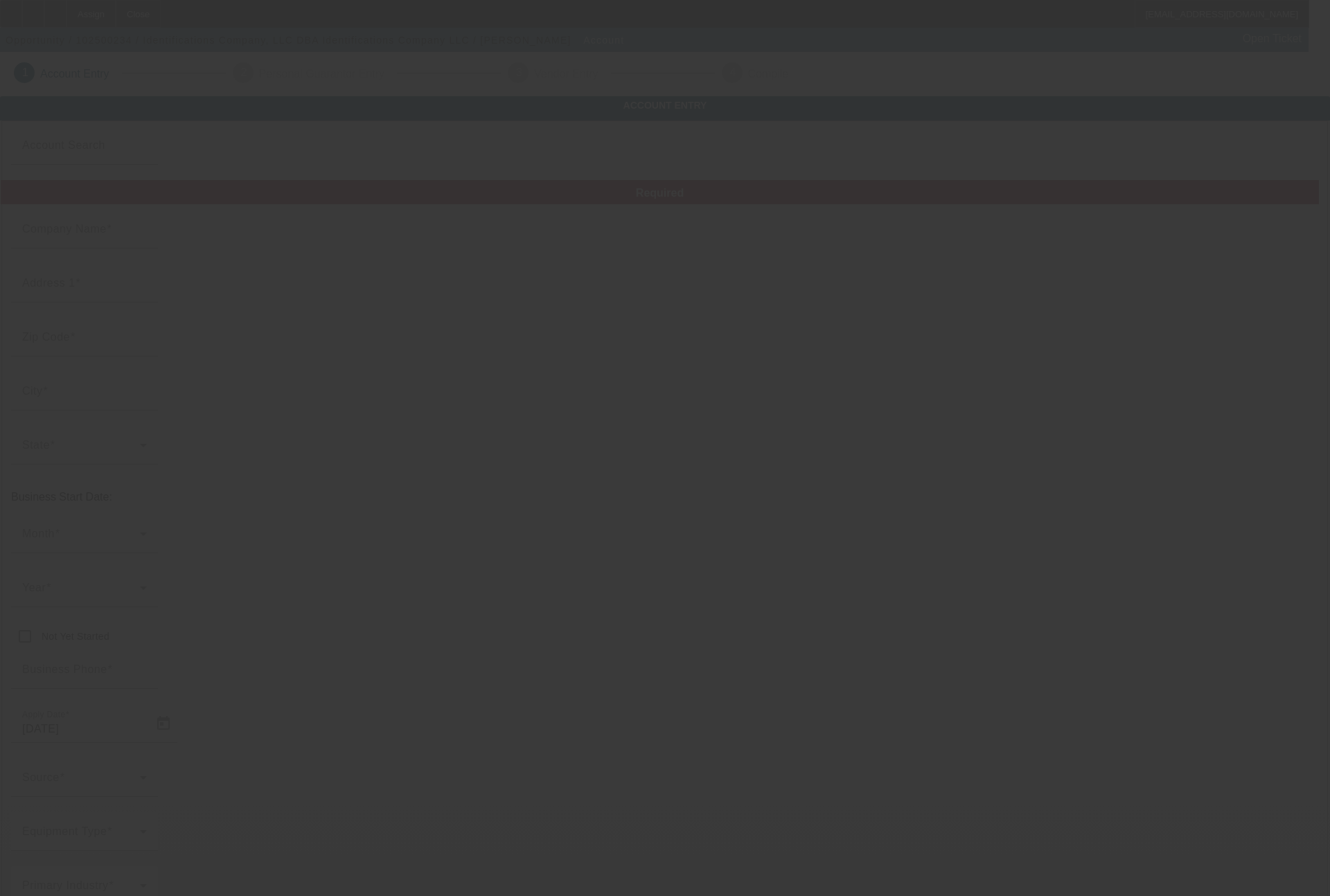
type input "Identifications Company LLC"
type input "[EMAIL_ADDRESS][DOMAIN_NAME]"
type input "[US_EMPLOYER_IDENTIFICATION_NUMBER]"
type input "[URL][DOMAIN_NAME]"
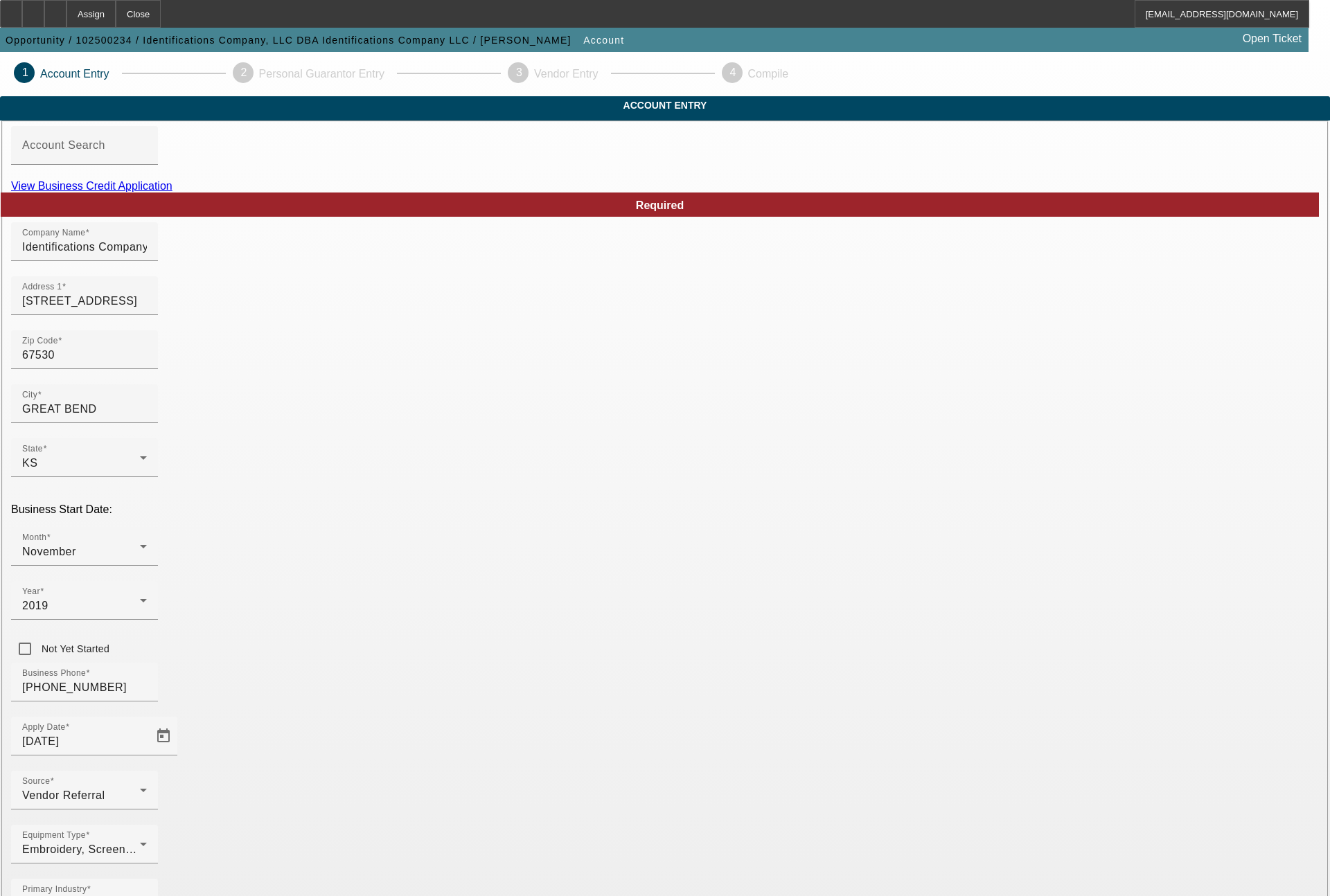
click at [172, 191] on link "View Business Credit Application" at bounding box center [91, 185] width 161 height 12
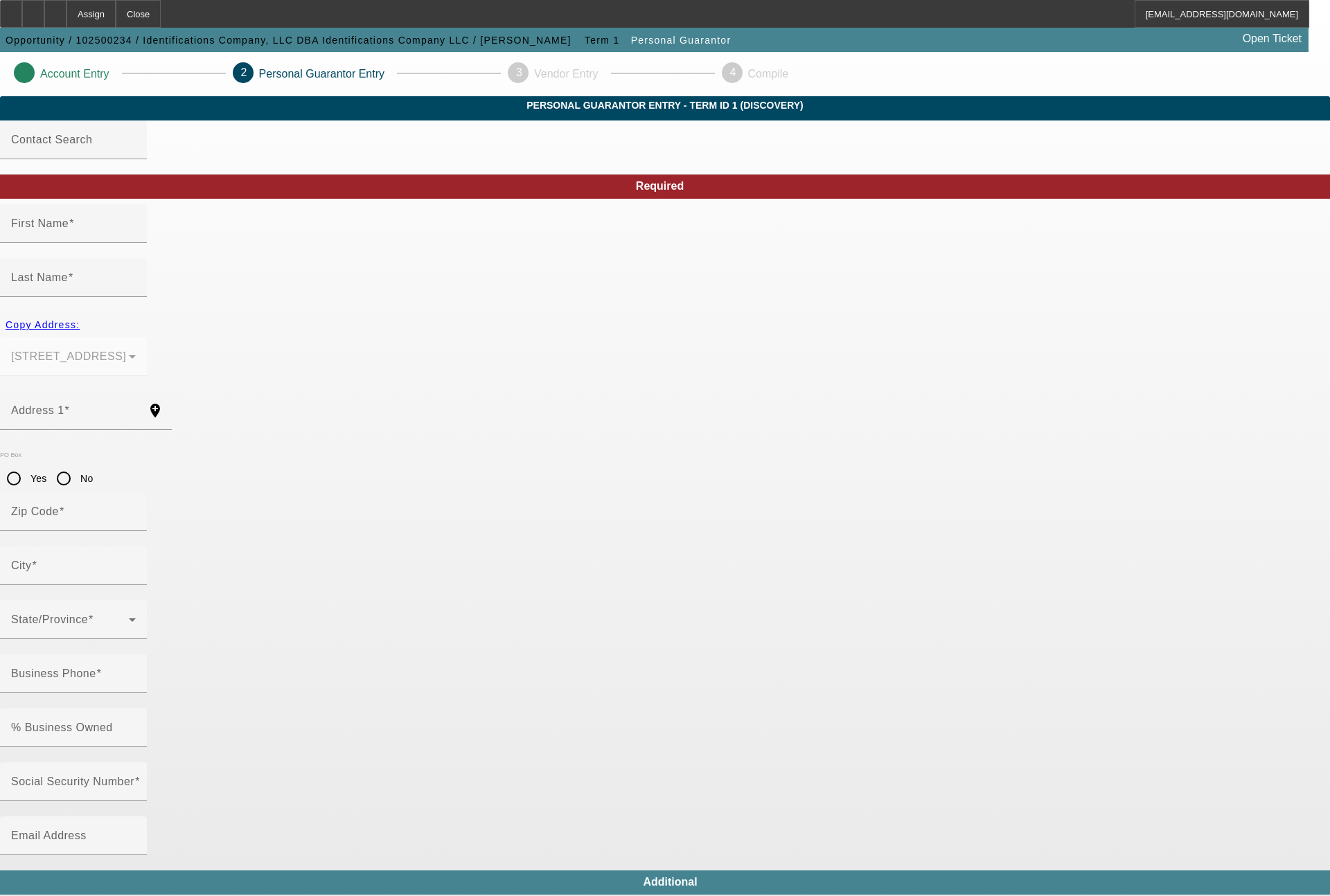
type input "[PERSON_NAME]"
type input "[STREET_ADDRESS]"
radio input "true"
type input "67530"
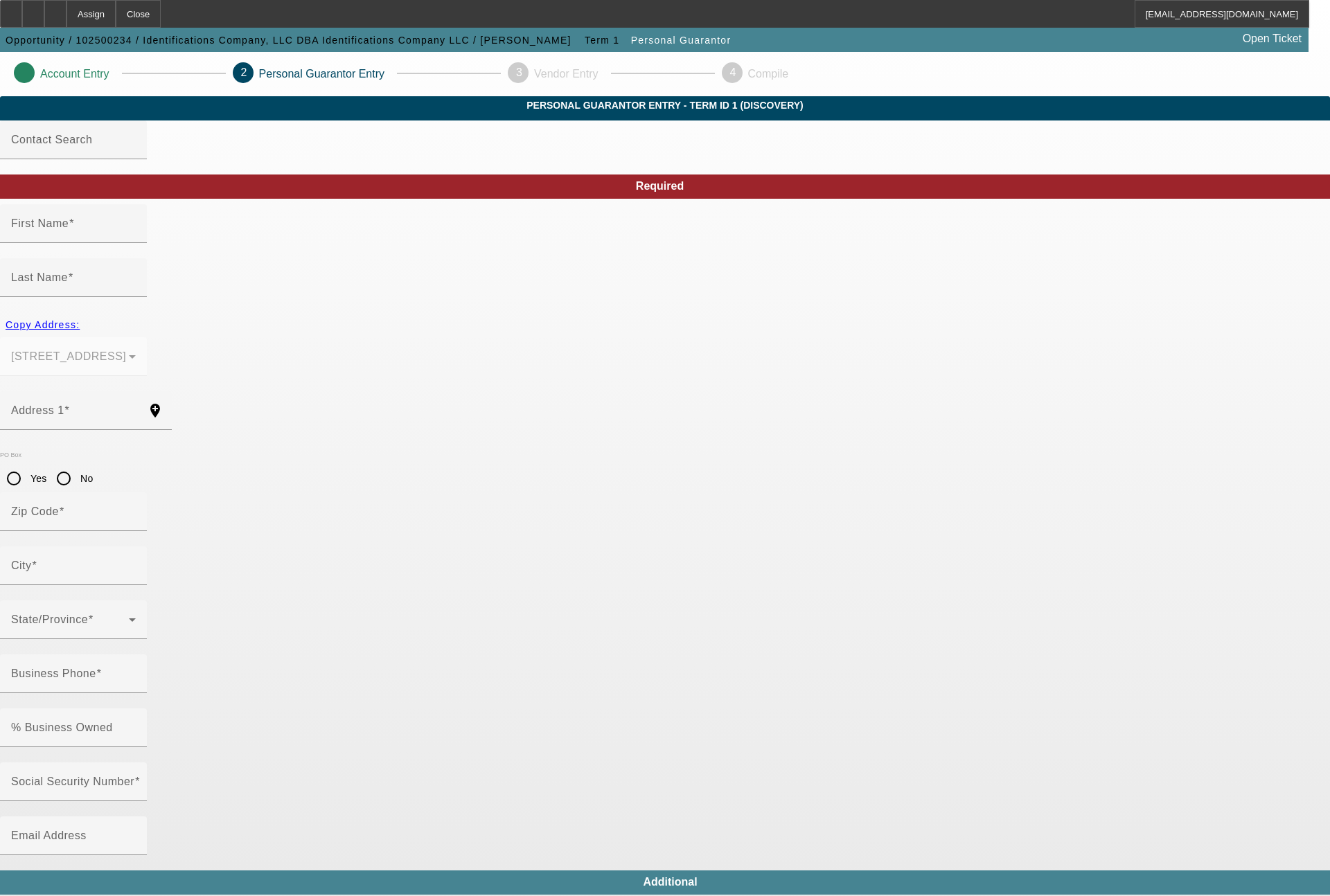
type input "GREAT BEND"
type input "[PHONE_NUMBER]"
type input "100"
type input "515-88-7570"
type input "[EMAIL_ADDRESS][DOMAIN_NAME]"
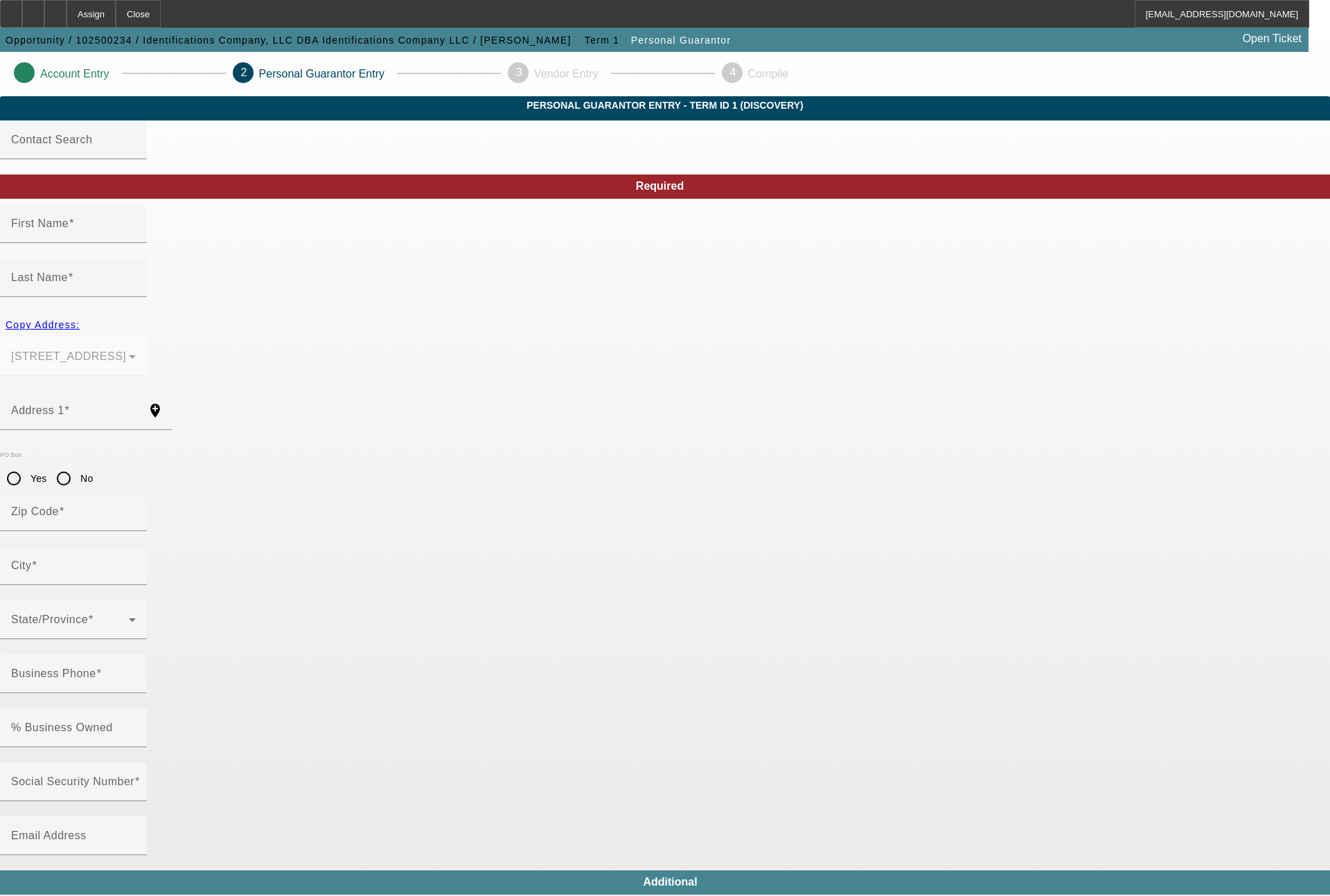
type input "[PHONE_NUMBER]"
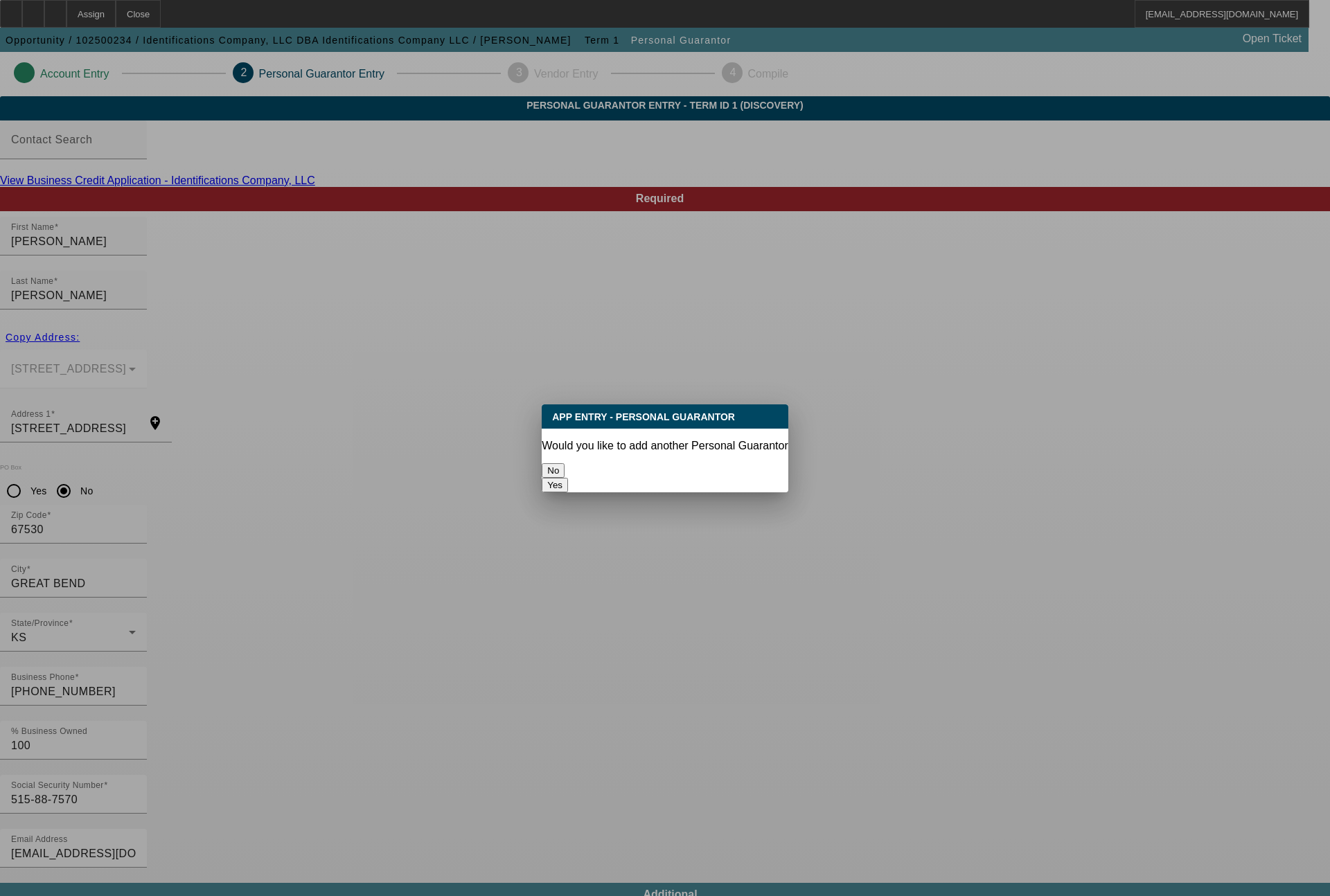
click at [565, 464] on button "No" at bounding box center [553, 471] width 23 height 14
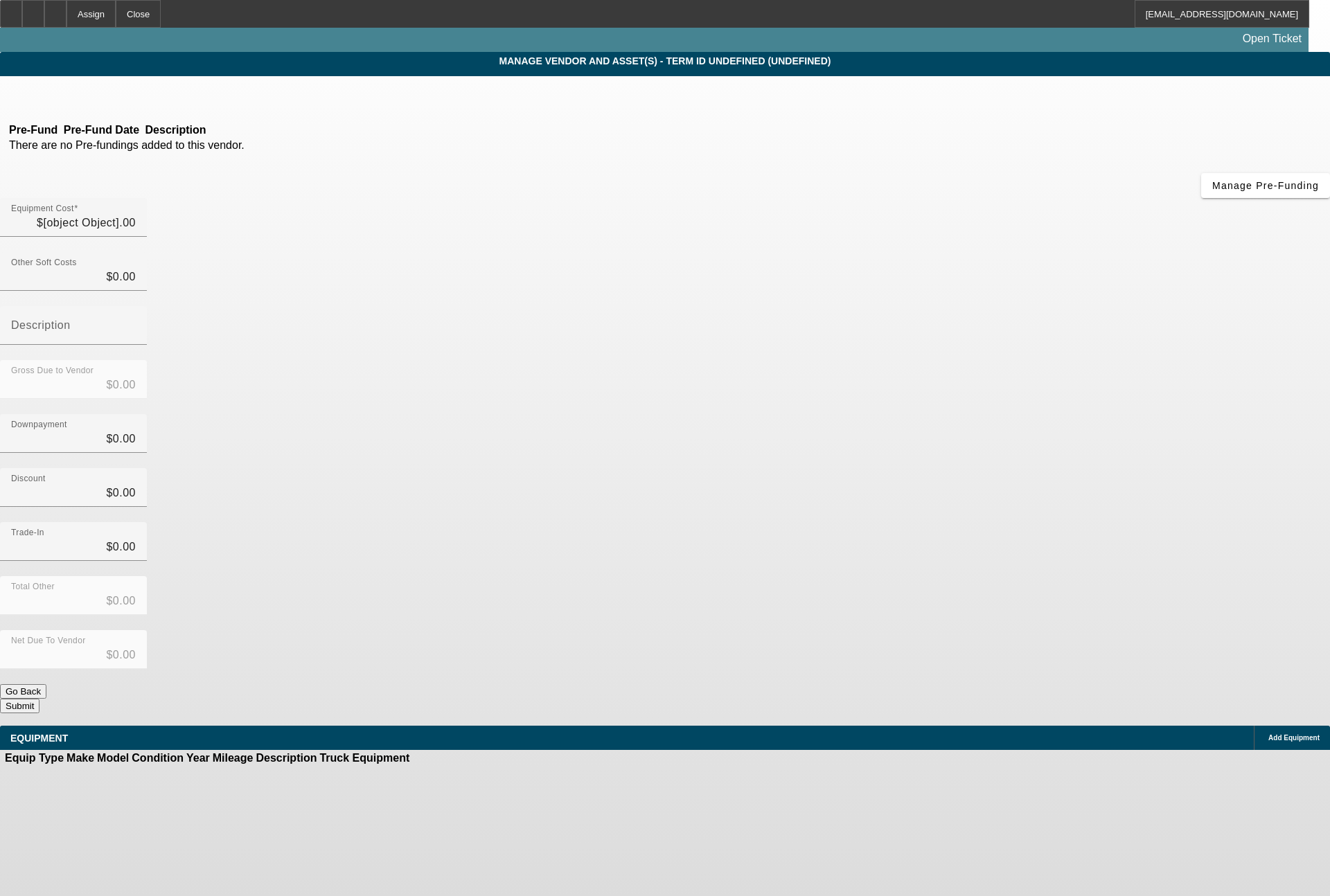
type input "$79,000.00"
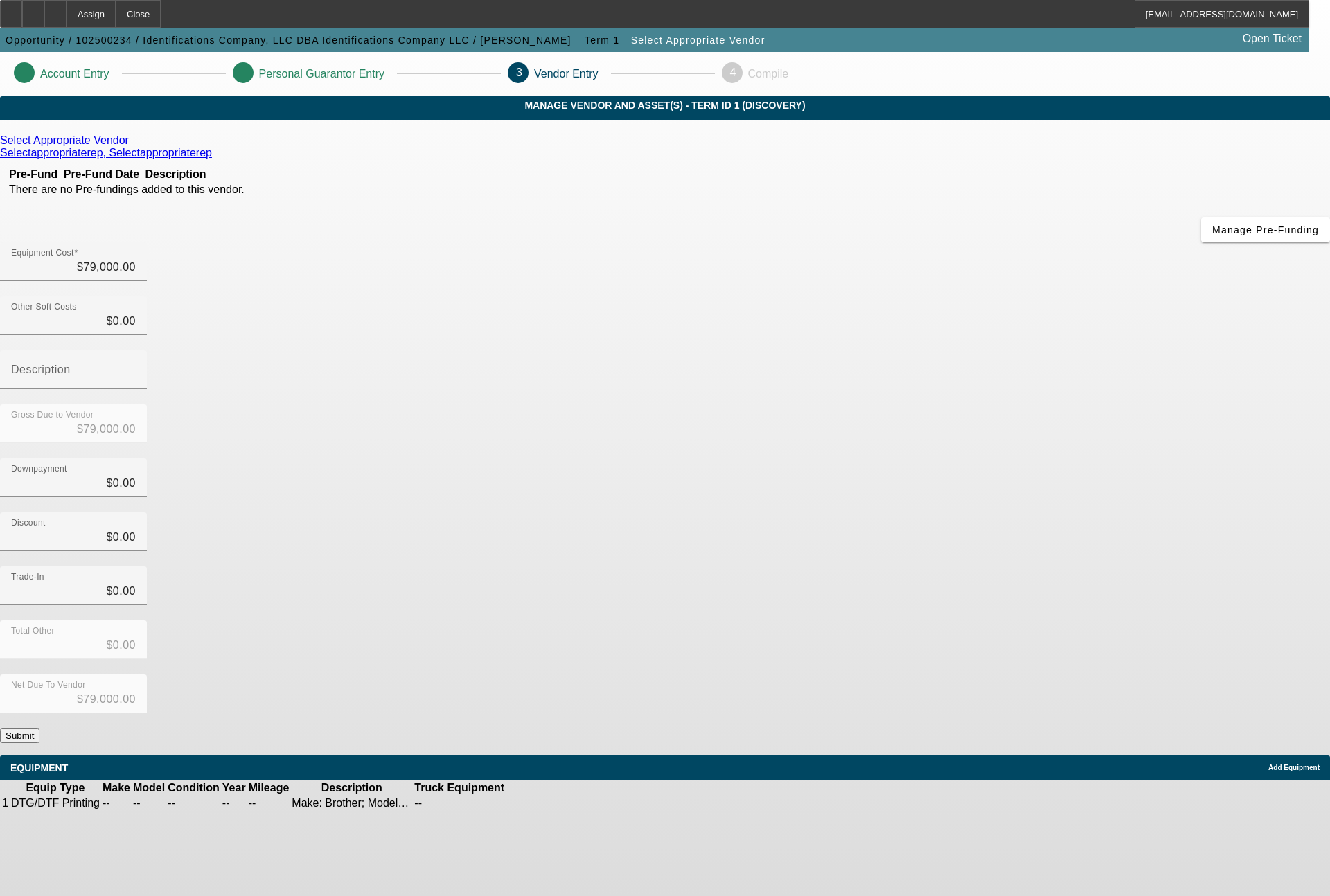
click at [40, 728] on button "Submit" at bounding box center [20, 736] width 40 height 14
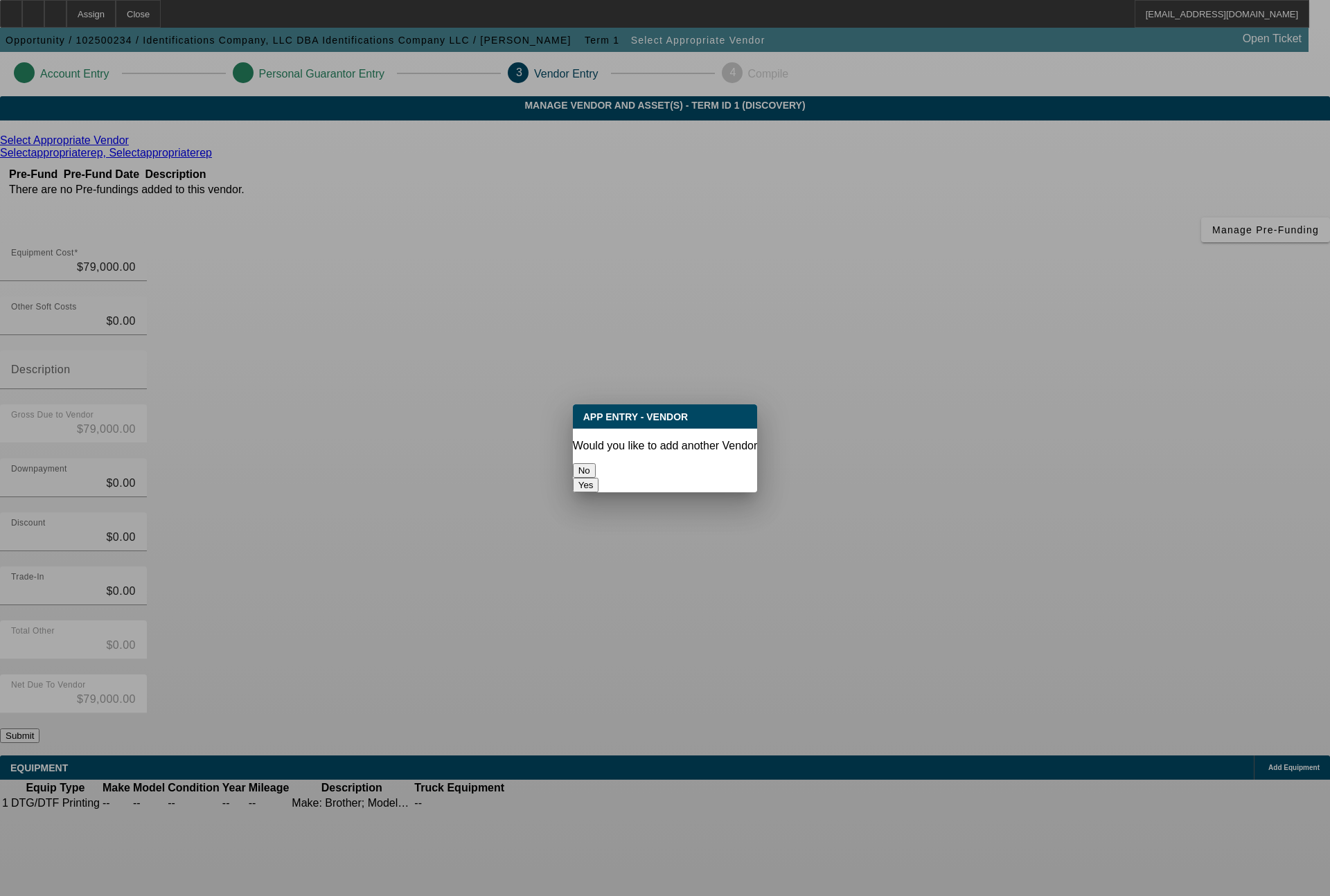
click at [596, 464] on button "No" at bounding box center [584, 471] width 23 height 14
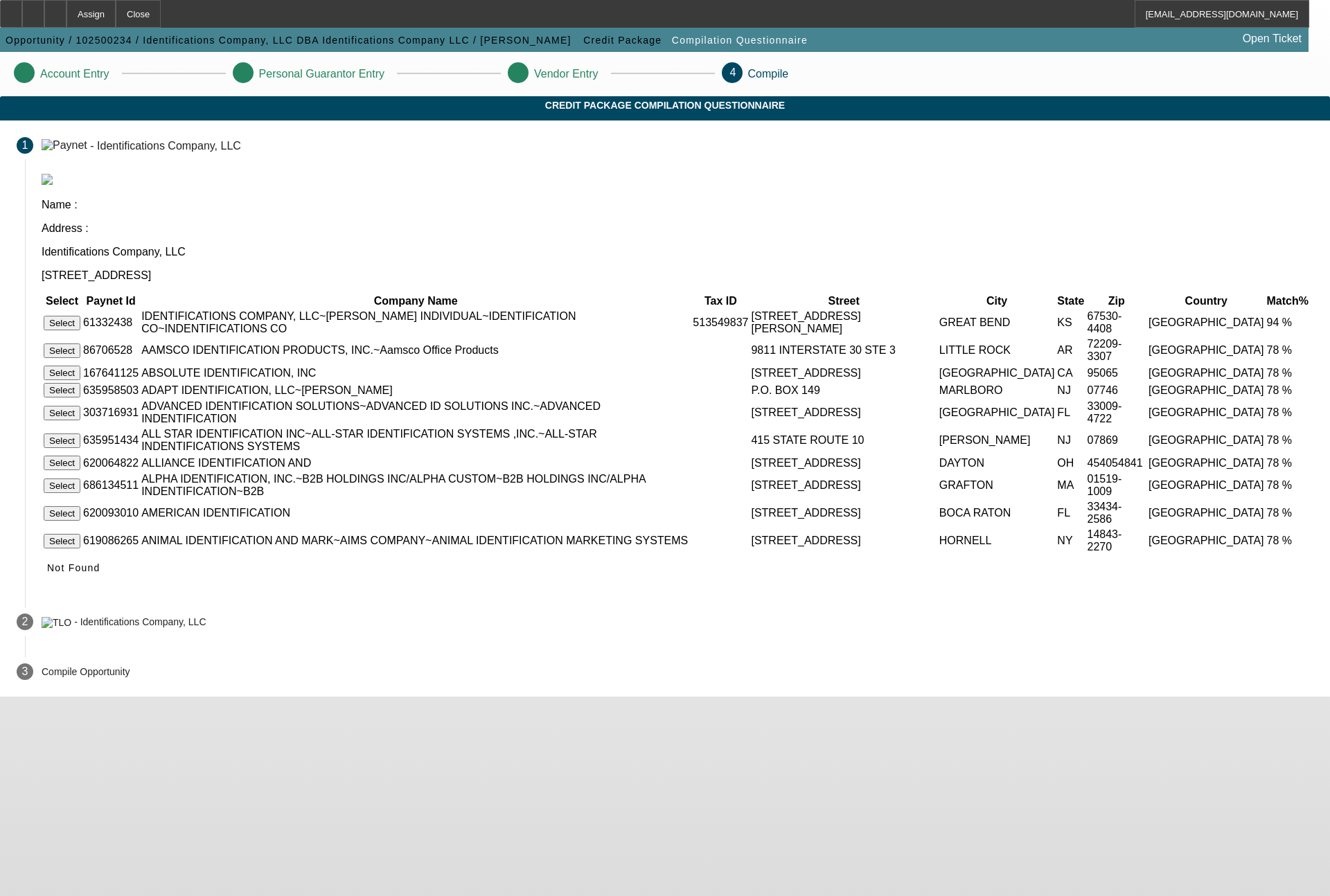
click at [81, 316] on button "Select" at bounding box center [61, 323] width 36 height 14
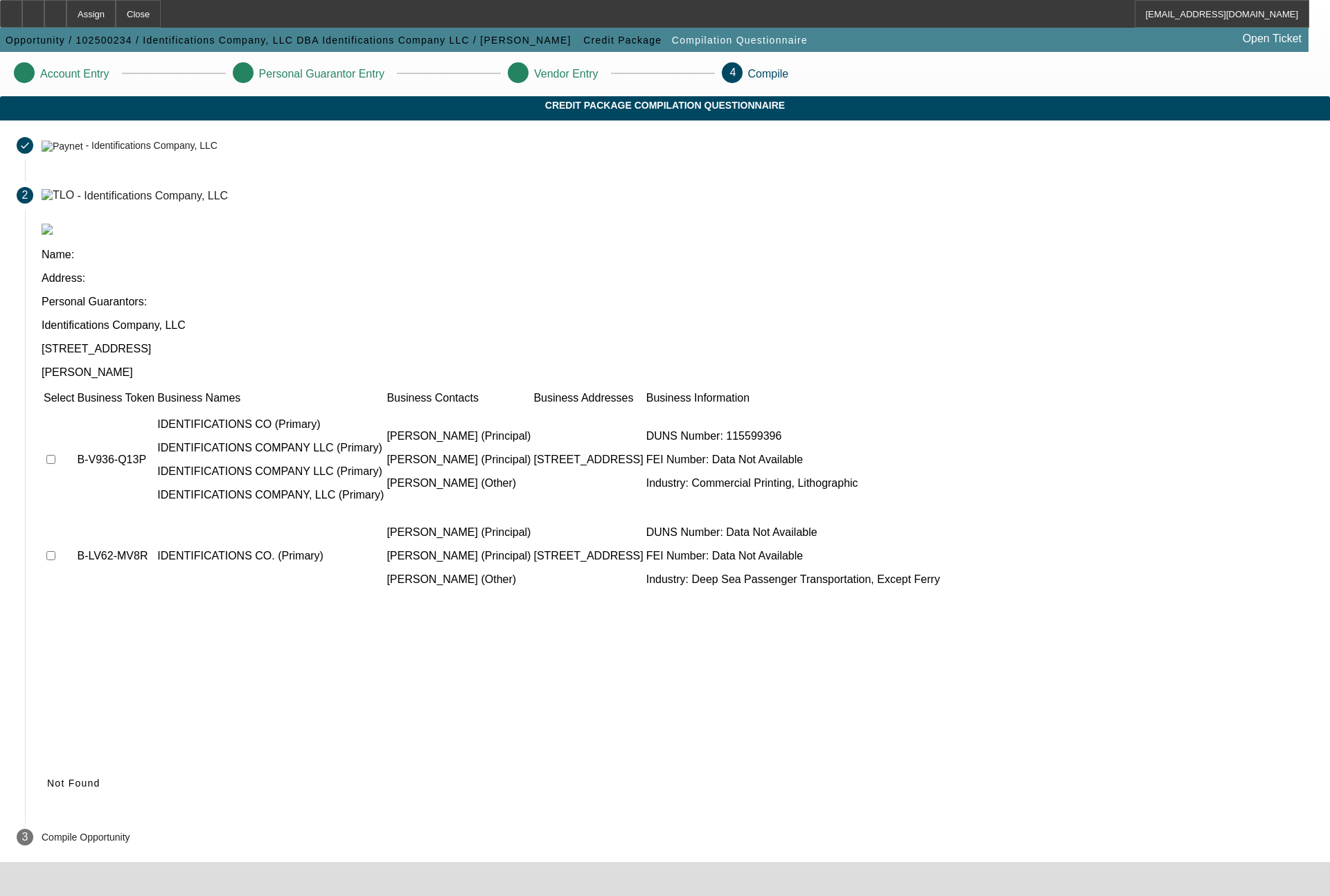
click at [74, 407] on td at bounding box center [59, 460] width 32 height 106
click at [74, 514] on td at bounding box center [59, 556] width 32 height 83
click at [55, 455] on input "checkbox" at bounding box center [51, 459] width 9 height 9
checkbox input "true"
click at [55, 551] on input "checkbox" at bounding box center [51, 556] width 9 height 9
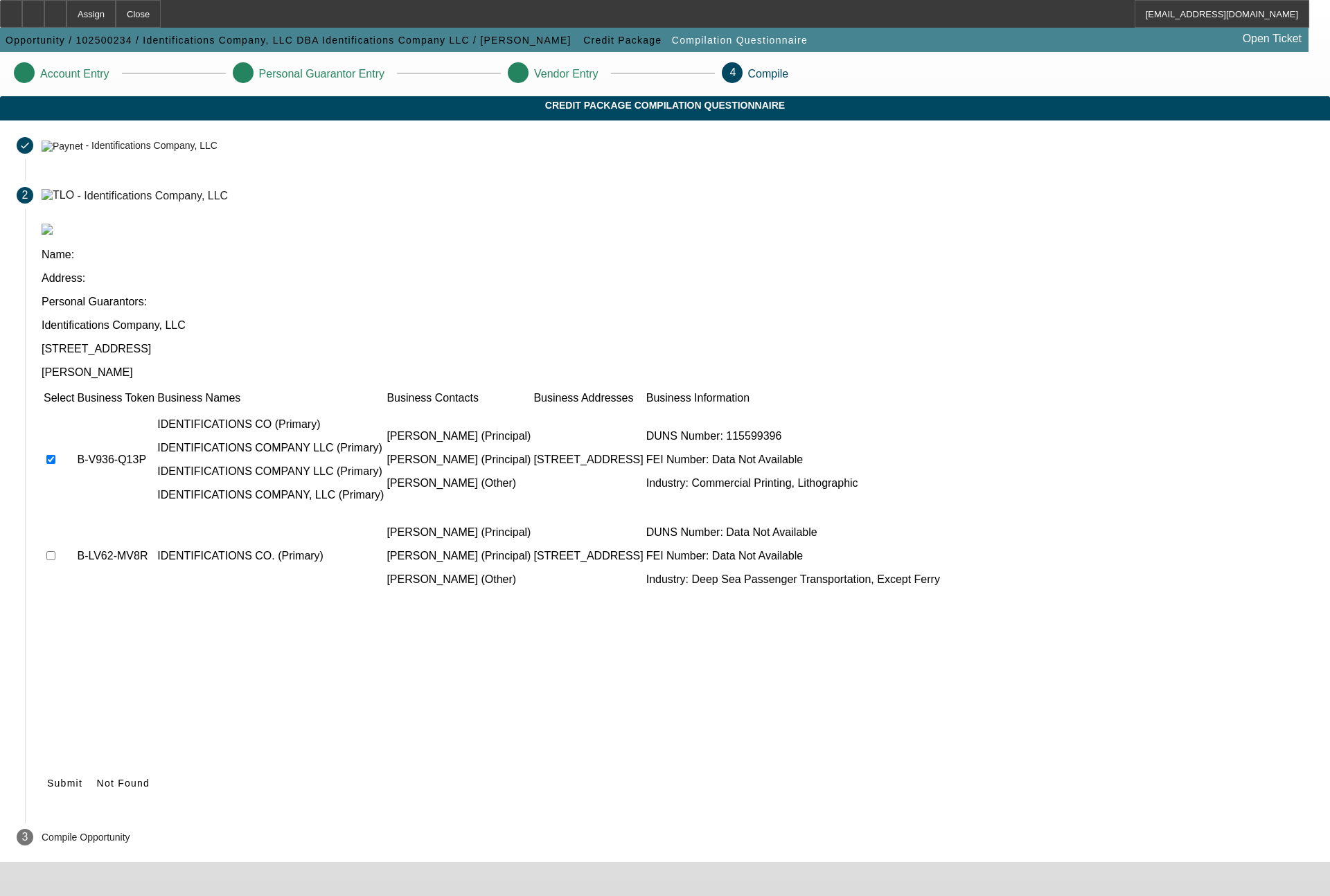
checkbox input "true"
click at [82, 777] on span "Submit" at bounding box center [65, 783] width 35 height 11
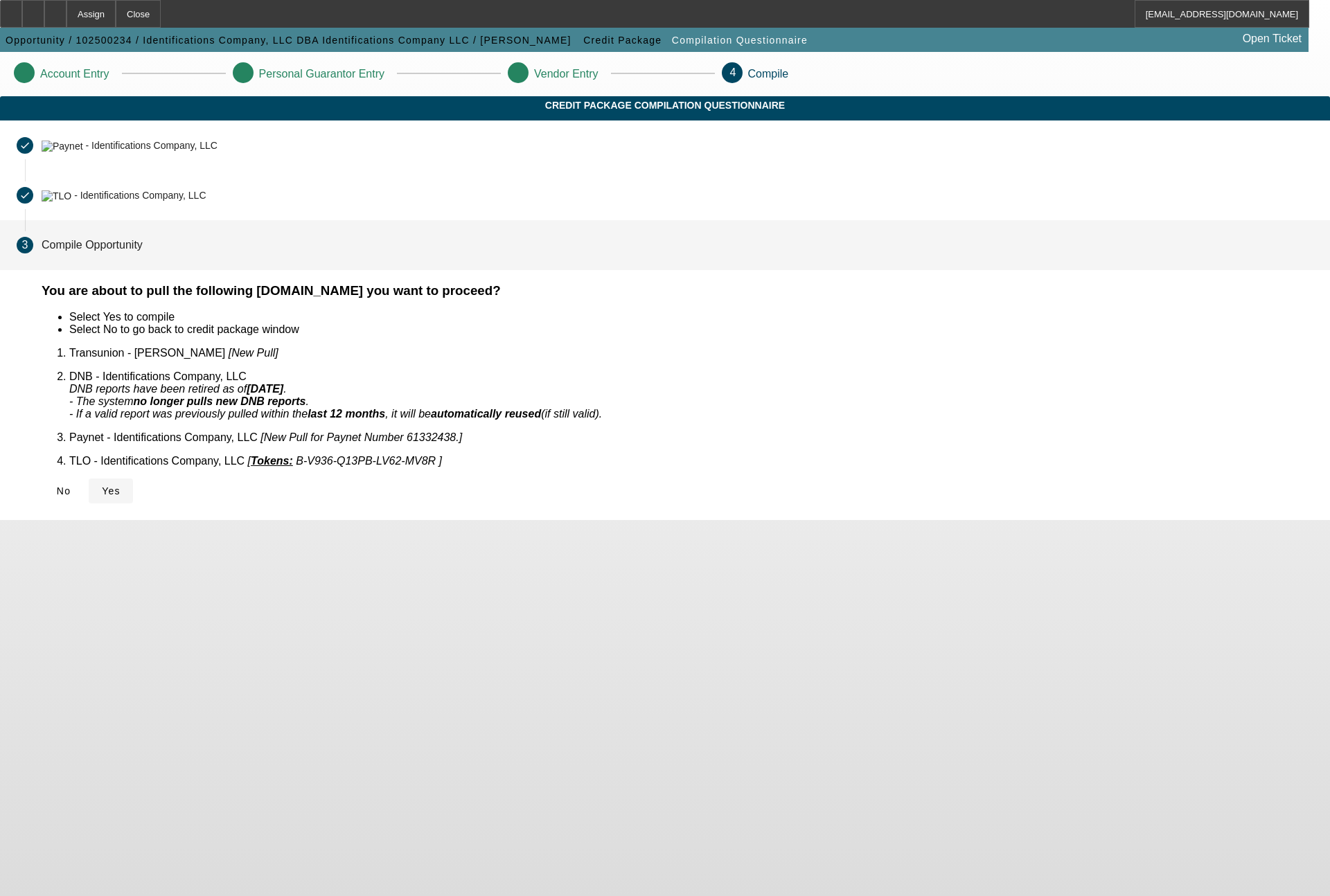
click at [121, 486] on span "Yes" at bounding box center [111, 491] width 19 height 11
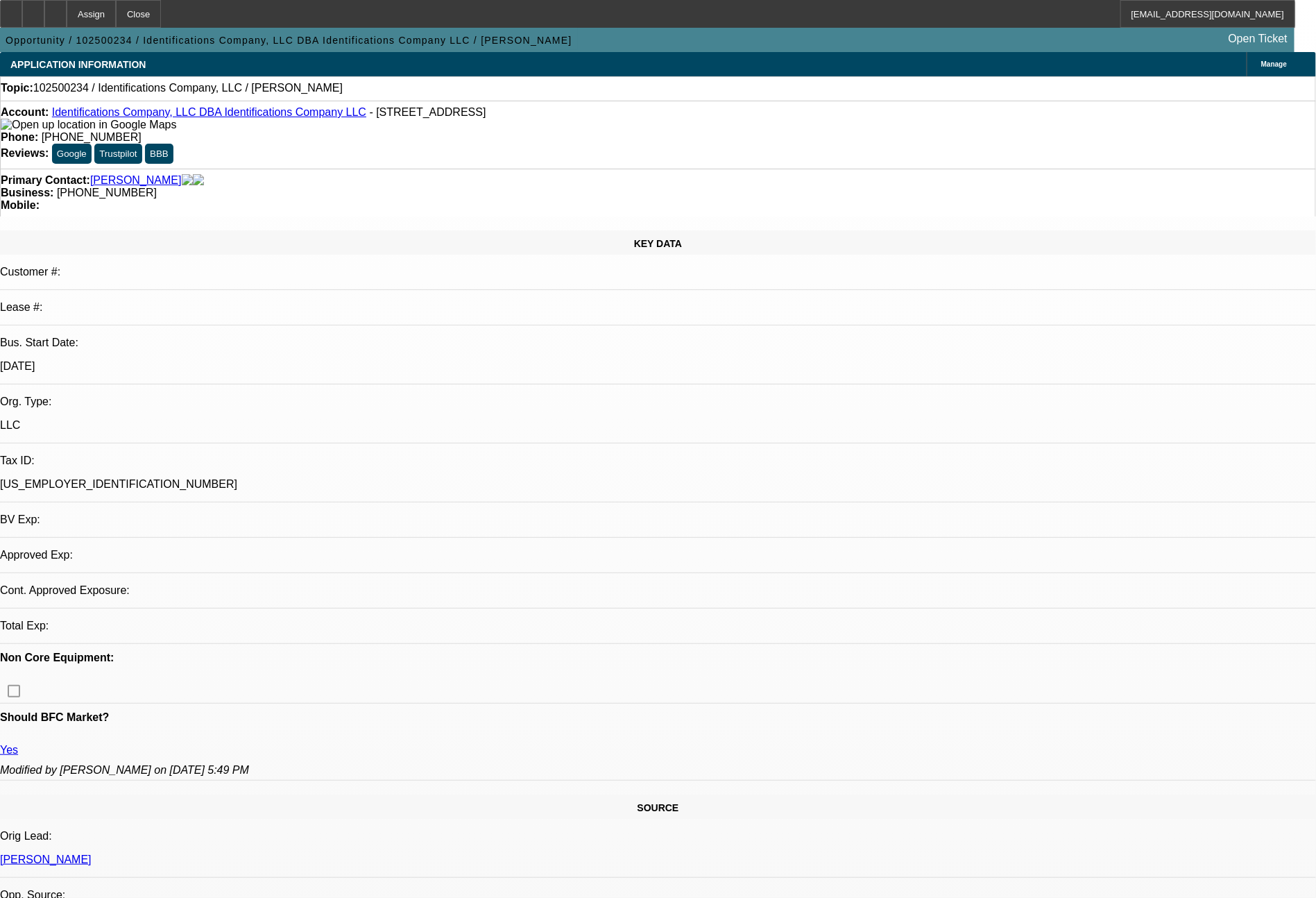
select select "0"
select select "2"
select select "0.1"
select select "4"
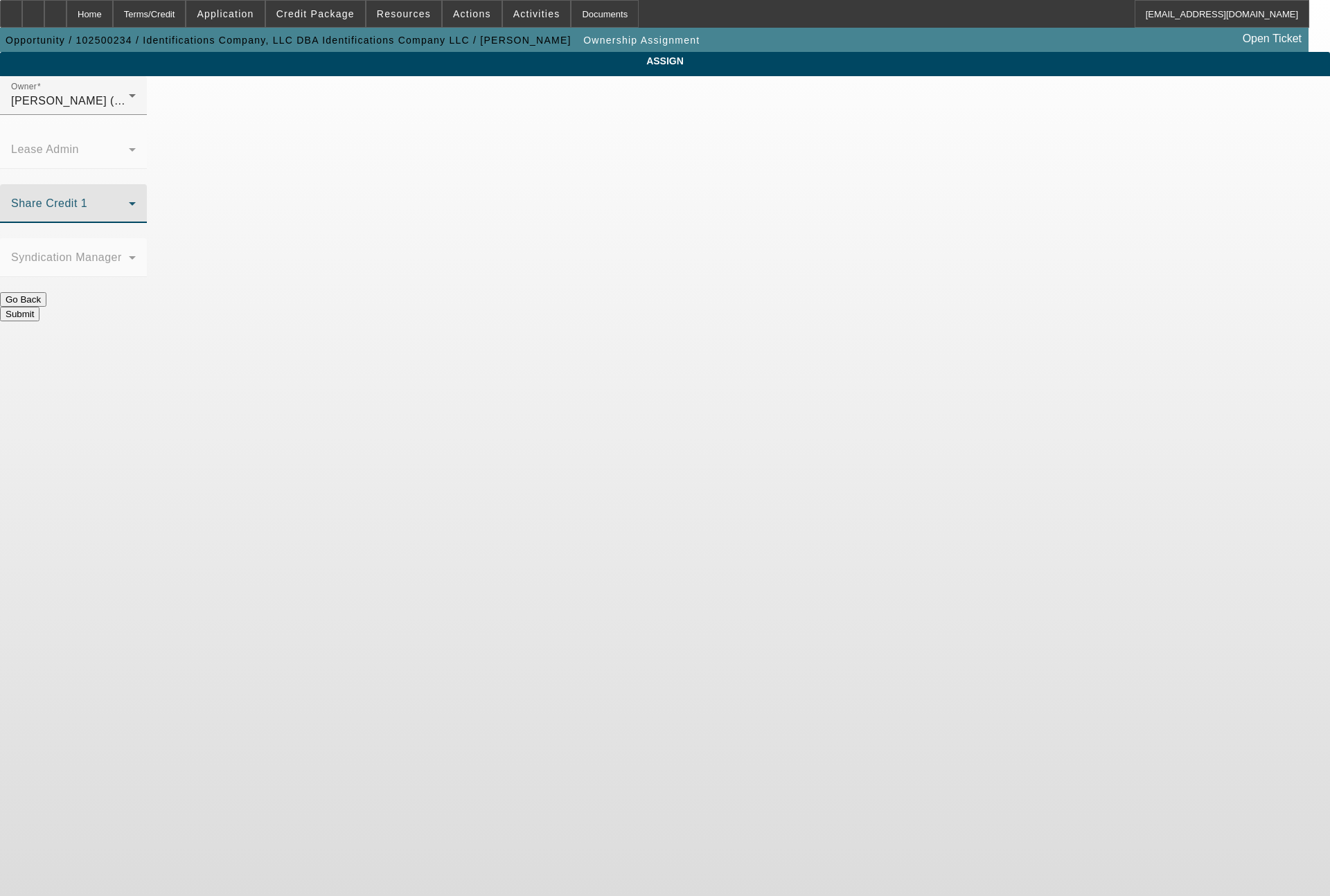
click at [129, 201] on span at bounding box center [69, 209] width 118 height 17
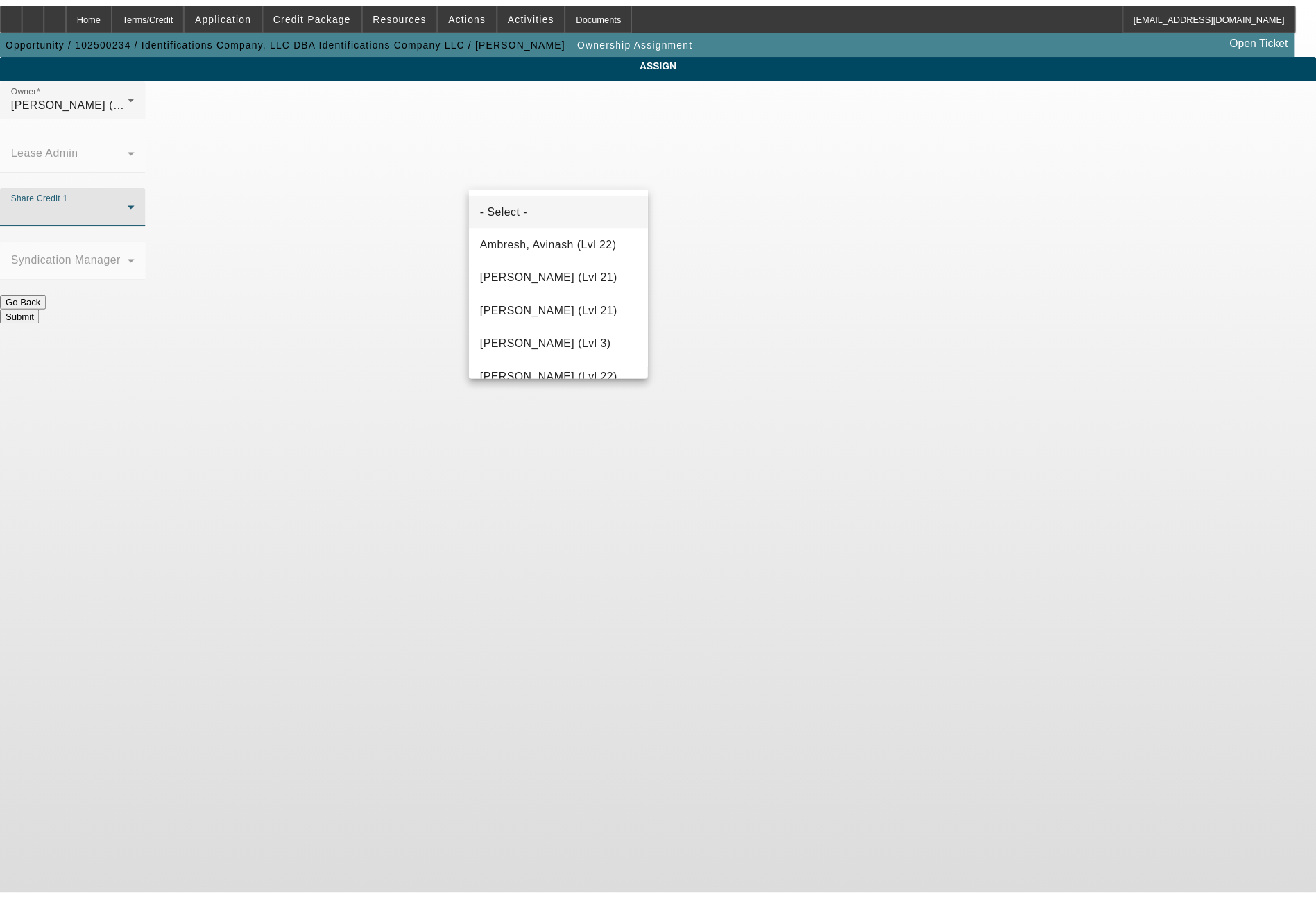
scroll to position [1799, 0]
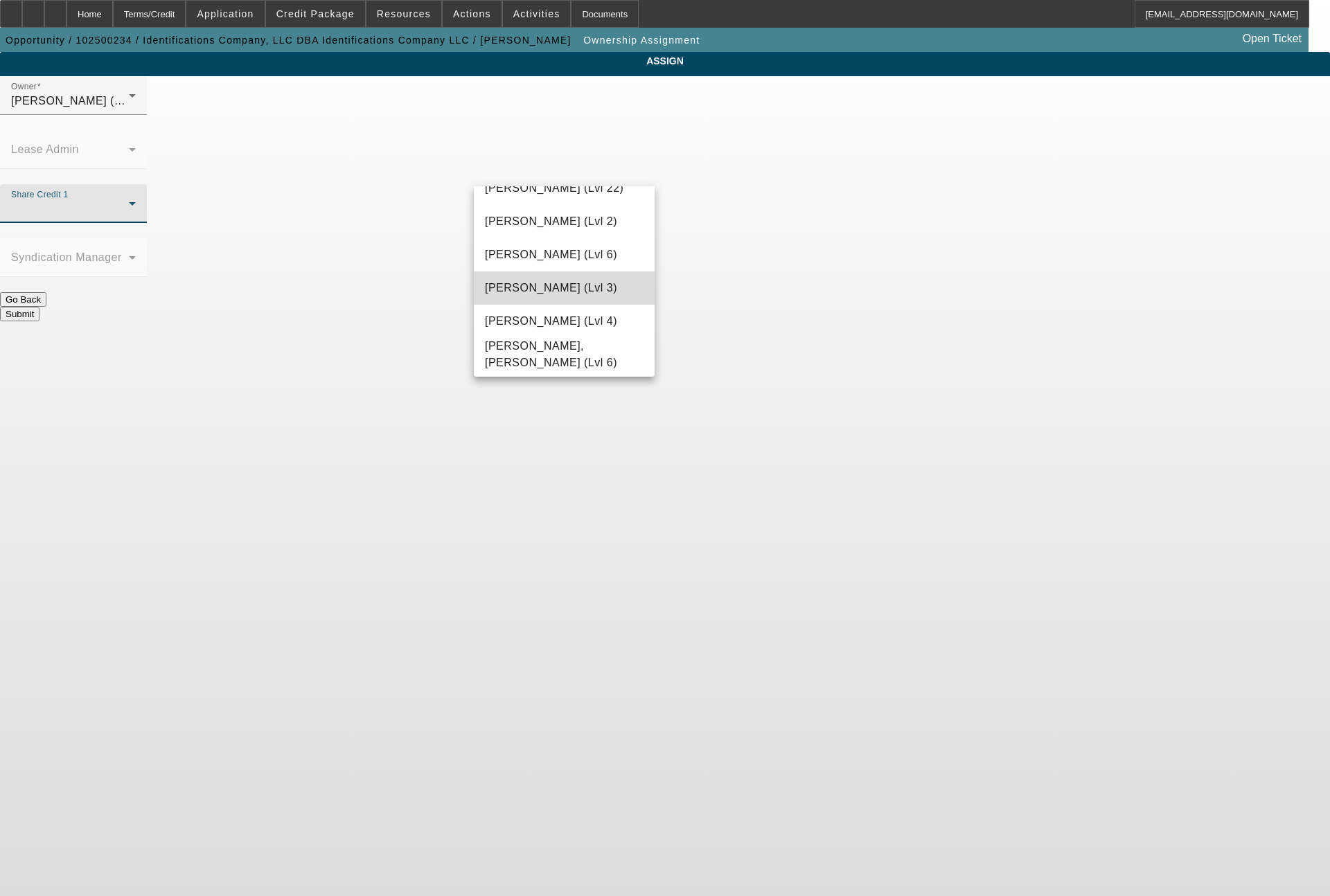
click at [580, 292] on span "[PERSON_NAME] (Lvl 3)" at bounding box center [551, 288] width 132 height 17
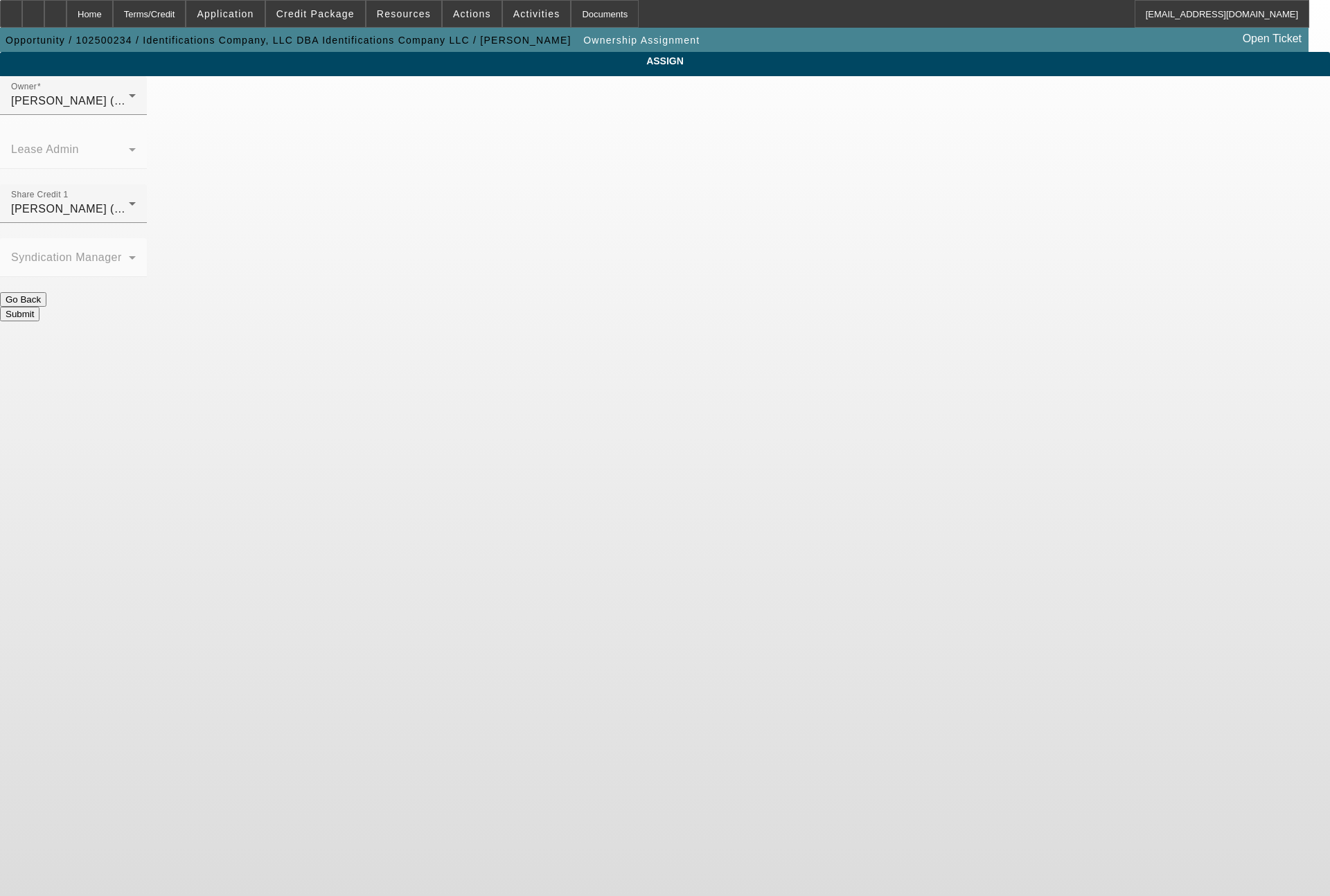
click at [40, 307] on button "Submit" at bounding box center [20, 314] width 40 height 14
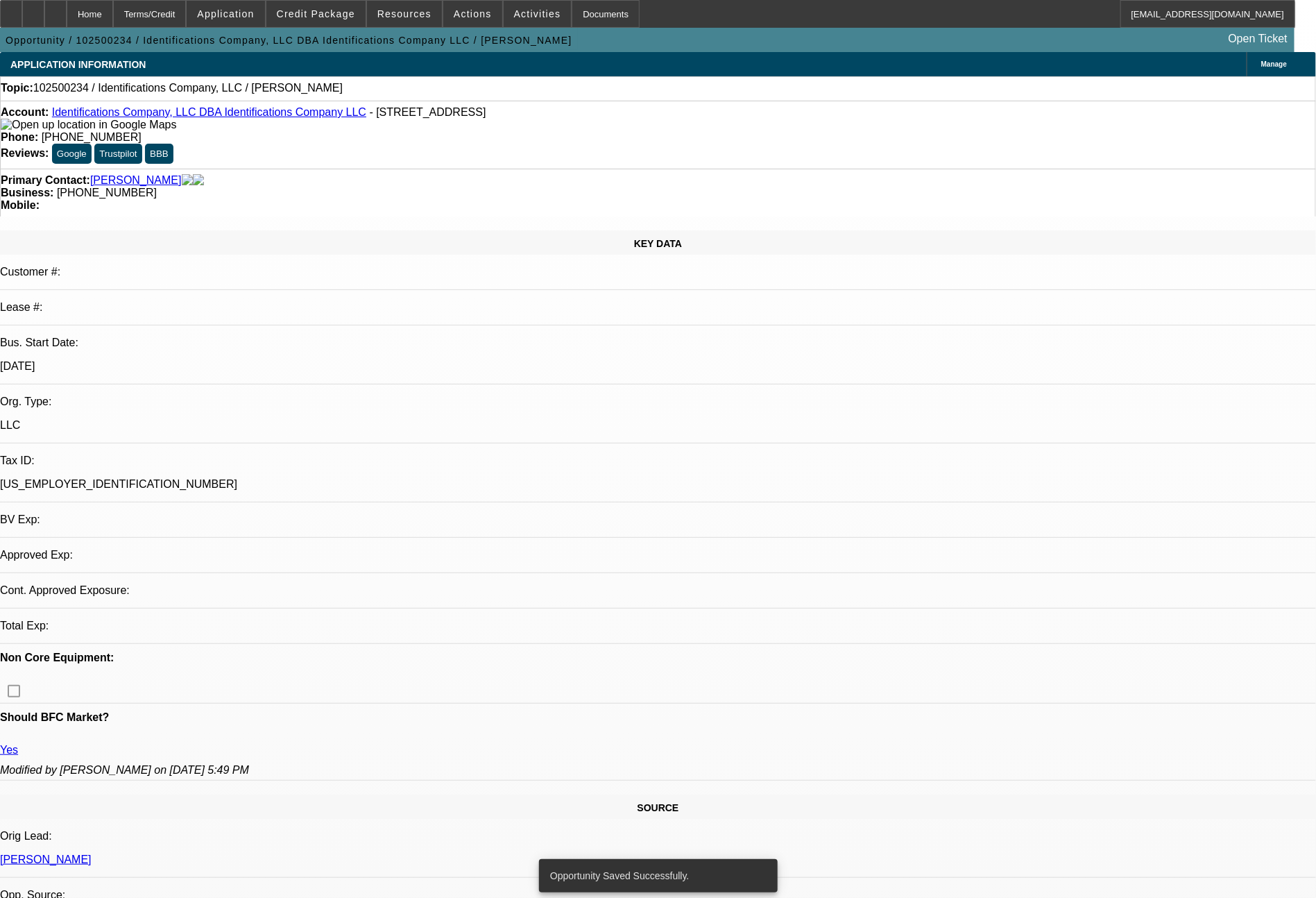
select select "0"
select select "2"
select select "0.1"
select select "4"
